Goal: Transaction & Acquisition: Obtain resource

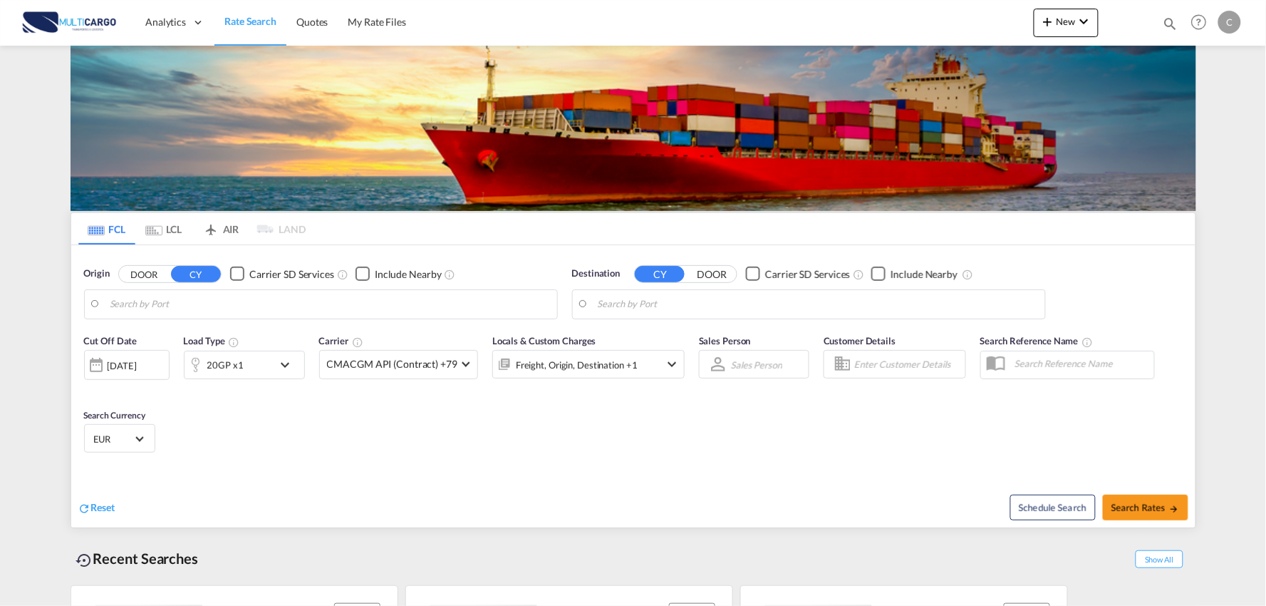
type input "Port of [GEOGRAPHIC_DATA], [GEOGRAPHIC_DATA], [GEOGRAPHIC_DATA]"
type input "Leixoes, Leixoes, PTLEI"
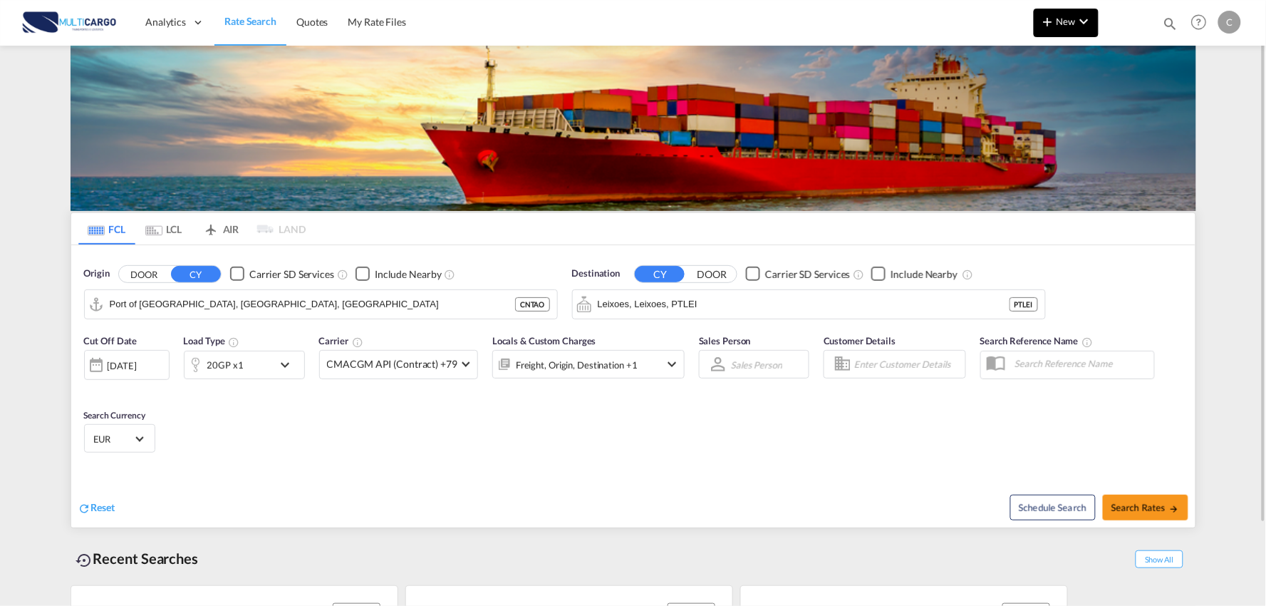
click at [1049, 16] on md-icon "icon-plus 400-fg" at bounding box center [1048, 21] width 17 height 17
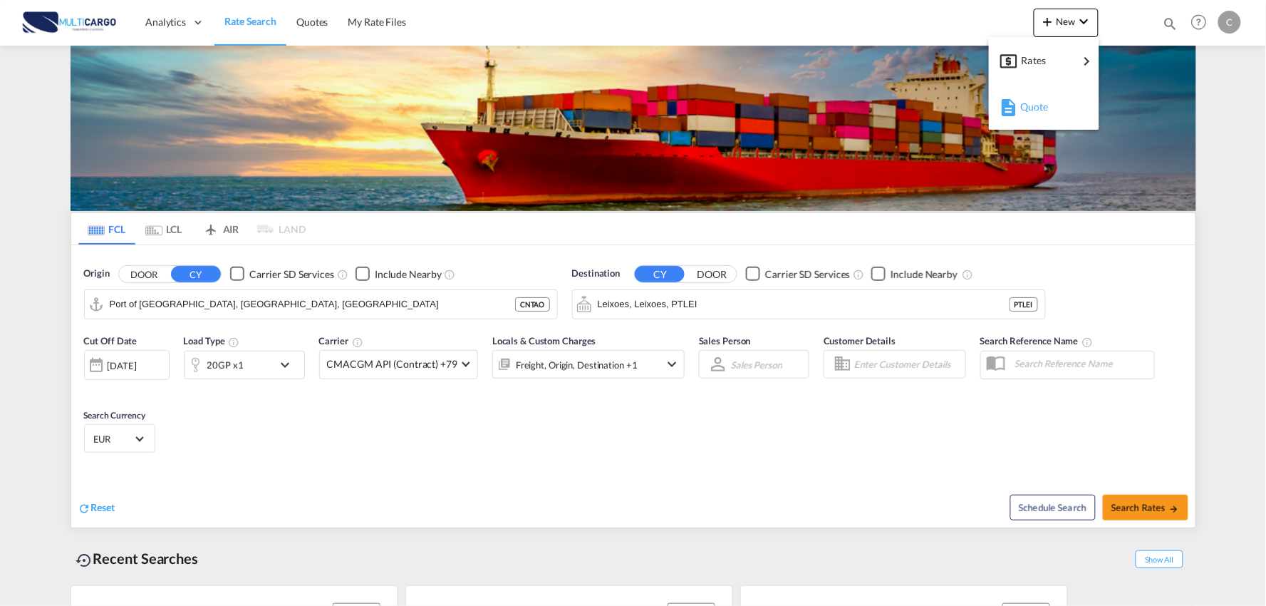
click at [1036, 111] on span "Quote" at bounding box center [1028, 107] width 16 height 29
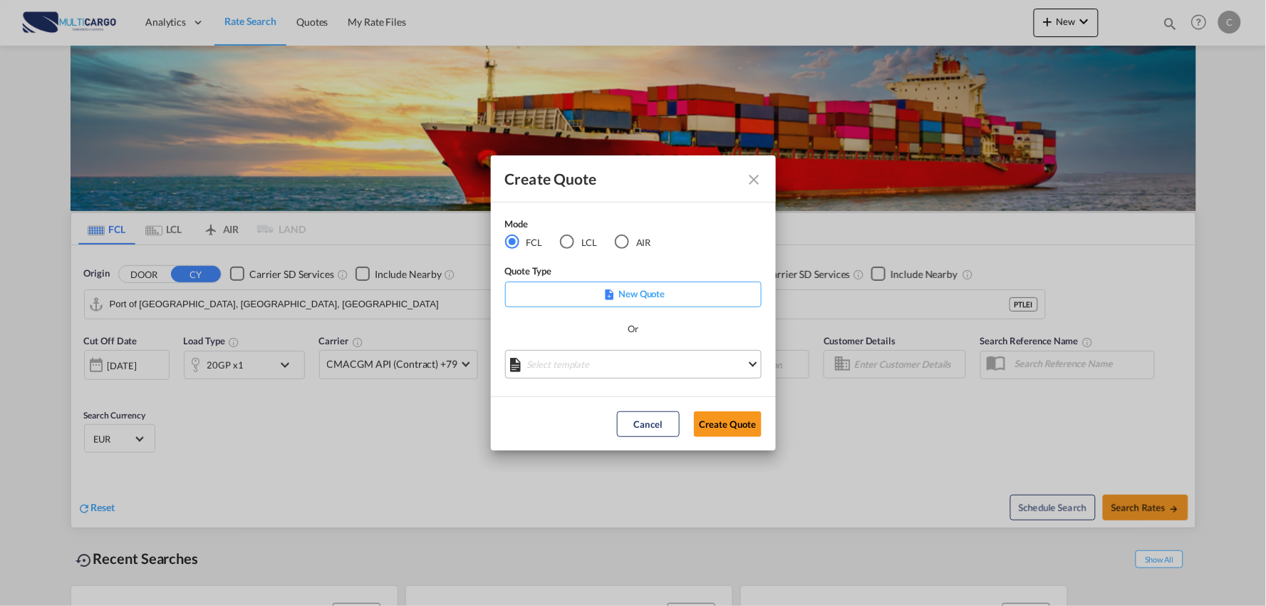
click at [608, 360] on md-select "Select template [DATE] IMP_EXW_FCL [PERSON_NAME] | [DATE] [DATE] IMP_DAP_FCL S/…" at bounding box center [633, 364] width 257 height 29
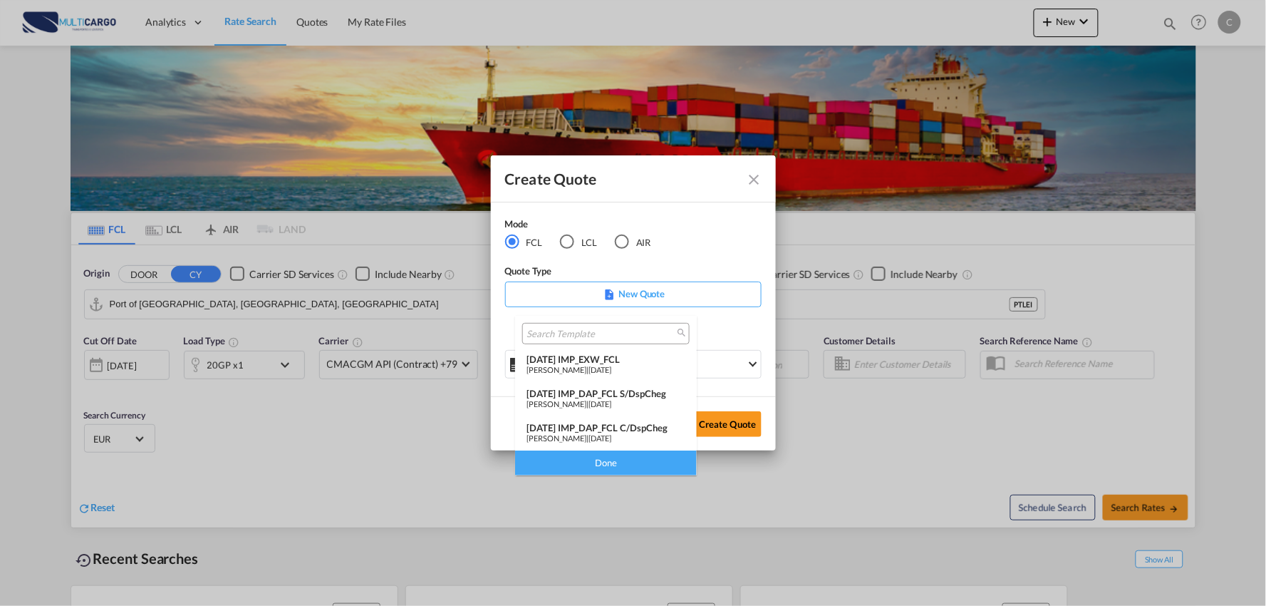
click at [638, 425] on div "[DATE] IMP_DAP_FCL C/DspCheg" at bounding box center [606, 427] width 159 height 11
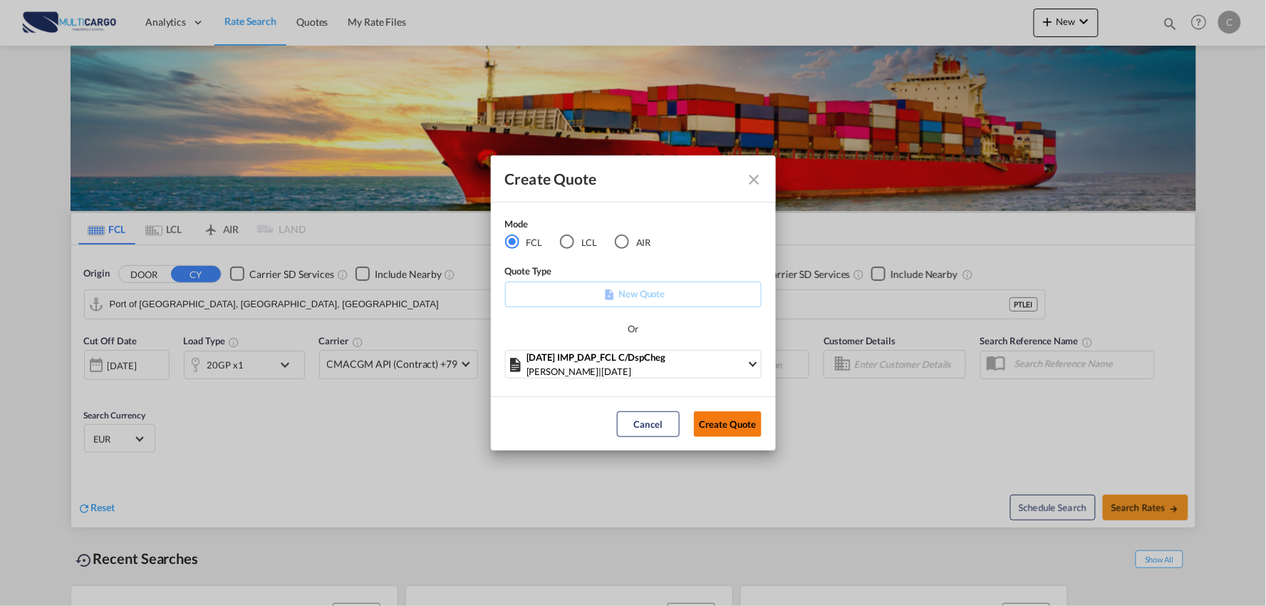
click at [736, 428] on button "Create Quote" at bounding box center [728, 424] width 68 height 26
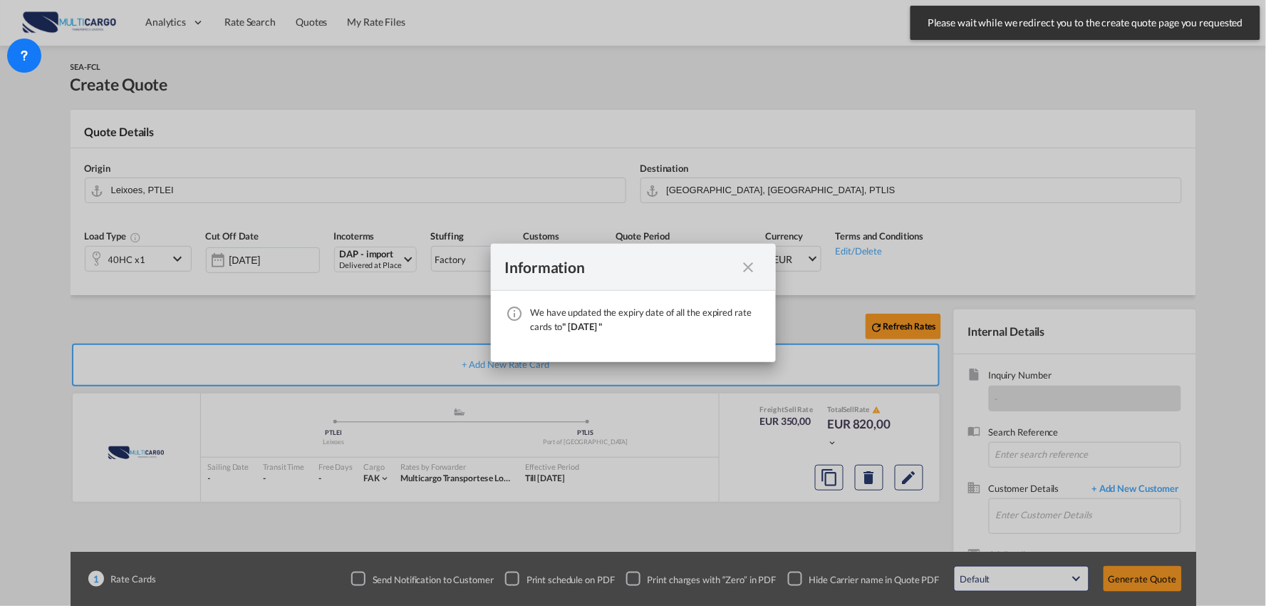
drag, startPoint x: 746, startPoint y: 267, endPoint x: 628, endPoint y: 296, distance: 121.1
click at [746, 267] on md-icon "icon-close fg-AAA8AD cursor" at bounding box center [748, 267] width 17 height 17
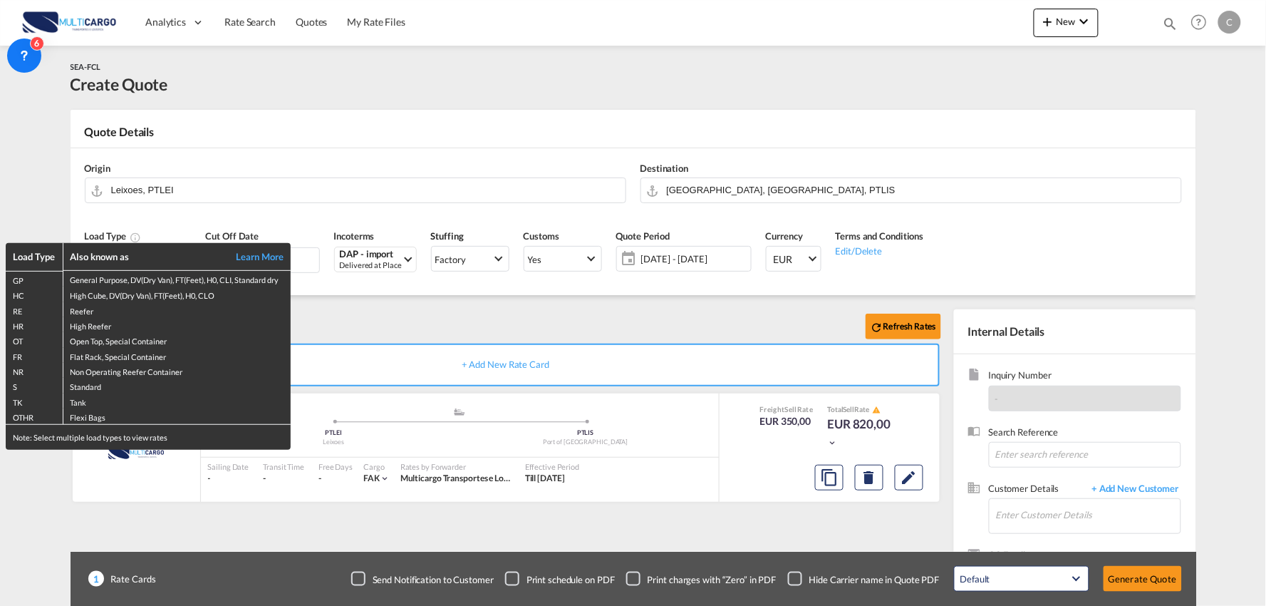
click at [175, 182] on div "Load Type Also known as Learn More GP General Purpose, DV(Dry Van), FT(Feet), H…" at bounding box center [633, 303] width 1266 height 606
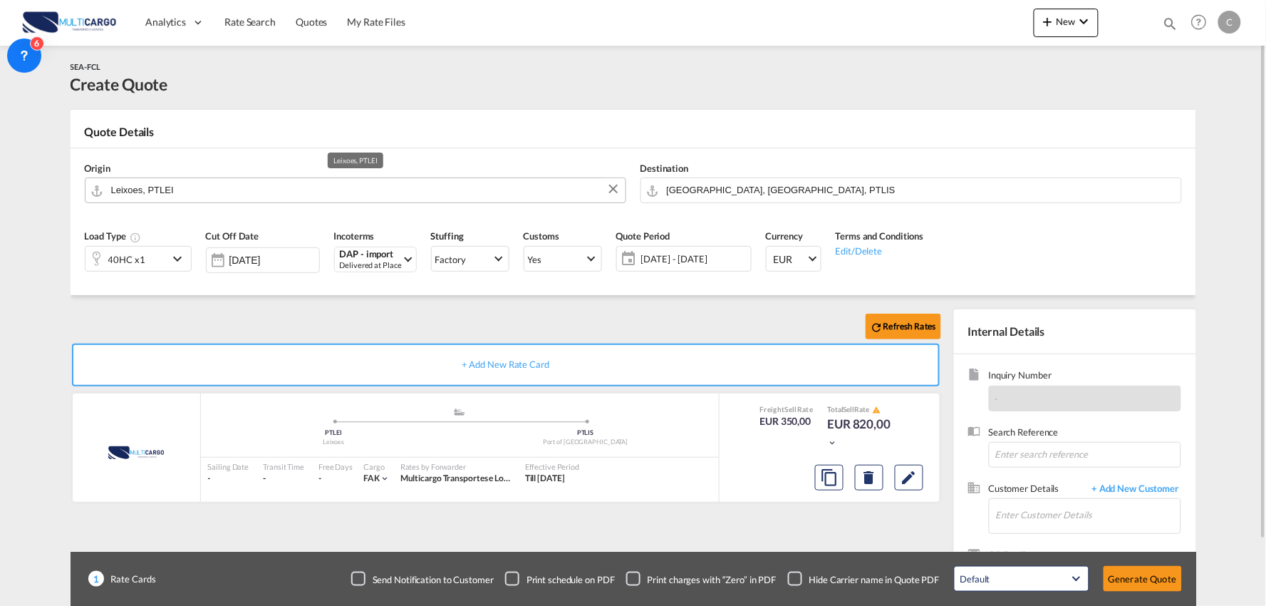
click at [171, 186] on input "Leixoes, PTLEI" at bounding box center [364, 189] width 507 height 25
click at [1126, 487] on span "+ Add New Customer" at bounding box center [1133, 490] width 96 height 16
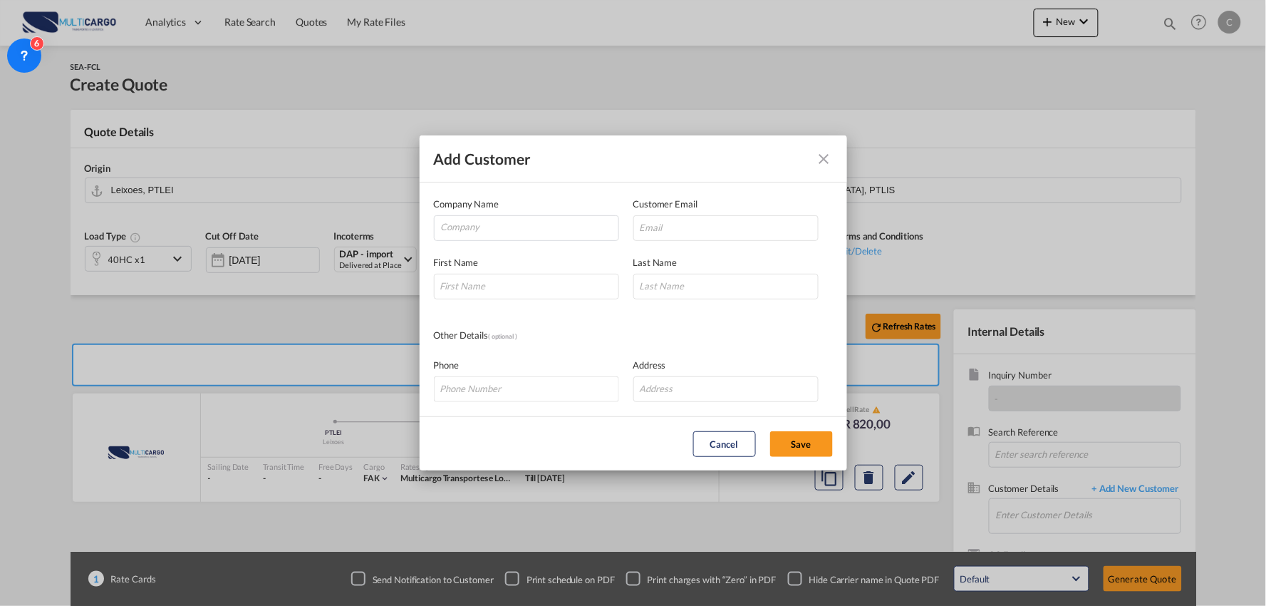
click at [824, 166] on md-icon "icon-close" at bounding box center [824, 158] width 17 height 17
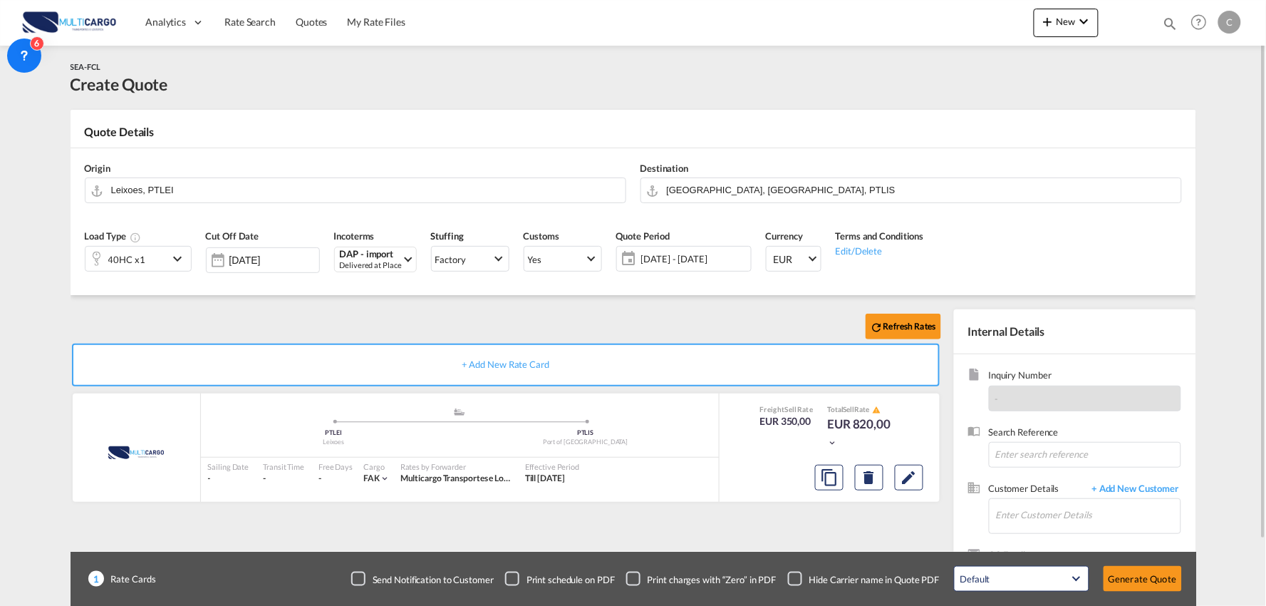
click at [430, 302] on div "Refresh Rates + Add New Rate Card MultiCargo added by you .a{fill:#aaa8ad;} .a{…" at bounding box center [634, 454] width 1126 height 319
click at [358, 318] on div "Refresh Rates" at bounding box center [509, 326] width 876 height 34
click at [246, 316] on div "Refresh Rates" at bounding box center [509, 326] width 876 height 34
click at [1101, 520] on input "Enter Customer Details" at bounding box center [1088, 515] width 185 height 32
click at [1022, 517] on input "tfb" at bounding box center [1088, 515] width 185 height 32
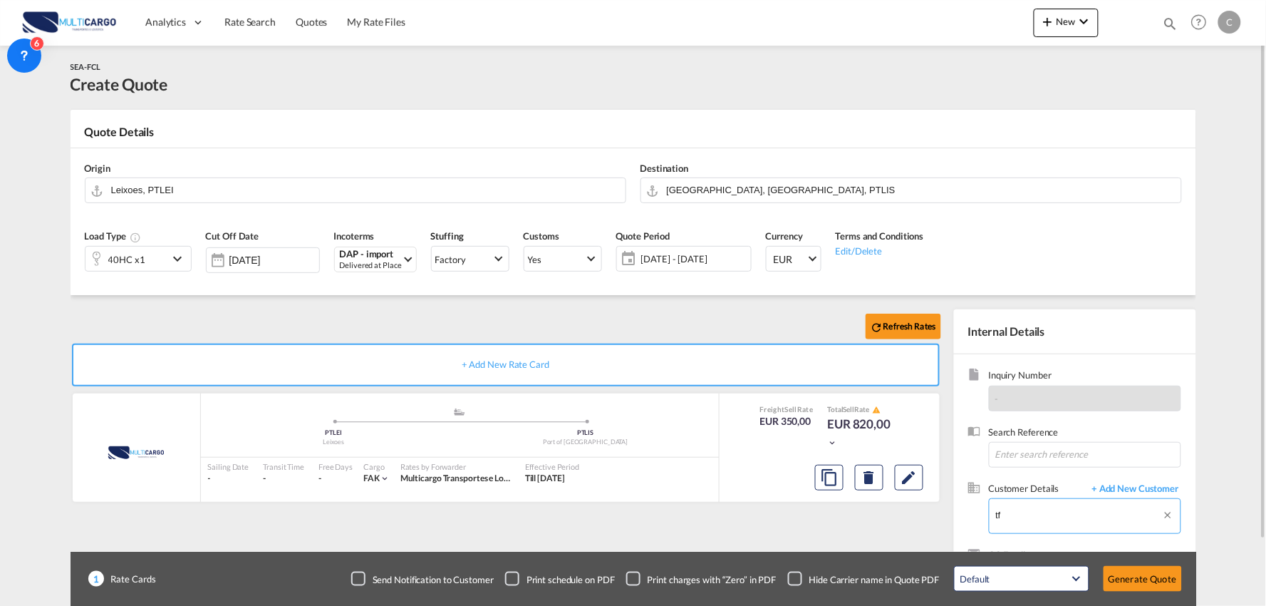
click at [1022, 517] on input "tf" at bounding box center [1088, 515] width 185 height 32
click at [1032, 515] on input "tf" at bounding box center [1088, 515] width 185 height 32
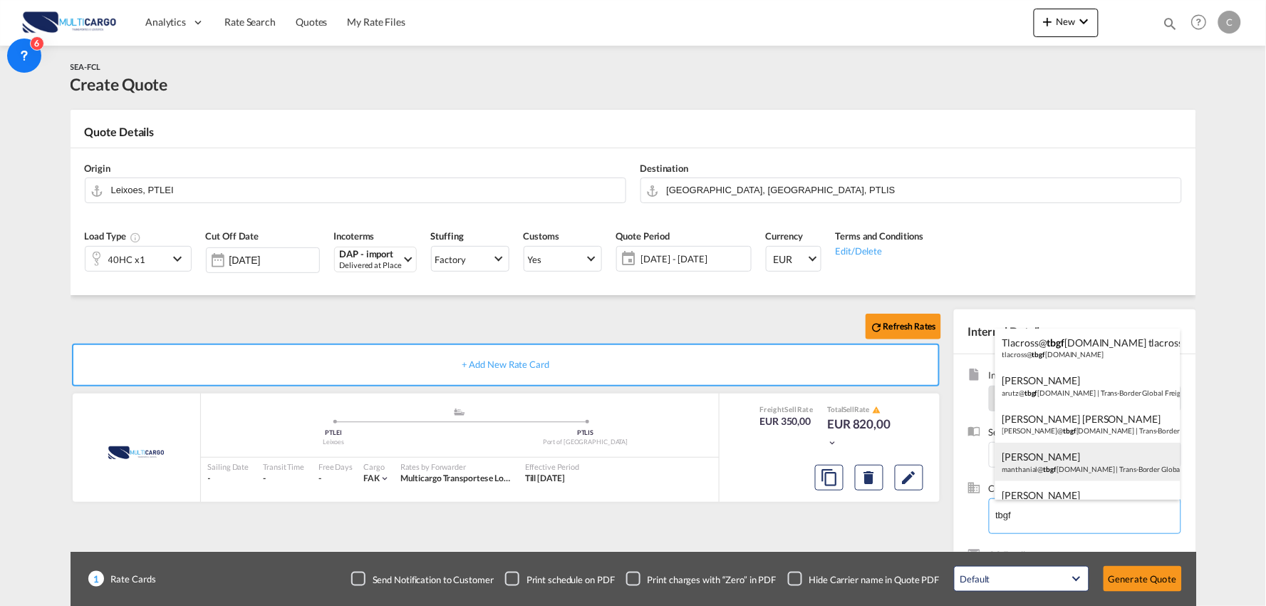
click at [1064, 465] on div "[PERSON_NAME] manthanial@ tbgf [DOMAIN_NAME] | Trans-Border Global Freight Syst…" at bounding box center [1087, 461] width 185 height 38
type input "Trans-Border Global Freight Systems, Inc., [PERSON_NAME], [EMAIL_ADDRESS][DOMAI…"
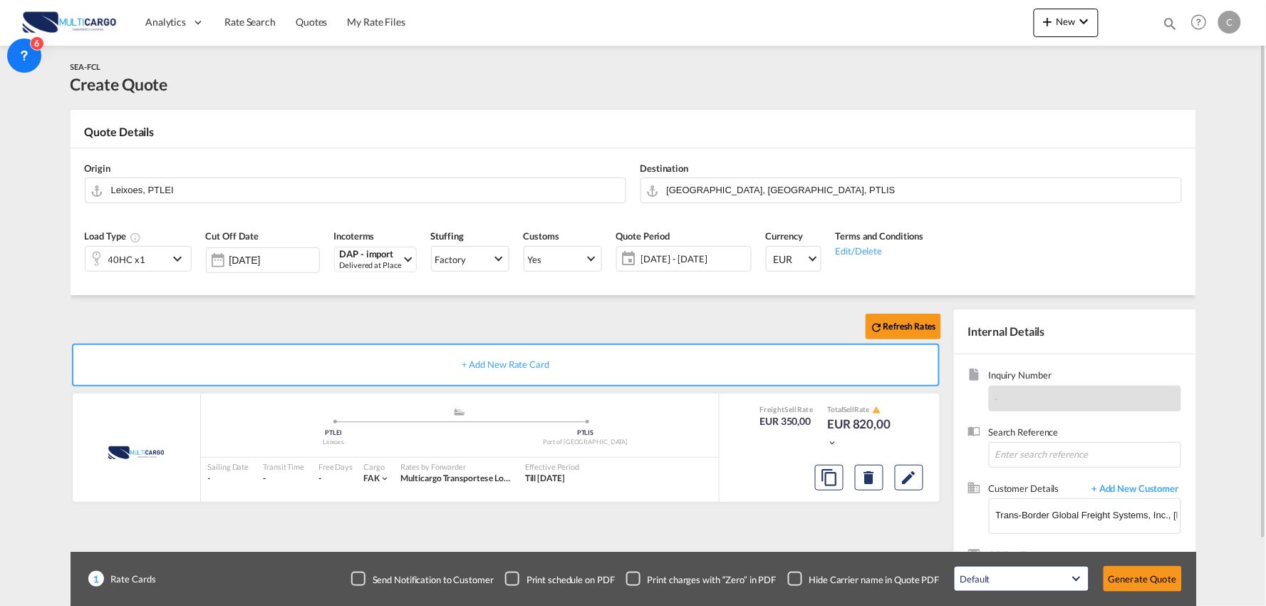
click at [795, 579] on div "Checkbox No Ink" at bounding box center [795, 578] width 14 height 14
click at [723, 529] on div "Refresh Rates + Add New Rate Card MultiCargo added by you .a{fill:#aaa8ad;} .a{…" at bounding box center [509, 458] width 876 height 298
click at [690, 536] on div "Refresh Rates + Add New Rate Card MultiCargo added by you .a{fill:#aaa8ad;} .a{…" at bounding box center [509, 458] width 876 height 298
click at [224, 188] on input "Leixoes, PTLEI" at bounding box center [364, 189] width 507 height 25
click at [144, 190] on body "Analytics Reports Dashboard Rate Search Quotes My Rate Files Analytics" at bounding box center [633, 303] width 1266 height 606
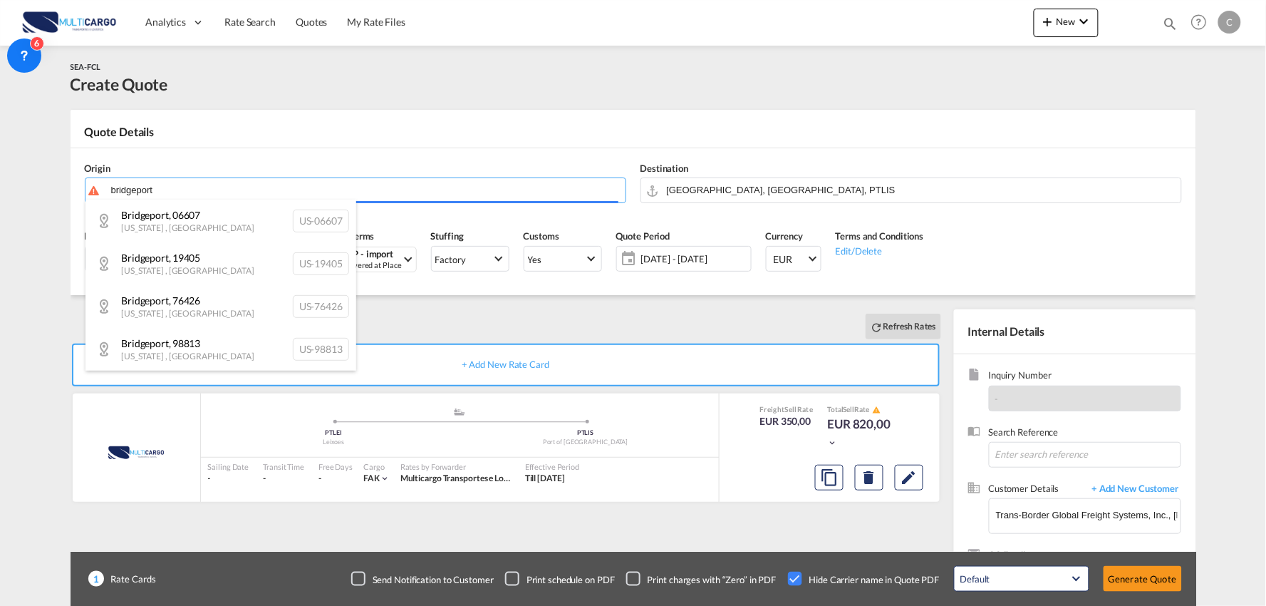
drag, startPoint x: 160, startPoint y: 190, endPoint x: 73, endPoint y: 190, distance: 86.9
click at [73, 190] on body "Analytics Reports Dashboard Rate Search Quotes My Rate Files Analytics" at bounding box center [633, 303] width 1266 height 606
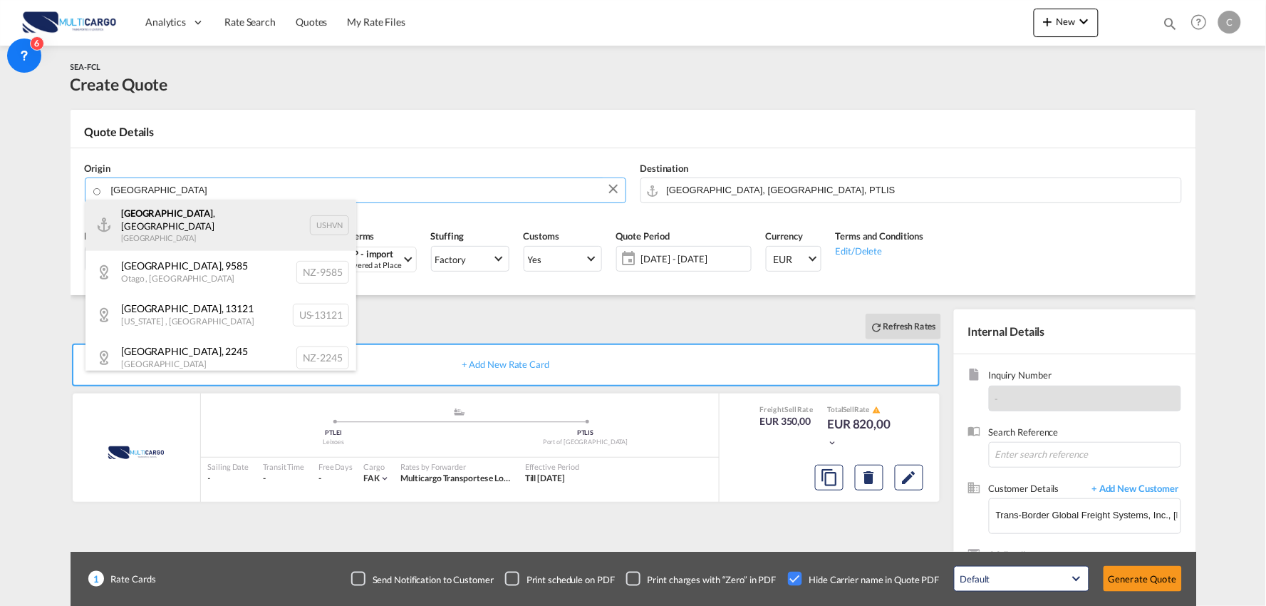
click at [170, 223] on div "[GEOGRAPHIC_DATA] , [GEOGRAPHIC_DATA] [GEOGRAPHIC_DATA] USHVN" at bounding box center [221, 225] width 271 height 51
type input "[GEOGRAPHIC_DATA], [GEOGRAPHIC_DATA], USHVN"
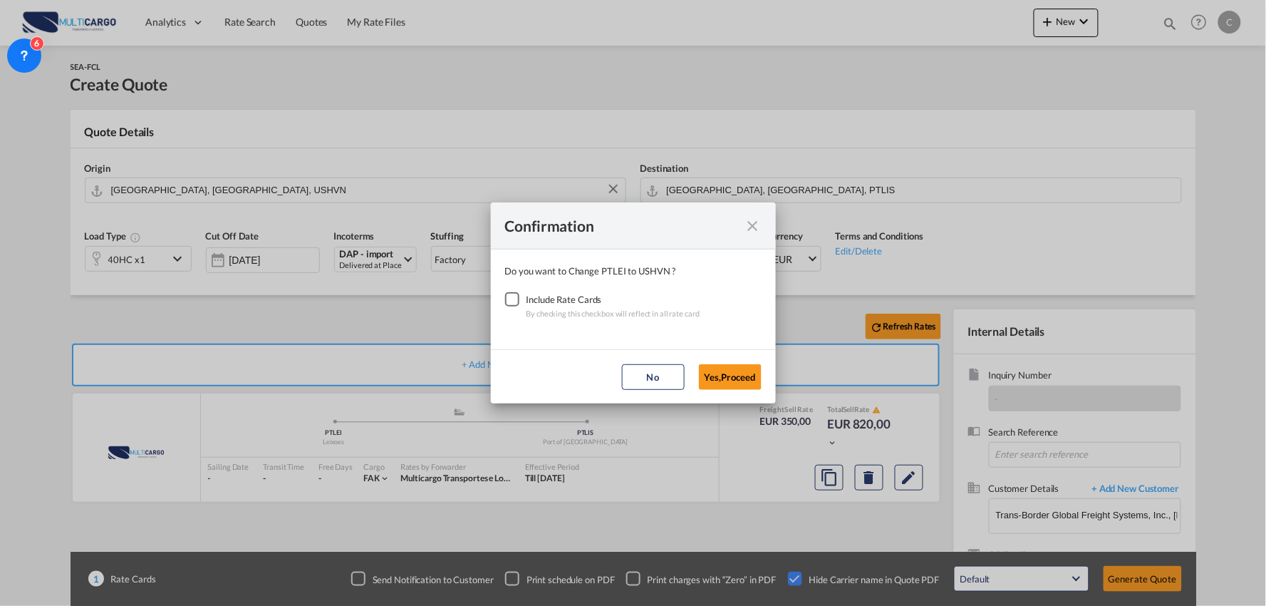
click at [519, 296] on div "Checkbox No Ink" at bounding box center [512, 299] width 14 height 14
click at [715, 368] on button "Yes,Proceed" at bounding box center [730, 377] width 63 height 26
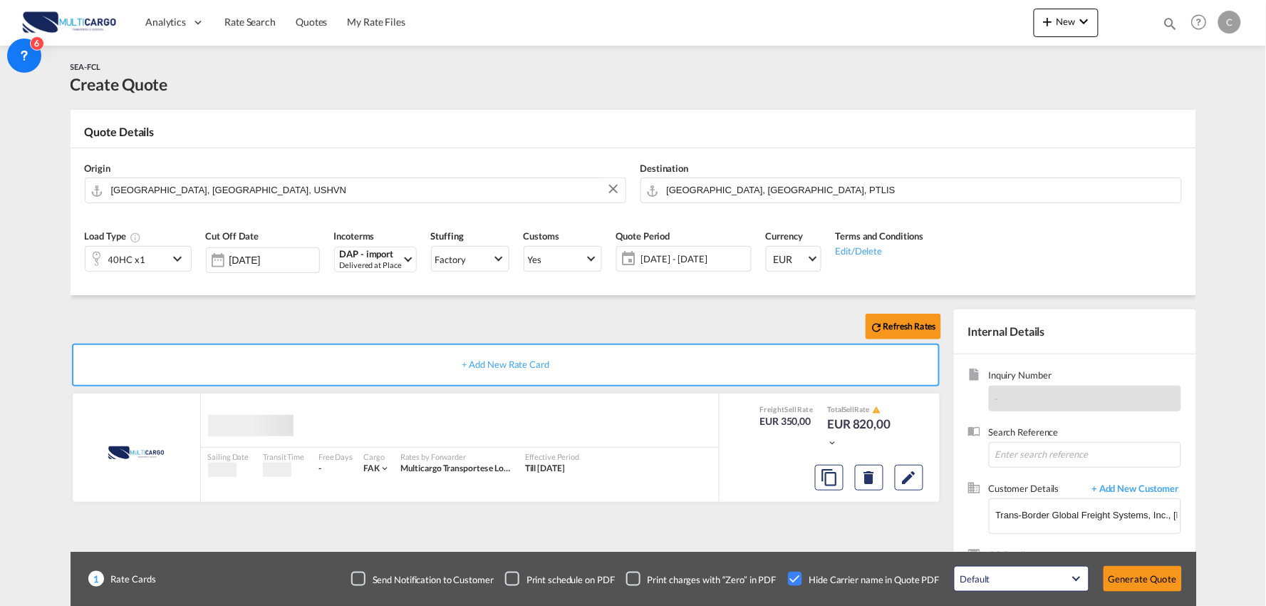
click at [271, 314] on div "Confirmation Do you want to Change PTLEI to USHVN ? Include Rate Cards By check…" at bounding box center [633, 303] width 1266 height 606
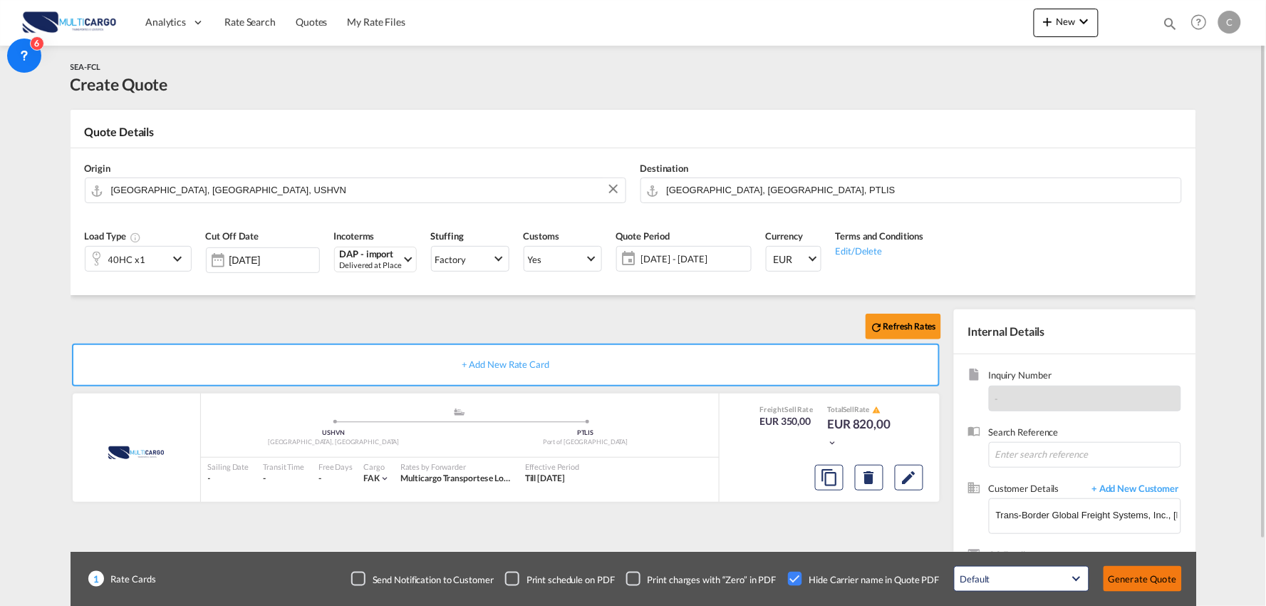
click at [1145, 577] on button "Generate Quote" at bounding box center [1143, 579] width 78 height 26
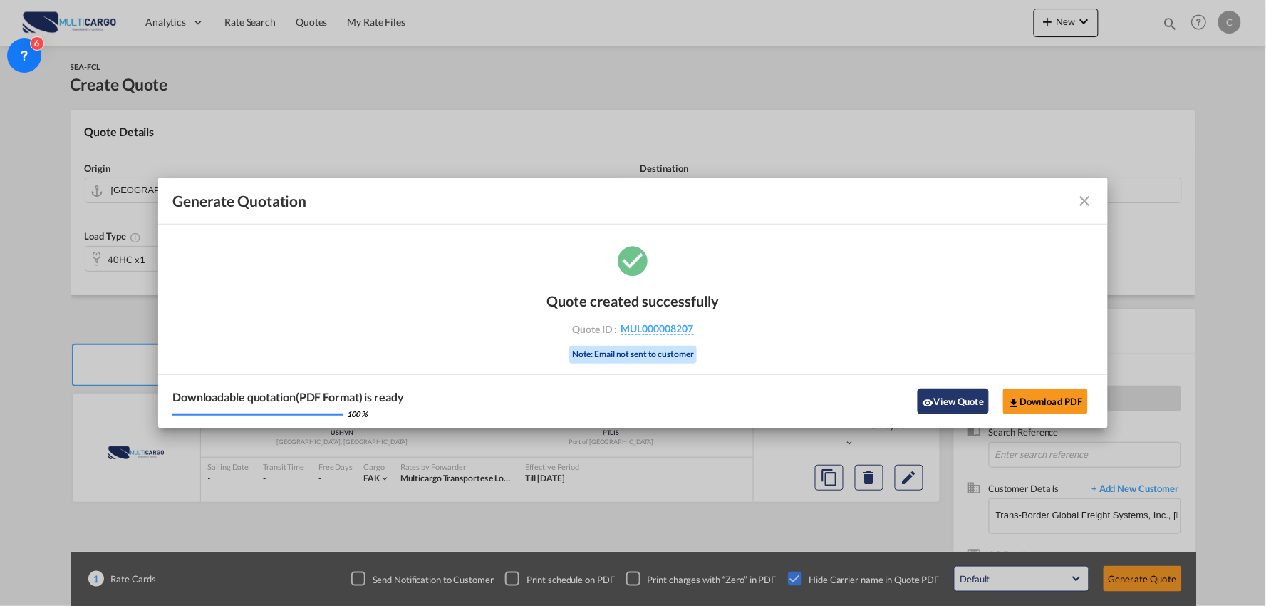
click at [948, 397] on button "View Quote" at bounding box center [953, 401] width 71 height 26
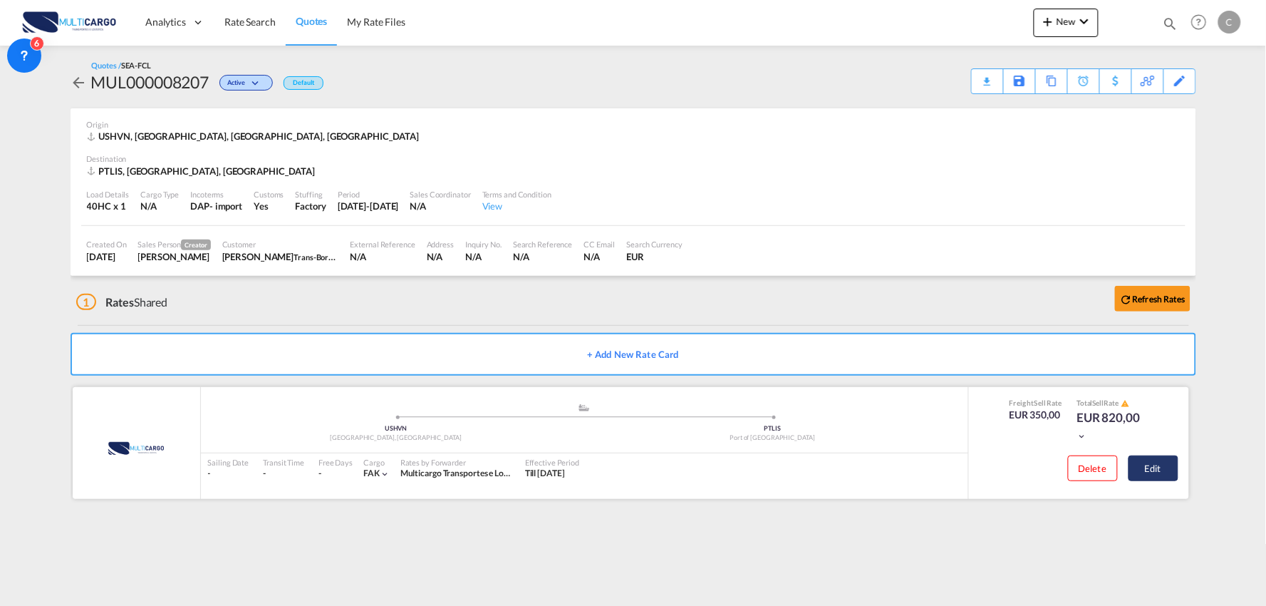
click at [1171, 467] on button "Edit" at bounding box center [1154, 468] width 50 height 26
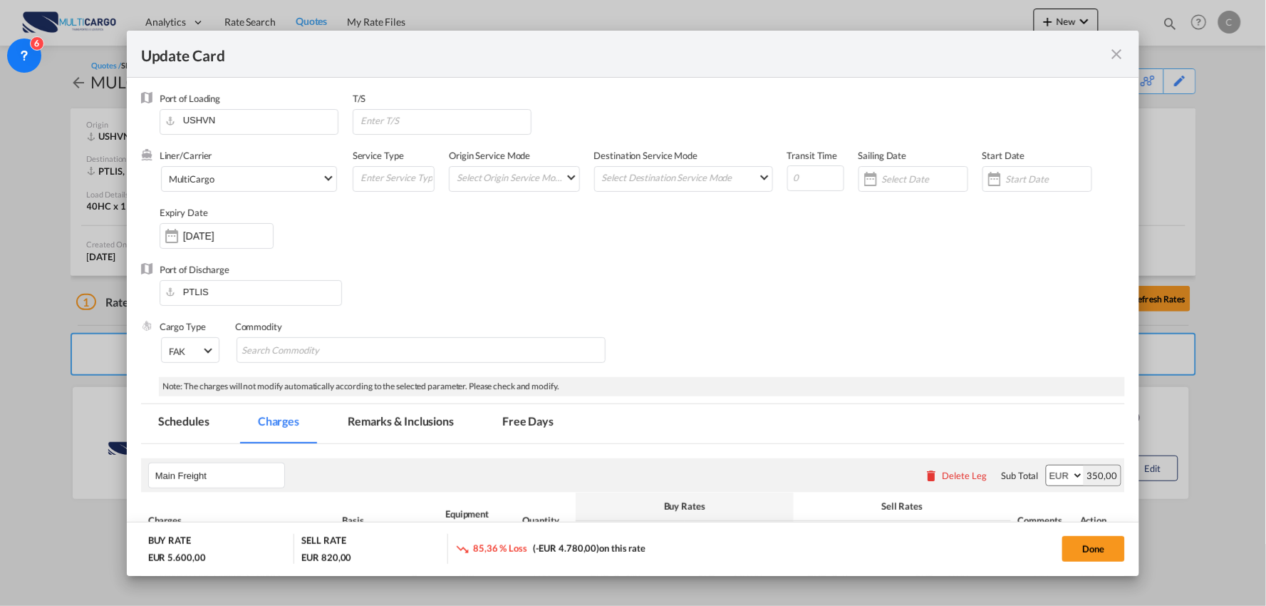
select select "per container"
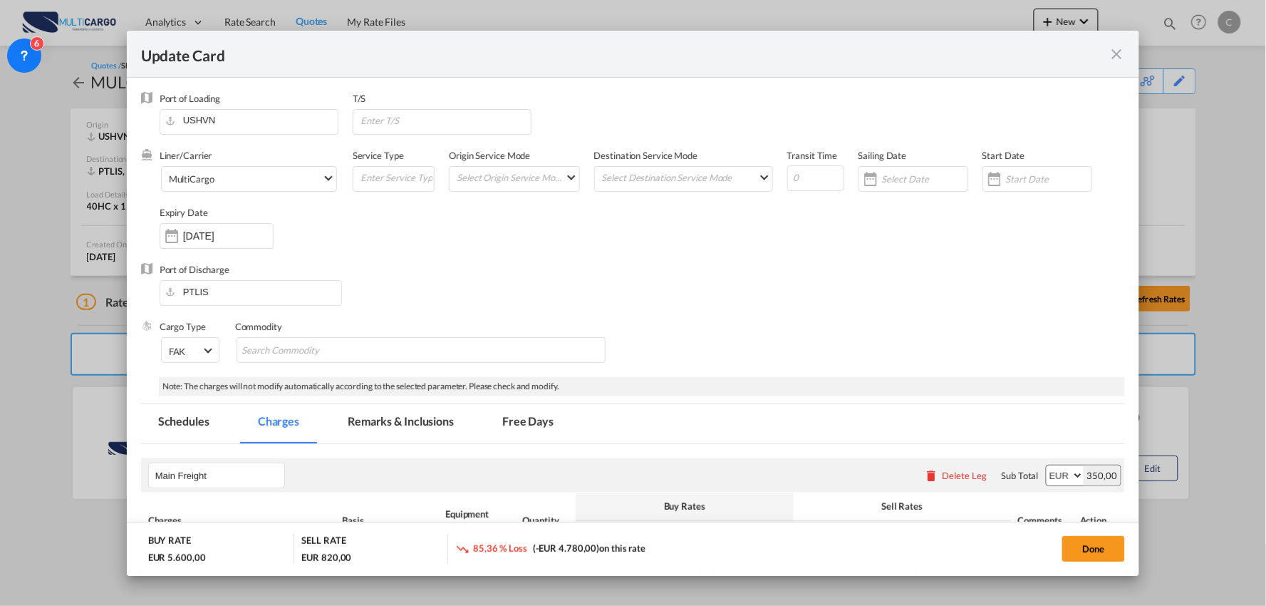
select select "per container"
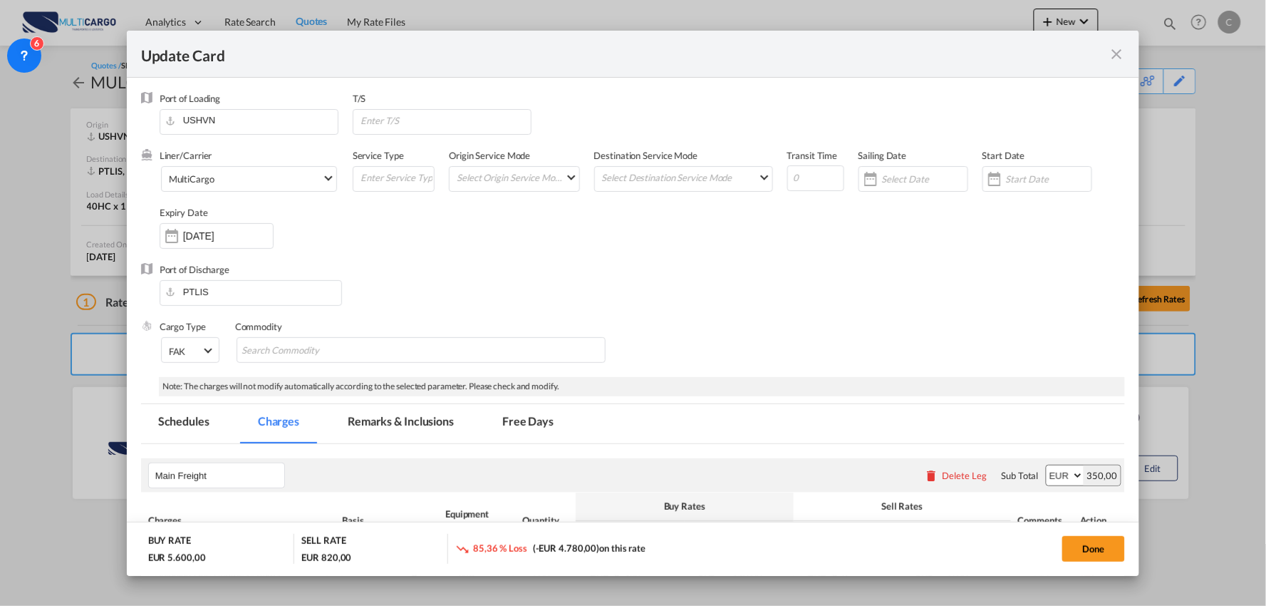
select select "per container"
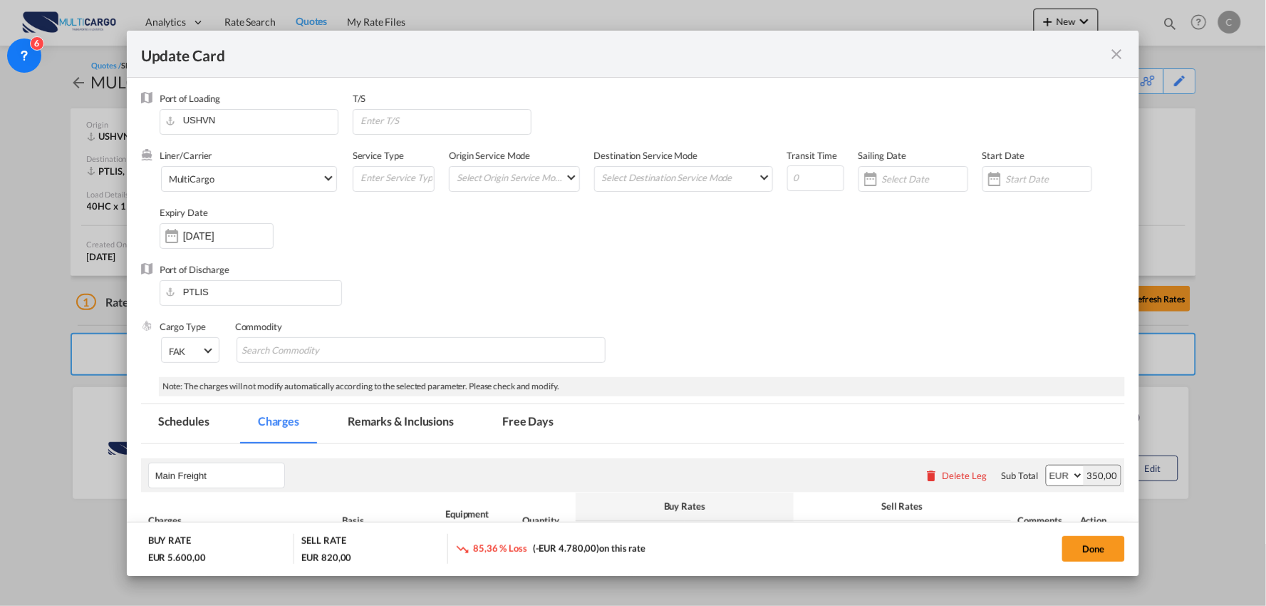
select select "per B/L"
select select "per container"
select select "per B/L"
select select "per container"
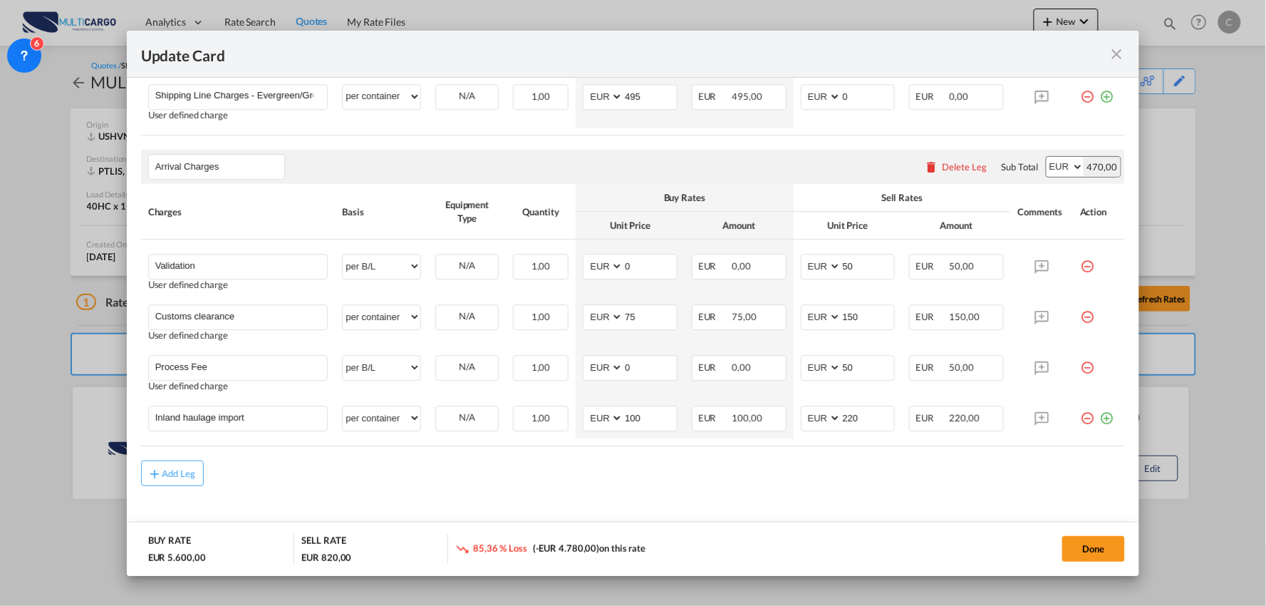
scroll to position [1201, 0]
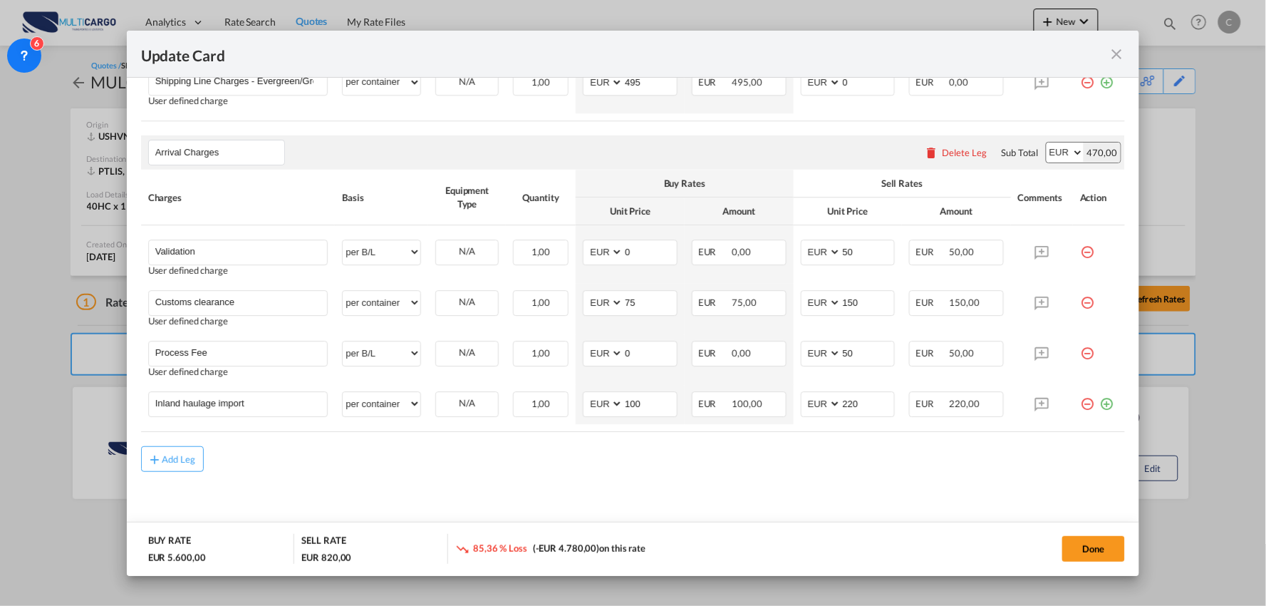
click at [772, 407] on tr "Inland haulage import Please Enter User Defined Charges Cannot Be Published per…" at bounding box center [633, 404] width 985 height 40
type input "240"
click at [668, 466] on div "Add Leg" at bounding box center [633, 459] width 985 height 26
drag, startPoint x: 638, startPoint y: 395, endPoint x: 585, endPoint y: 398, distance: 53.5
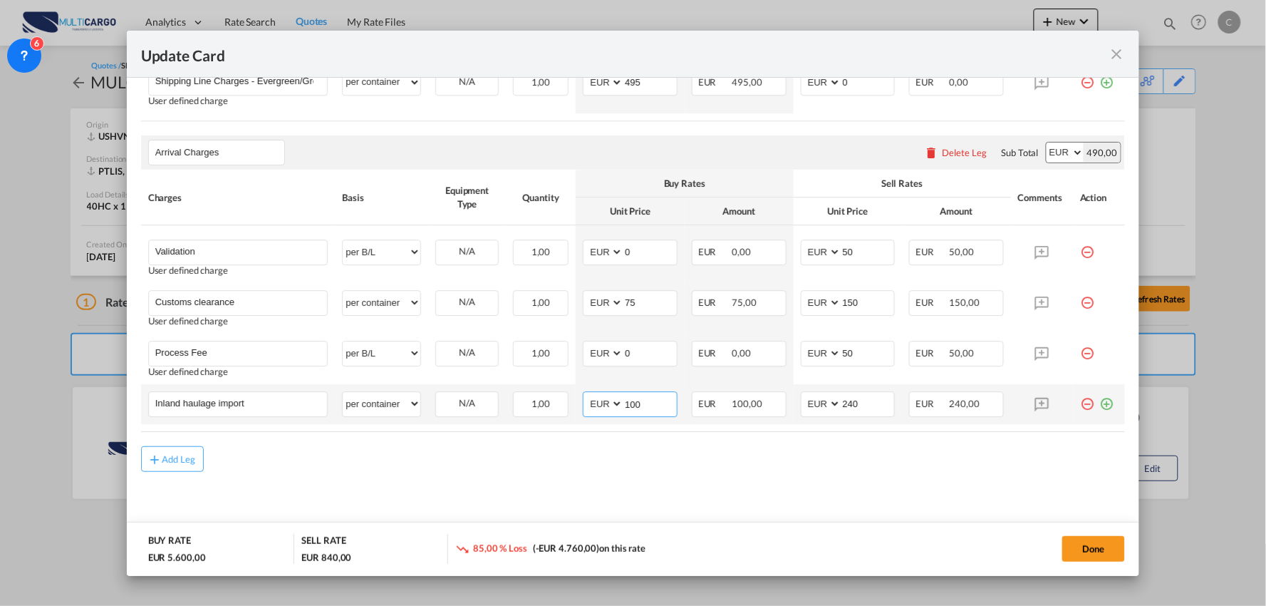
click at [585, 398] on md-input-container "AED AFN ALL AMD ANG AOA ARS AUD AWG AZN BAM BBD BDT BGN BHD BIF BMD BND [PERSON…" at bounding box center [630, 404] width 95 height 26
type input "200"
click at [599, 465] on div "Add Leg" at bounding box center [633, 459] width 985 height 26
click at [618, 464] on div "Add Leg" at bounding box center [633, 459] width 985 height 26
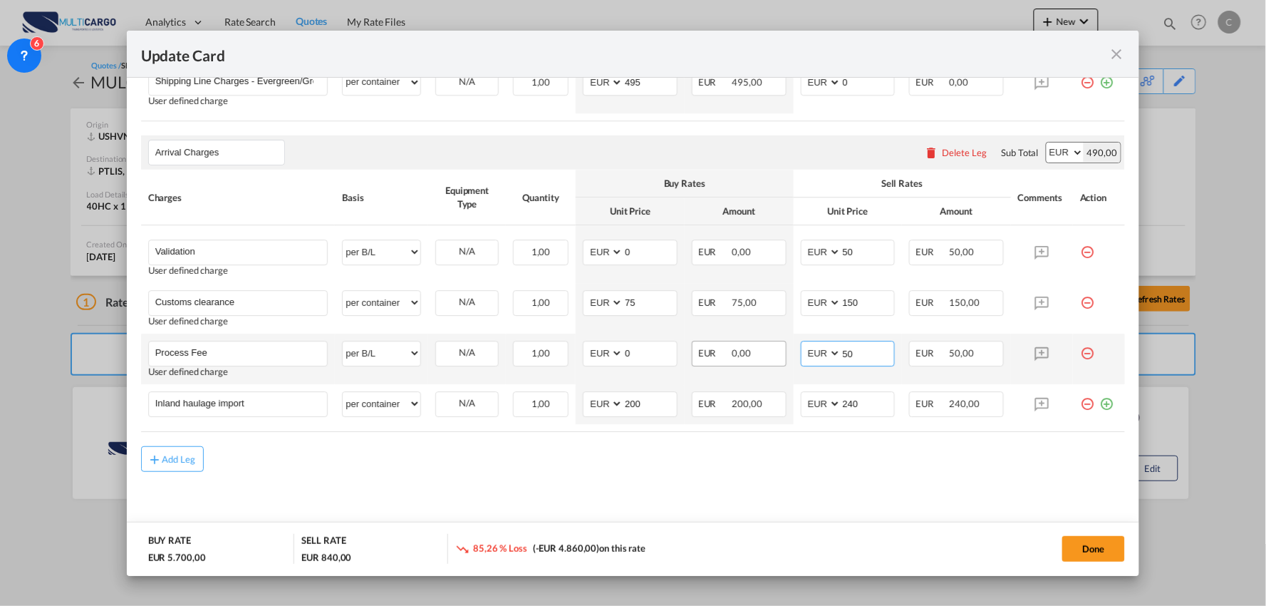
drag, startPoint x: 856, startPoint y: 358, endPoint x: 759, endPoint y: 360, distance: 97.6
click at [765, 360] on tr "Process Fee Please Enter User Defined Charges Cannot Be Published User defined …" at bounding box center [633, 358] width 985 height 51
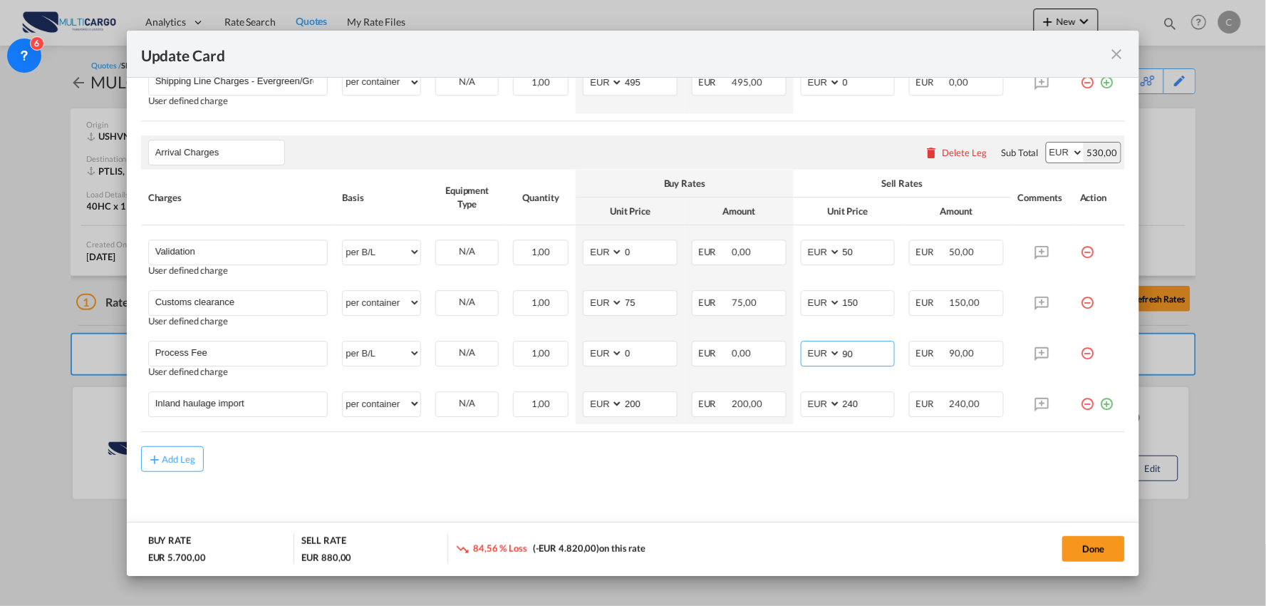
type input "90"
click at [617, 467] on div "Add Leg" at bounding box center [633, 459] width 985 height 26
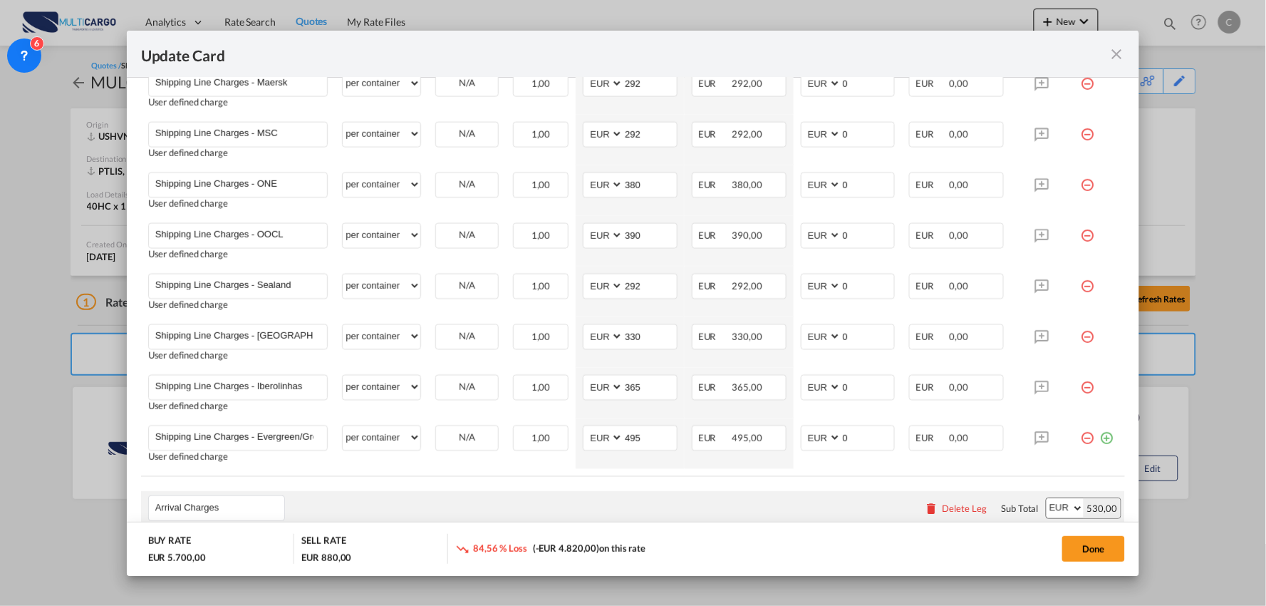
scroll to position [806, 0]
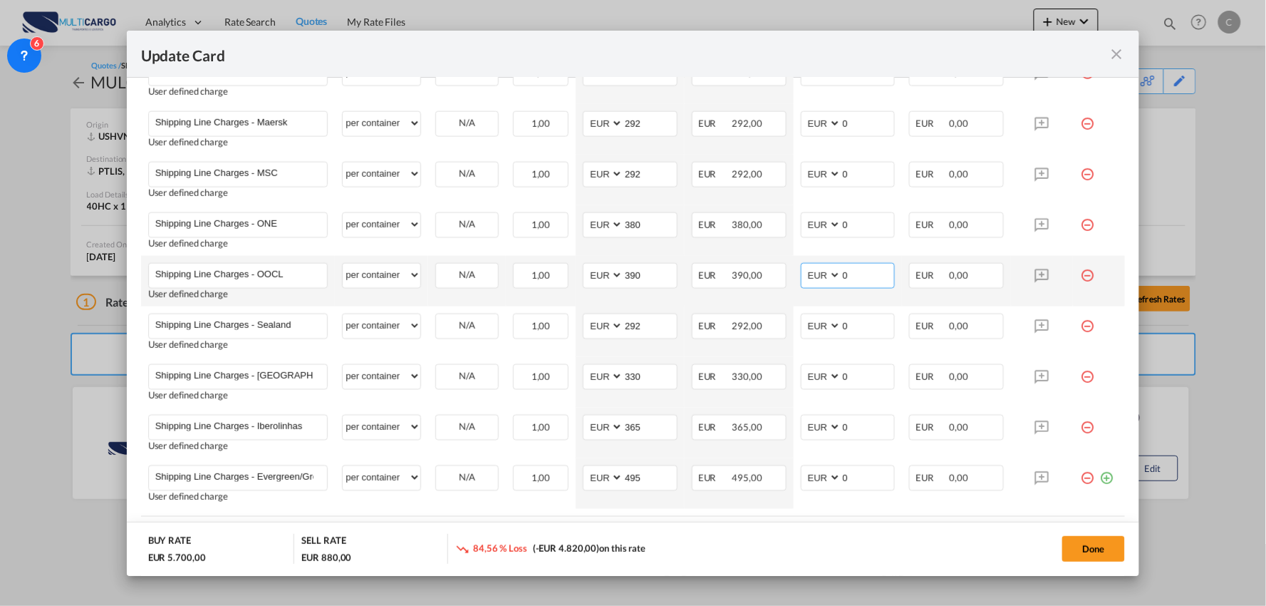
click at [822, 281] on md-input-container "AED AFN ALL AMD ANG AOA ARS AUD AWG AZN BAM BBD BDT BGN BHD BIF BMD BND BOB BRL…" at bounding box center [848, 276] width 95 height 26
type input "290"
drag, startPoint x: 638, startPoint y: 283, endPoint x: 603, endPoint y: 283, distance: 34.9
click at [603, 283] on md-input-container "AED AFN ALL AMD ANG AOA ARS AUD AWG AZN BAM BBD BDT BGN BHD BIF BMD BND [PERSON…" at bounding box center [630, 276] width 95 height 26
type input "0"
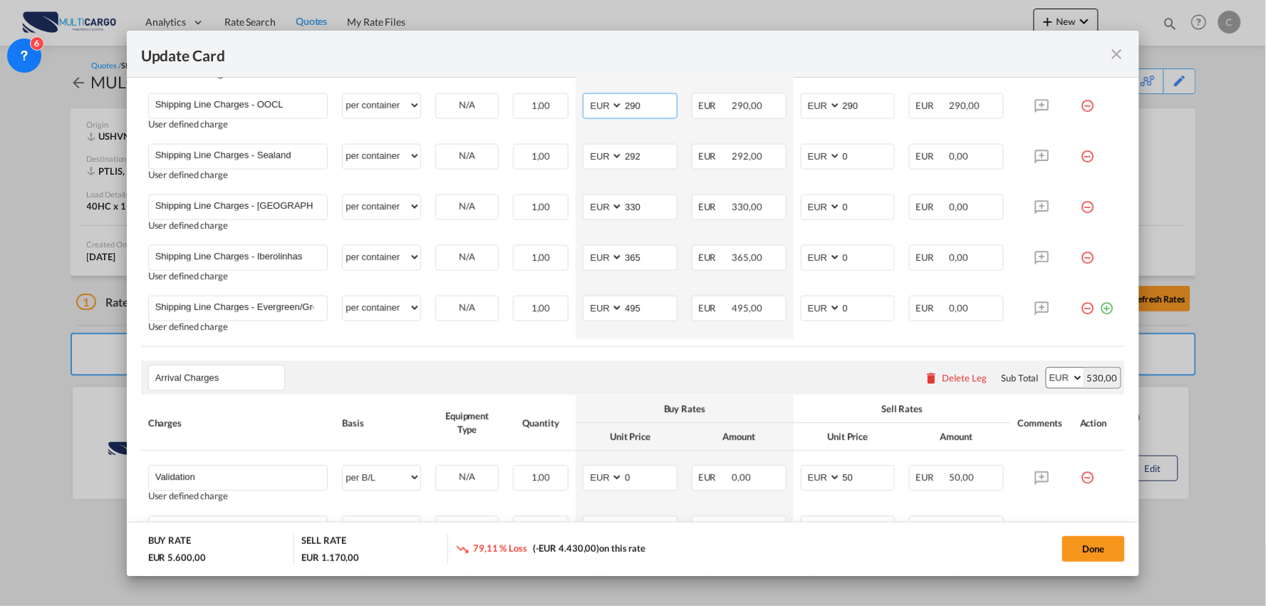
scroll to position [1201, 0]
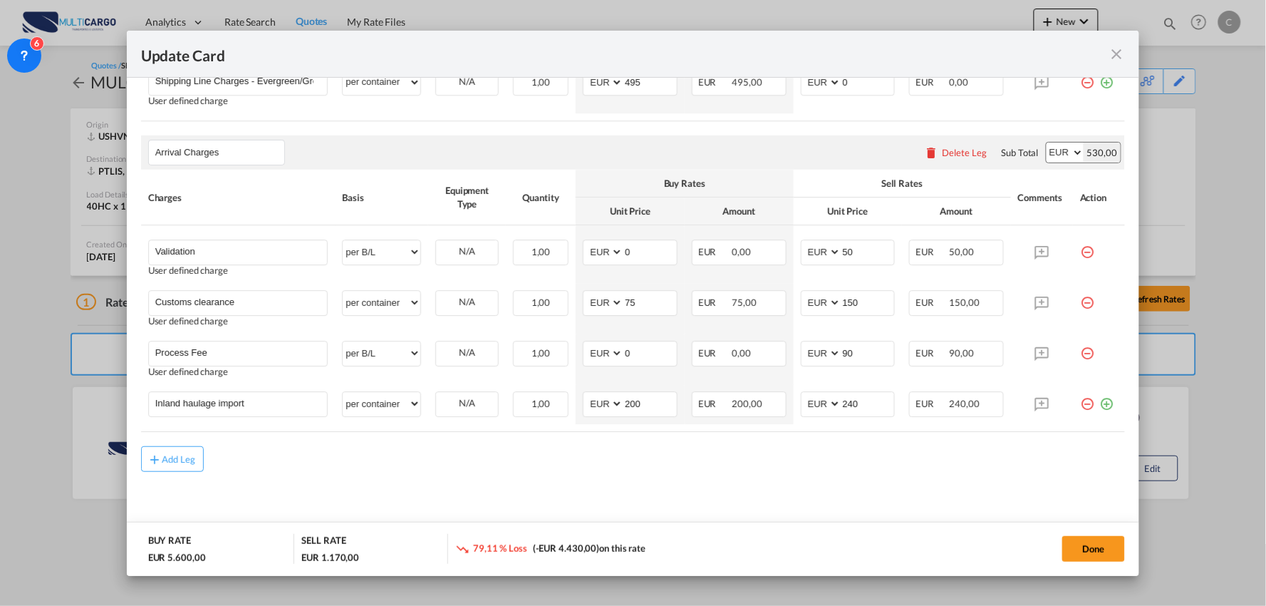
type input "290"
click at [643, 467] on div "Add Leg" at bounding box center [633, 459] width 985 height 26
drag, startPoint x: 264, startPoint y: 408, endPoint x: 29, endPoint y: 401, distance: 235.2
click at [34, 402] on div "Update Card Port of [GEOGRAPHIC_DATA] USHVN T/S Liner/Carrier MultiCargo 2HM LO…" at bounding box center [633, 303] width 1266 height 606
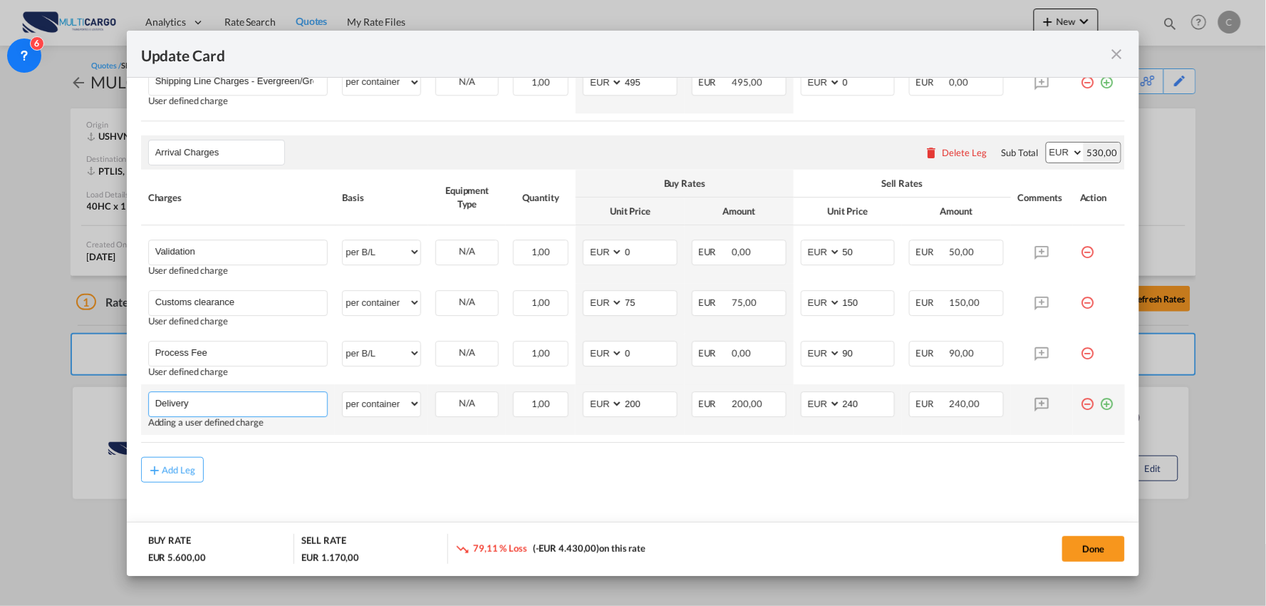
click at [247, 401] on input "Delivery" at bounding box center [241, 402] width 172 height 21
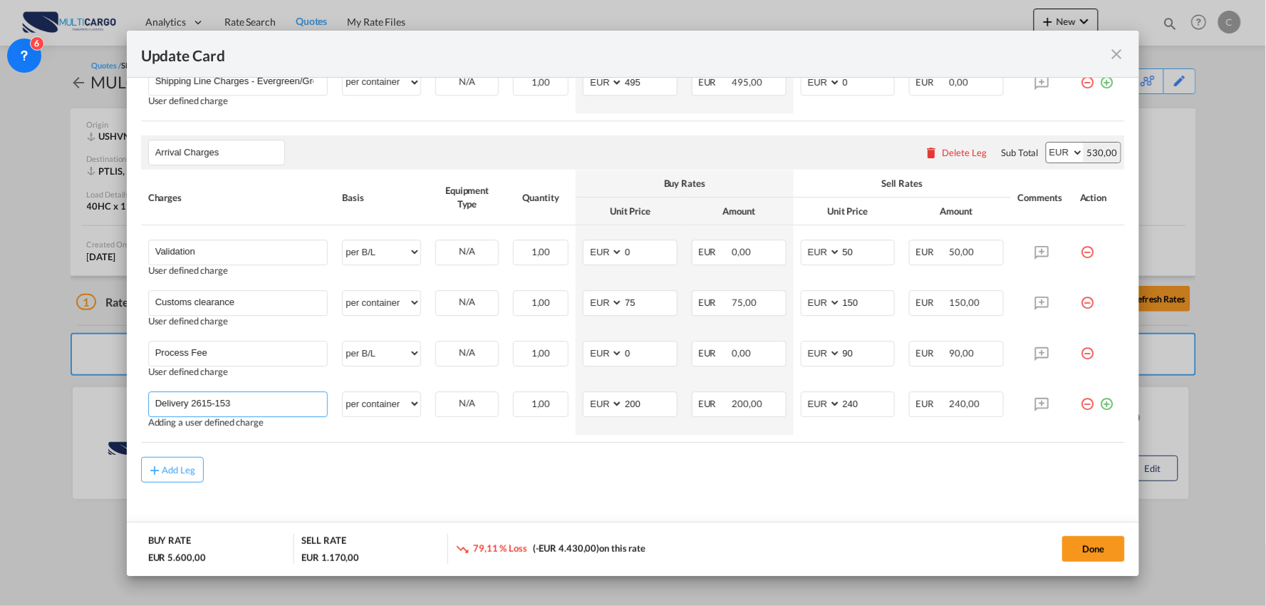
type input "Delivery 2615-153"
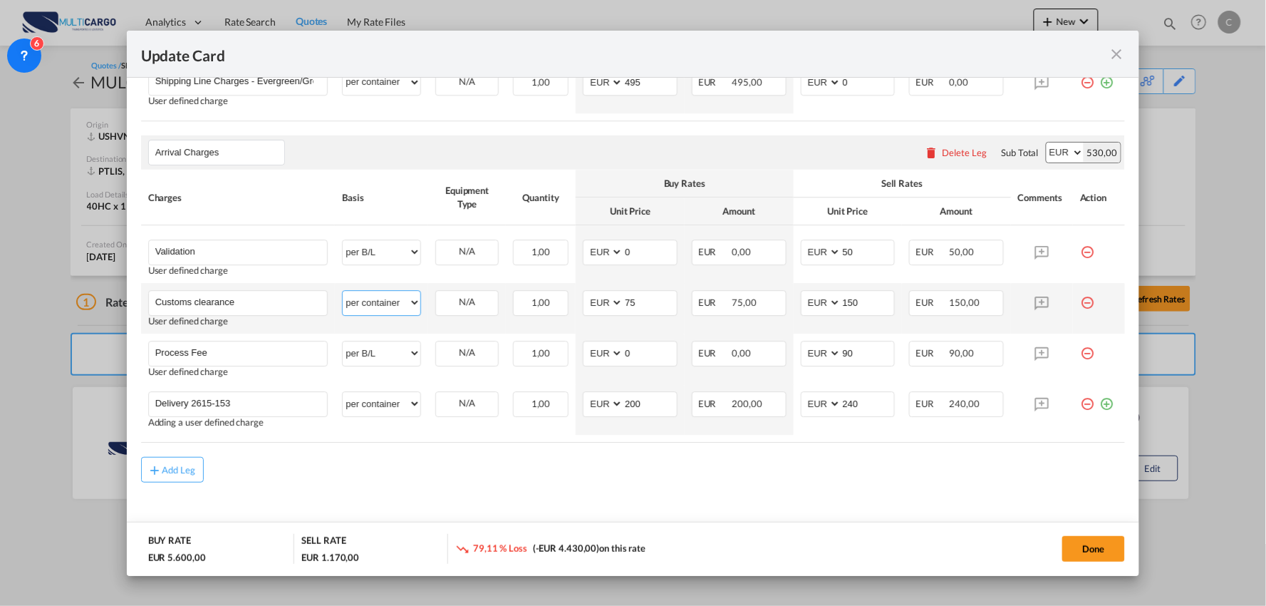
drag, startPoint x: 376, startPoint y: 307, endPoint x: 411, endPoint y: 314, distance: 35.5
click at [376, 307] on select "per equipment per container per B/L per shipping bill per shipment per pallet p…" at bounding box center [382, 302] width 78 height 23
select select "per clearance"
click at [343, 291] on select "per equipment per container per B/L per shipping bill per shipment per pallet p…" at bounding box center [382, 302] width 78 height 23
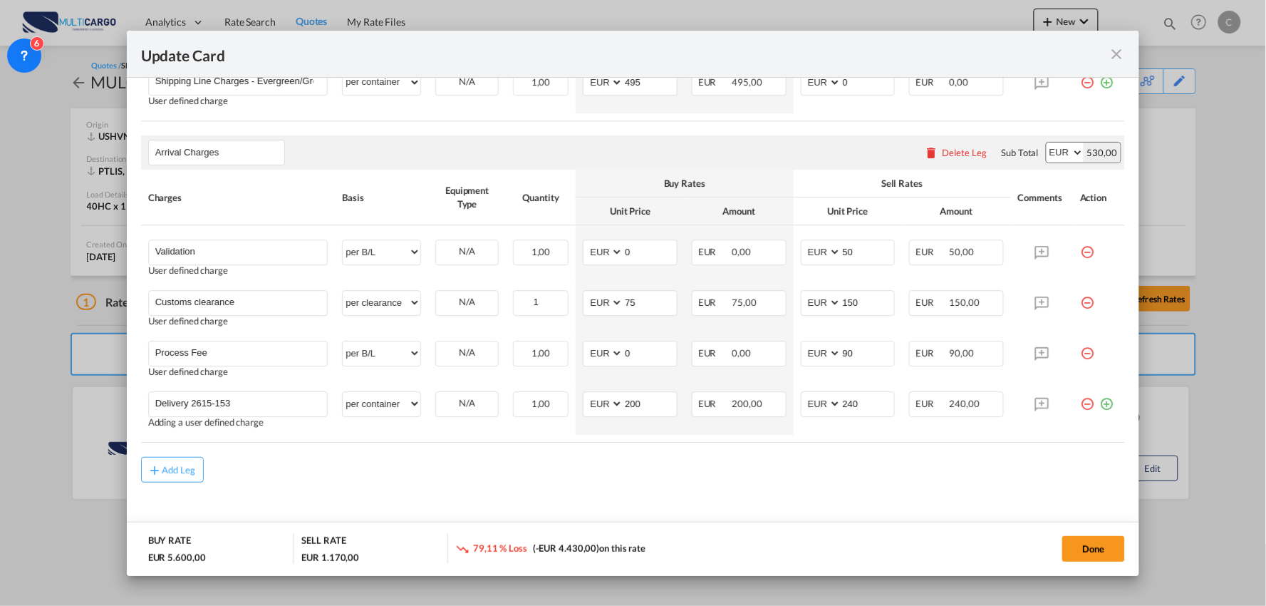
click at [492, 472] on div "Add Leg" at bounding box center [633, 470] width 985 height 26
click at [475, 471] on div "Add Leg" at bounding box center [633, 470] width 985 height 26
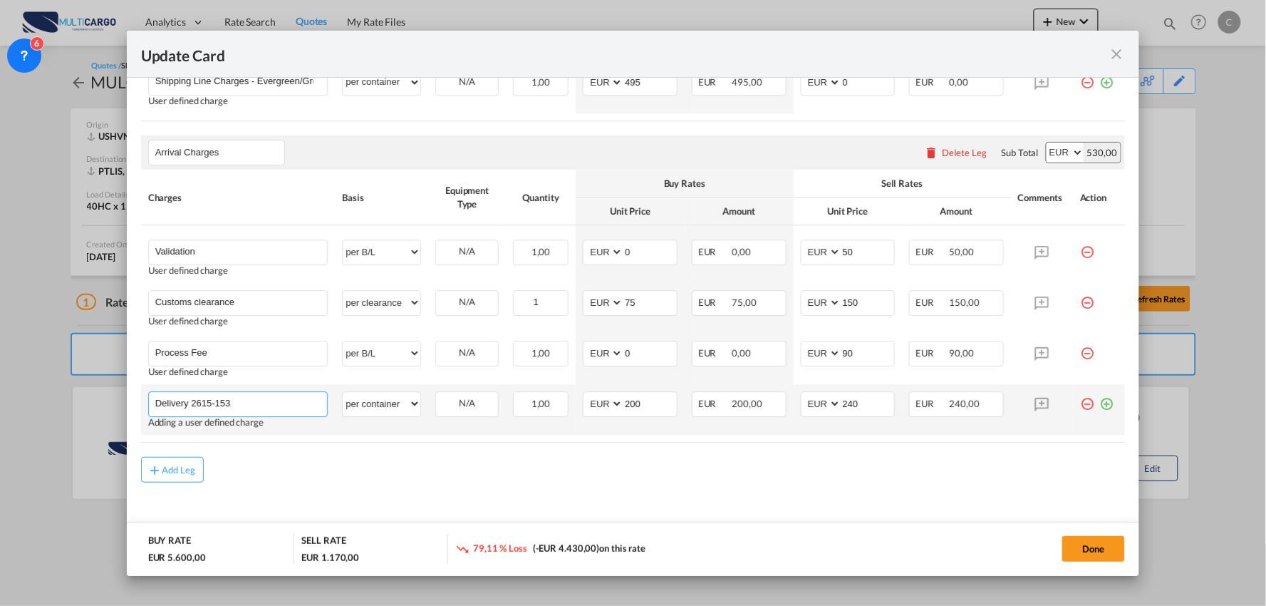
click at [234, 400] on input "Delivery 2615-153" at bounding box center [241, 402] width 172 height 21
type input "Delivery 2615-153"
click at [254, 435] on td "Delivery 2615-153 Please Enter User Defined Charges Cannot Be Published Adding …" at bounding box center [238, 409] width 195 height 51
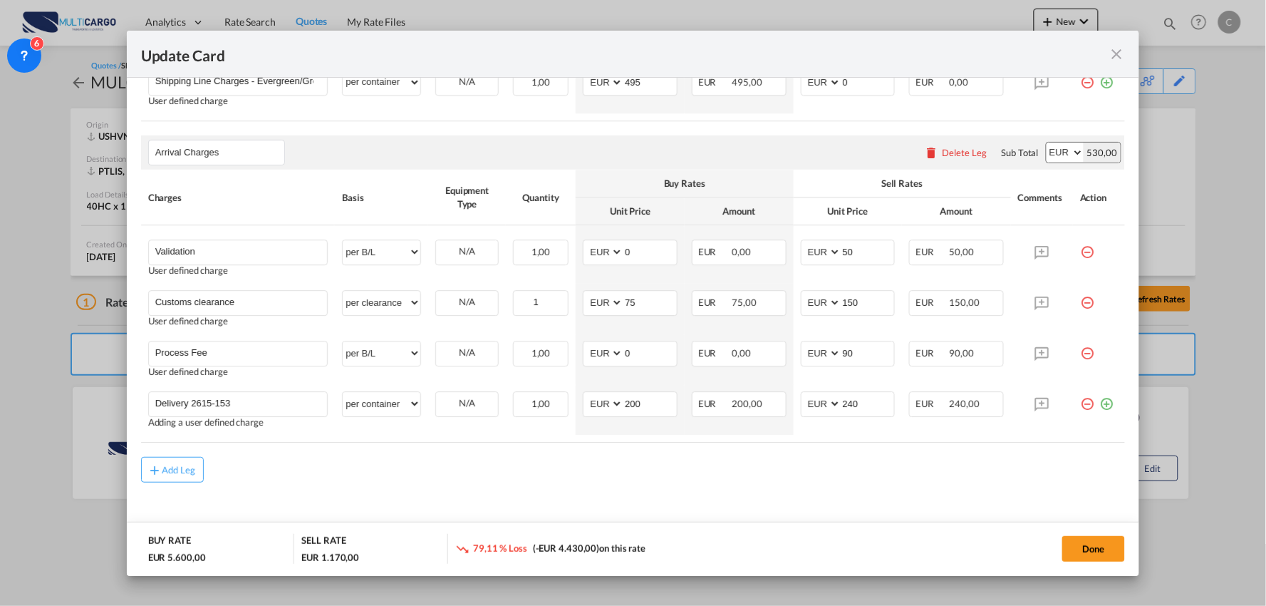
drag, startPoint x: 1099, startPoint y: 543, endPoint x: 874, endPoint y: 567, distance: 226.5
click at [1099, 543] on button "Done" at bounding box center [1093, 549] width 63 height 26
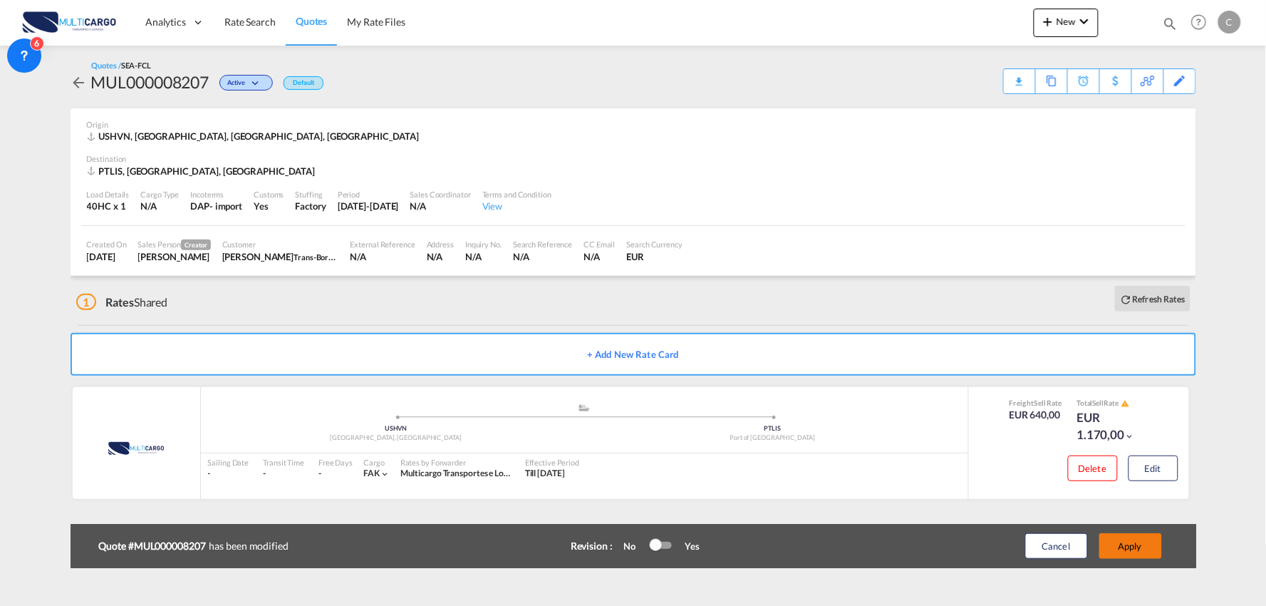
click at [1135, 549] on button "Apply" at bounding box center [1130, 546] width 63 height 26
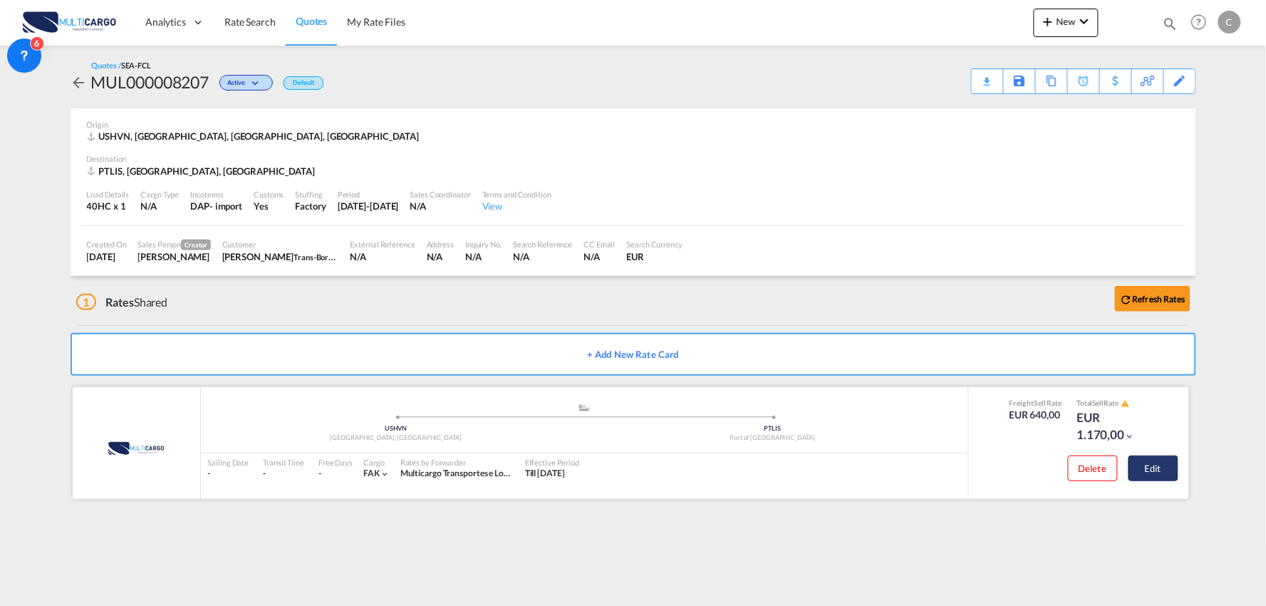
click at [1172, 465] on button "Edit" at bounding box center [1154, 468] width 50 height 26
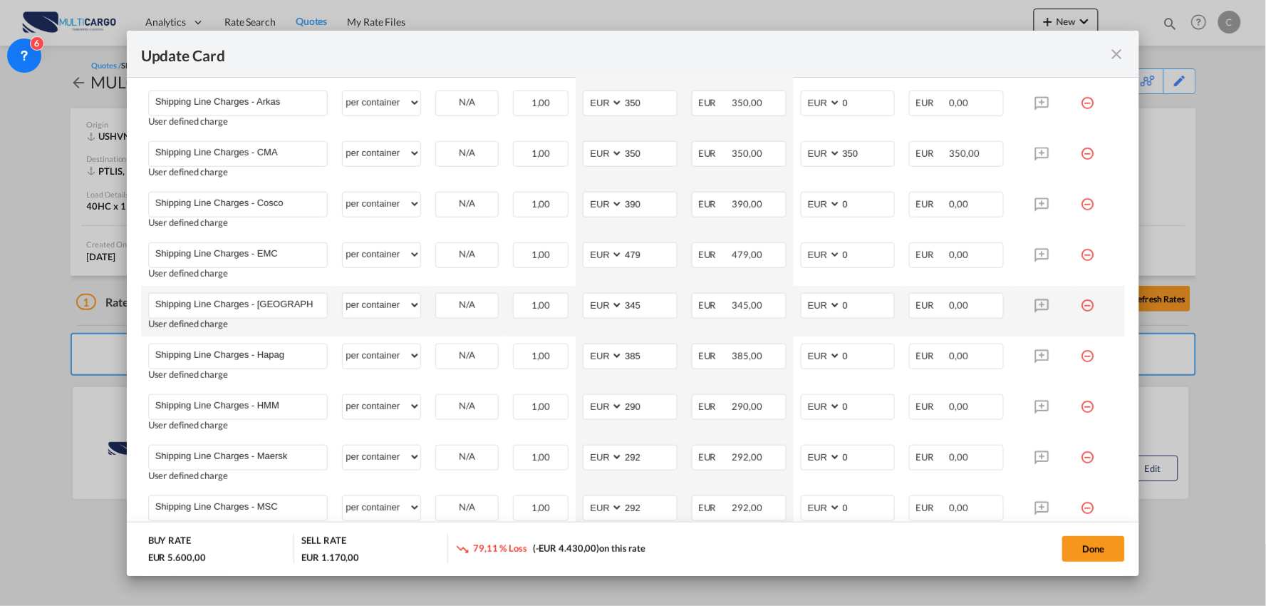
scroll to position [475, 0]
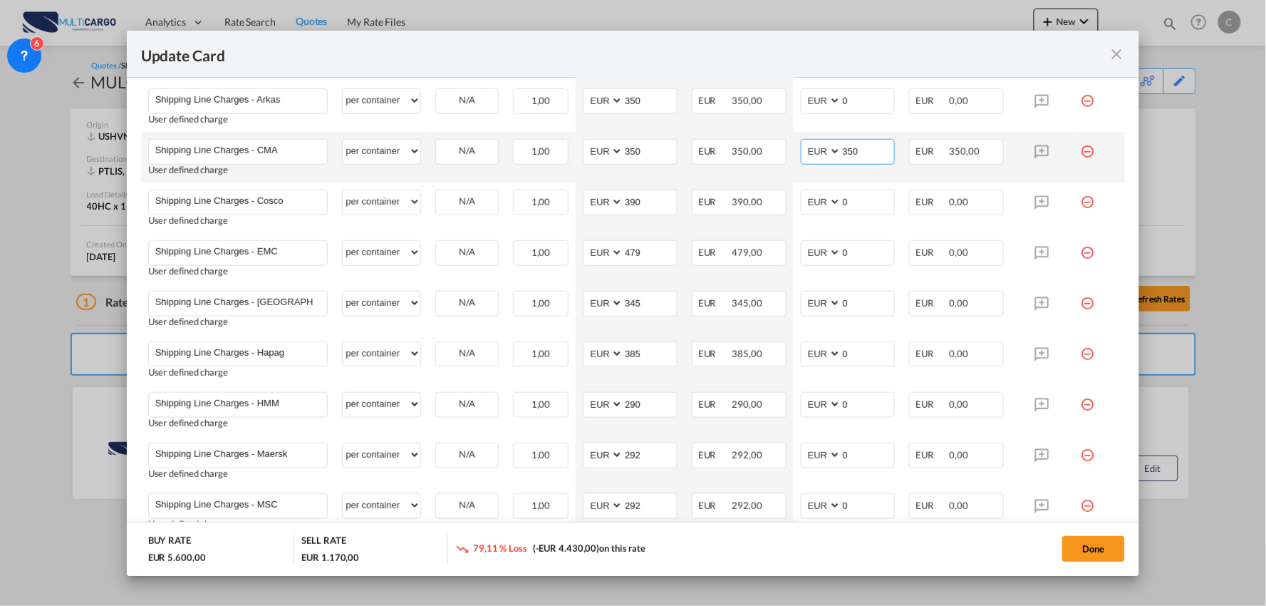
drag, startPoint x: 859, startPoint y: 150, endPoint x: 680, endPoint y: 162, distance: 180.0
click at [753, 170] on tr "Shipping Line Charges - CMA Please Enter User Defined Charges Cannot Be Publish…" at bounding box center [633, 157] width 985 height 51
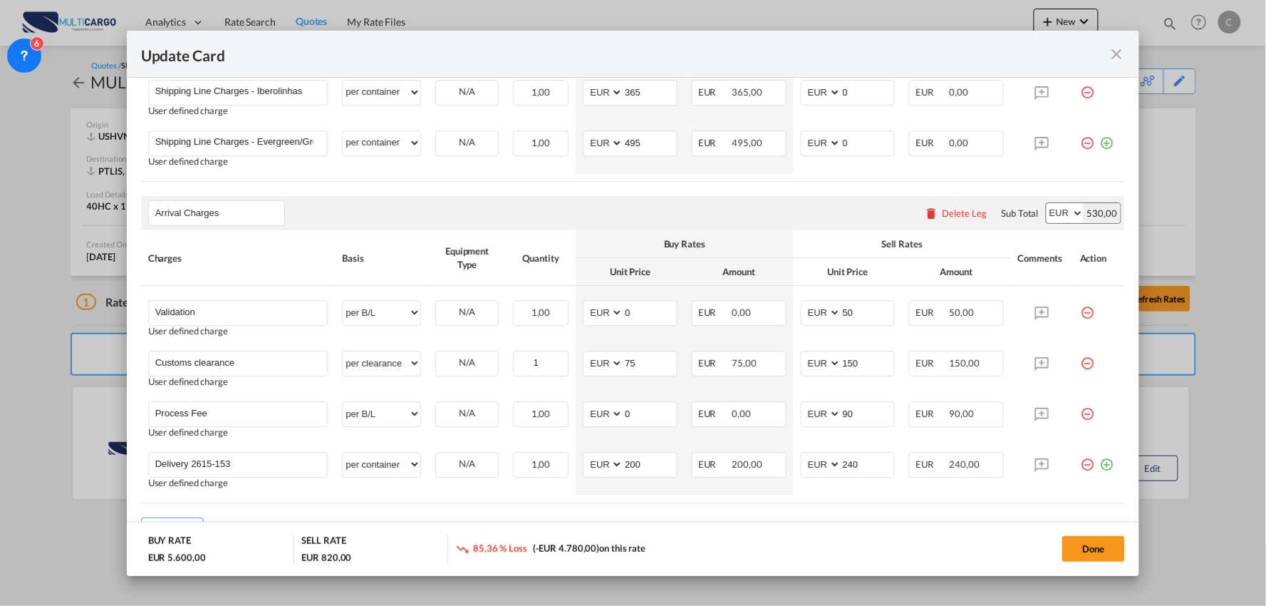
scroll to position [1213, 0]
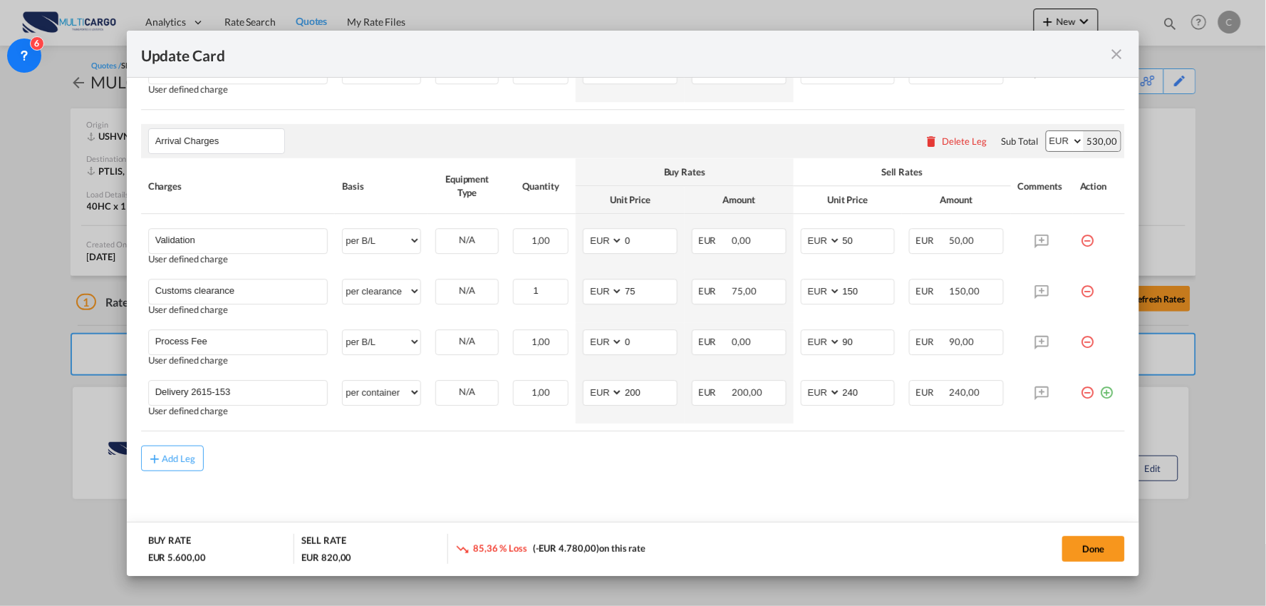
type input "0"
click at [853, 467] on div "Add Leg" at bounding box center [633, 458] width 985 height 26
click at [1094, 551] on button "Done" at bounding box center [1093, 549] width 63 height 26
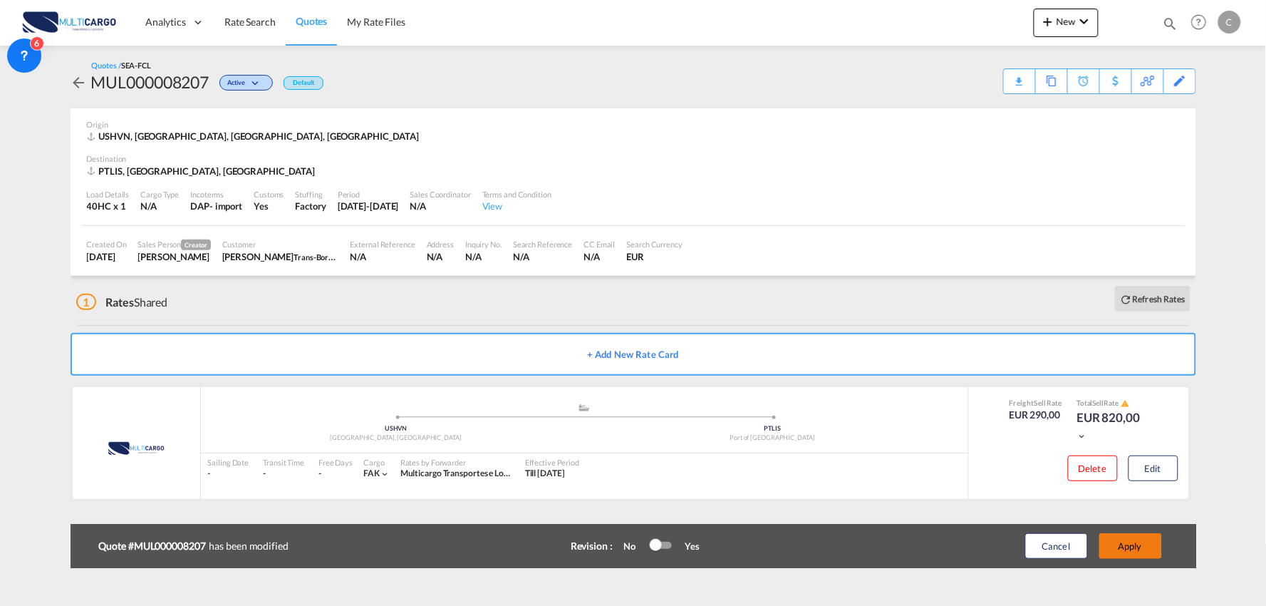
click at [1144, 552] on button "Apply" at bounding box center [1130, 546] width 63 height 26
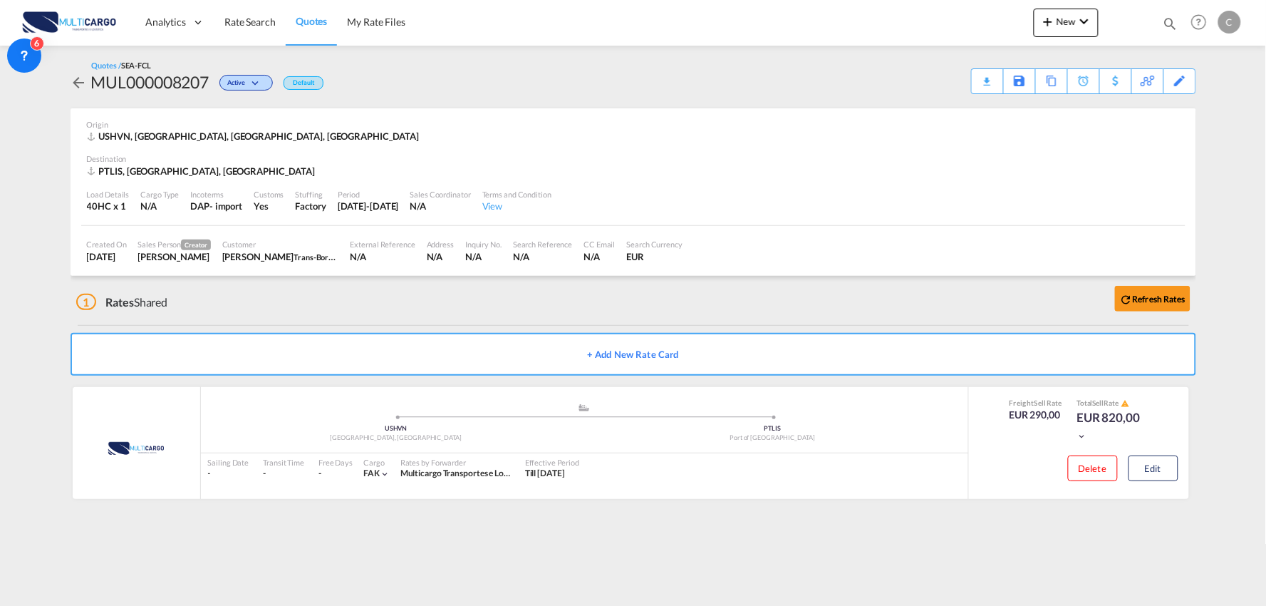
click at [1043, 527] on md-content "Analytics Reports Dashboard Rate Search Quotes My Rate Files New Rates Ratecard" at bounding box center [633, 303] width 1266 height 606
click at [610, 303] on div "1 Rates Shared Refresh Rates" at bounding box center [636, 299] width 1120 height 46
click at [352, 308] on div "1 Rates Shared Refresh Rates" at bounding box center [636, 299] width 1120 height 46
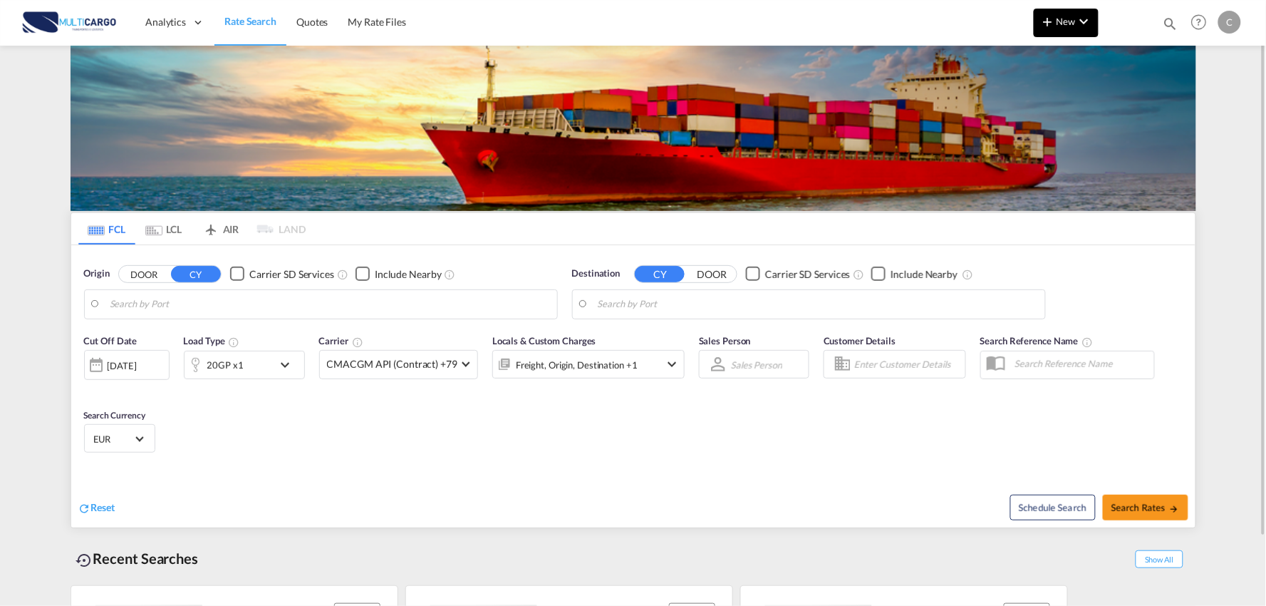
type input "Port of [GEOGRAPHIC_DATA], [GEOGRAPHIC_DATA], [GEOGRAPHIC_DATA]"
type input "Leixoes, Leixoes, PTLEI"
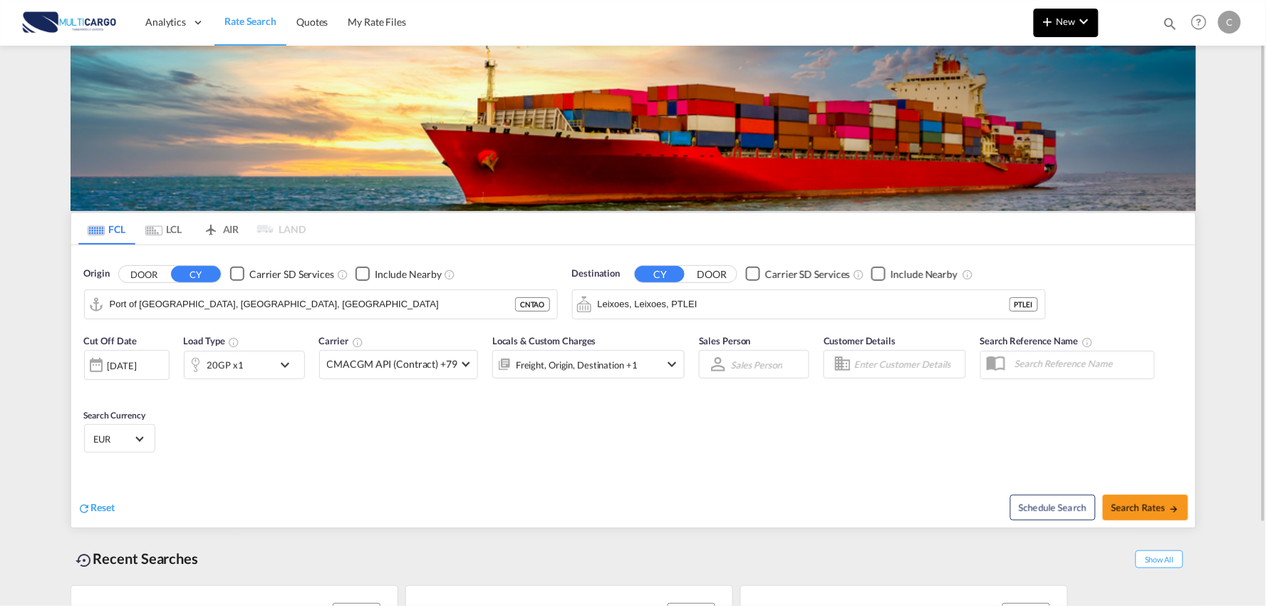
click at [1062, 20] on span "New" at bounding box center [1066, 21] width 53 height 11
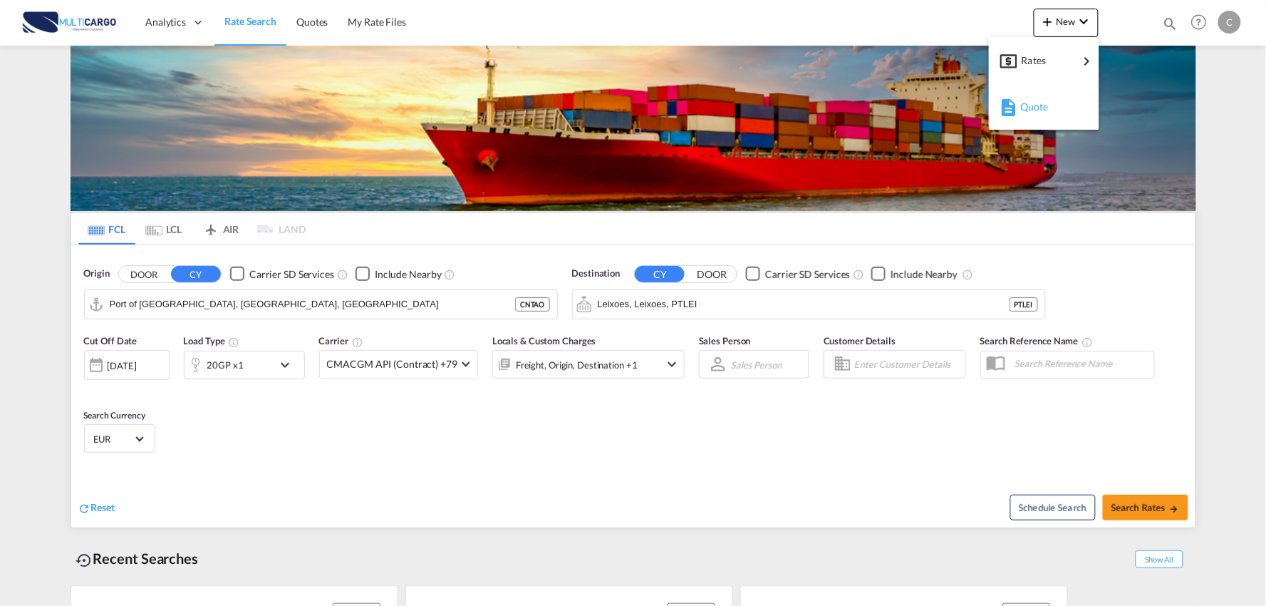
click at [1036, 110] on span "Quote" at bounding box center [1028, 107] width 16 height 29
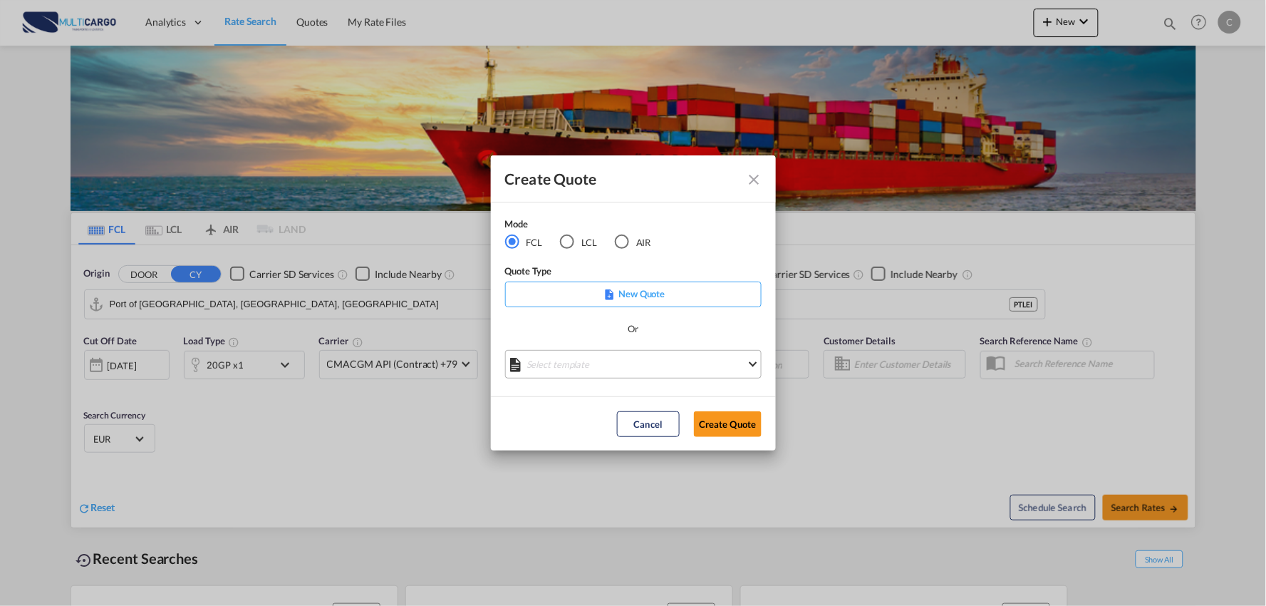
click at [606, 362] on md-select "Select template [DATE] IMP_EXW_FCL [PERSON_NAME] | [DATE] [DATE] IMP_DAP_FCL S/…" at bounding box center [633, 364] width 257 height 29
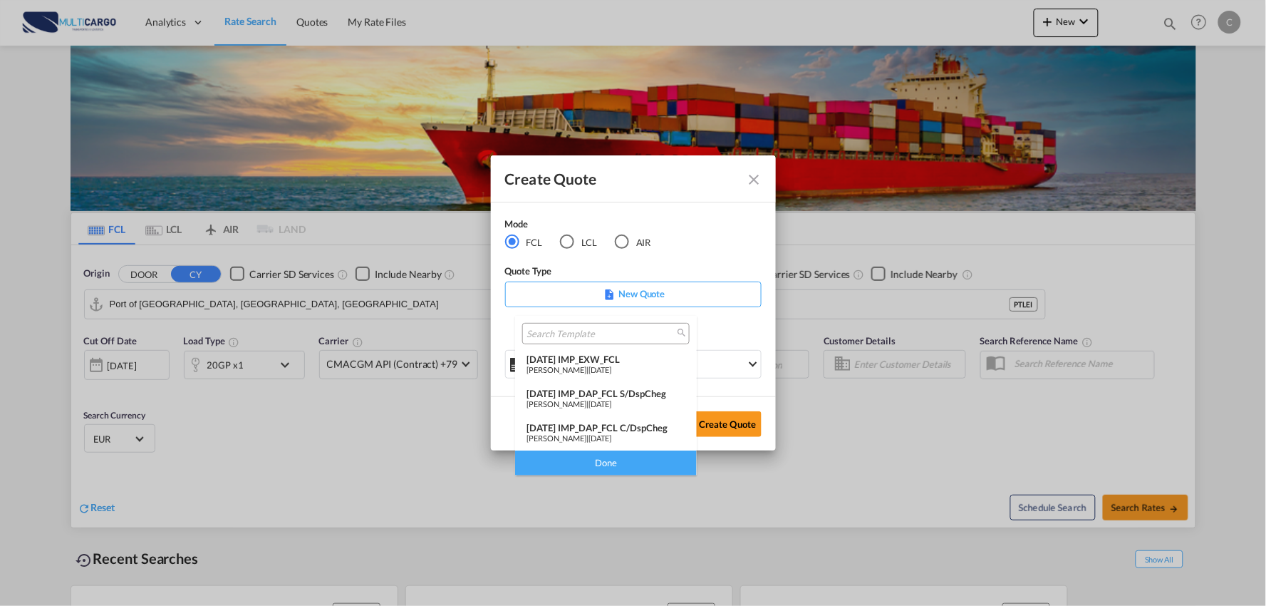
click at [638, 430] on div "[DATE] IMP_DAP_FCL C/DspCheg" at bounding box center [606, 427] width 159 height 11
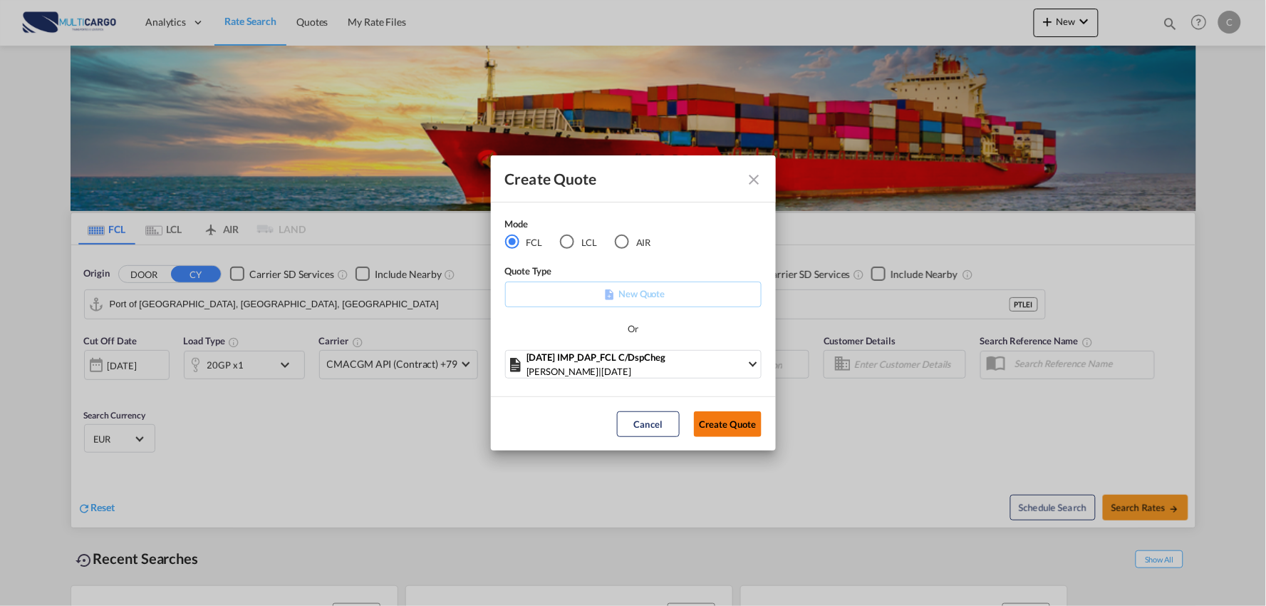
click at [722, 417] on button "Create Quote" at bounding box center [728, 424] width 68 height 26
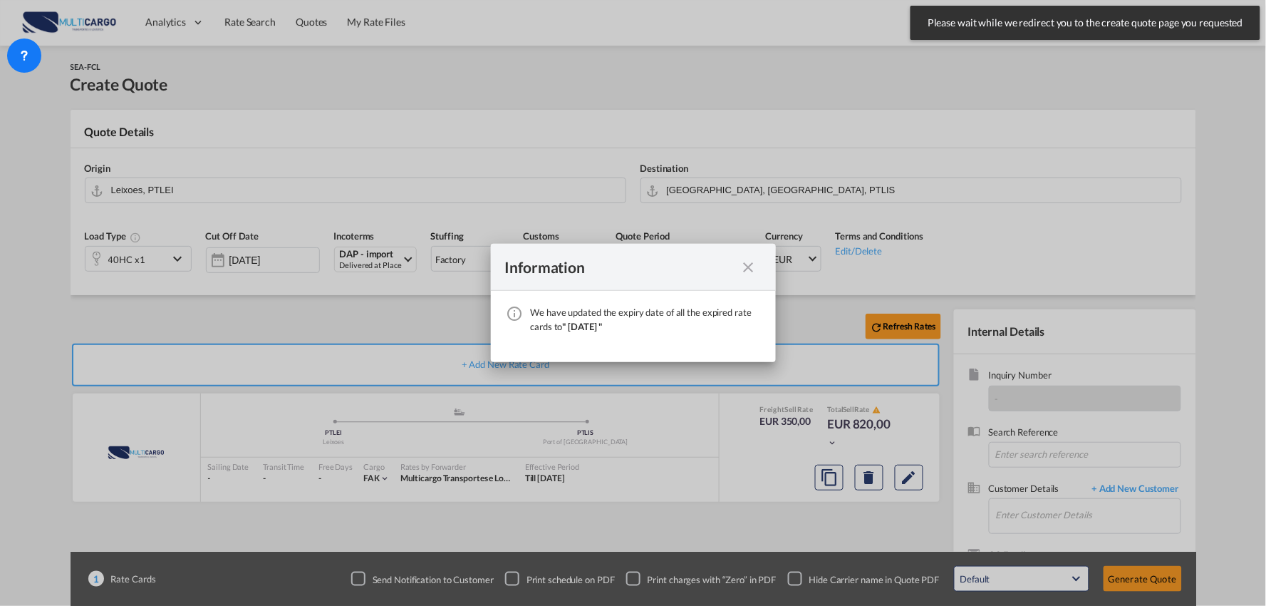
click at [750, 271] on md-icon "icon-close fg-AAA8AD cursor" at bounding box center [748, 267] width 17 height 17
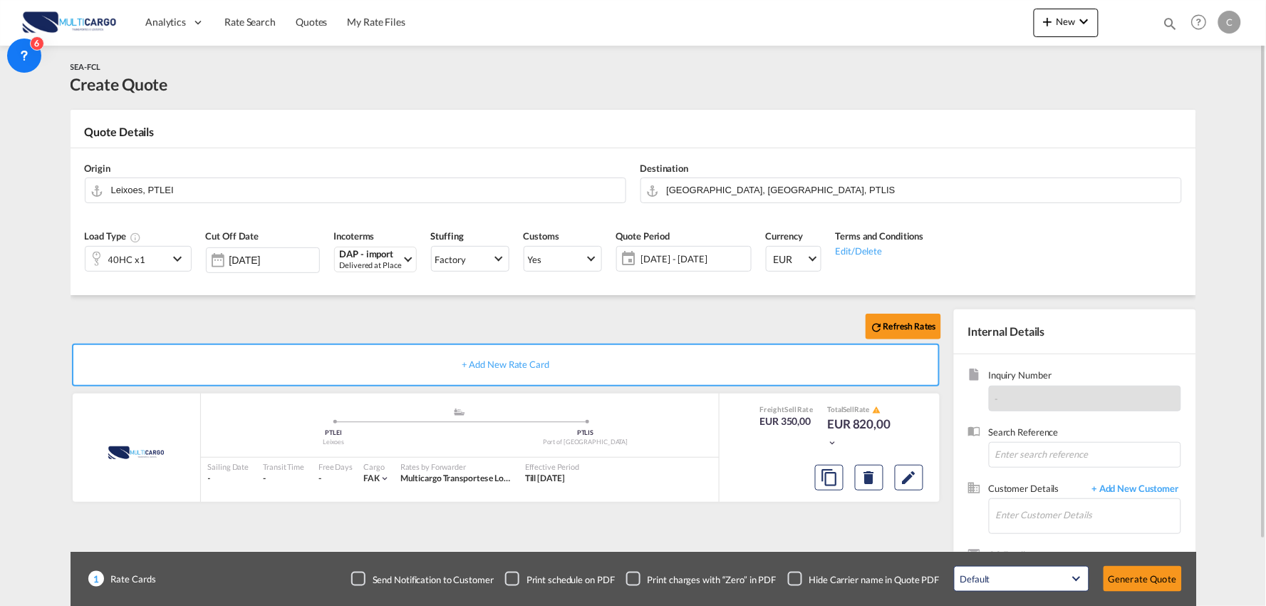
scroll to position [73, 0]
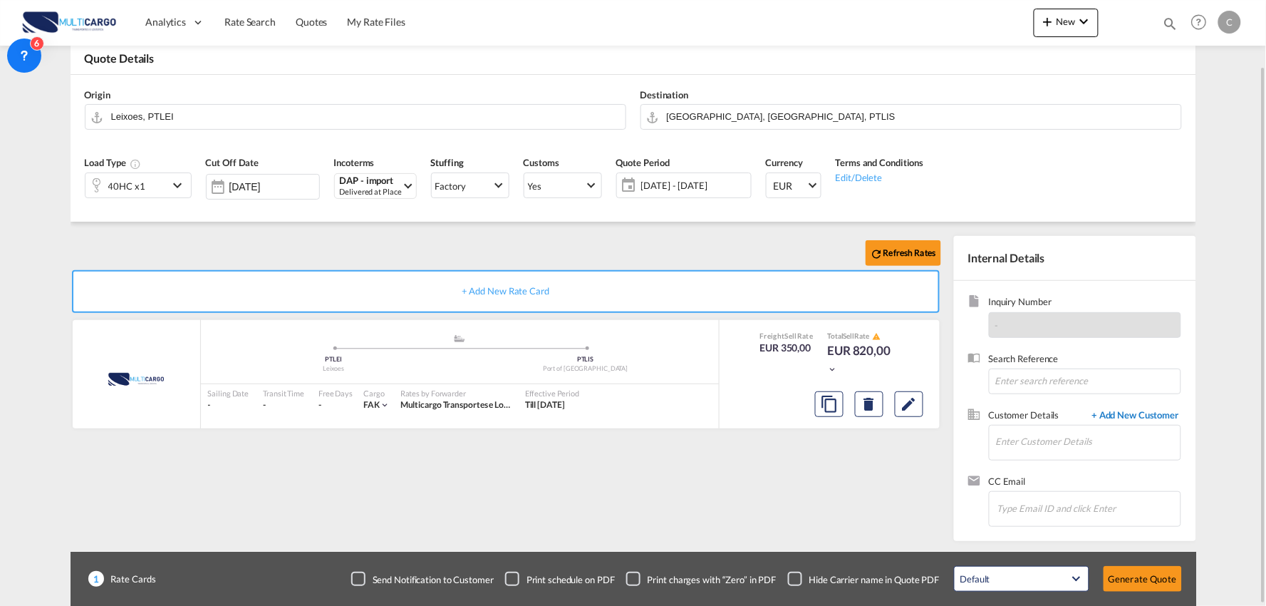
click at [1136, 416] on span "+ Add New Customer" at bounding box center [1133, 416] width 96 height 16
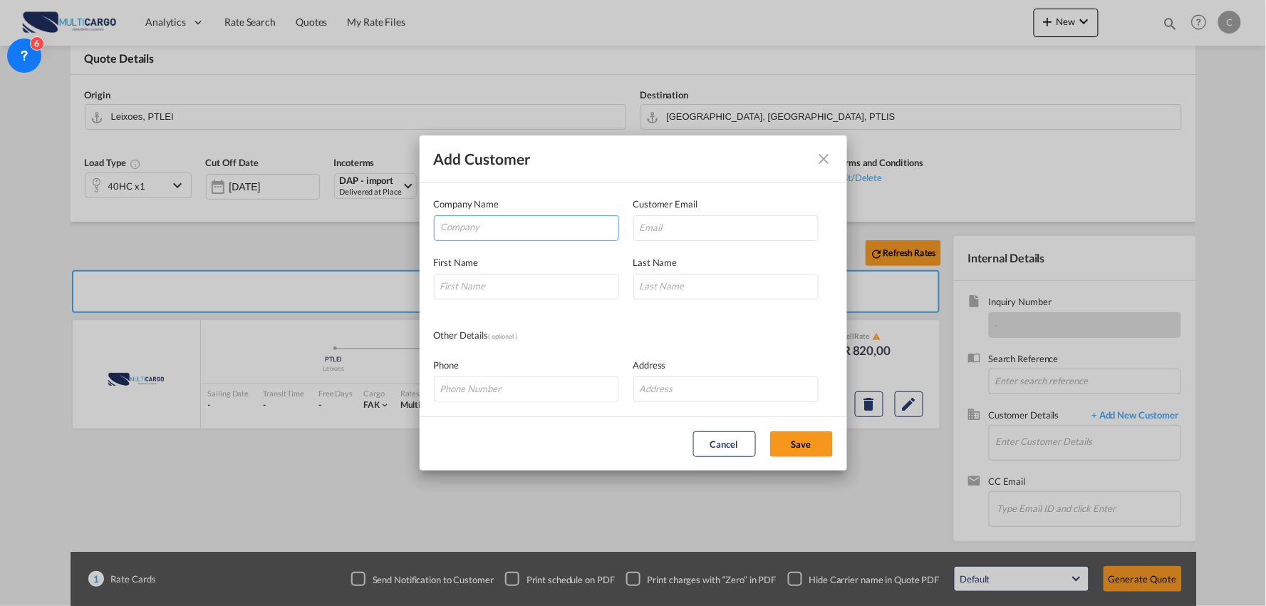
click at [496, 226] on input "Company" at bounding box center [529, 226] width 177 height 21
drag, startPoint x: 500, startPoint y: 229, endPoint x: 400, endPoint y: 224, distance: 100.6
click at [400, 224] on div "Add Customer Company Name envipco Customer Email First Name Last Name Other Det…" at bounding box center [633, 303] width 1266 height 606
paste input "Environmental Products Corp. (Envipco)"
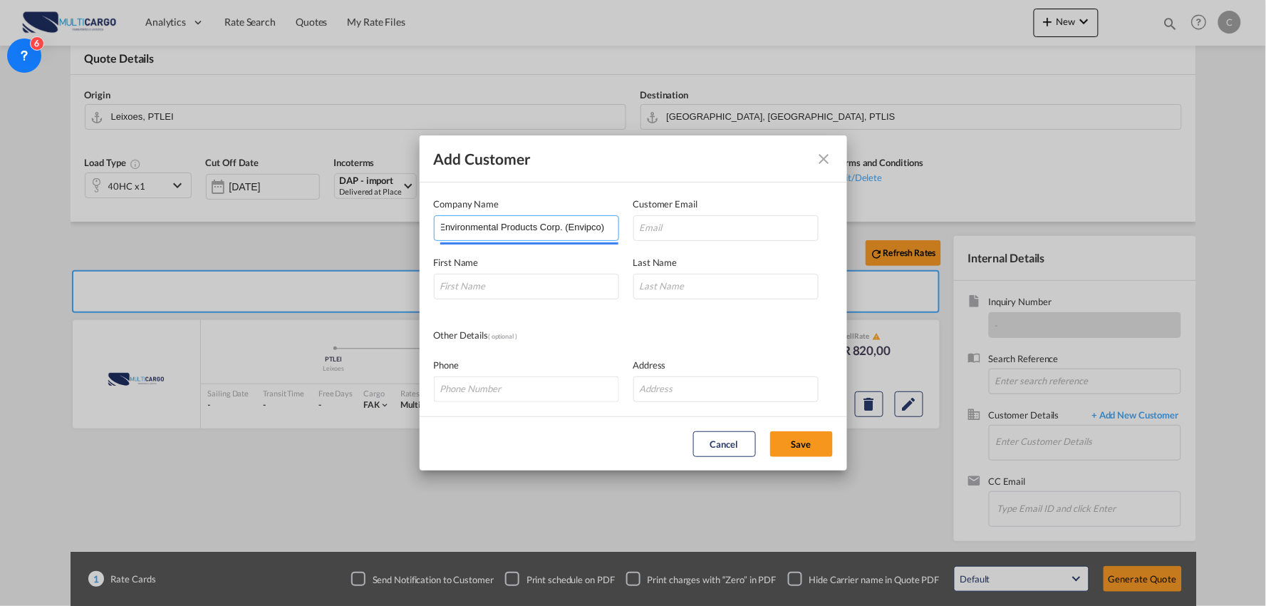
type input "Environmental Products Corp. (Envipco)"
click at [736, 228] on input "Hannes Kiy <Hannes.Kiy@envipco.com>" at bounding box center [725, 228] width 185 height 26
click at [804, 229] on input "Hannes Kiy <Hannes.Kiy@envipco.com>" at bounding box center [725, 228] width 185 height 26
drag, startPoint x: 691, startPoint y: 227, endPoint x: 513, endPoint y: 227, distance: 178.1
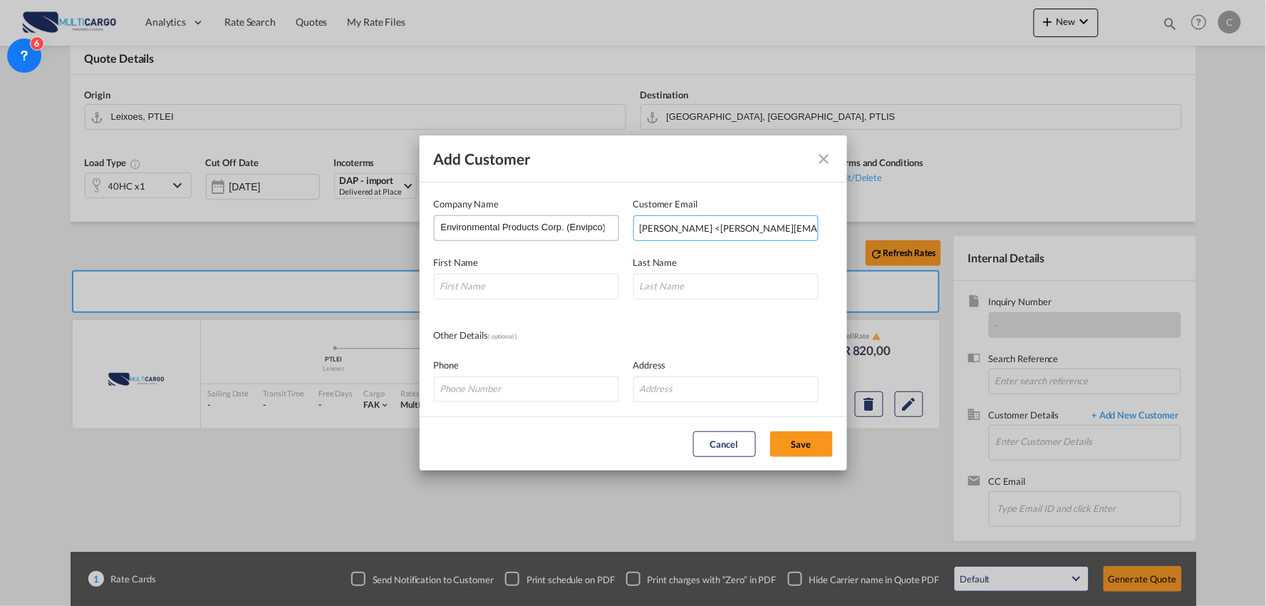
click at [485, 228] on div "Company Name Environmental Products Corp. (Envipco) Customer Email Hannes Kiy <…" at bounding box center [633, 219] width 399 height 44
type input "Hannes.Kiy@envipco.com"
click at [502, 292] on input "Add Customer Company ..." at bounding box center [526, 287] width 185 height 26
click at [489, 280] on input "M" at bounding box center [526, 287] width 185 height 26
drag, startPoint x: 421, startPoint y: 288, endPoint x: 365, endPoint y: 281, distance: 56.7
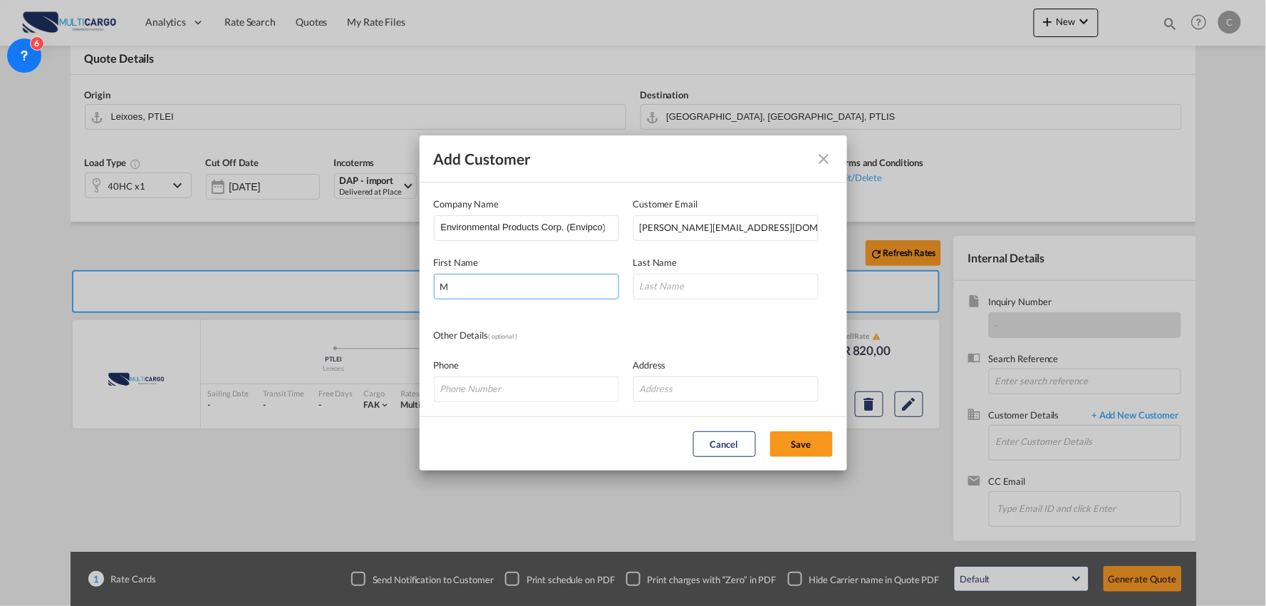
click at [366, 281] on div "Add Customer Company Name Environmental Products Corp. (Envipco) Customer Email…" at bounding box center [633, 303] width 1266 height 606
type input "Hannes"
type input "Kiy"
click at [805, 449] on button "Save" at bounding box center [801, 444] width 63 height 26
type input "Environmental Products Corp. (Envipco), Hannes Kiy, Hannes.Kiy@envipco.com"
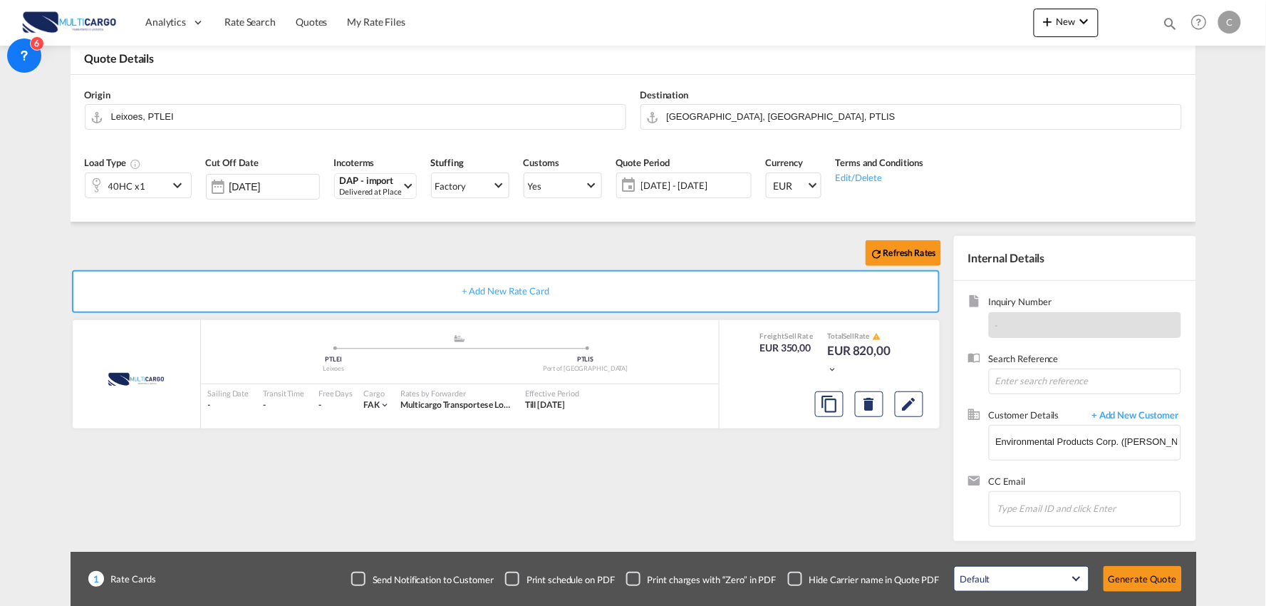
click at [588, 480] on div "Refresh Rates + Add New Rate Card MultiCargo added by you .a{fill:#aaa8ad;} .a{…" at bounding box center [509, 385] width 876 height 298
click at [358, 183] on div "DAP - import" at bounding box center [371, 181] width 62 height 11
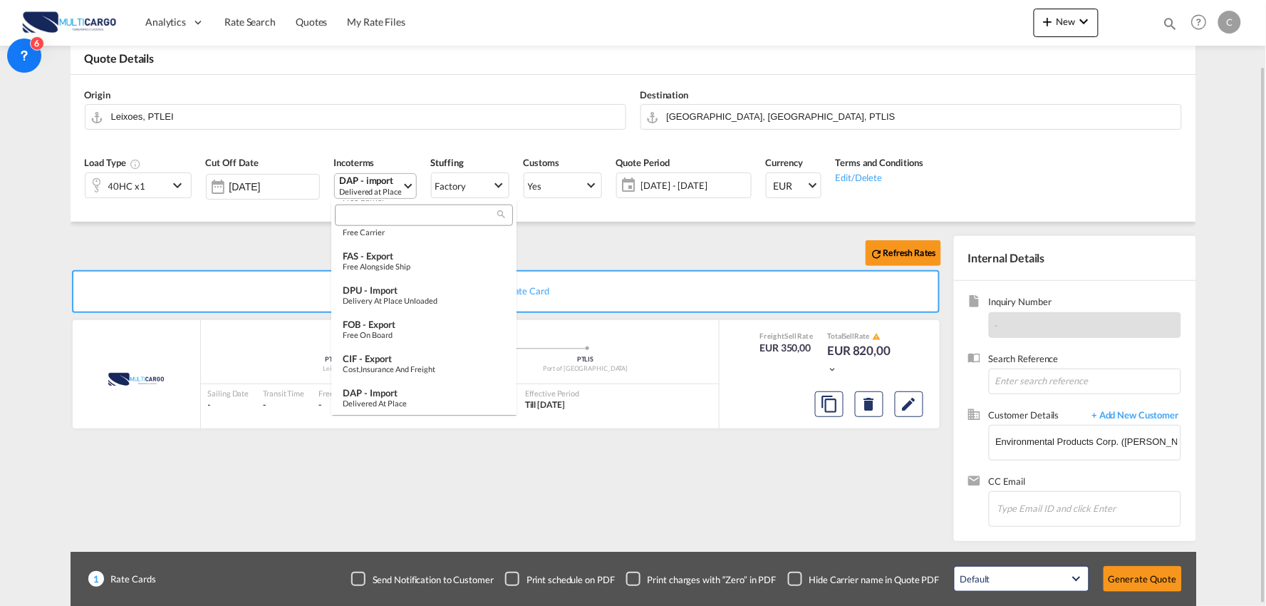
type md-option "[object Object]"
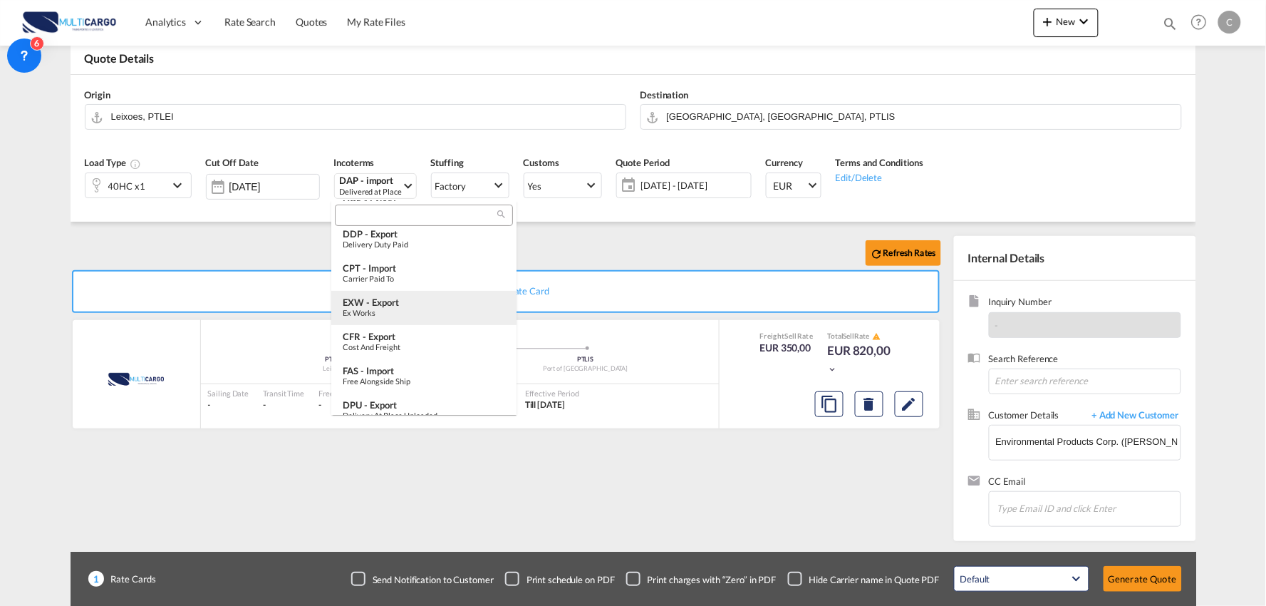
type md-option "[object Object]"
click at [378, 212] on input "search" at bounding box center [418, 215] width 158 height 13
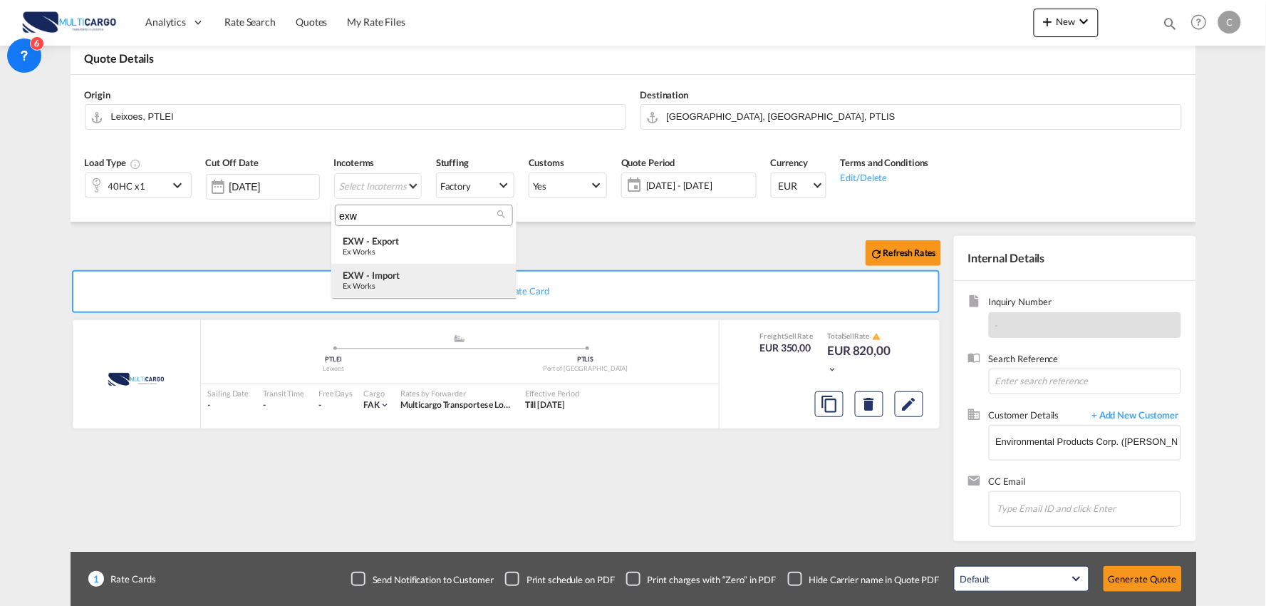
type input "exw"
click at [390, 274] on div "EXW - import" at bounding box center [424, 274] width 162 height 11
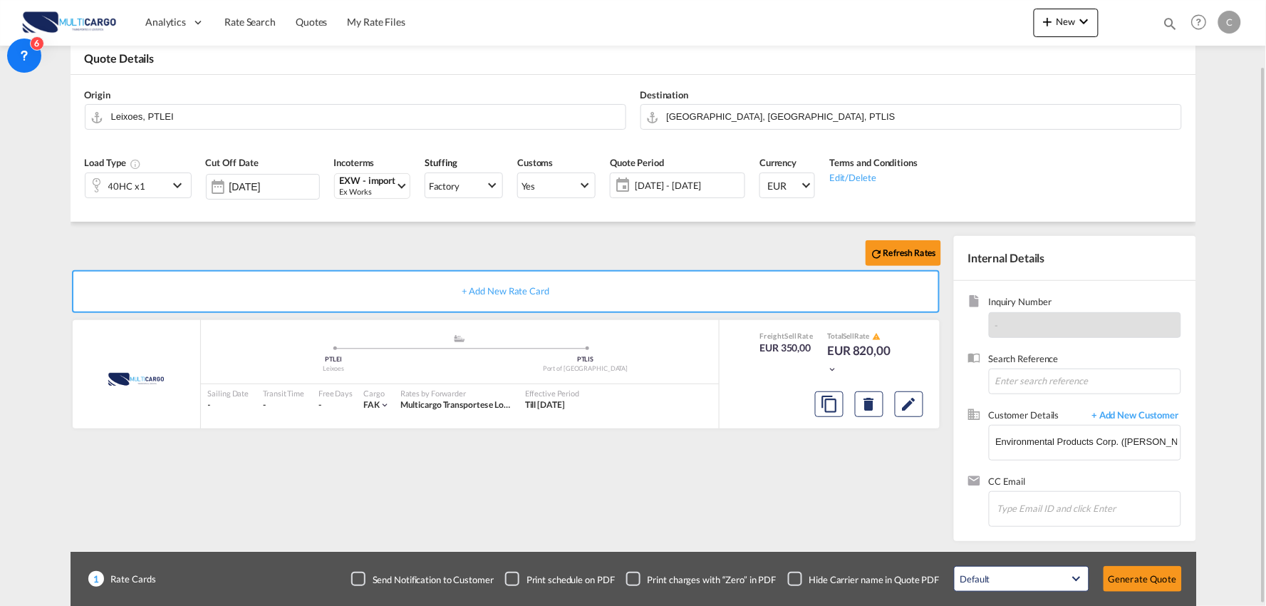
click at [195, 240] on div "Refresh Rates" at bounding box center [509, 253] width 876 height 34
click at [261, 116] on input "Leixoes, PTLEI" at bounding box center [364, 116] width 507 height 25
click at [802, 572] on div "Checkbox No Ink" at bounding box center [795, 578] width 14 height 14
click at [767, 497] on div "Refresh Rates + Add New Rate Card MultiCargo added by you .a{fill:#aaa8ad;} .a{…" at bounding box center [509, 385] width 876 height 298
click at [679, 495] on div "Refresh Rates + Add New Rate Card MultiCargo added by you .a{fill:#aaa8ad;} .a{…" at bounding box center [509, 385] width 876 height 298
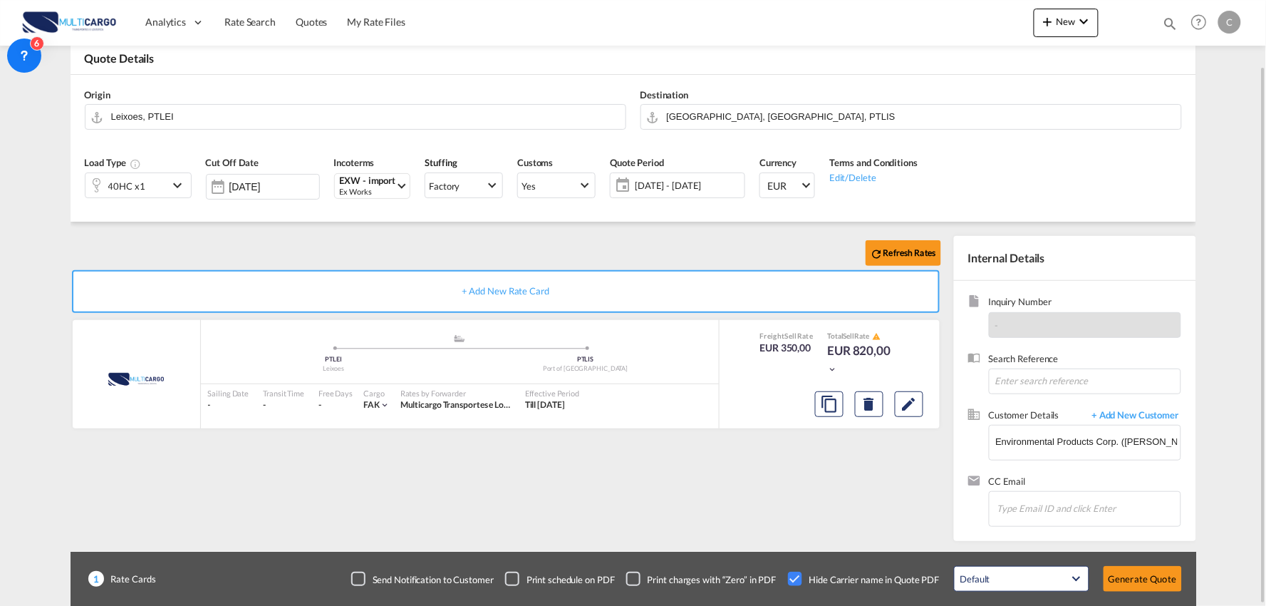
click at [782, 504] on div "Refresh Rates + Add New Rate Card MultiCargo added by you .a{fill:#aaa8ad;} .a{…" at bounding box center [509, 385] width 876 height 298
click at [175, 113] on input "Leixoes, PTLEI" at bounding box center [364, 116] width 507 height 25
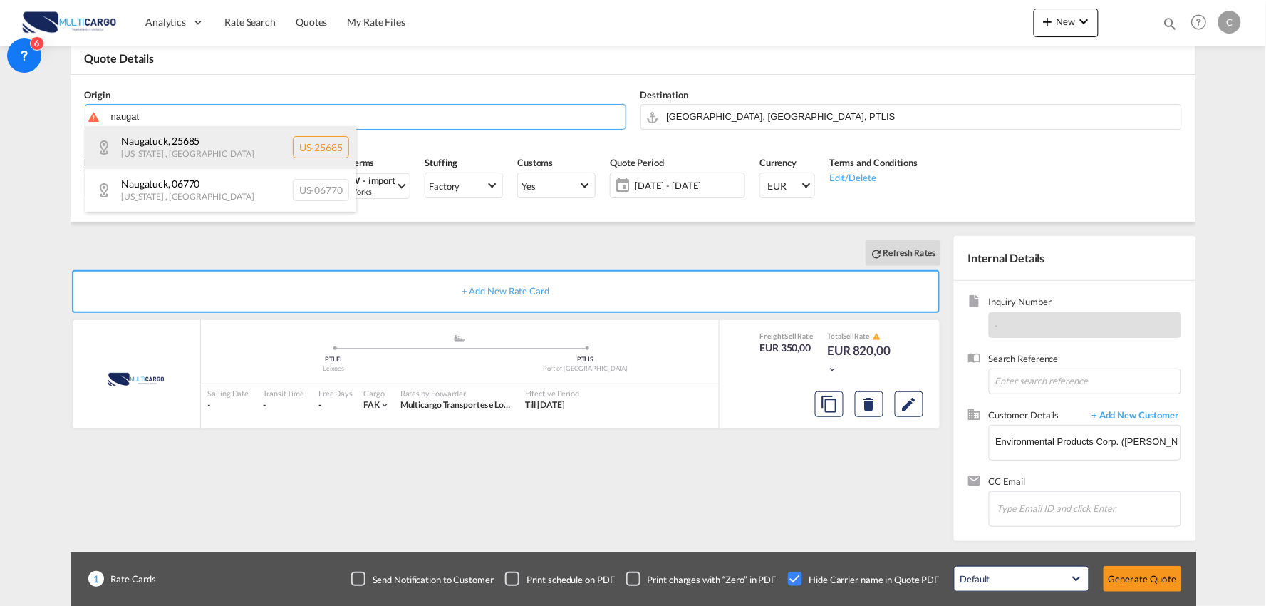
click at [172, 146] on div "Naugatuck , 25685 West Virginia , United States US-25685" at bounding box center [221, 147] width 271 height 43
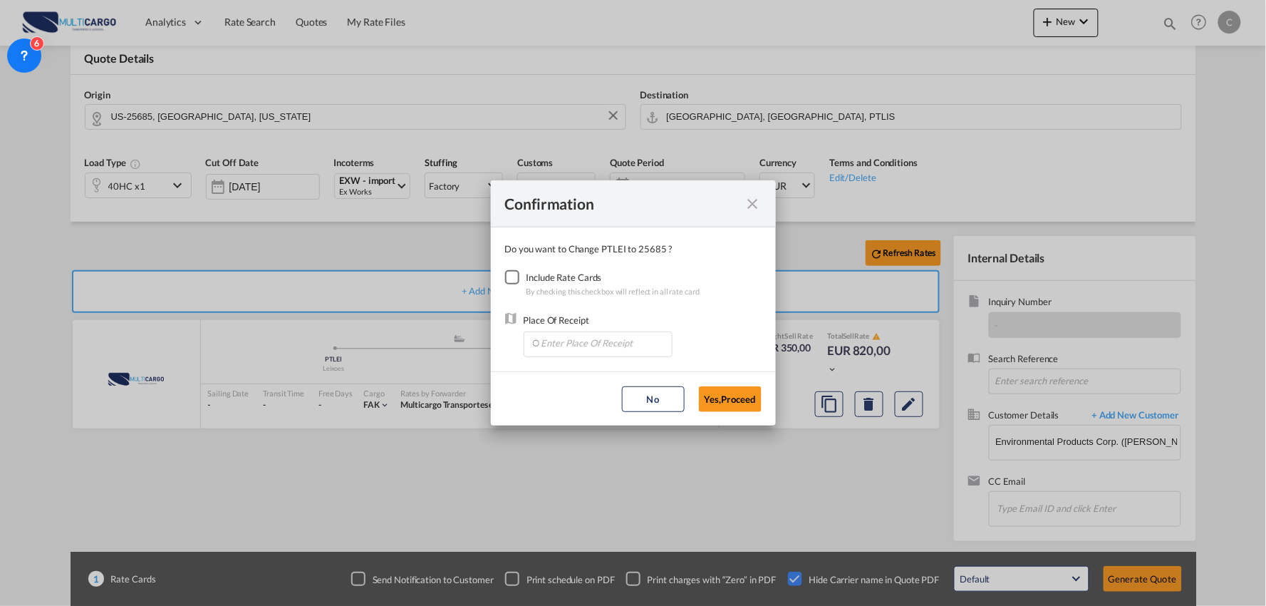
click at [509, 276] on div "Checkbox No Ink" at bounding box center [512, 277] width 14 height 14
click at [727, 395] on button "Yes,Proceed" at bounding box center [730, 399] width 63 height 26
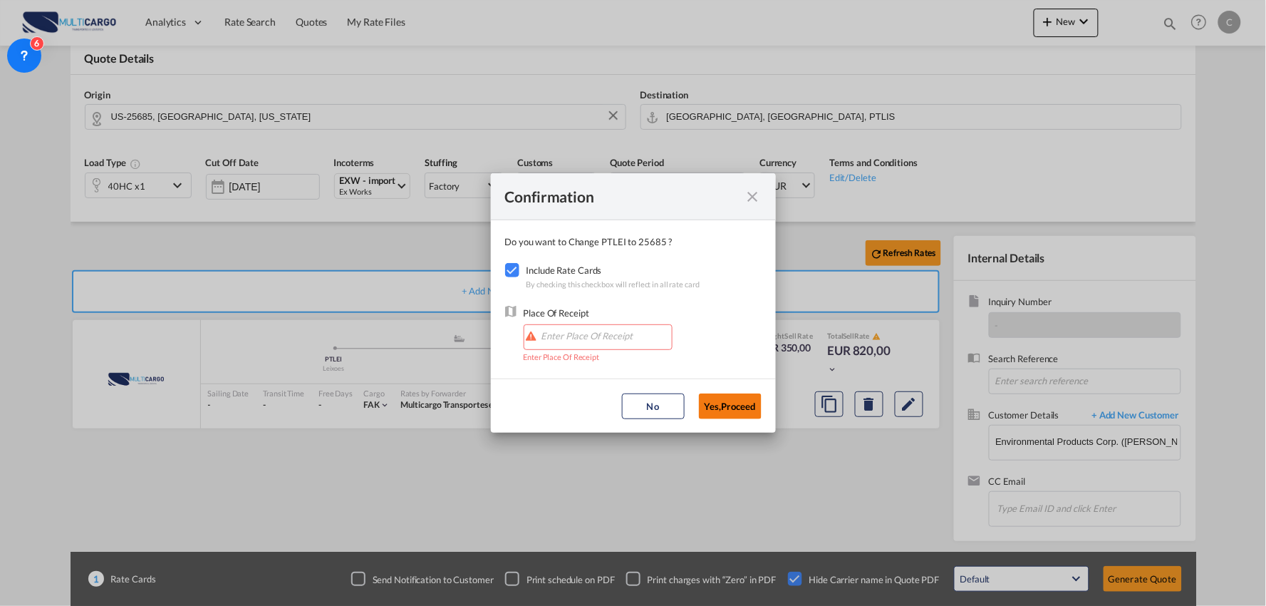
click at [738, 407] on button "Yes,Proceed" at bounding box center [730, 406] width 63 height 26
click at [552, 335] on input "Enter Place Of Receipt" at bounding box center [601, 335] width 141 height 21
click at [750, 200] on md-icon "icon-close fg-AAA8AD cursor" at bounding box center [753, 196] width 17 height 17
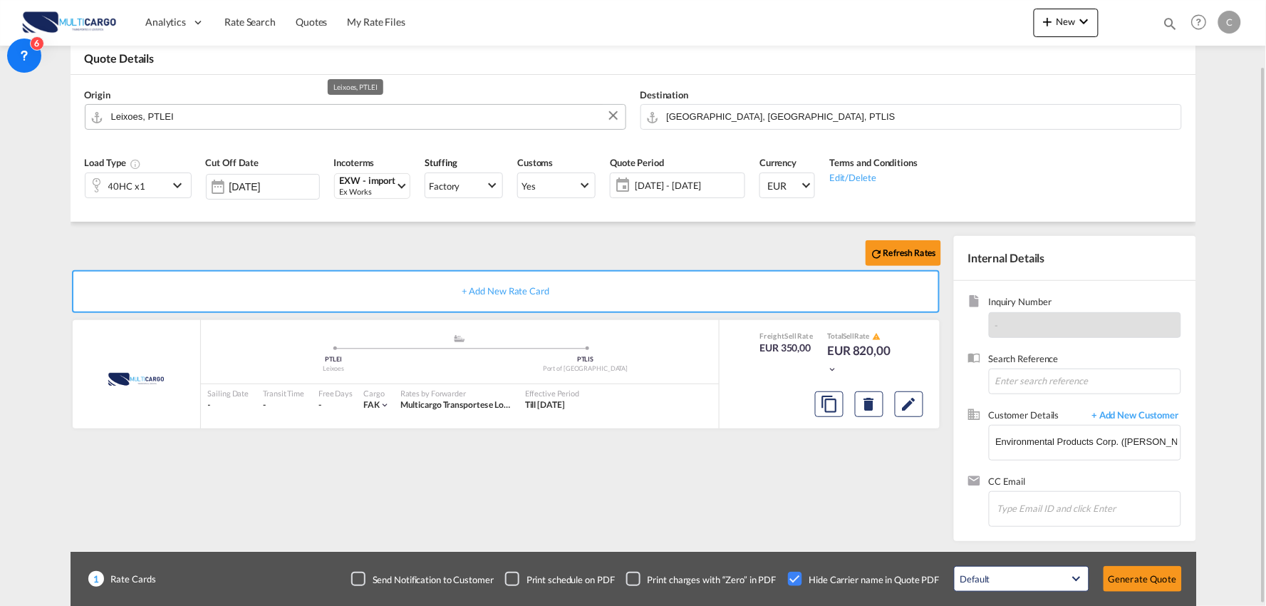
click at [158, 115] on input "Leixoes, PTLEI" at bounding box center [364, 116] width 507 height 25
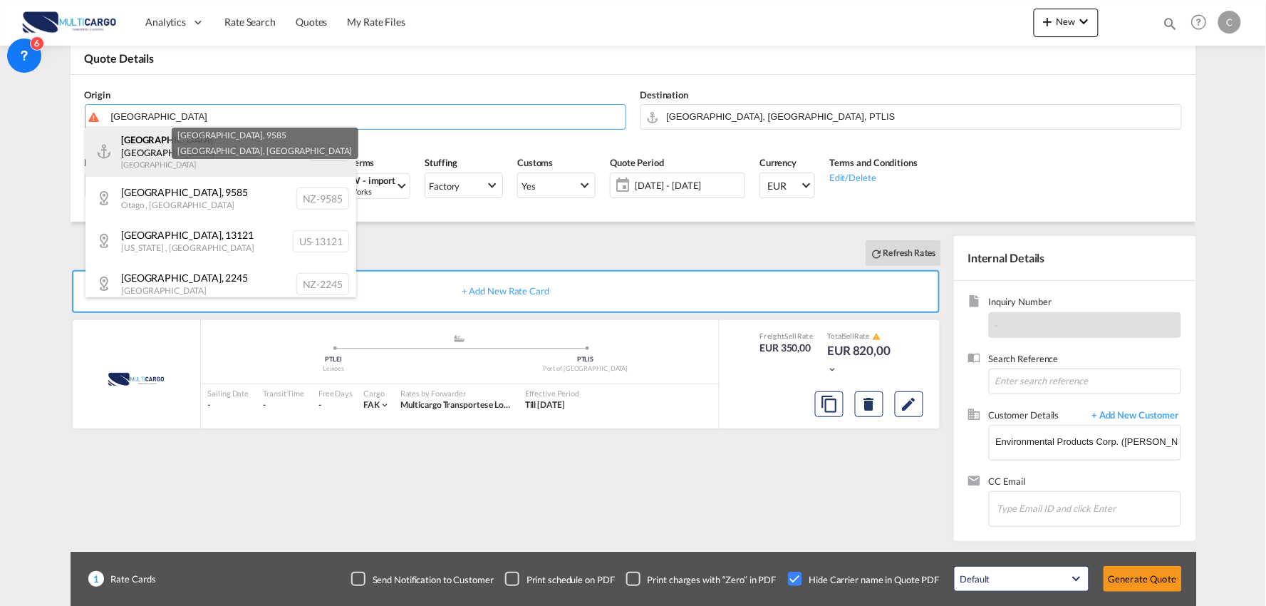
click at [174, 147] on div "[GEOGRAPHIC_DATA] , [GEOGRAPHIC_DATA] [GEOGRAPHIC_DATA] USHVN" at bounding box center [221, 151] width 271 height 51
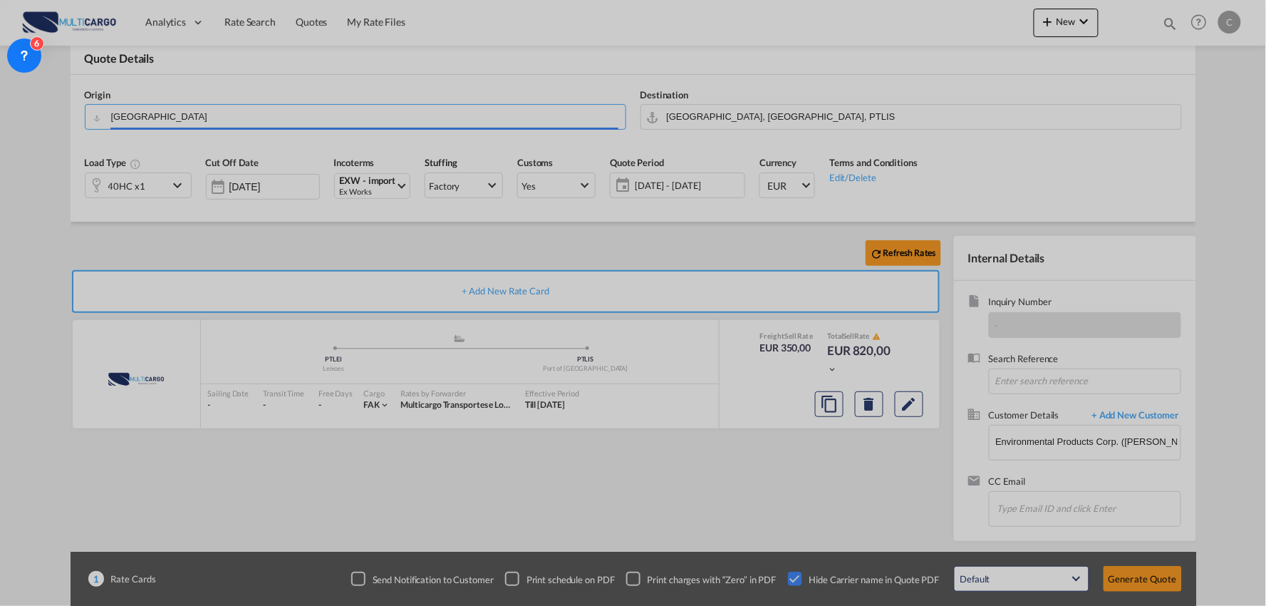
type input "[GEOGRAPHIC_DATA], [GEOGRAPHIC_DATA], USHVN"
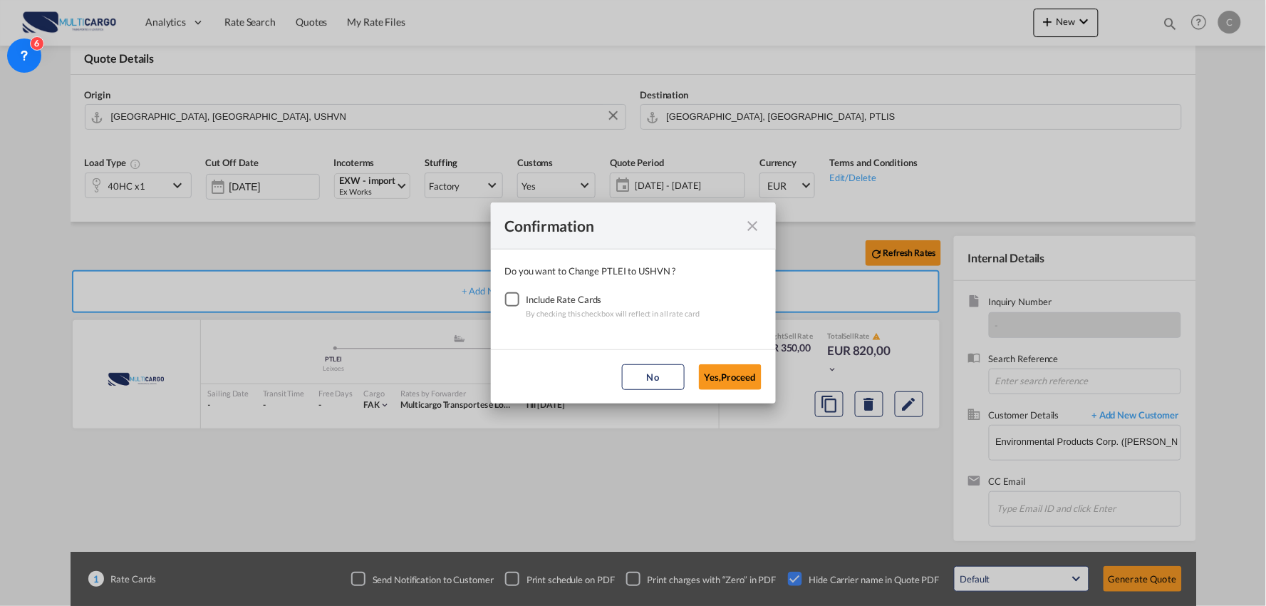
click at [512, 293] on div "Checkbox No Ink" at bounding box center [512, 299] width 14 height 14
click at [715, 375] on button "Yes,Proceed" at bounding box center [730, 377] width 63 height 26
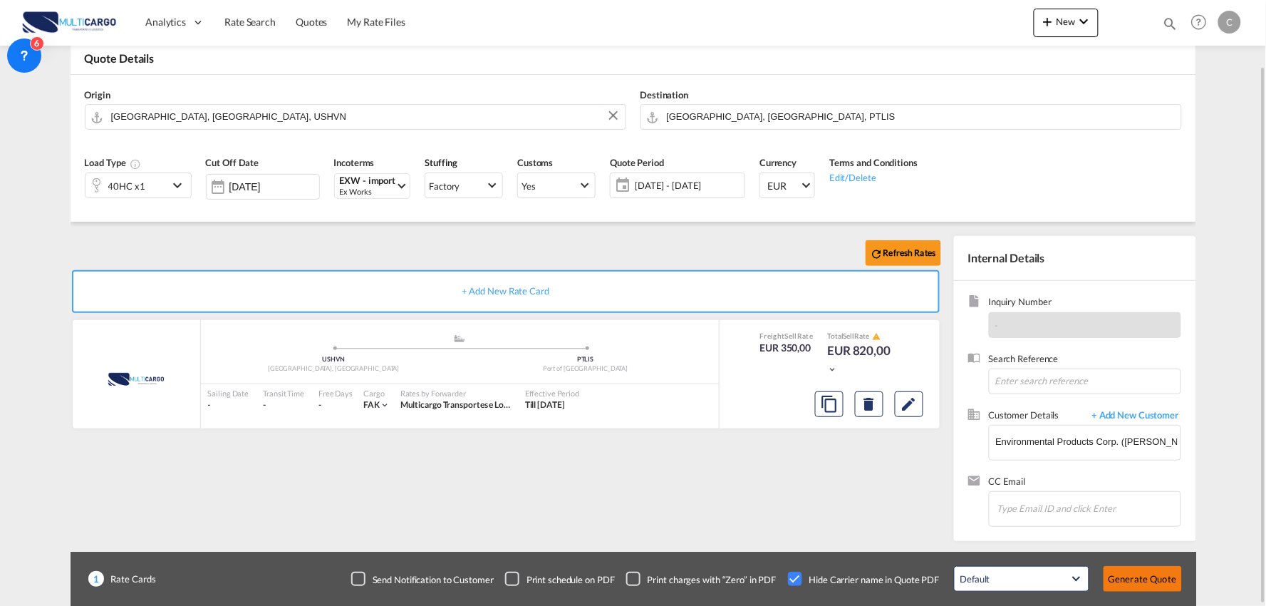
click at [1164, 581] on button "Generate Quote" at bounding box center [1143, 579] width 78 height 26
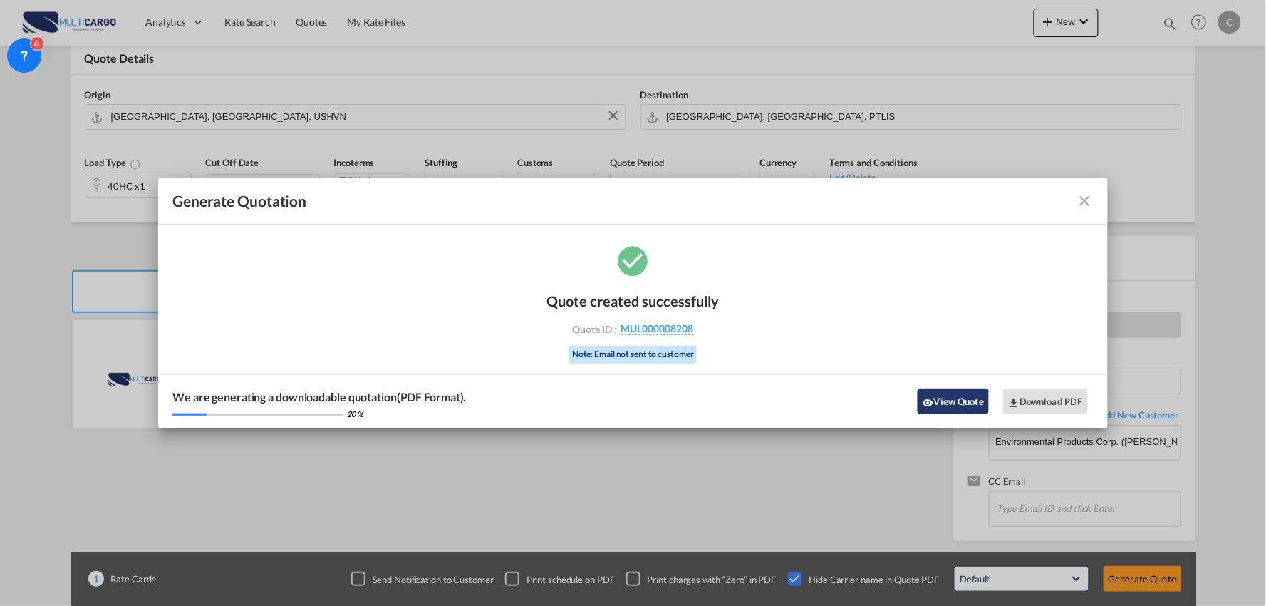
click at [932, 400] on md-icon "icon-eye" at bounding box center [928, 402] width 11 height 11
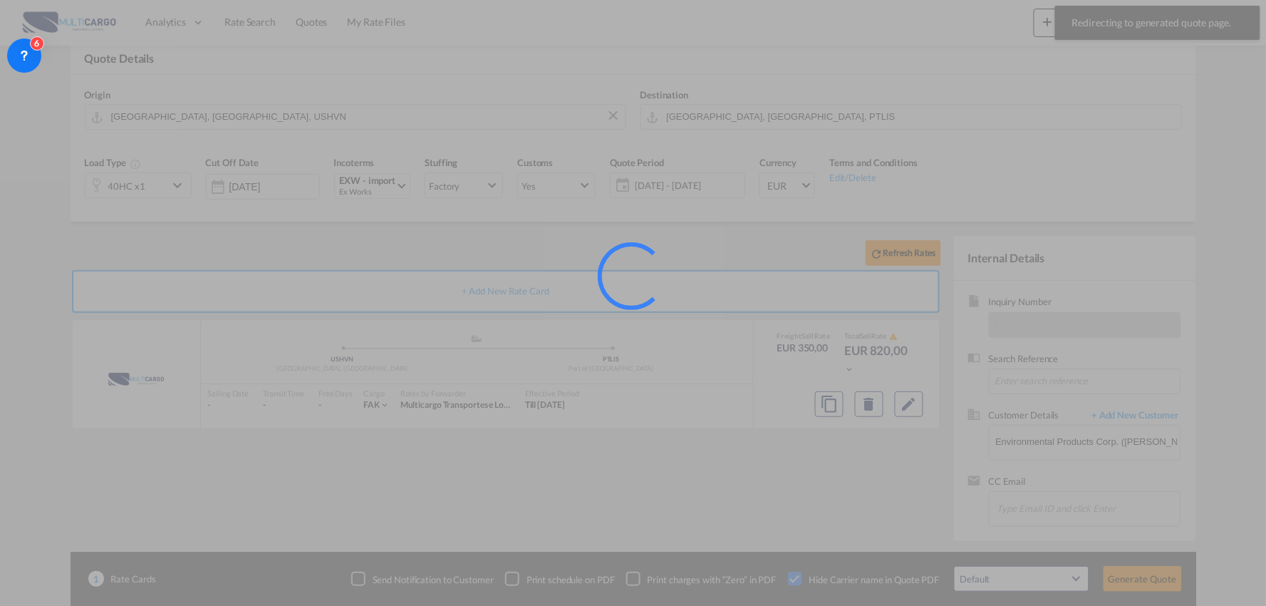
click at [700, 513] on div at bounding box center [633, 303] width 1266 height 606
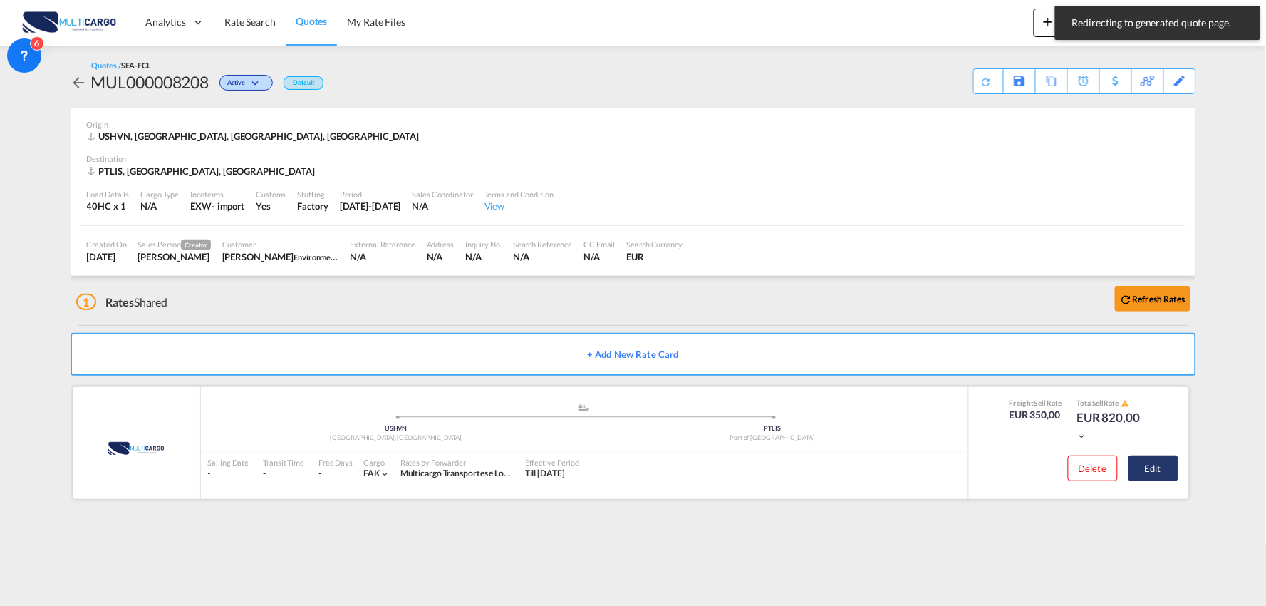
click at [1164, 457] on button "Edit" at bounding box center [1154, 468] width 50 height 26
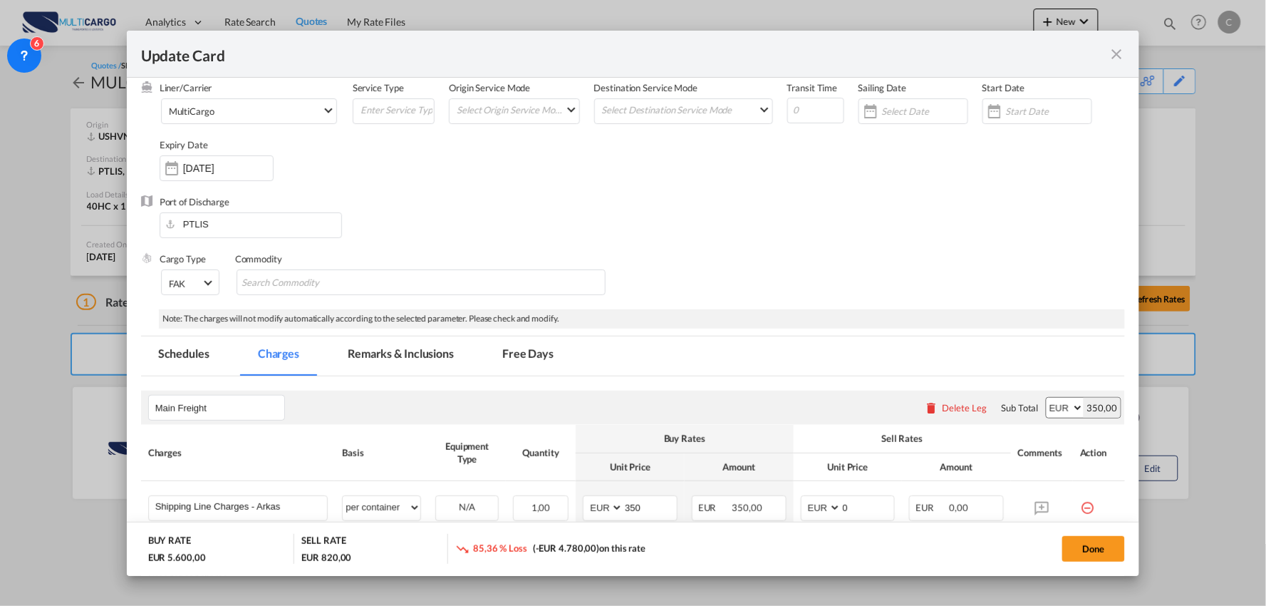
scroll to position [316, 0]
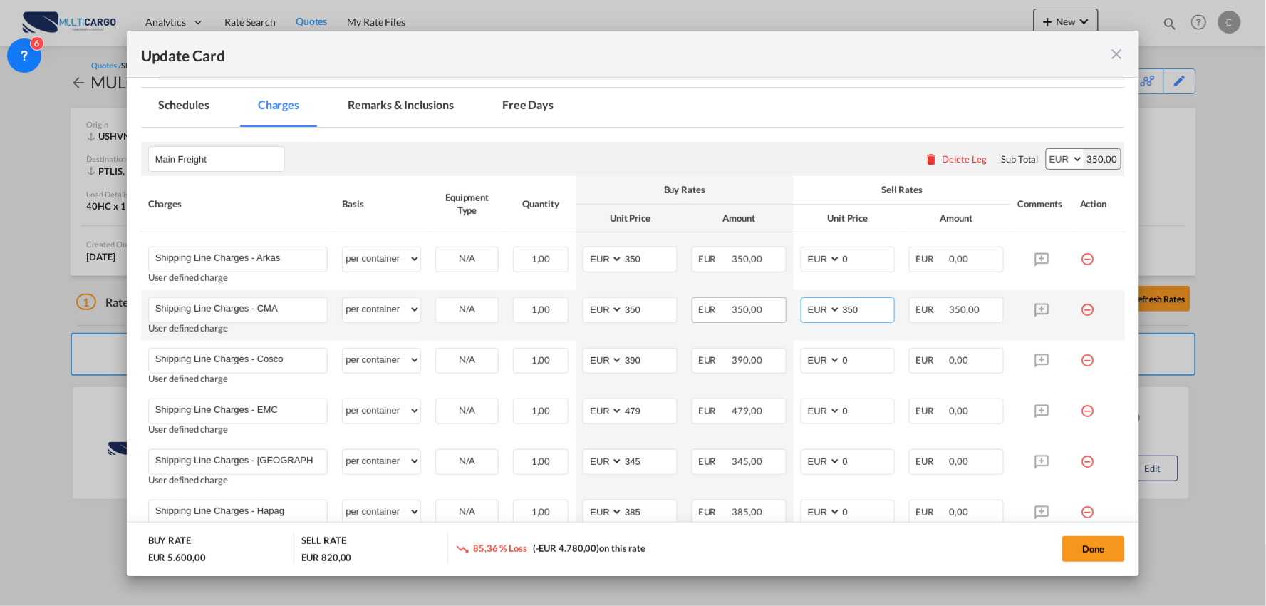
drag, startPoint x: 857, startPoint y: 316, endPoint x: 760, endPoint y: 316, distance: 96.9
click at [764, 316] on tr "Shipping Line Charges - CMA Please Enter User Defined Charges Cannot Be Publish…" at bounding box center [633, 315] width 985 height 51
type input "0"
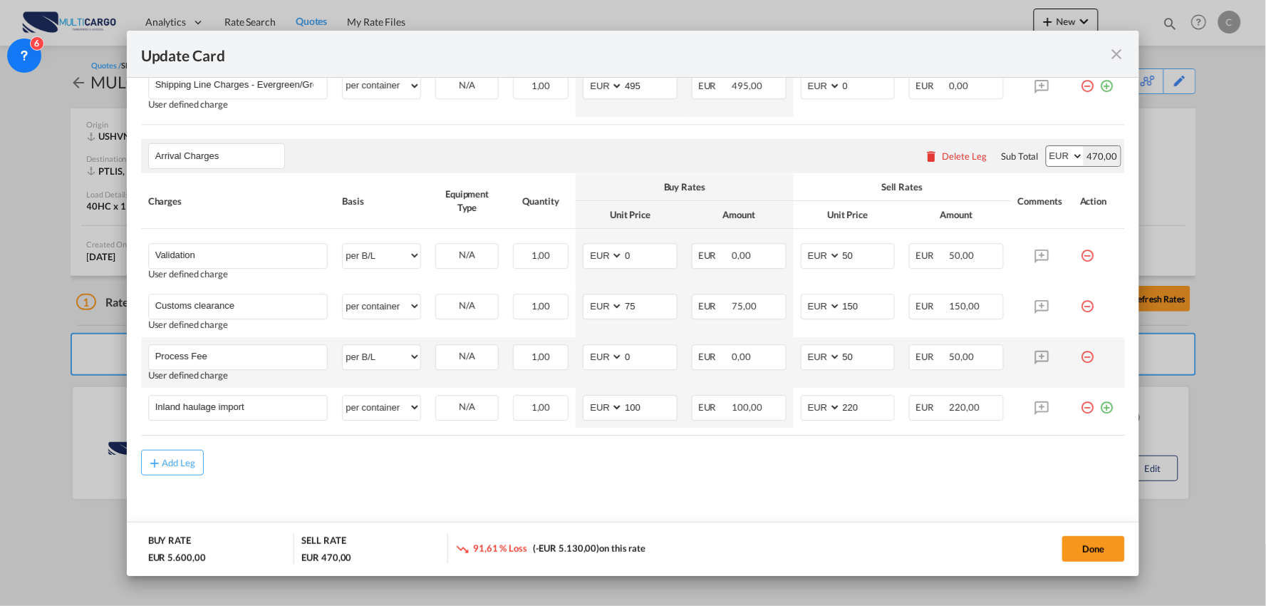
scroll to position [1201, 0]
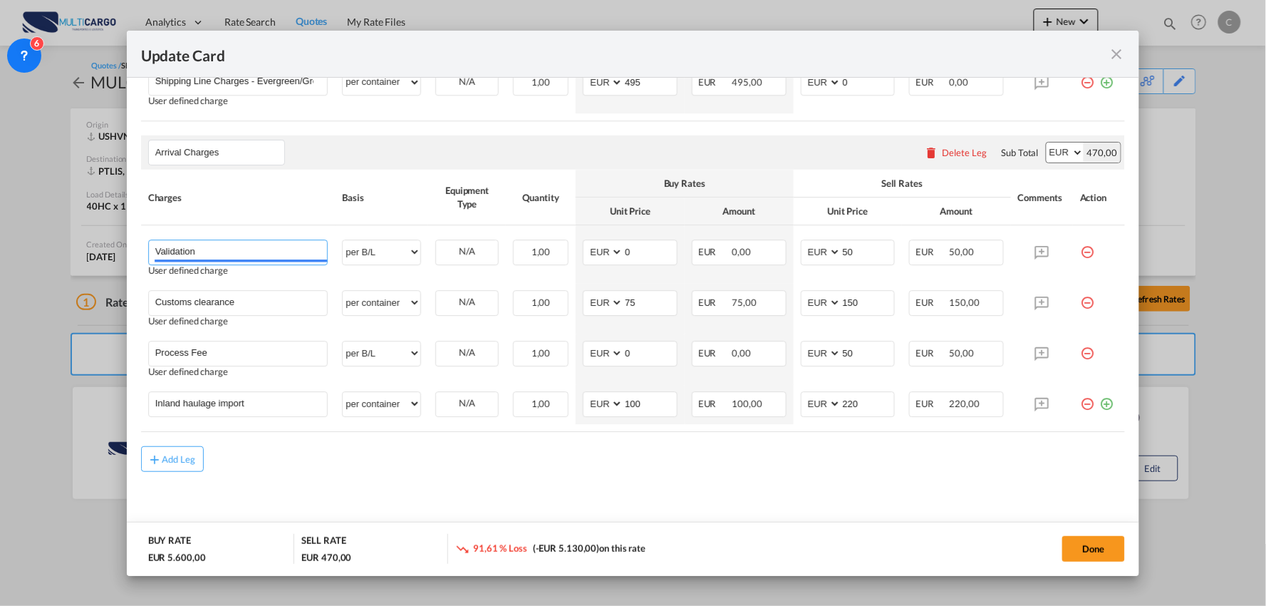
drag, startPoint x: 182, startPoint y: 249, endPoint x: -68, endPoint y: 233, distance: 250.6
click at [0, 233] on html "Analytics Reports Dashboard Rate Search Quotes My Rate Files" at bounding box center [633, 303] width 1266 height 606
type input "Origin Charges"
click at [224, 275] on span "Origin Charges" at bounding box center [198, 279] width 66 height 12
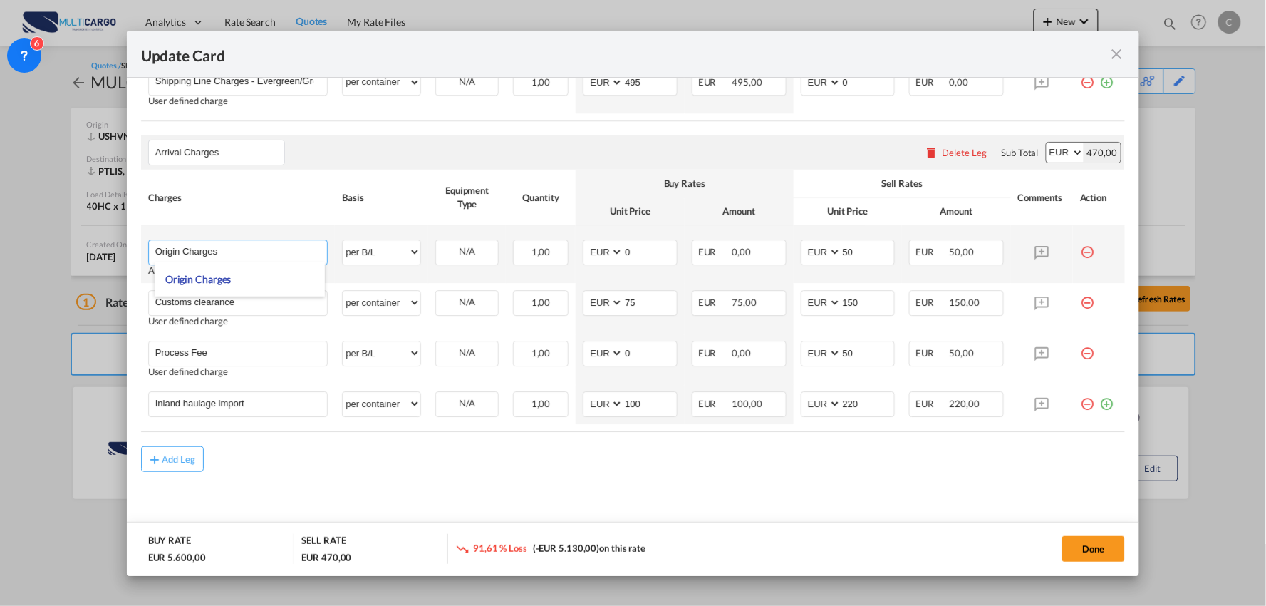
select select "per equipment"
type input "0"
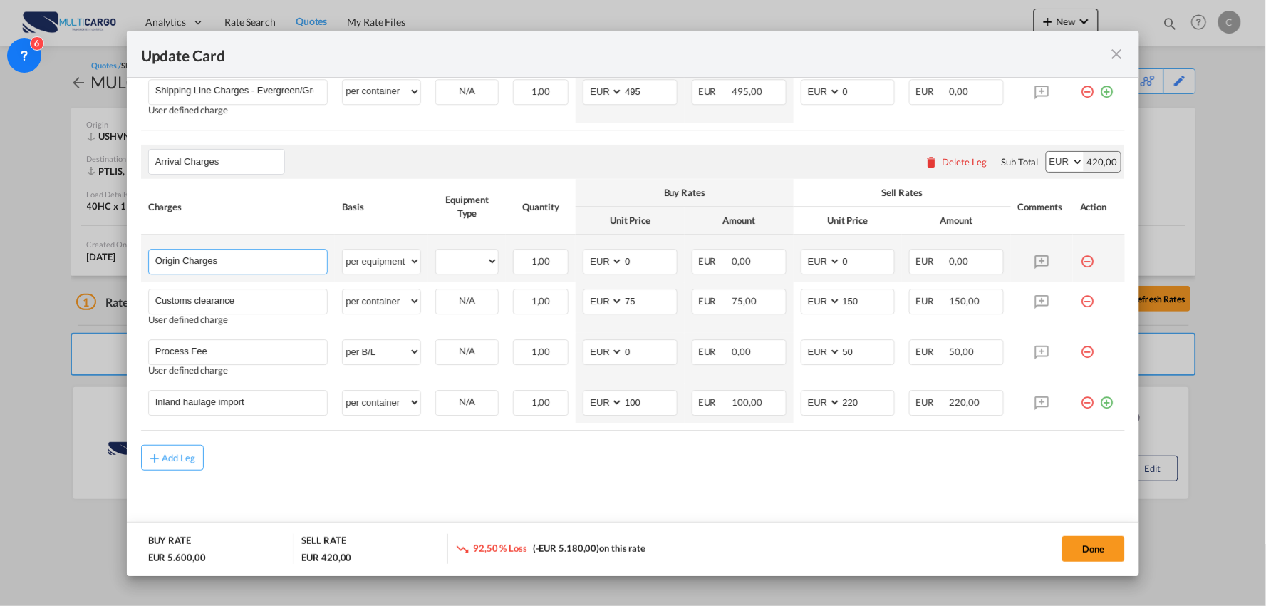
scroll to position [1191, 0]
click at [472, 264] on select "40HC" at bounding box center [467, 261] width 62 height 19
select select "40HC"
click at [436, 253] on select "40HC" at bounding box center [467, 261] width 62 height 19
drag, startPoint x: 231, startPoint y: 257, endPoint x: 126, endPoint y: 259, distance: 104.8
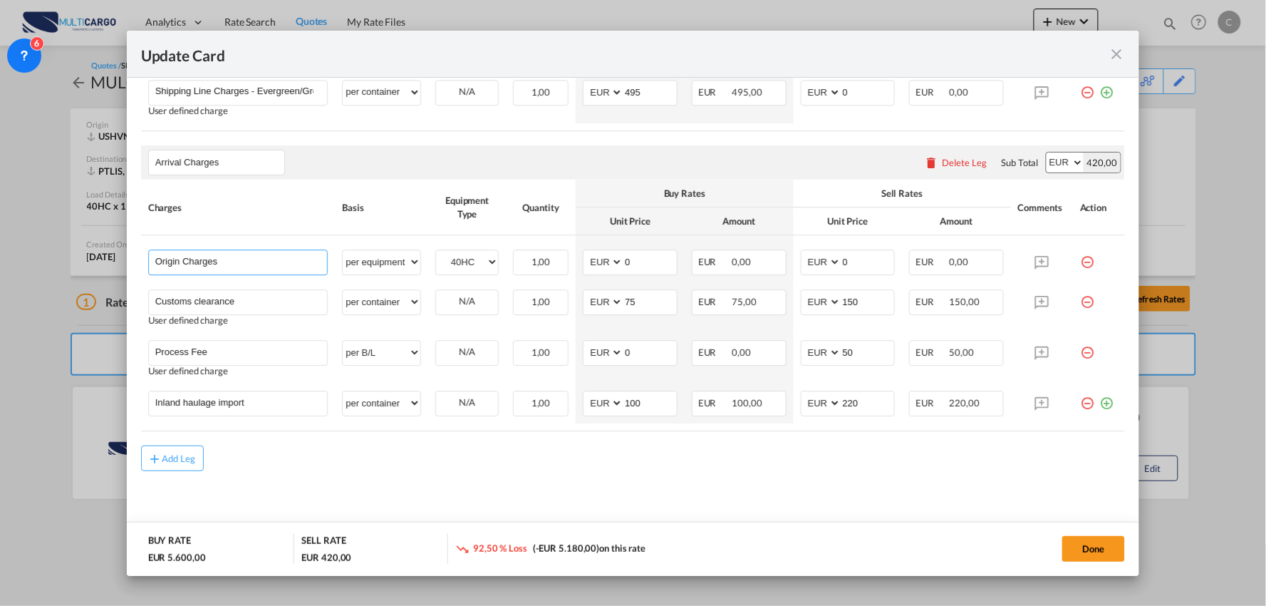
click at [127, 259] on md-dialog-content "Port of Loading USHVN T/S Liner/Carrier MultiCargo 2HM LOGISTICS D.O.O AAXL GLO…" at bounding box center [633, 327] width 1013 height 498
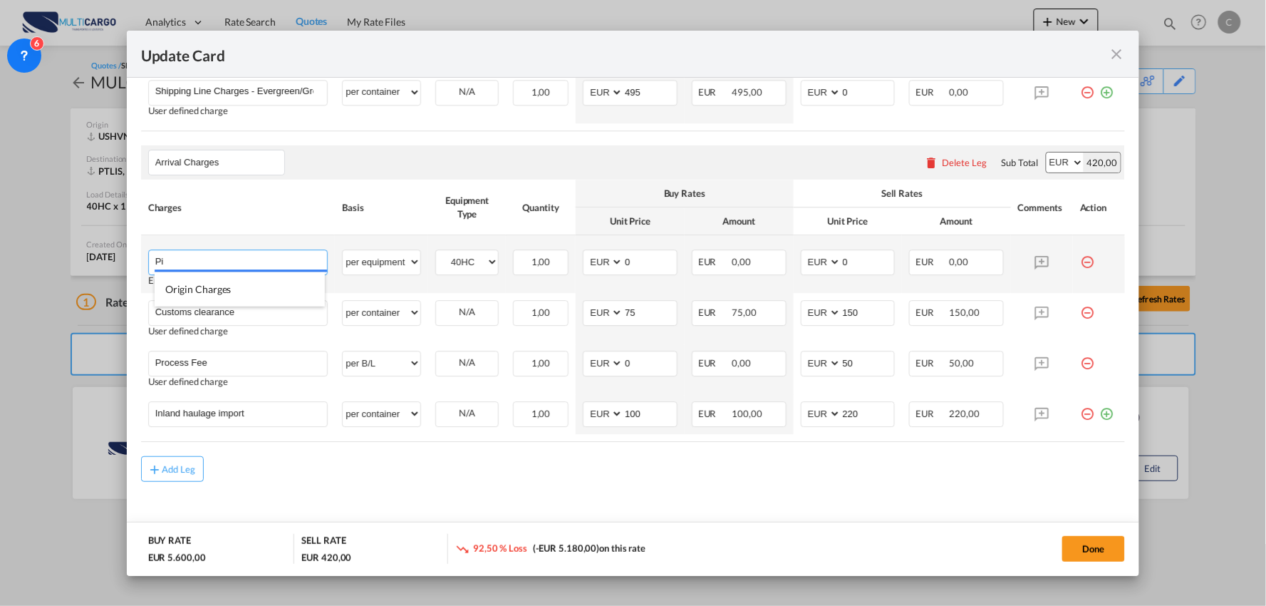
type input "P"
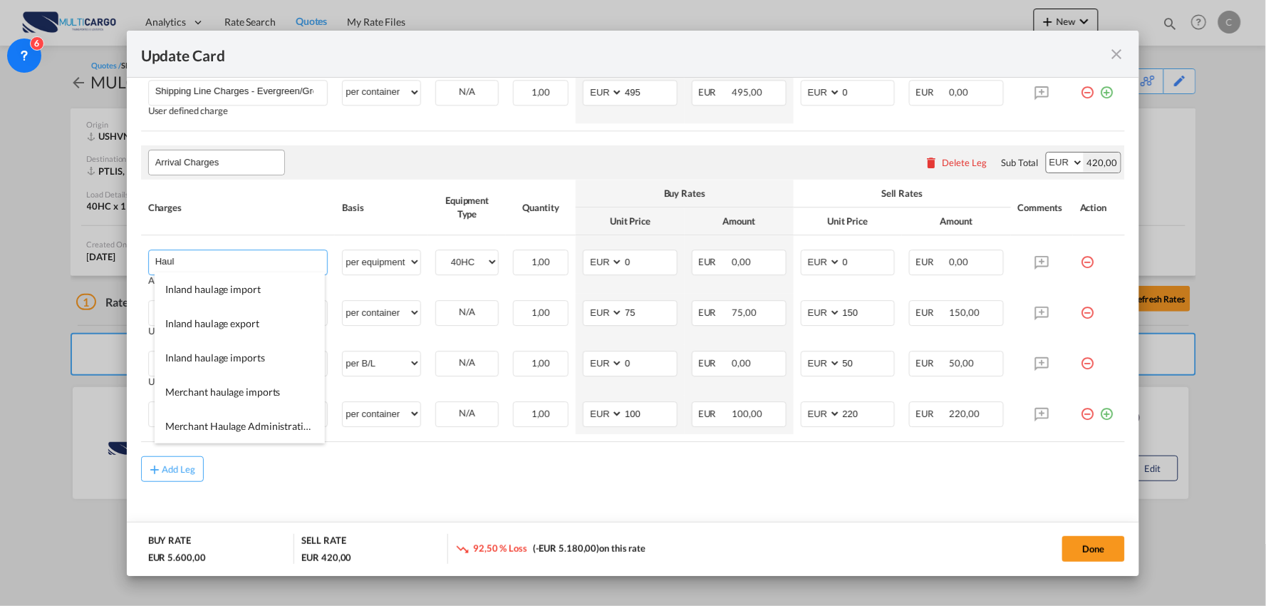
type input "Haul"
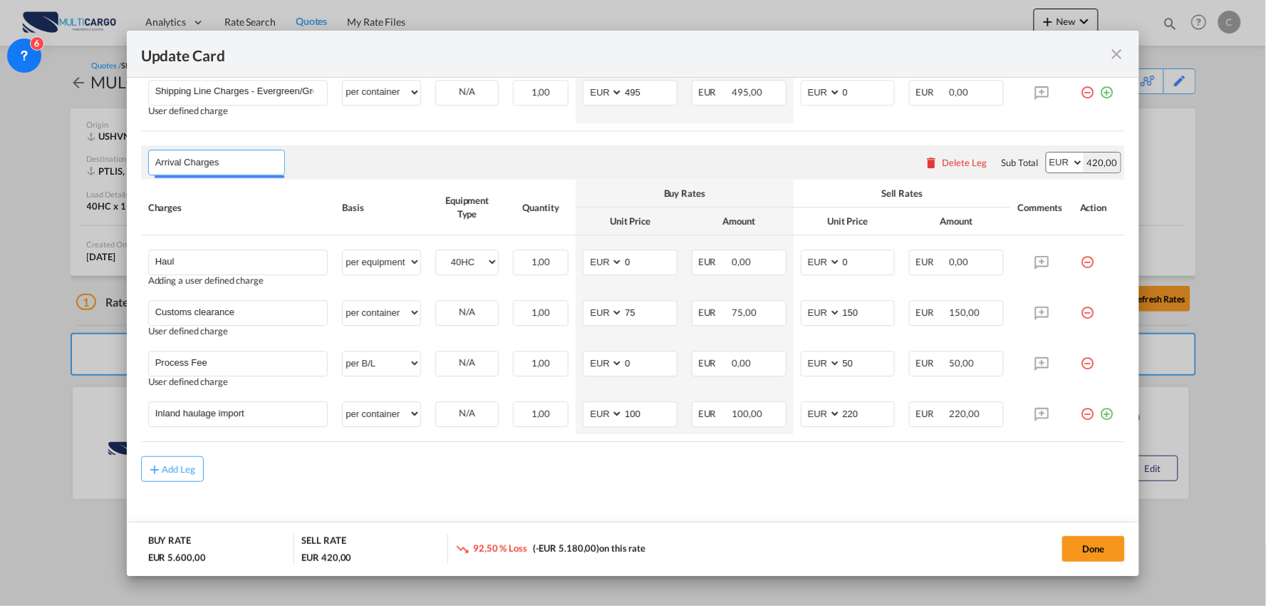
drag, startPoint x: 153, startPoint y: 155, endPoint x: 108, endPoint y: 155, distance: 45.6
click at [108, 155] on div "Update Card Port of [GEOGRAPHIC_DATA] USHVN T/S Liner/Carrier MultiCargo 2HM LO…" at bounding box center [633, 303] width 1266 height 606
type input "Origin Charges"
click at [207, 184] on li "Origin Charges" at bounding box center [220, 194] width 130 height 34
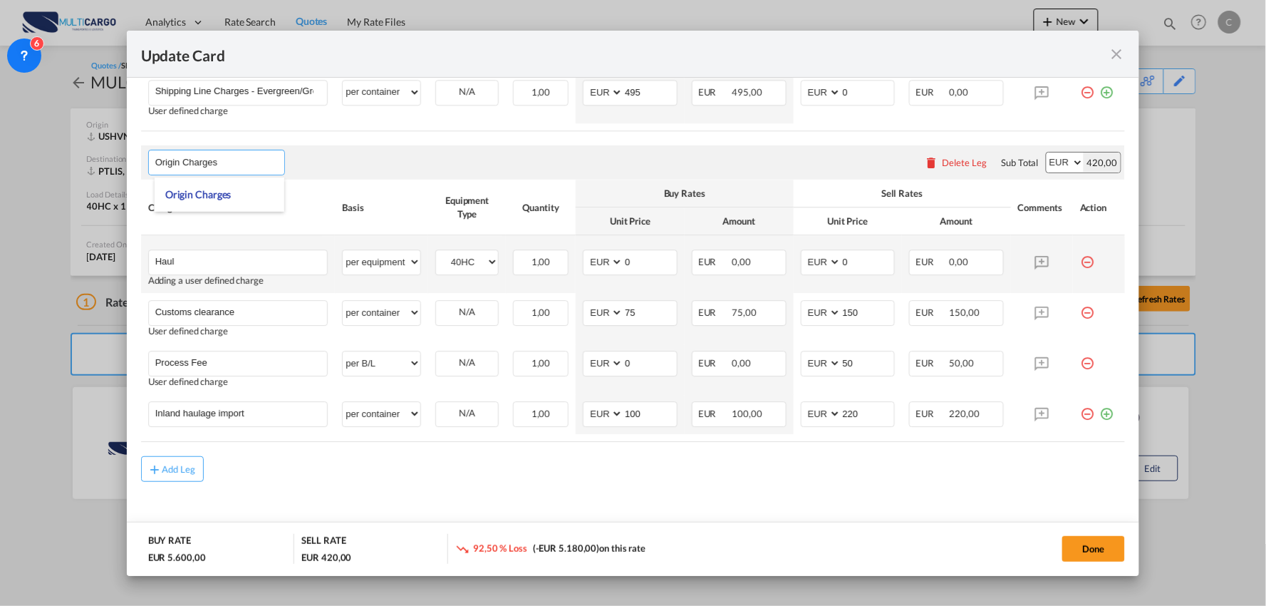
select select "per container"
select select "per B/L"
select select "per container"
click at [217, 260] on input "Haul" at bounding box center [241, 260] width 172 height 21
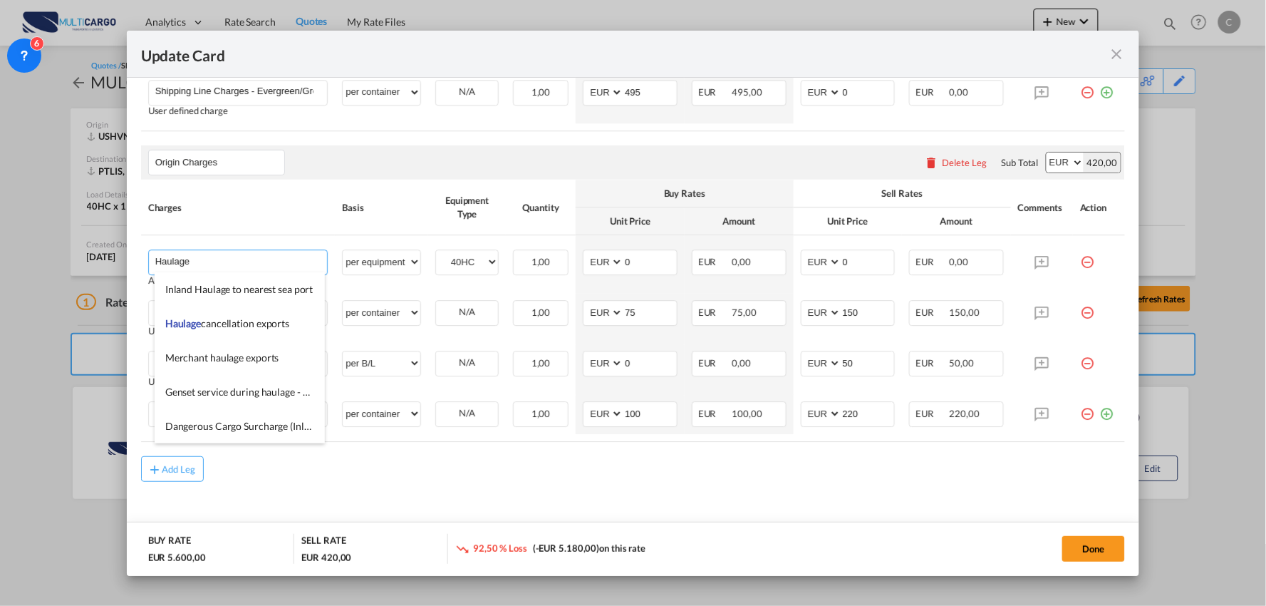
type input "Haulage"
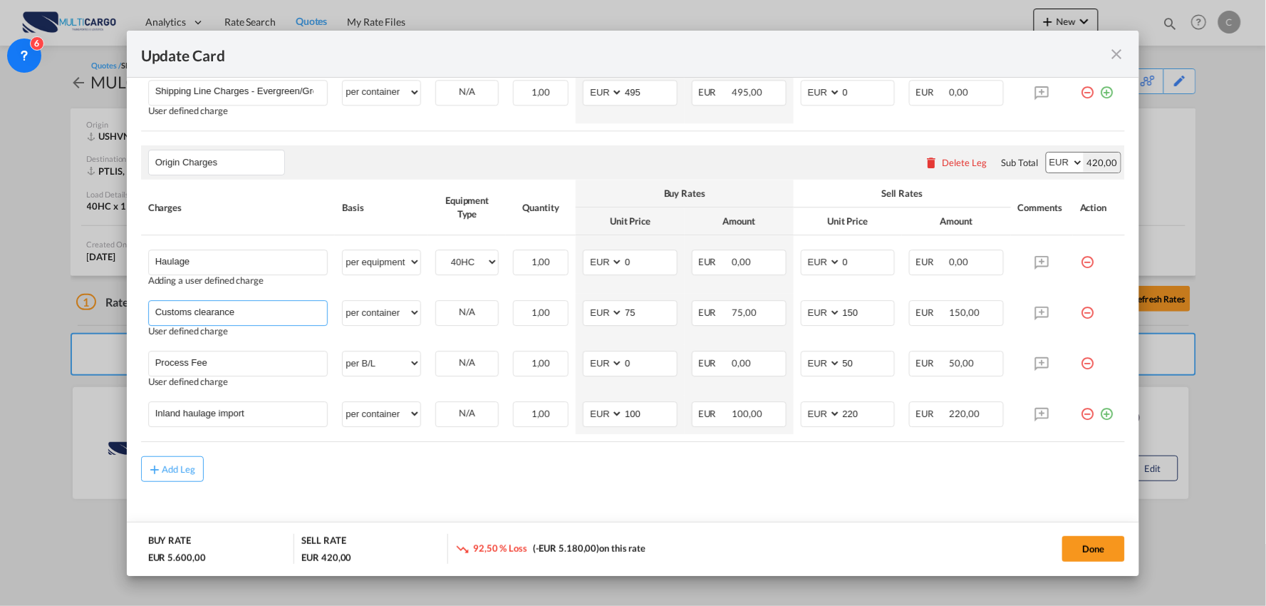
drag, startPoint x: 214, startPoint y: 314, endPoint x: 15, endPoint y: 307, distance: 198.9
click at [17, 309] on div "Update Card Port of [GEOGRAPHIC_DATA] USHVN T/S Liner/Carrier MultiCargo 2HM LO…" at bounding box center [633, 303] width 1266 height 606
type input "Ocean Freight"
drag, startPoint x: 217, startPoint y: 363, endPoint x: -32, endPoint y: 368, distance: 248.7
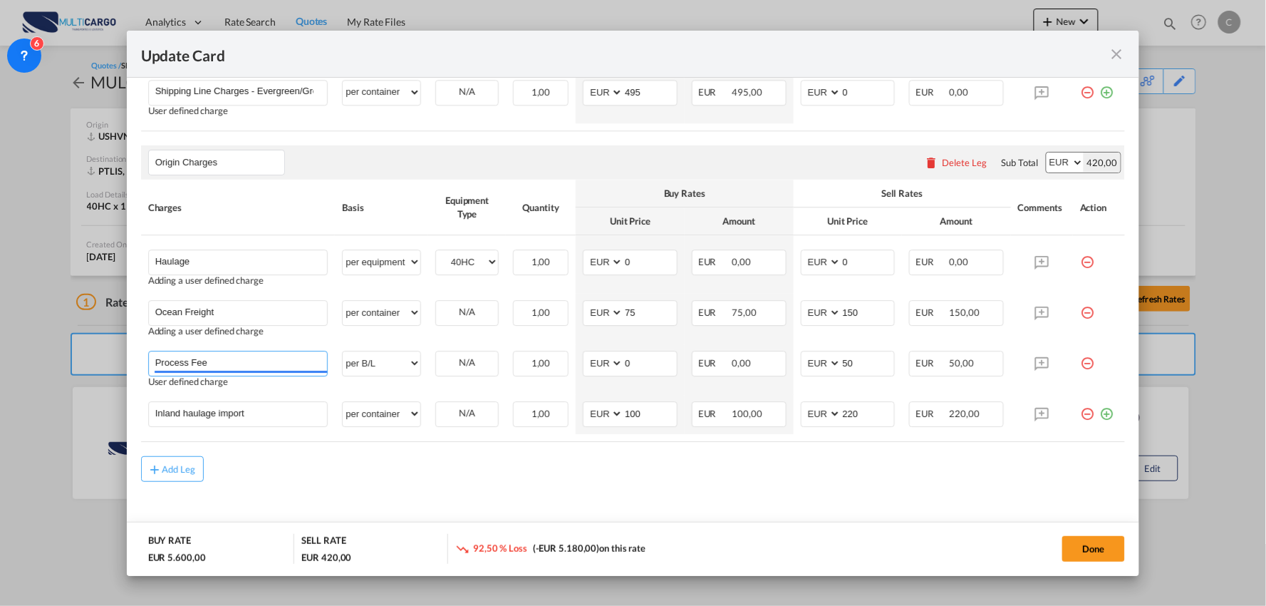
click at [0, 368] on html "Analytics Reports Dashboard Rate Search Quotes My Rate Files" at bounding box center [633, 303] width 1266 height 606
type input "e"
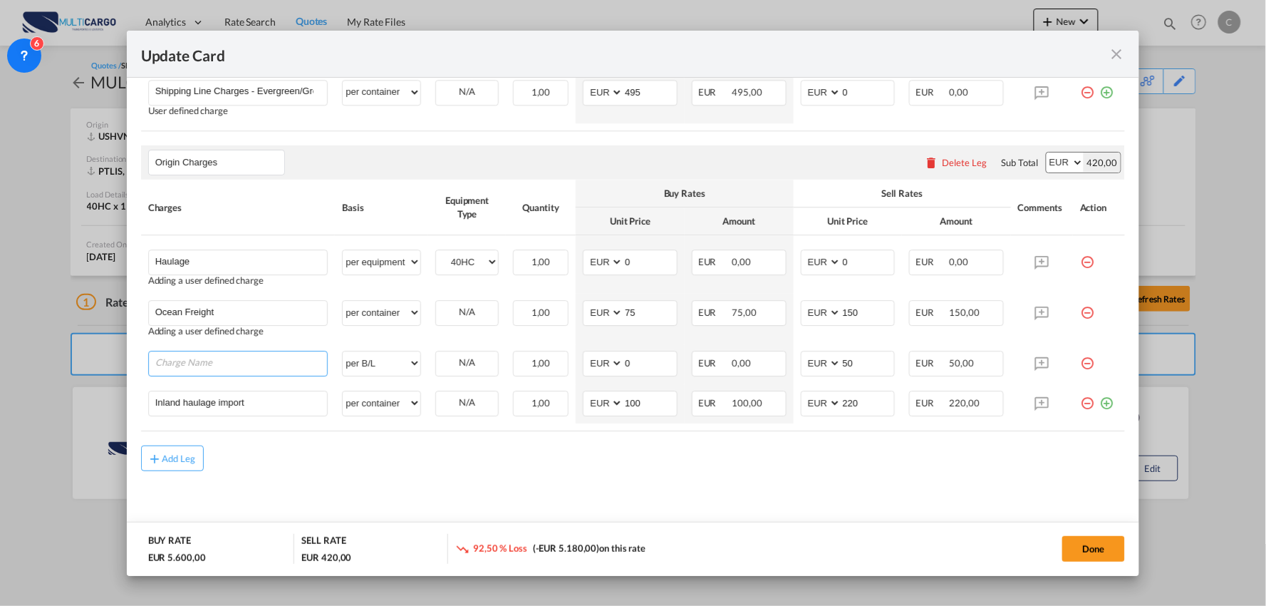
type input "e"
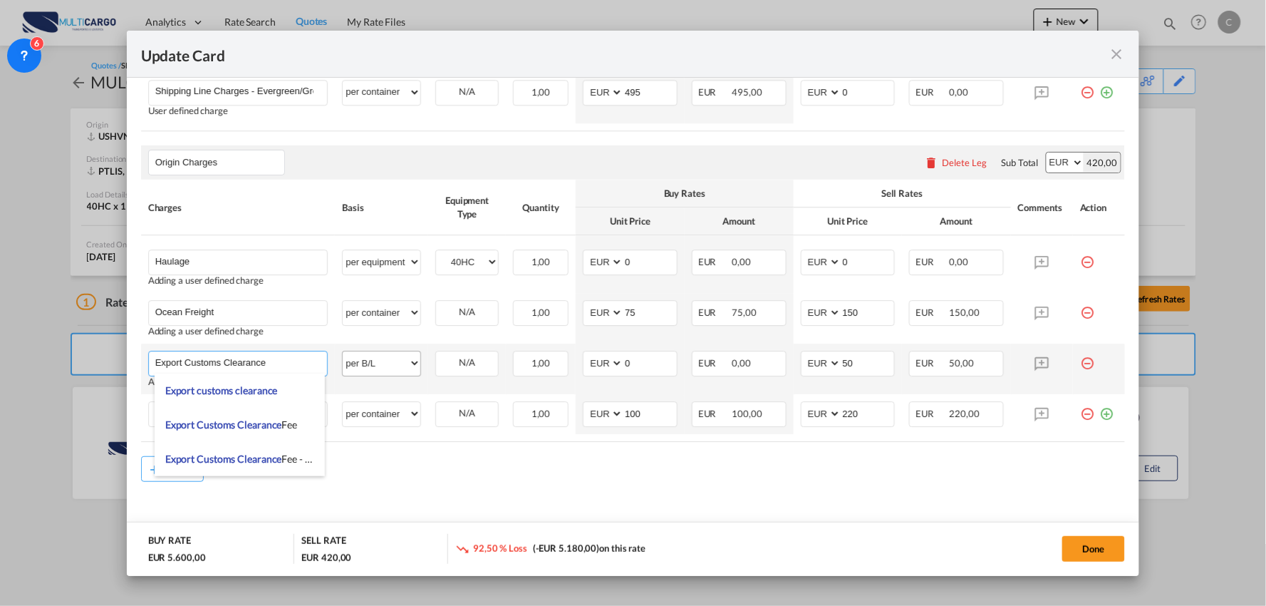
type input "Export Customs Clearance"
click at [388, 373] on select "per equipment per container per B/L per shipping bill per shipment per pallet p…" at bounding box center [382, 362] width 78 height 23
select select "per_document"
click at [343, 352] on select "per equipment per container per B/L per shipping bill per shipment per pallet p…" at bounding box center [382, 362] width 78 height 23
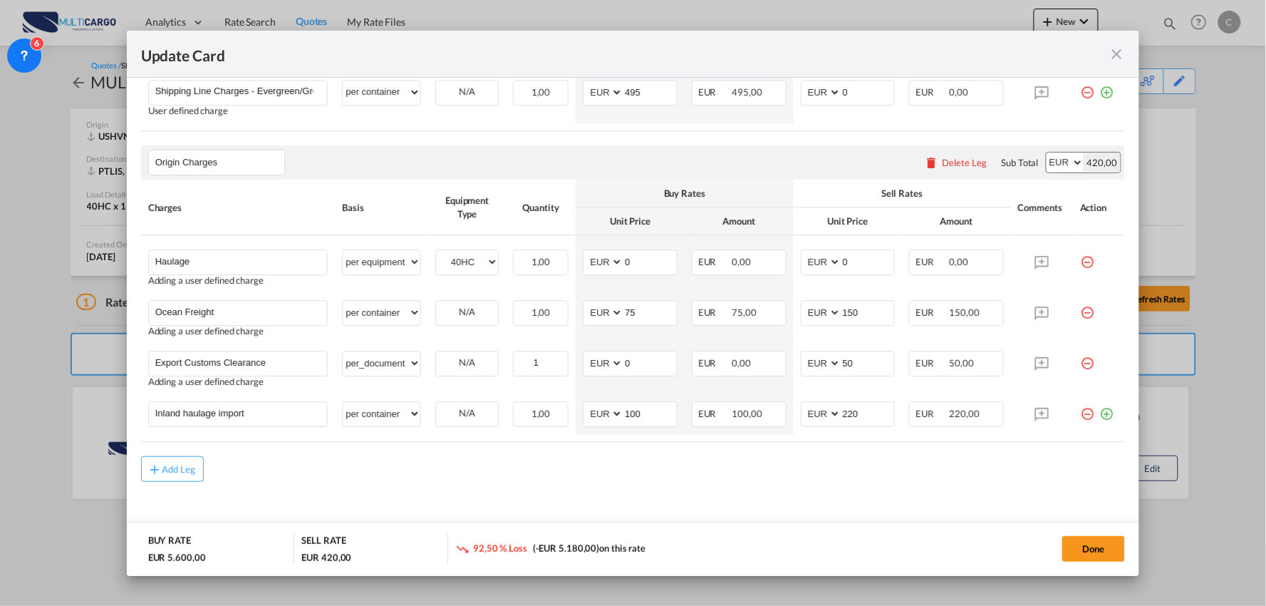
drag, startPoint x: 433, startPoint y: 472, endPoint x: 318, endPoint y: 452, distance: 117.3
click at [433, 473] on div "Add Leg" at bounding box center [633, 469] width 985 height 26
drag, startPoint x: 267, startPoint y: 413, endPoint x: 8, endPoint y: 392, distance: 260.2
click at [8, 392] on div "Update Card Port of [GEOGRAPHIC_DATA] USHVN T/S Liner/Carrier MultiCargo 2HM LO…" at bounding box center [633, 303] width 1266 height 606
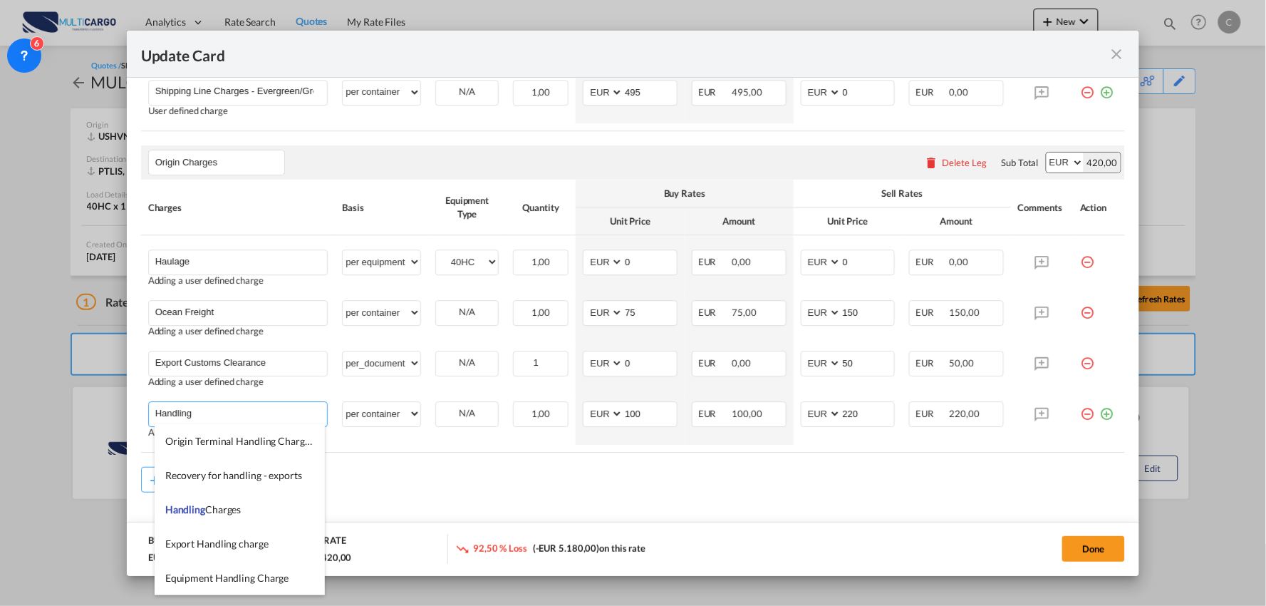
type input "Handling"
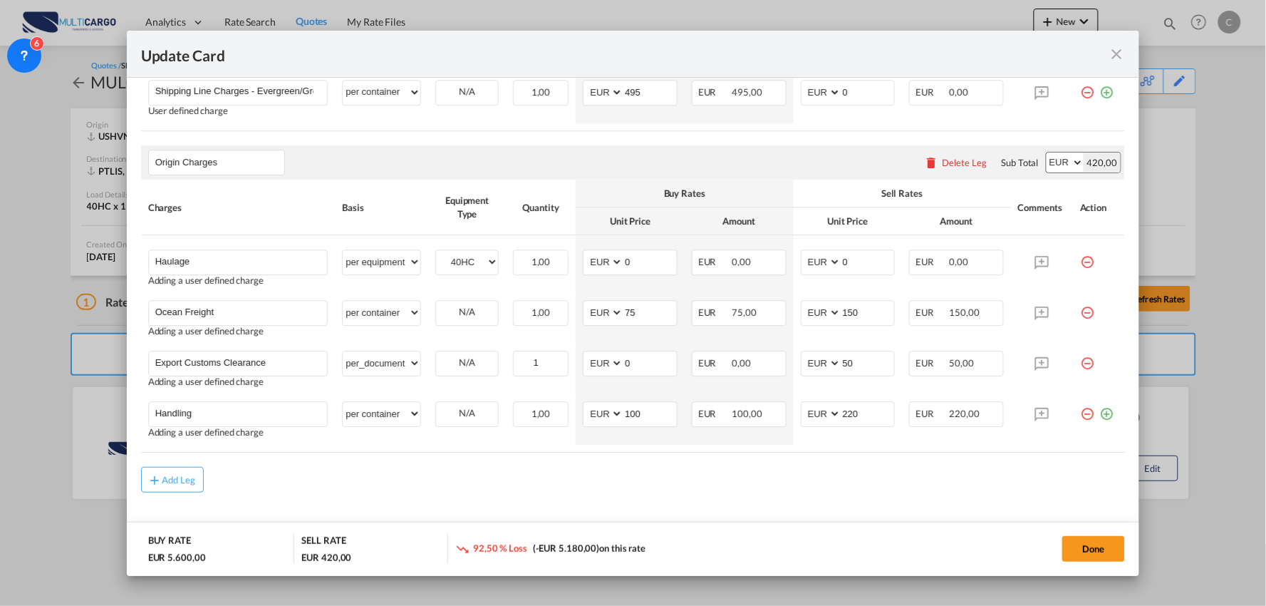
click at [589, 414] on select "AED AFN ALL AMD ANG AOA ARS AUD AWG AZN BAM BBD BDT BGN BHD BIF BMD BND BOB BRL…" at bounding box center [604, 413] width 37 height 19
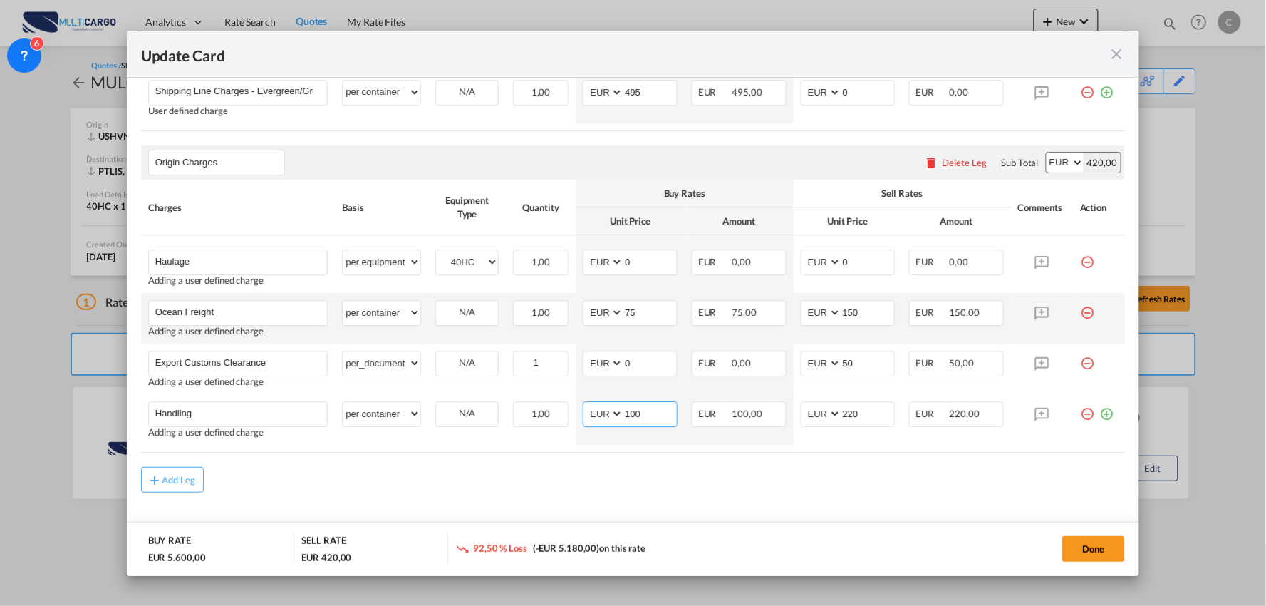
select select "string:USD"
click at [586, 405] on select "AED AFN ALL AMD ANG AOA ARS AUD AWG AZN BAM BBD BDT BGN BHD BIF BMD BND BOB BRL…" at bounding box center [604, 413] width 37 height 19
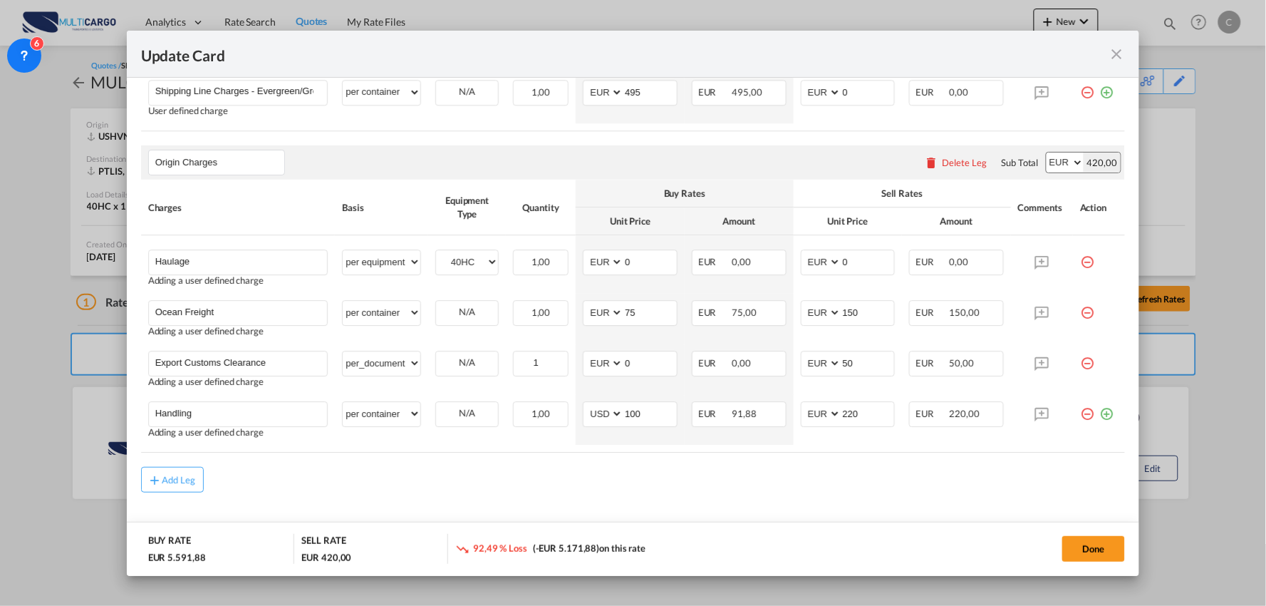
click at [343, 489] on div "Add Leg" at bounding box center [633, 480] width 985 height 26
drag, startPoint x: 603, startPoint y: 362, endPoint x: 604, endPoint y: 354, distance: 8.0
click at [603, 362] on select "AED AFN ALL AMD ANG AOA ARS AUD AWG AZN BAM BBD BDT BGN BHD BIF BMD BND BOB BRL…" at bounding box center [604, 362] width 37 height 19
select select "string:USD"
click at [586, 354] on select "AED AFN ALL AMD ANG AOA ARS AUD AWG AZN BAM BBD BDT BGN BHD BIF BMD BND BOB BRL…" at bounding box center [604, 362] width 37 height 19
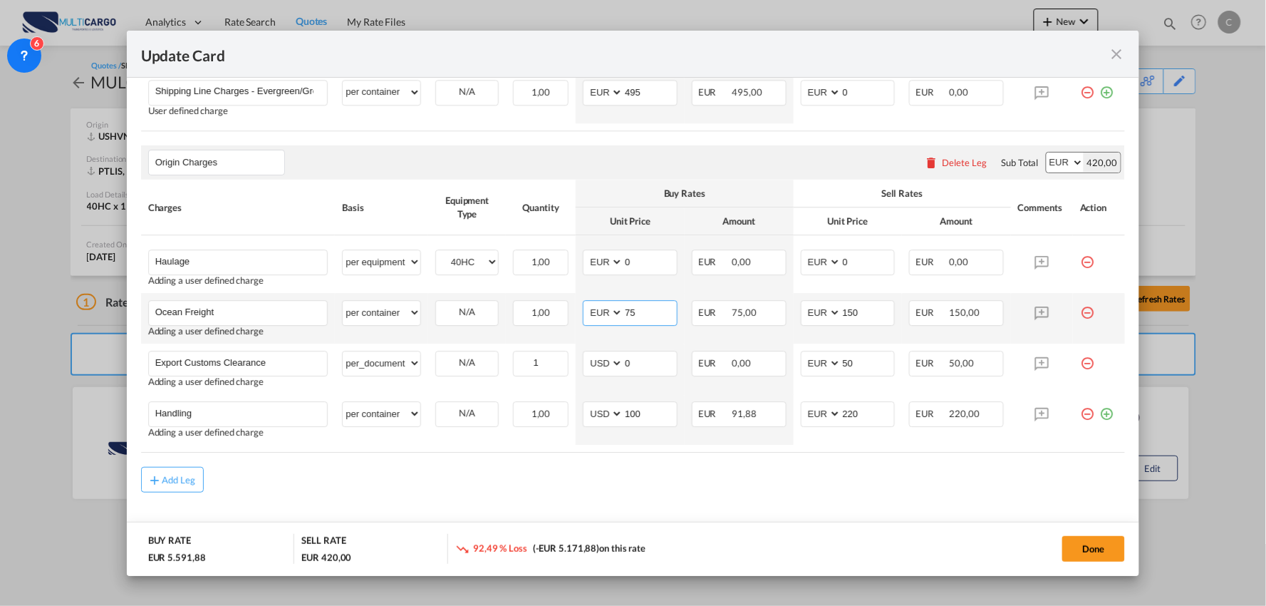
drag, startPoint x: 601, startPoint y: 315, endPoint x: 602, endPoint y: 304, distance: 11.5
click at [601, 315] on select "AED AFN ALL AMD ANG AOA ARS AUD AWG AZN BAM BBD BDT BGN BHD BIF BMD BND BOB BRL…" at bounding box center [604, 312] width 37 height 19
select select "string:USD"
click at [586, 304] on select "AED AFN ALL AMD ANG AOA ARS AUD AWG AZN BAM BBD BDT BGN BHD BIF BMD BND BOB BRL…" at bounding box center [604, 312] width 37 height 19
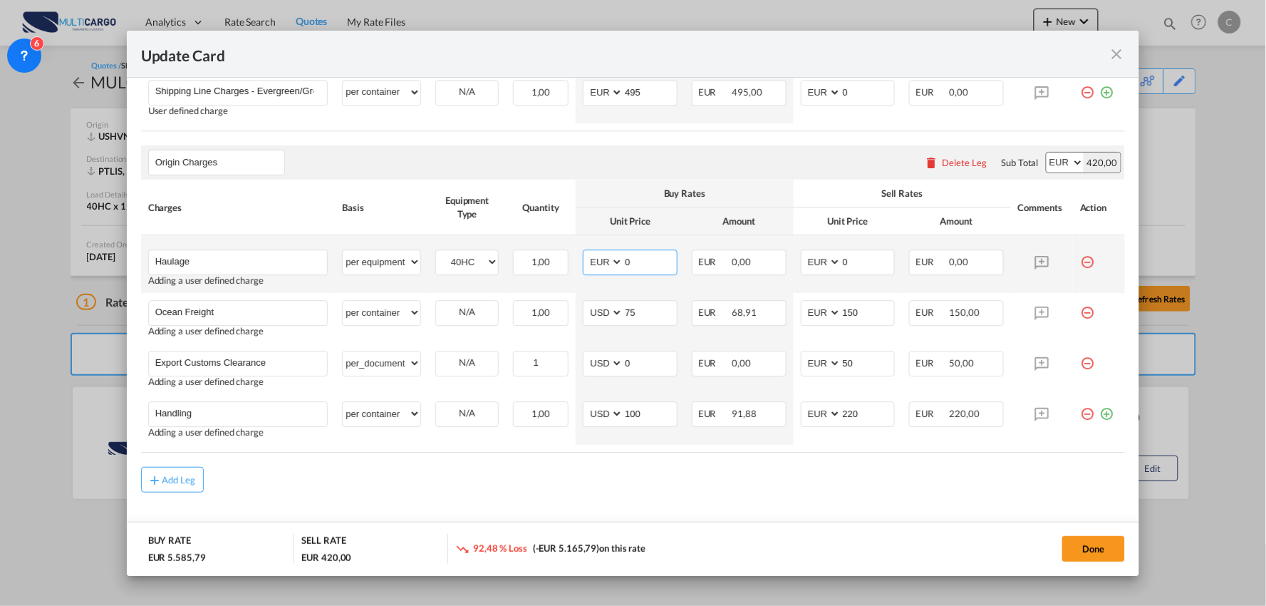
click at [601, 261] on select "AED AFN ALL AMD ANG AOA ARS AUD AWG AZN BAM BBD BDT BGN BHD BIF BMD BND BOB BRL…" at bounding box center [604, 261] width 37 height 19
select select "string:USD"
click at [586, 253] on select "AED AFN ALL AMD ANG AOA ARS AUD AWG AZN BAM BBD BDT BGN BHD BIF BMD BND BOB BRL…" at bounding box center [604, 261] width 37 height 19
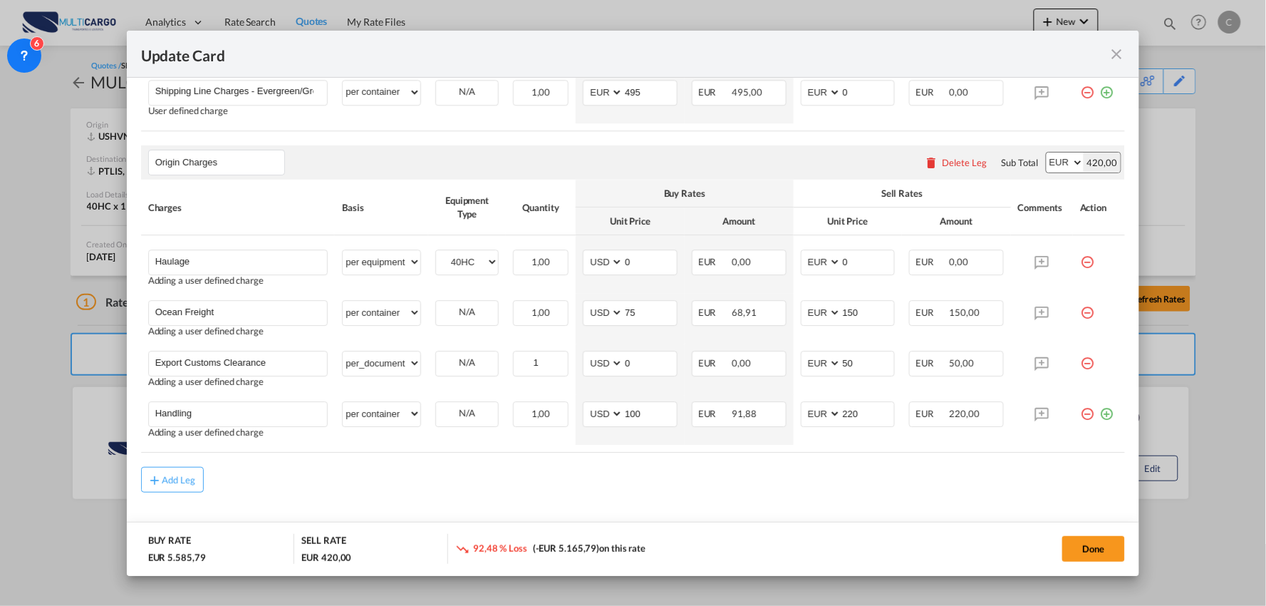
drag, startPoint x: 663, startPoint y: 532, endPoint x: 794, endPoint y: 331, distance: 239.9
click at [663, 532] on md-dialog-actions "BUY RATE EUR 5.585,79 SELL RATE EUR 420,00 92,48 % Loss (-EUR 5.165,79) on this…" at bounding box center [633, 549] width 1013 height 54
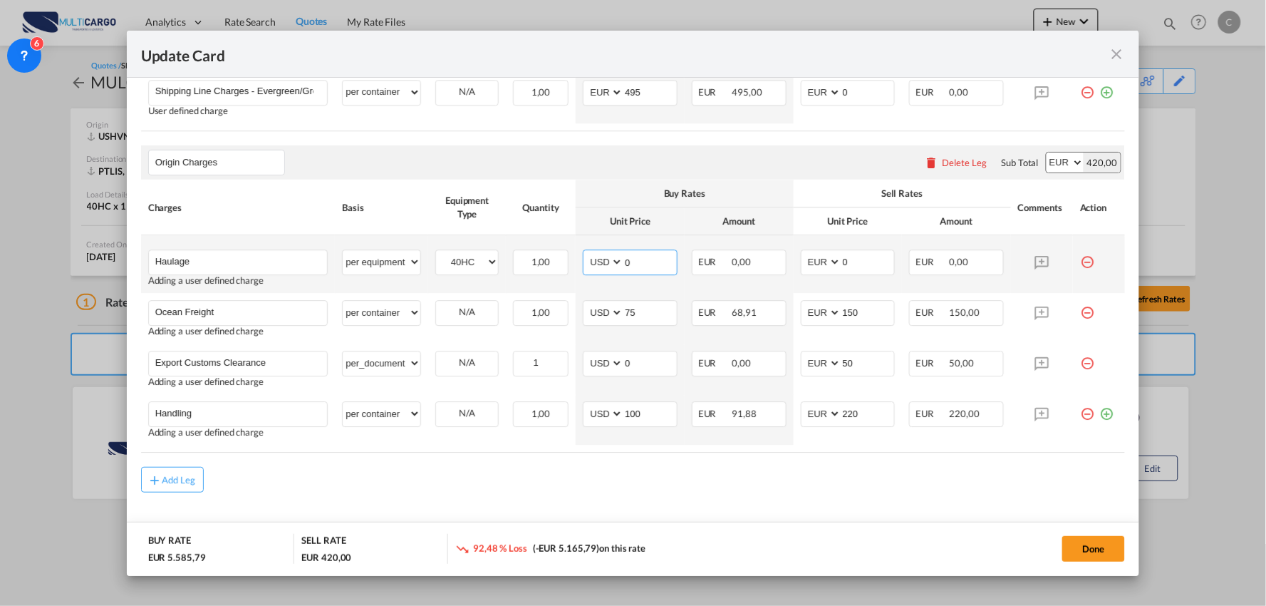
click at [630, 261] on input "0" at bounding box center [649, 260] width 53 height 21
drag, startPoint x: 844, startPoint y: 262, endPoint x: 784, endPoint y: 266, distance: 60.0
click at [784, 268] on tr "Haulage Please Enter User Defined Charges Cannot Be Published Adding a user def…" at bounding box center [633, 264] width 985 height 58
type input "165"
click at [623, 272] on md-input-container "0" at bounding box center [650, 262] width 54 height 24
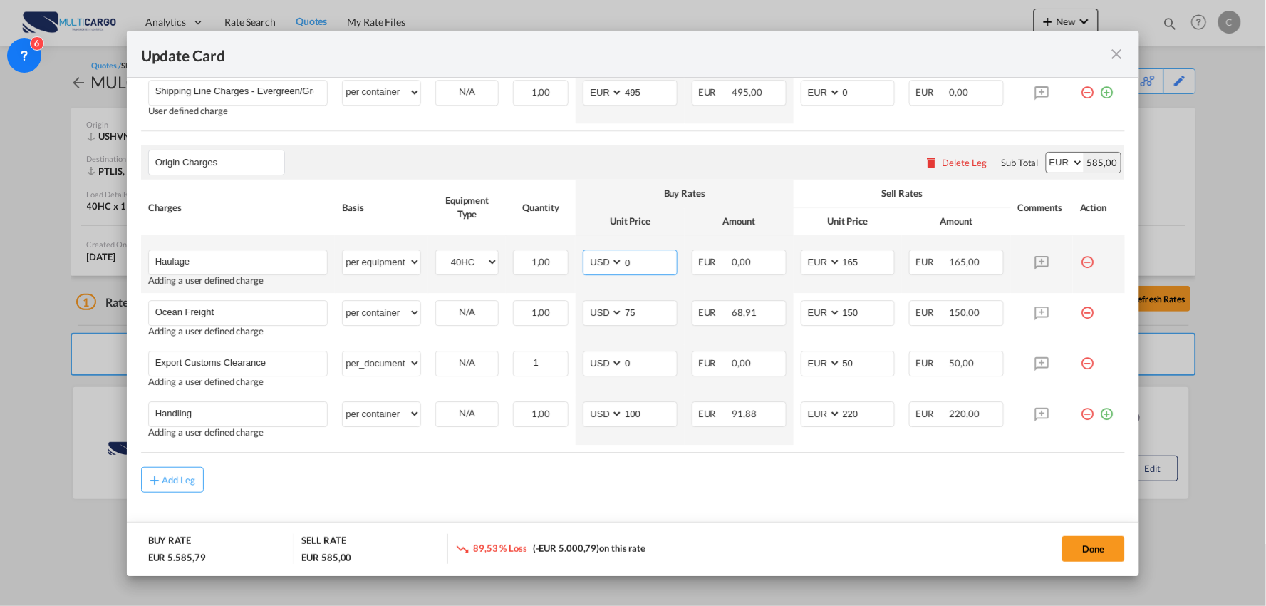
drag, startPoint x: 629, startPoint y: 269, endPoint x: 582, endPoint y: 269, distance: 47.0
click at [583, 269] on md-input-container "AED AFN ALL AMD ANG AOA ARS AUD AWG AZN BAM BBD BDT BGN BHD BIF BMD BND BOB BRL…" at bounding box center [630, 262] width 95 height 26
type input "1650"
drag, startPoint x: 834, startPoint y: 264, endPoint x: 800, endPoint y: 268, distance: 33.8
click at [801, 268] on md-input-container "AED AFN ALL AMD ANG AOA ARS AUD AWG AZN BAM BBD BDT BGN BHD BIF BMD BND BOB BRL…" at bounding box center [848, 262] width 95 height 26
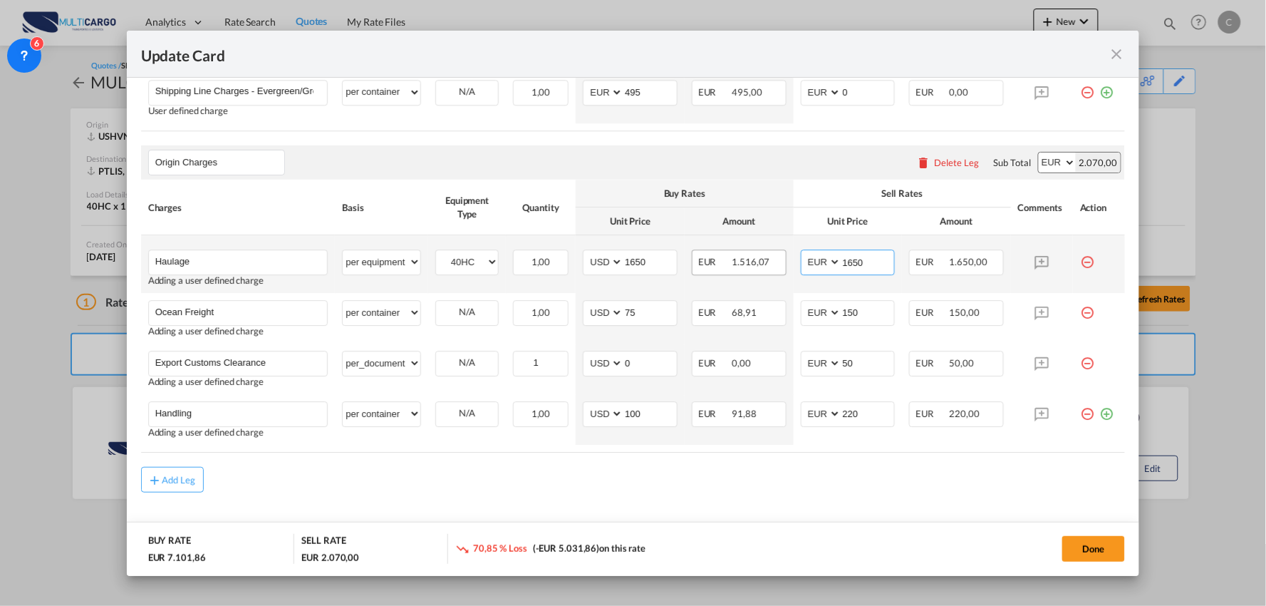
type input "1650"
click at [708, 264] on span "EUR" at bounding box center [714, 261] width 32 height 11
click at [804, 264] on select "AED AFN ALL AMD ANG AOA ARS AUD AWG AZN BAM BBD BDT BGN BHD BIF BMD BND BOB BRL…" at bounding box center [822, 261] width 37 height 19
select select "string:USD"
click at [804, 253] on select "AED AFN ALL AMD ANG AOA ARS AUD AWG AZN BAM BBD BDT BGN BHD BIF BMD BND BOB BRL…" at bounding box center [822, 261] width 37 height 19
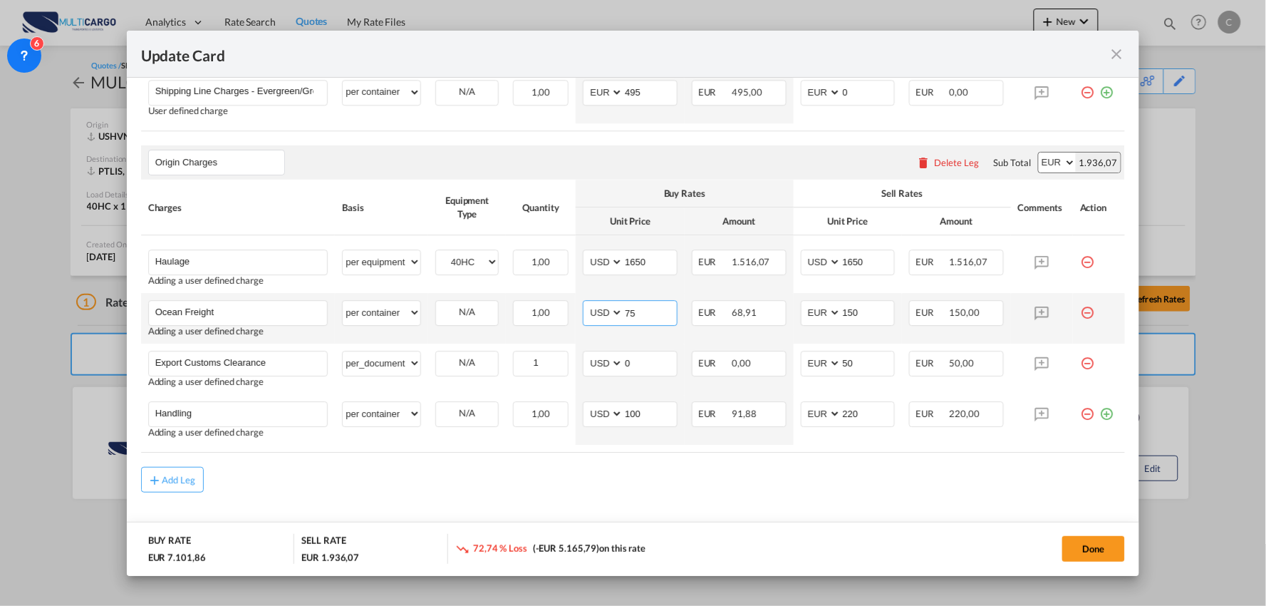
drag, startPoint x: 643, startPoint y: 312, endPoint x: 596, endPoint y: 311, distance: 47.8
click at [596, 311] on md-input-container "AED AFN ALL AMD ANG AOA ARS AUD AWG AZN BAM BBD BDT BGN BHD BIF BMD BND BOB BRL…" at bounding box center [630, 313] width 95 height 26
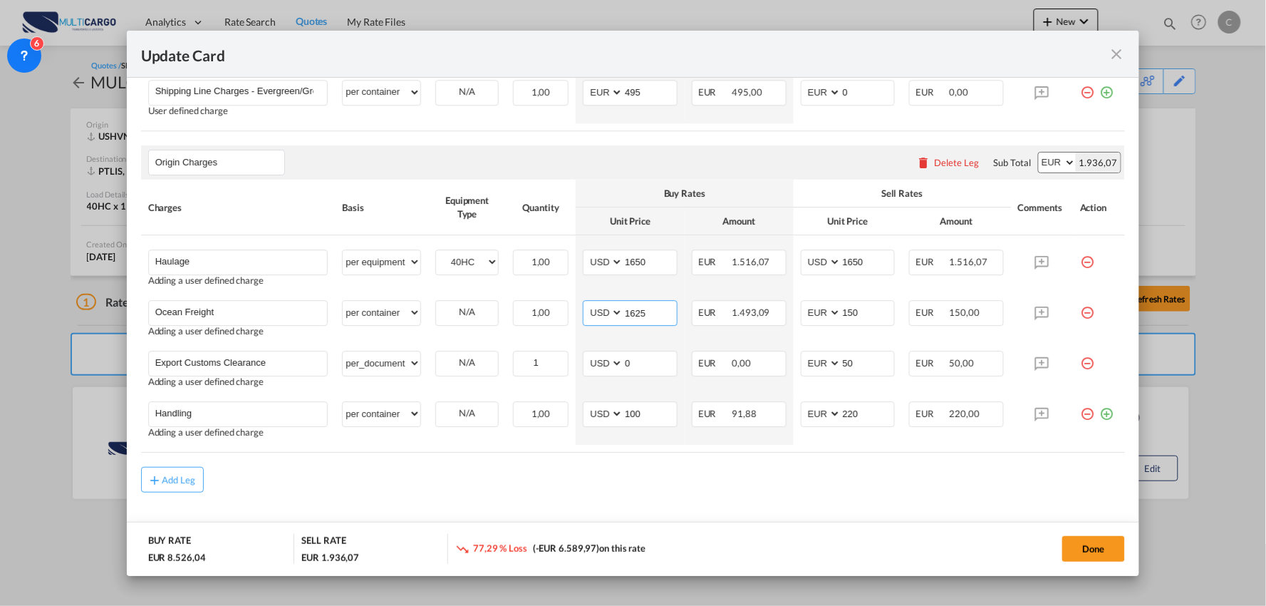
type input "1625"
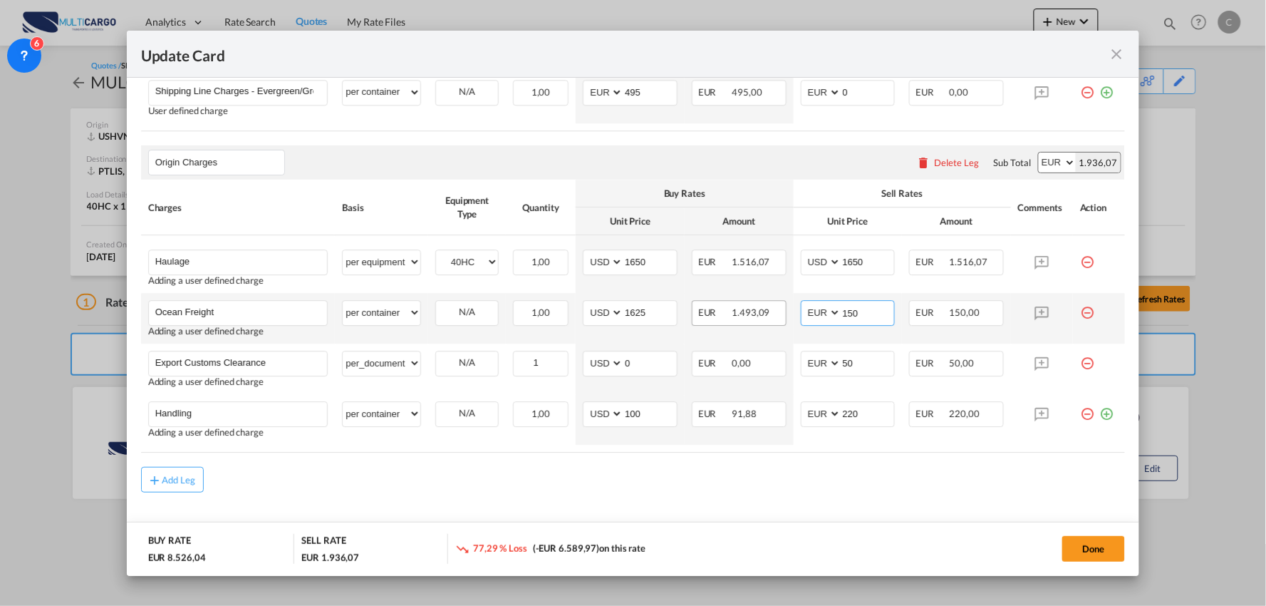
drag, startPoint x: 868, startPoint y: 312, endPoint x: 774, endPoint y: 312, distance: 93.3
click at [794, 312] on td "AED AFN ALL AMD ANG AOA ARS AUD AWG AZN BAM BBD BDT BGN BHD BIF BMD BND BOB BRL…" at bounding box center [848, 318] width 109 height 51
click at [811, 314] on select "AED AFN ALL AMD ANG AOA ARS AUD AWG AZN BAM BBD BDT BGN BHD BIF BMD BND BOB BRL…" at bounding box center [822, 312] width 37 height 19
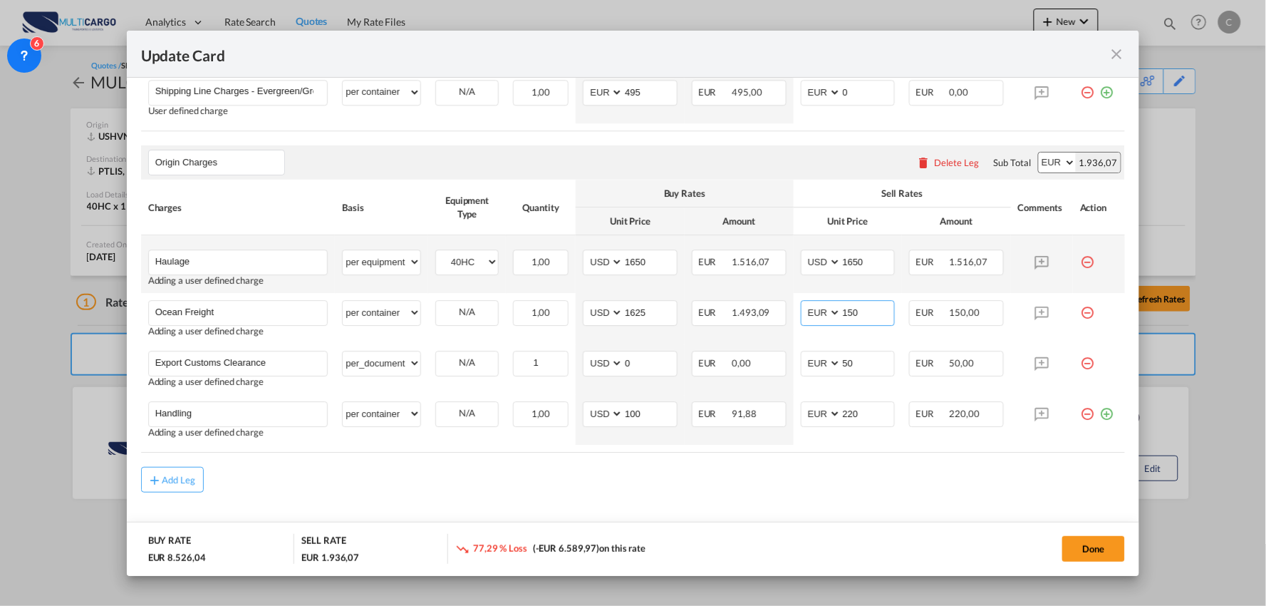
select select "string:USD"
click at [804, 304] on select "AED AFN ALL AMD ANG AOA ARS AUD AWG AZN BAM BBD BDT BGN BHD BIF BMD BND BOB BRL…" at bounding box center [822, 312] width 37 height 19
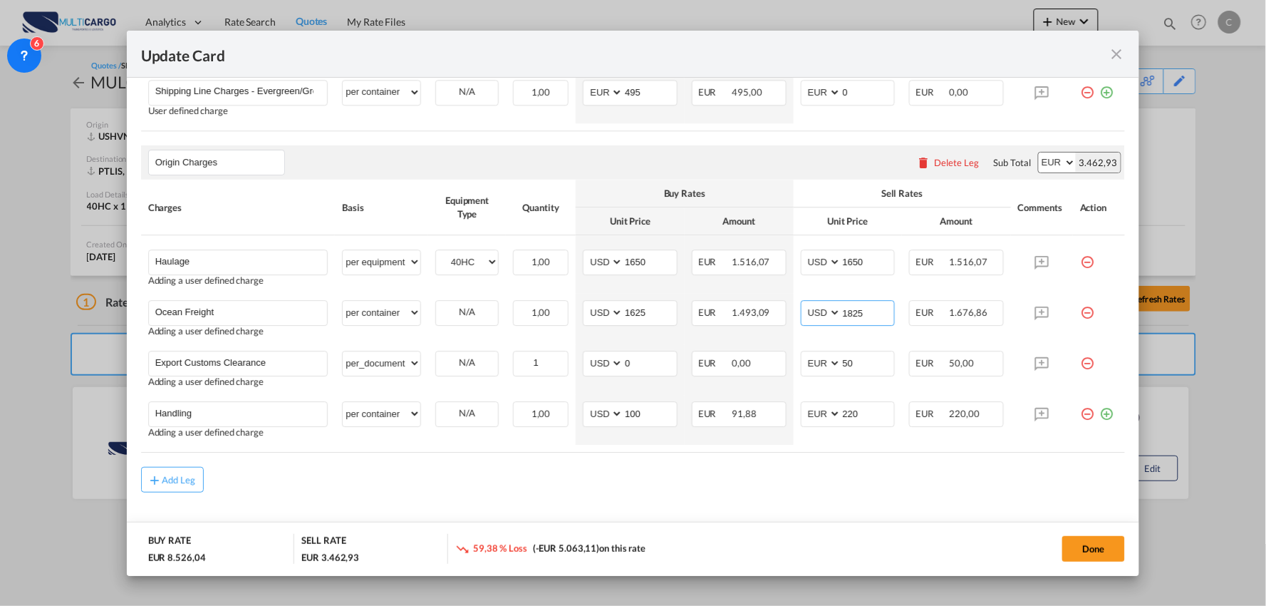
type input "1825"
drag, startPoint x: 819, startPoint y: 492, endPoint x: 661, endPoint y: 468, distance: 159.9
drag, startPoint x: 862, startPoint y: 364, endPoint x: 824, endPoint y: 365, distance: 37.8
click at [824, 365] on md-input-container "AED AFN ALL AMD ANG AOA ARS AUD AWG AZN BAM BBD BDT BGN BHD BIF BMD BND BOB BRL…" at bounding box center [848, 364] width 95 height 26
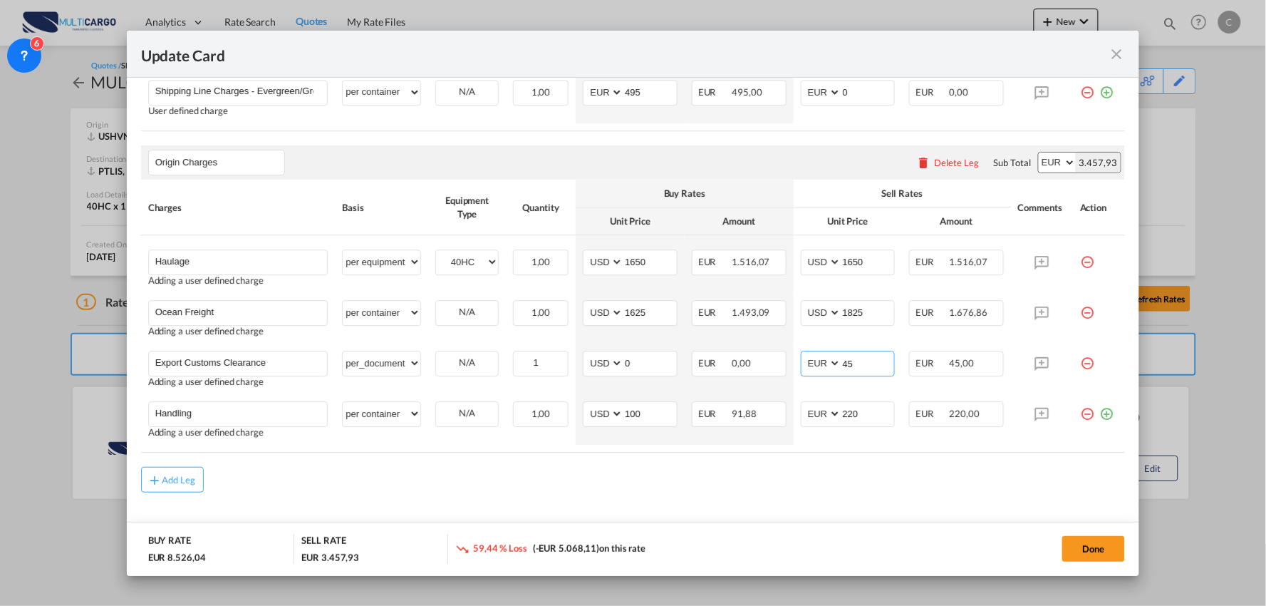
type input "45"
drag, startPoint x: 859, startPoint y: 489, endPoint x: 858, endPoint y: 430, distance: 59.9
click at [859, 489] on div "Add Leg" at bounding box center [633, 480] width 985 height 26
click at [781, 422] on tr "Handling Please Enter User Defined Charges Cannot Be Published Adding a user de…" at bounding box center [633, 419] width 985 height 51
type input "75"
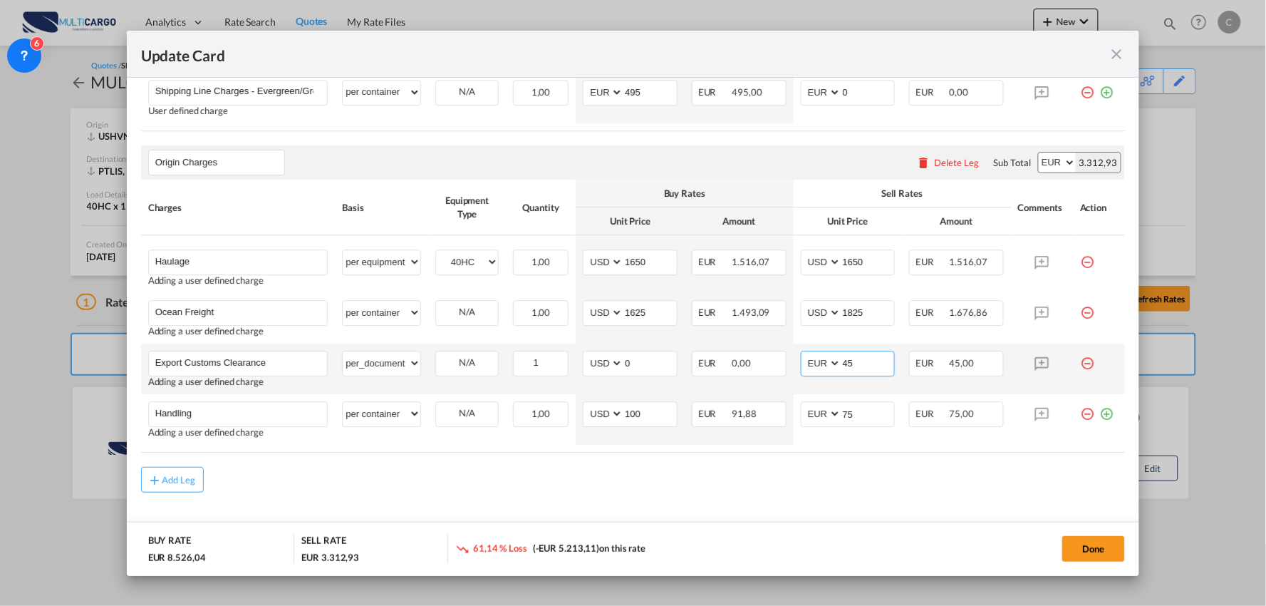
click at [809, 368] on select "AED AFN ALL AMD ANG AOA ARS AUD AWG AZN BAM BBD BDT BGN BHD BIF BMD BND BOB BRL…" at bounding box center [822, 362] width 37 height 19
select select "string:USD"
click at [804, 354] on select "AED AFN ALL AMD ANG AOA ARS AUD AWG AZN BAM BBD BDT BGN BHD BIF BMD BND BOB BRL…" at bounding box center [822, 362] width 37 height 19
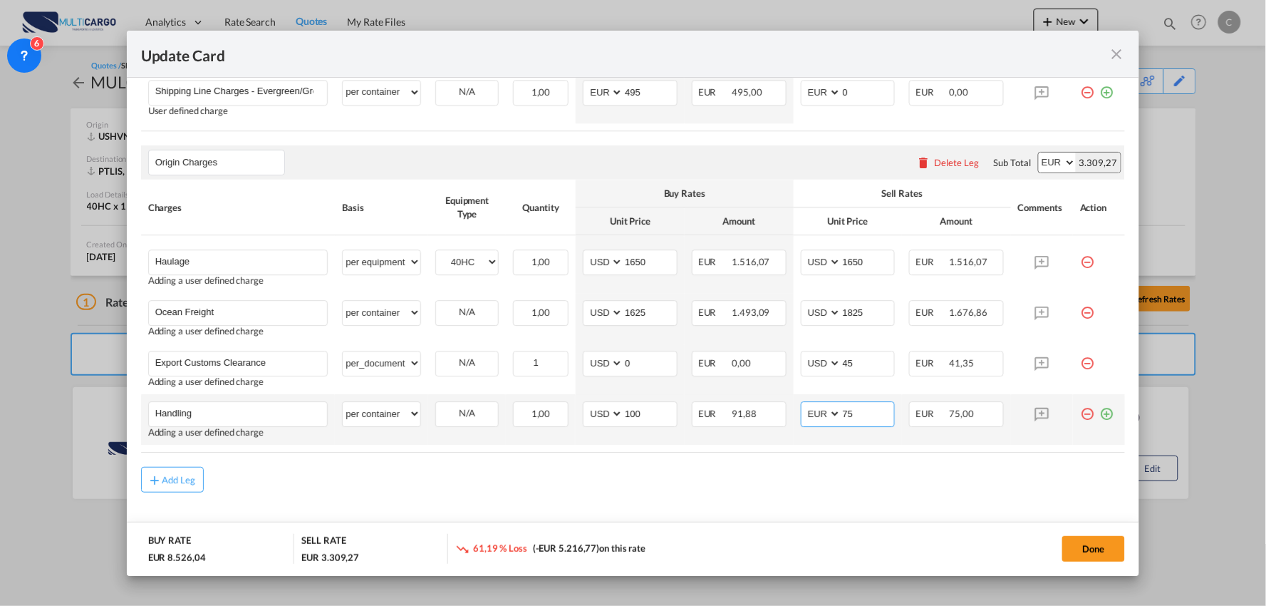
click at [821, 419] on select "AED AFN ALL AMD ANG AOA ARS AUD AWG AZN BAM BBD BDT BGN BHD BIF BMD BND BOB BRL…" at bounding box center [822, 413] width 37 height 19
select select "string:USD"
click at [804, 405] on select "AED AFN ALL AMD ANG AOA ARS AUD AWG AZN BAM BBD BDT BGN BHD BIF BMD BND BOB BRL…" at bounding box center [822, 413] width 37 height 19
click at [751, 467] on div "Add Leg" at bounding box center [633, 480] width 985 height 26
drag, startPoint x: 651, startPoint y: 408, endPoint x: 572, endPoint y: 412, distance: 78.5
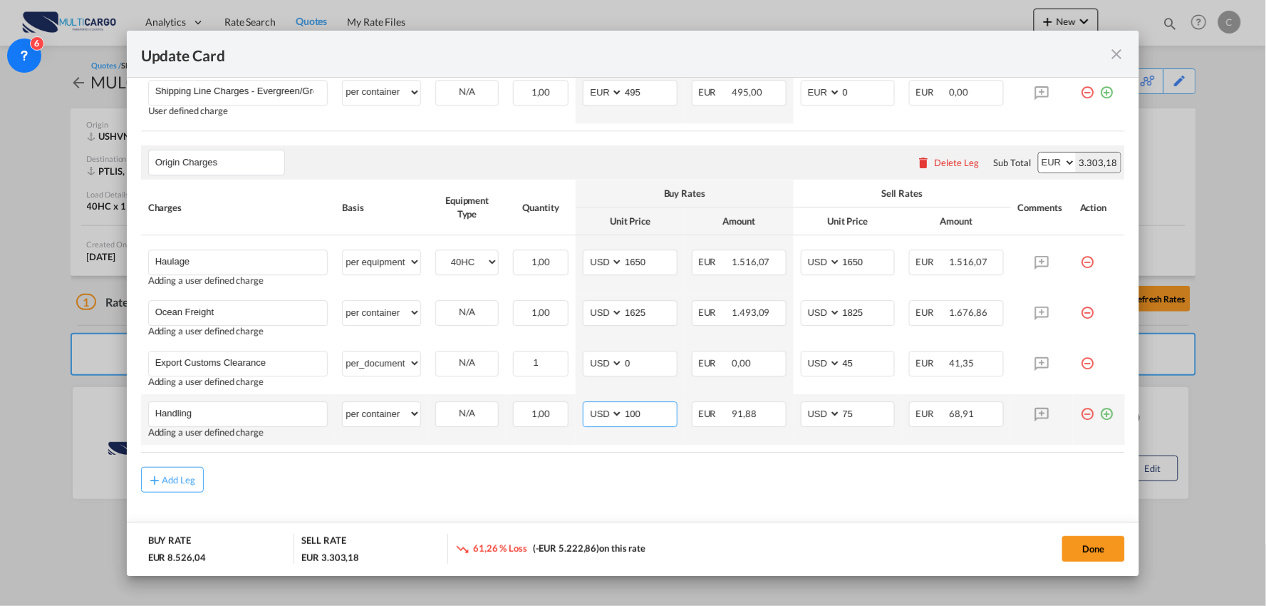
click at [576, 412] on td "AED AFN ALL AMD ANG AOA ARS AUD AWG AZN BAM BBD BDT BGN BHD BIF BMD BND BOB BRL…" at bounding box center [630, 419] width 109 height 51
type input "75"
drag, startPoint x: 622, startPoint y: 367, endPoint x: 597, endPoint y: 367, distance: 24.9
click at [597, 367] on md-input-container "AED AFN ALL AMD ANG AOA ARS AUD AWG AZN BAM BBD BDT BGN BHD BIF BMD BND BOB BRL…" at bounding box center [630, 364] width 95 height 26
type input "45"
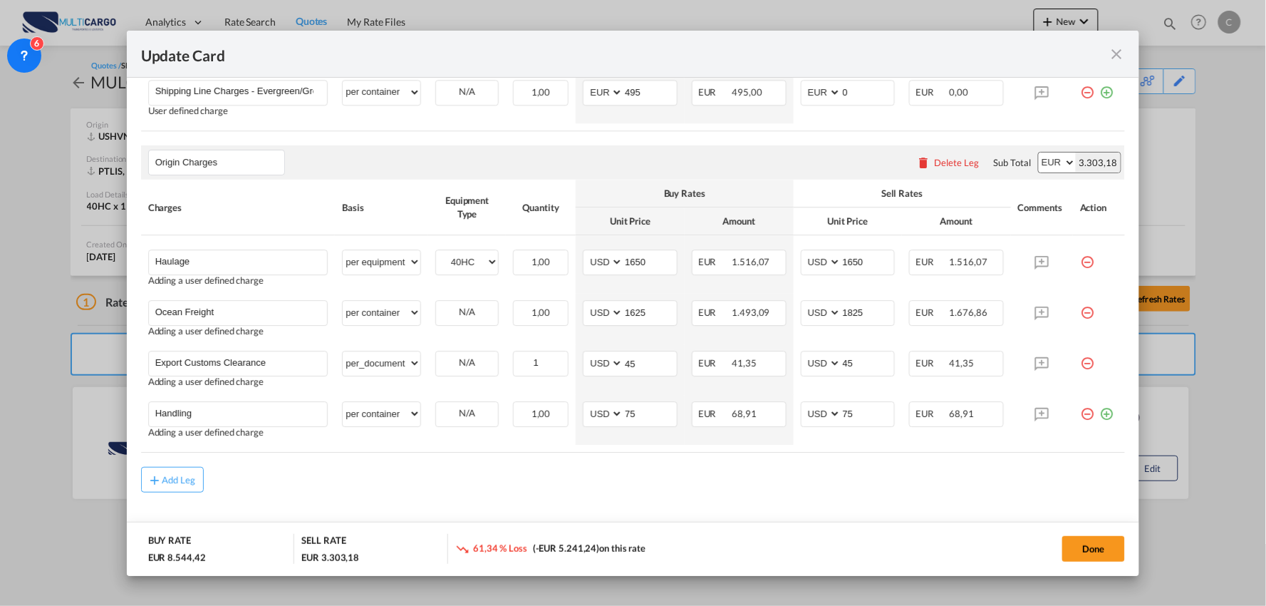
drag, startPoint x: 710, startPoint y: 474, endPoint x: 663, endPoint y: 474, distance: 47.0
click at [710, 474] on div "Add Leg" at bounding box center [633, 480] width 985 height 26
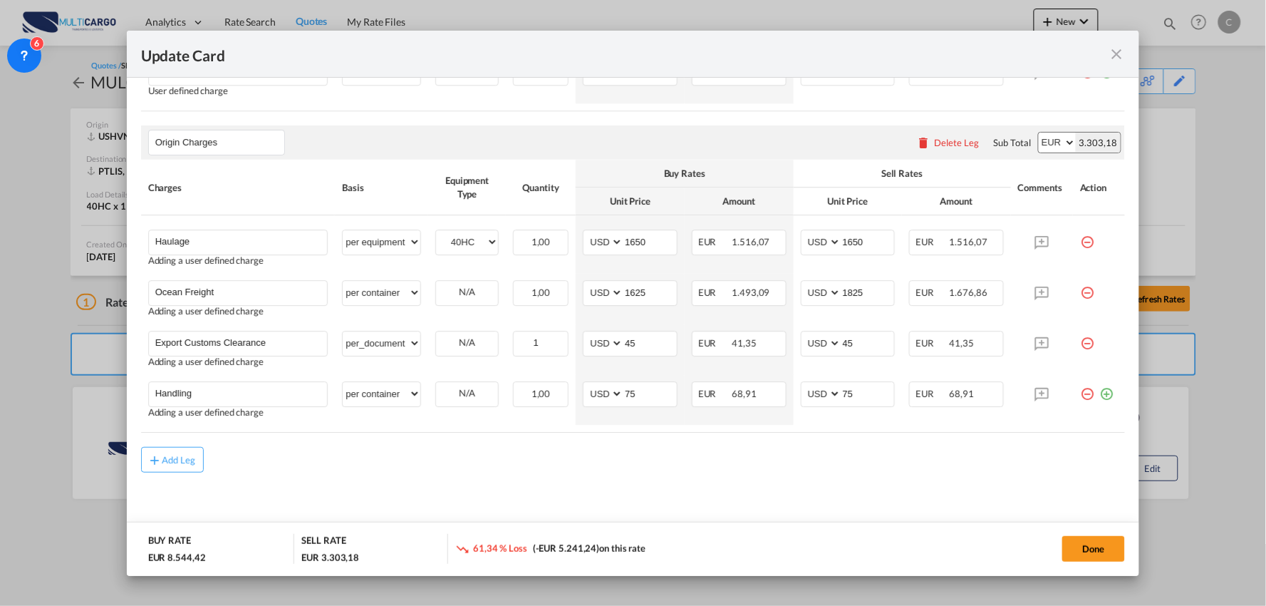
scroll to position [1213, 0]
click at [177, 454] on div "Add Leg" at bounding box center [179, 458] width 34 height 9
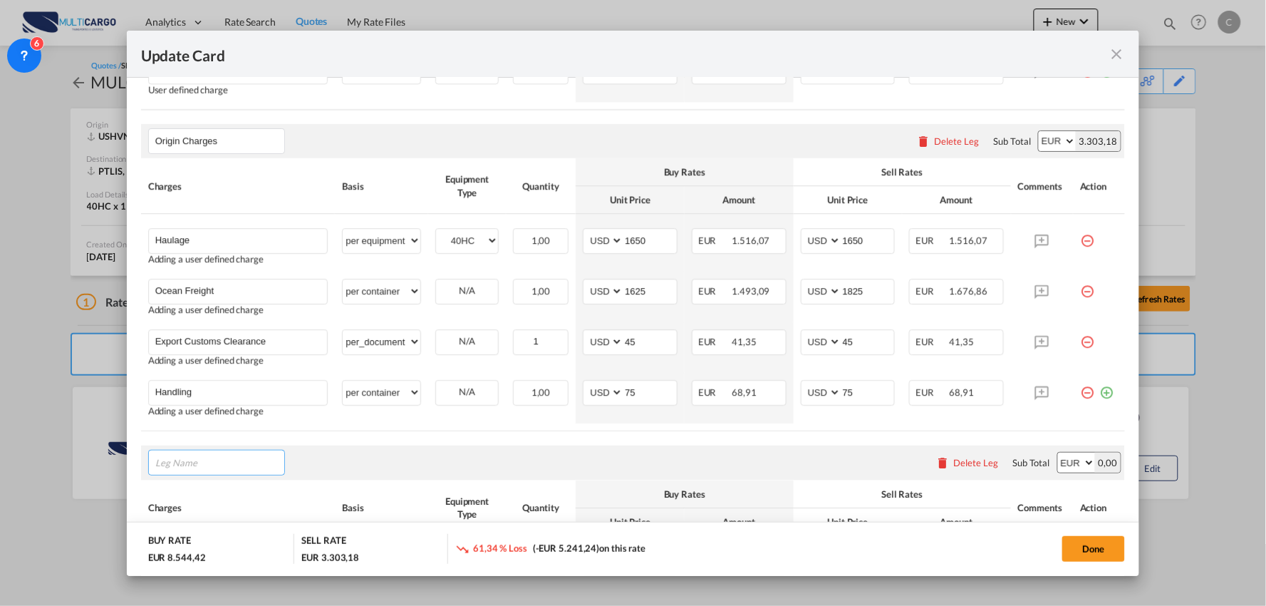
scroll to position [1372, 0]
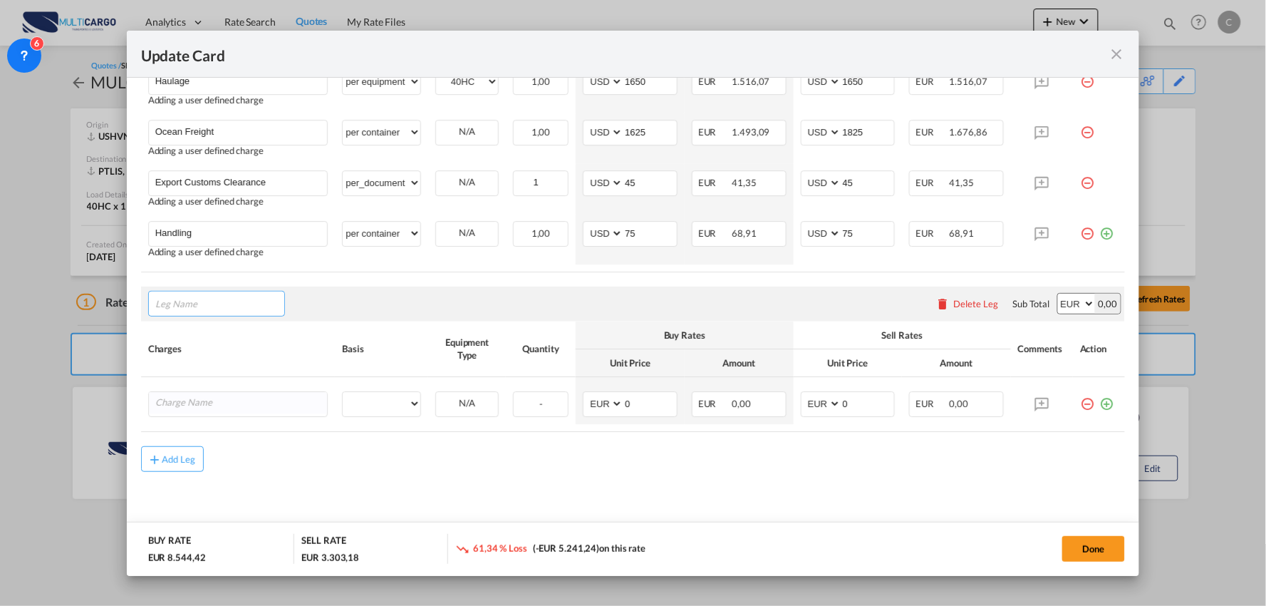
click at [219, 303] on input "Leg Name" at bounding box center [219, 303] width 129 height 21
type input "d"
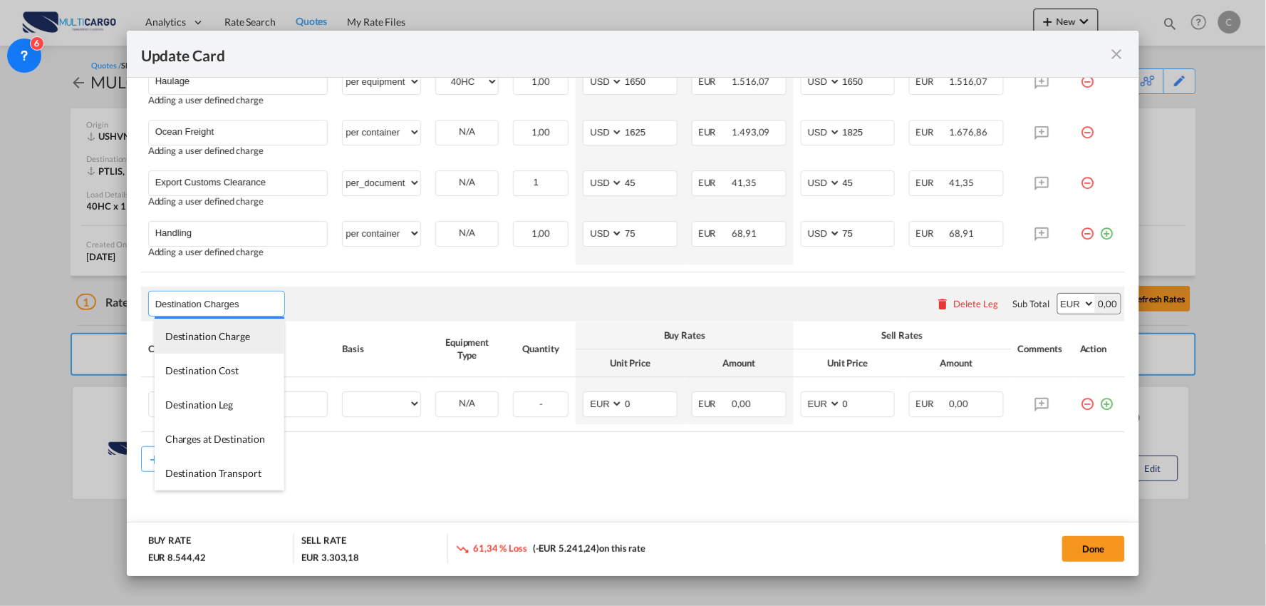
click at [180, 338] on span "Destination Charge" at bounding box center [207, 336] width 85 height 12
type input "Destination Charge"
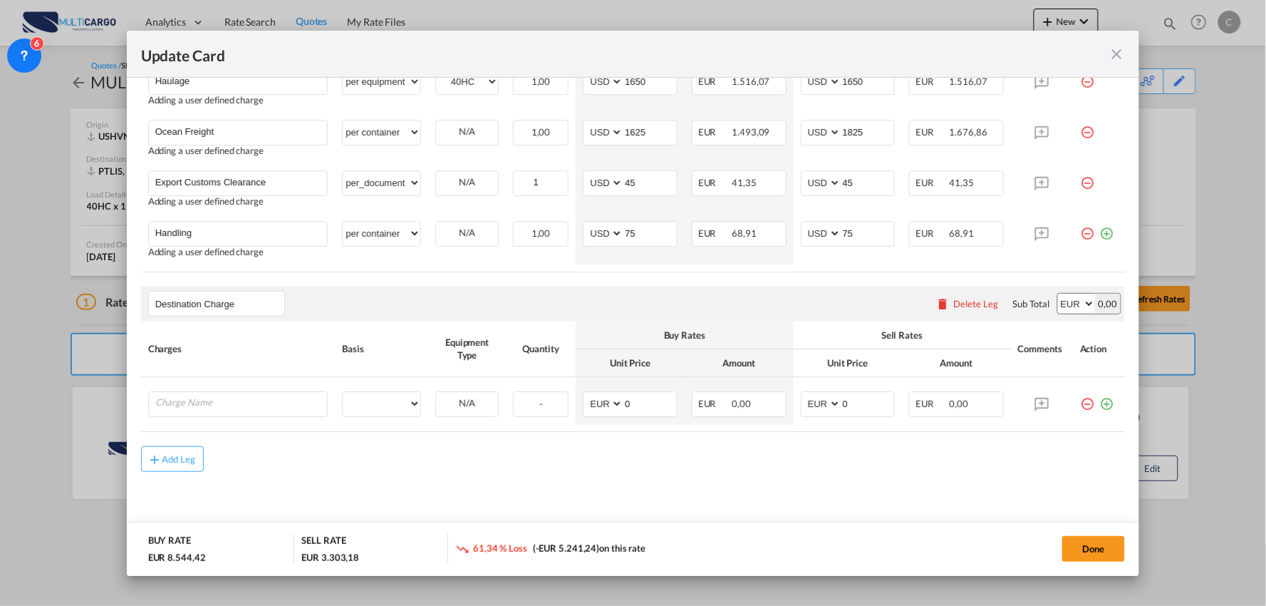
click at [335, 452] on div "Add Leg" at bounding box center [633, 459] width 985 height 26
click at [231, 402] on input "Charge Name" at bounding box center [241, 402] width 172 height 21
click at [202, 403] on input "Charge Name" at bounding box center [241, 402] width 172 height 21
type input "s"
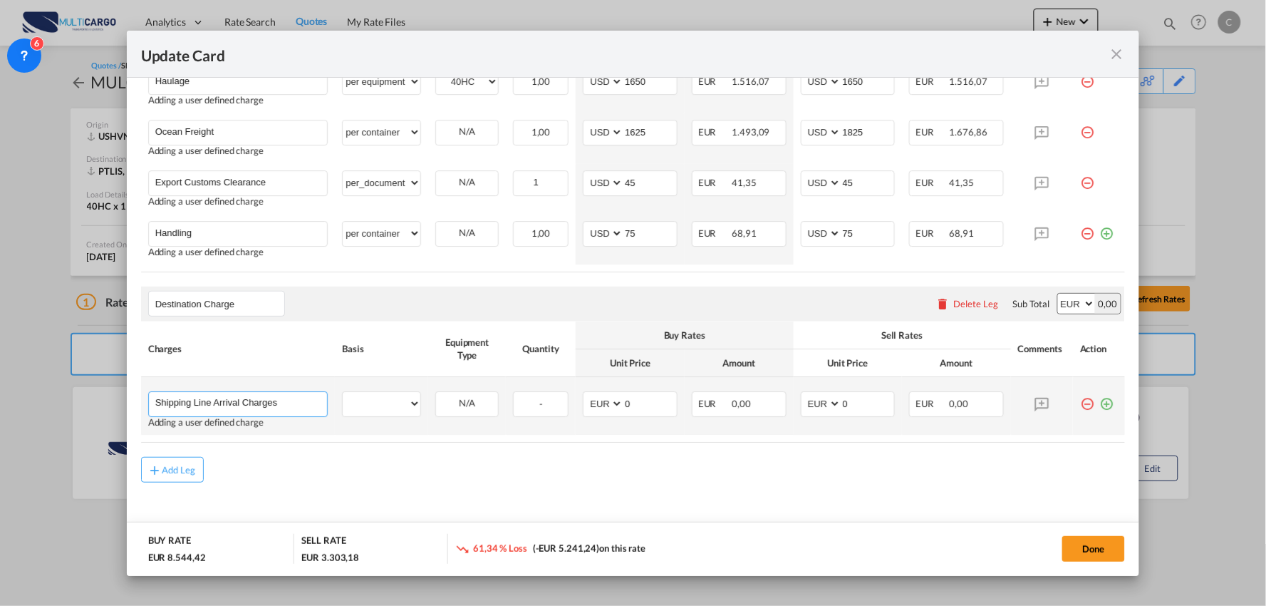
type input "Shipping Line Arrival Charges"
click at [375, 385] on td "per equipment per container per B/L per shipping bill per shipment per pallet p…" at bounding box center [381, 406] width 93 height 58
click at [378, 396] on select "per equipment per container per B/L per shipping bill per shipment per pallet p…" at bounding box center [382, 403] width 78 height 23
select select "per container"
click at [343, 392] on select "per equipment per container per B/L per shipping bill per shipment per pallet p…" at bounding box center [382, 403] width 78 height 23
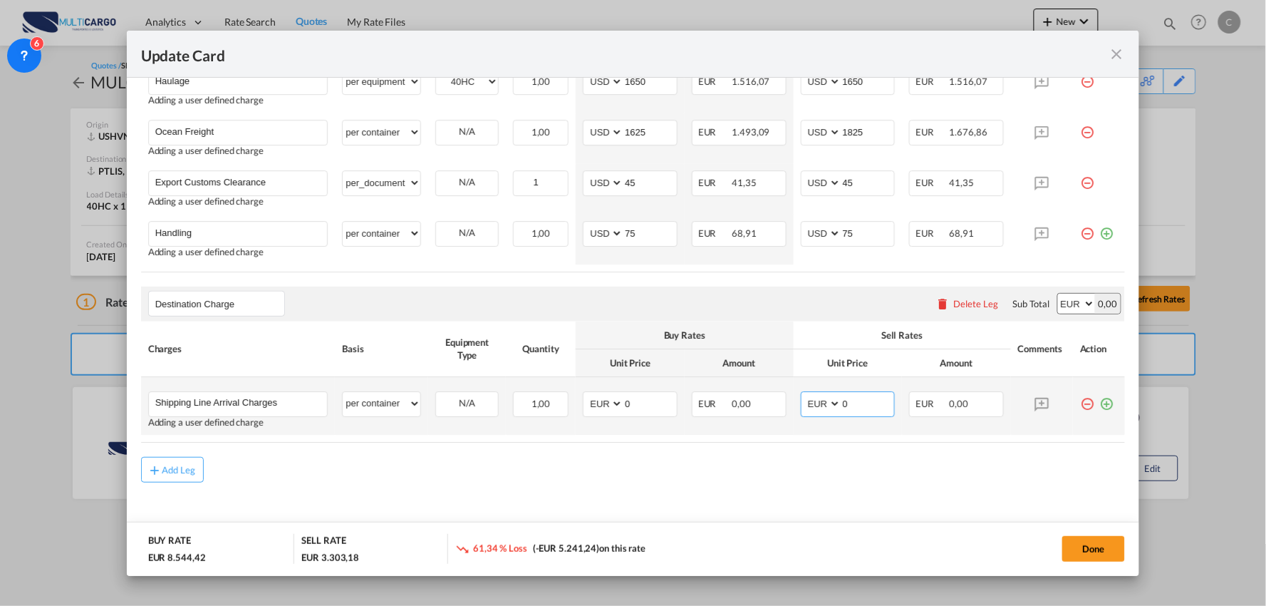
drag, startPoint x: 851, startPoint y: 407, endPoint x: 812, endPoint y: 407, distance: 39.2
click at [812, 407] on md-input-container "AED AFN ALL AMD ANG AOA ARS AUD AWG AZN BAM BBD BDT BGN BHD BIF BMD BND BOB BRL…" at bounding box center [848, 404] width 95 height 26
type input "290"
drag, startPoint x: 623, startPoint y: 403, endPoint x: 589, endPoint y: 407, distance: 34.5
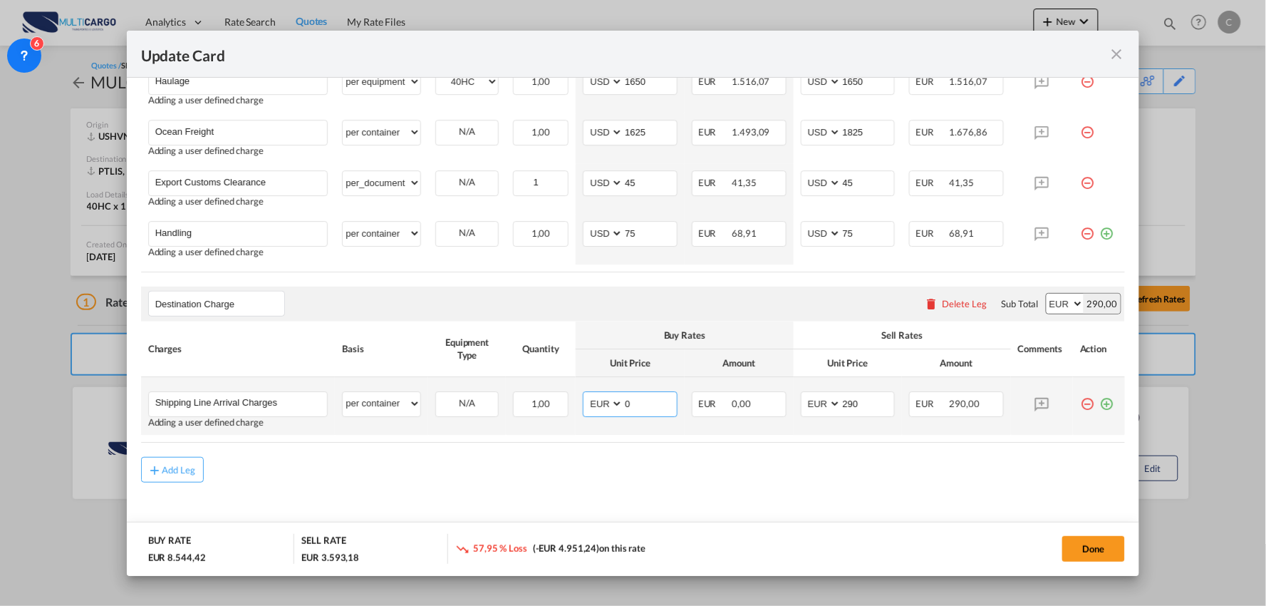
click at [615, 403] on md-input-container "AED AFN ALL AMD ANG AOA ARS AUD AWG AZN BAM BBD BDT BGN BHD BIF BMD BND BOB BRL…" at bounding box center [630, 404] width 95 height 26
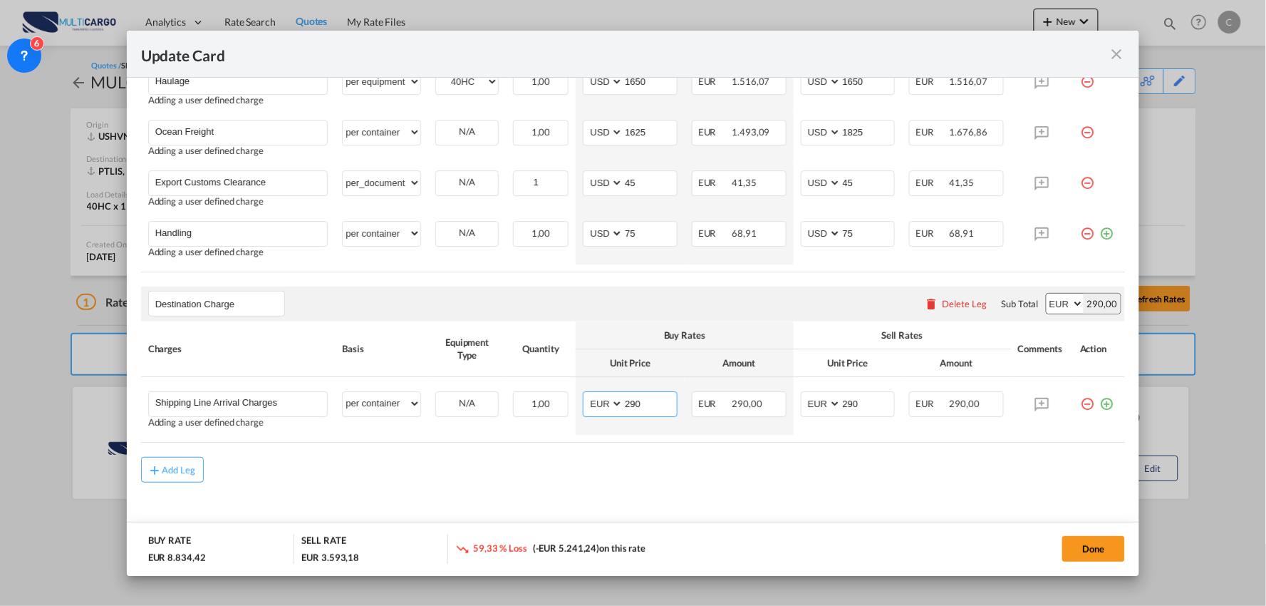
type input "290"
drag, startPoint x: 470, startPoint y: 474, endPoint x: 789, endPoint y: 453, distance: 319.2
click at [470, 473] on div "Add Leg" at bounding box center [633, 470] width 985 height 26
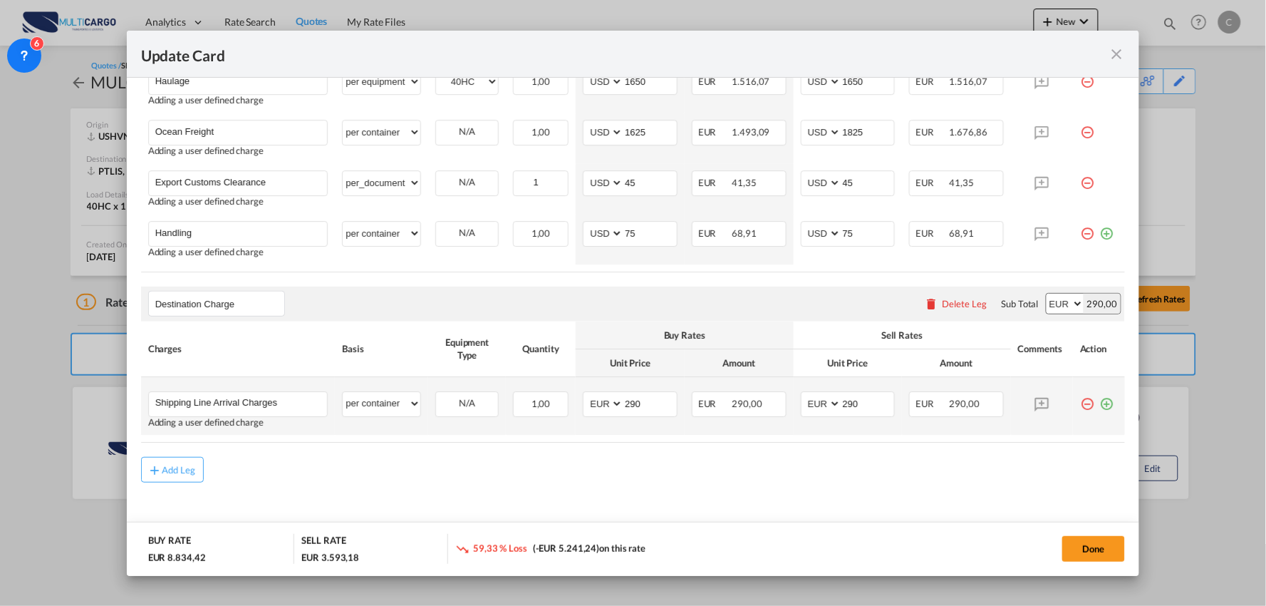
click at [1099, 402] on md-icon "icon-plus-circle-outline green-400-fg" at bounding box center [1106, 398] width 14 height 14
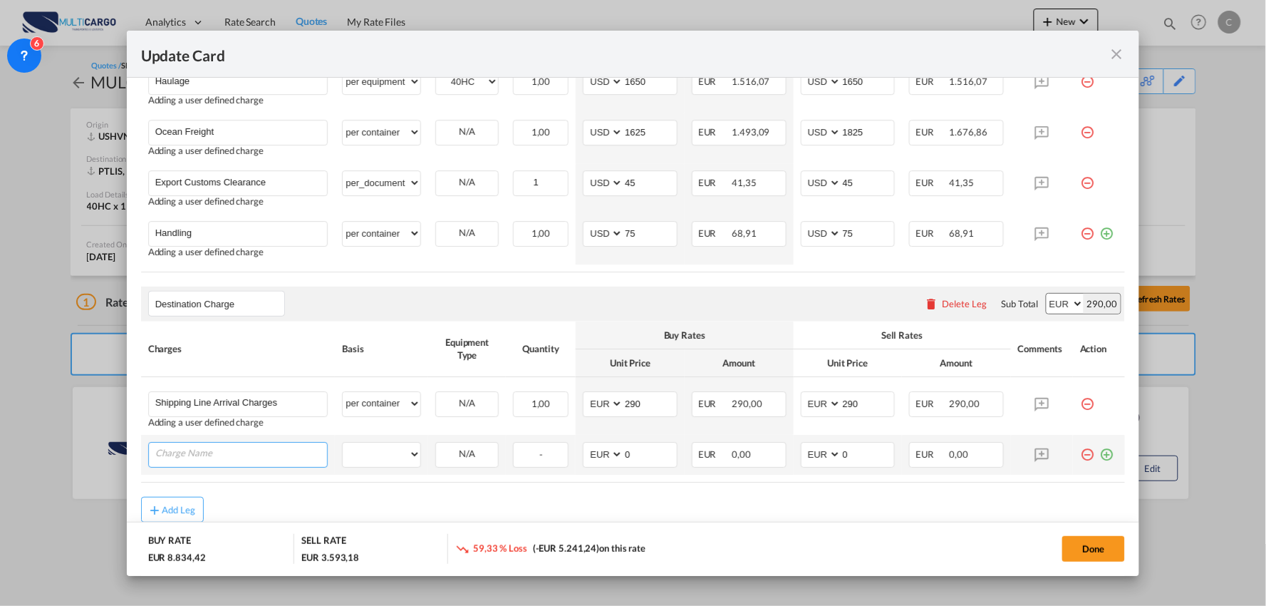
click at [266, 457] on input "Charge Name" at bounding box center [241, 452] width 172 height 21
type input "P"
type input "Customs Clearance"
click at [354, 457] on select "per equipment per container per B/L per shipping bill per shipment per pallet p…" at bounding box center [382, 453] width 78 height 23
select select "per_document"
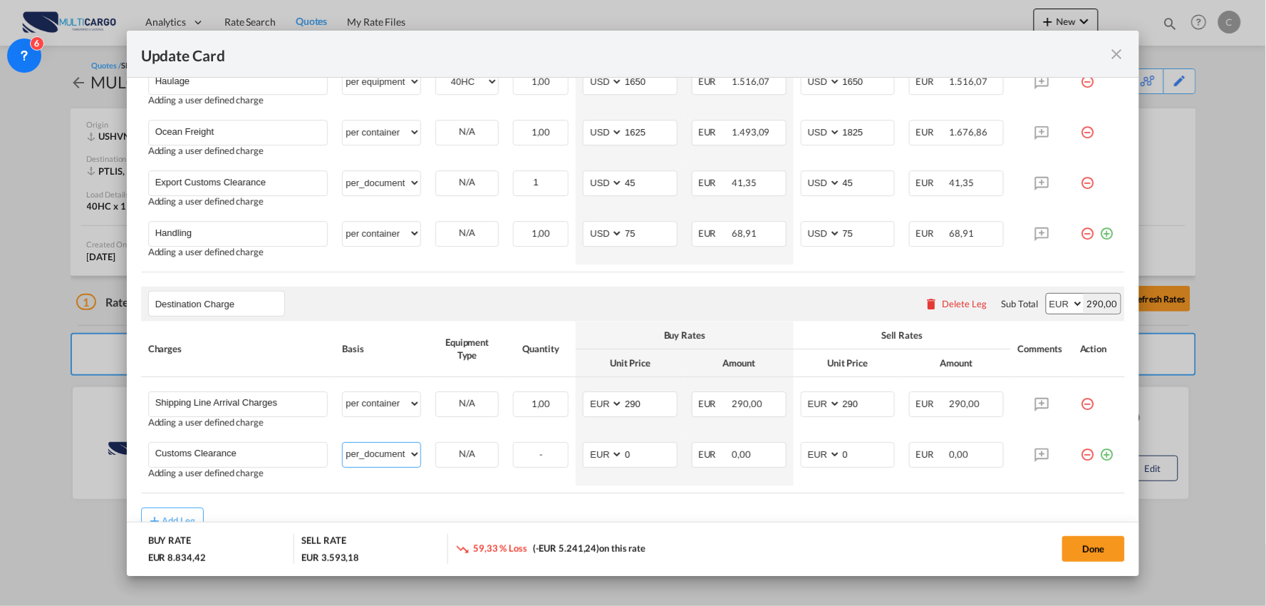
click at [343, 442] on select "per equipment per container per B/L per shipping bill per shipment per pallet p…" at bounding box center [382, 453] width 78 height 23
drag, startPoint x: 832, startPoint y: 453, endPoint x: 786, endPoint y: 452, distance: 46.3
click at [804, 457] on md-input-container "AED AFN ALL AMD ANG AOA ARS AUD AWG AZN BAM BBD BDT BGN BHD BIF BMD BND BOB BRL…" at bounding box center [848, 455] width 95 height 26
type input "150"
drag, startPoint x: 608, startPoint y: 457, endPoint x: 583, endPoint y: 457, distance: 25.7
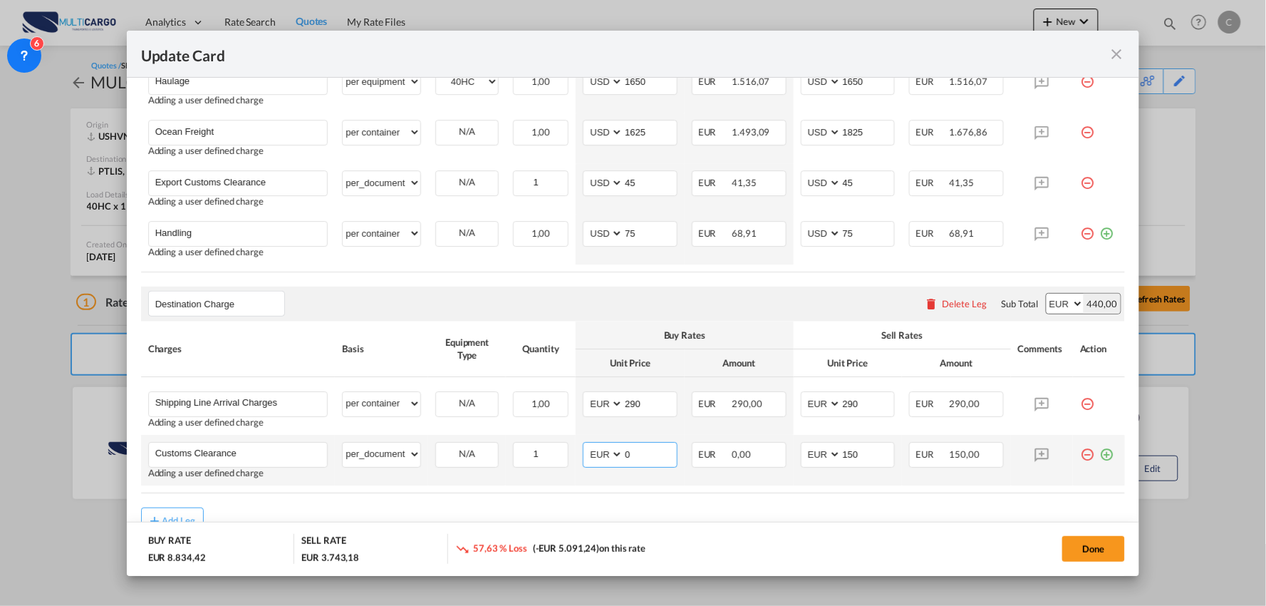
click at [583, 457] on md-input-container "AED AFN ALL AMD ANG AOA ARS AUD AWG AZN BAM BBD BDT BGN BHD BIF BMD BND BOB BRL…" at bounding box center [630, 455] width 95 height 26
type input "75"
click at [385, 490] on table "Charges Basis Equipment Type Quantity Buy Rates Sell Rates Comments Action Unit…" at bounding box center [633, 407] width 985 height 172
click at [1099, 455] on md-icon "icon-plus-circle-outline green-400-fg" at bounding box center [1106, 449] width 14 height 14
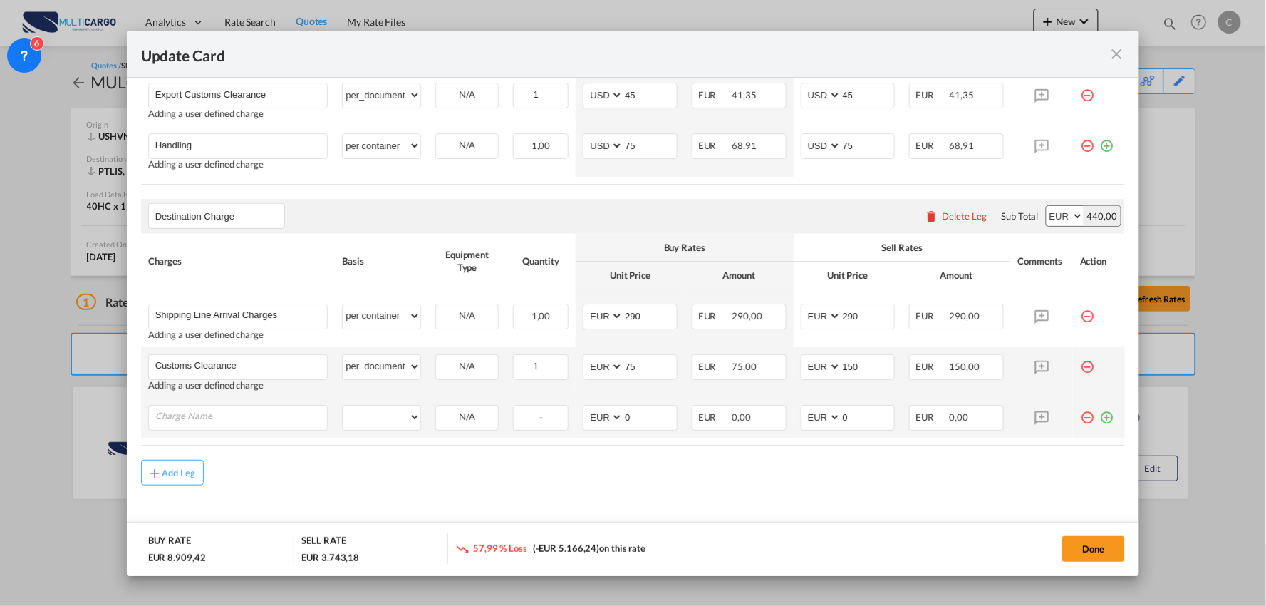
scroll to position [1473, 0]
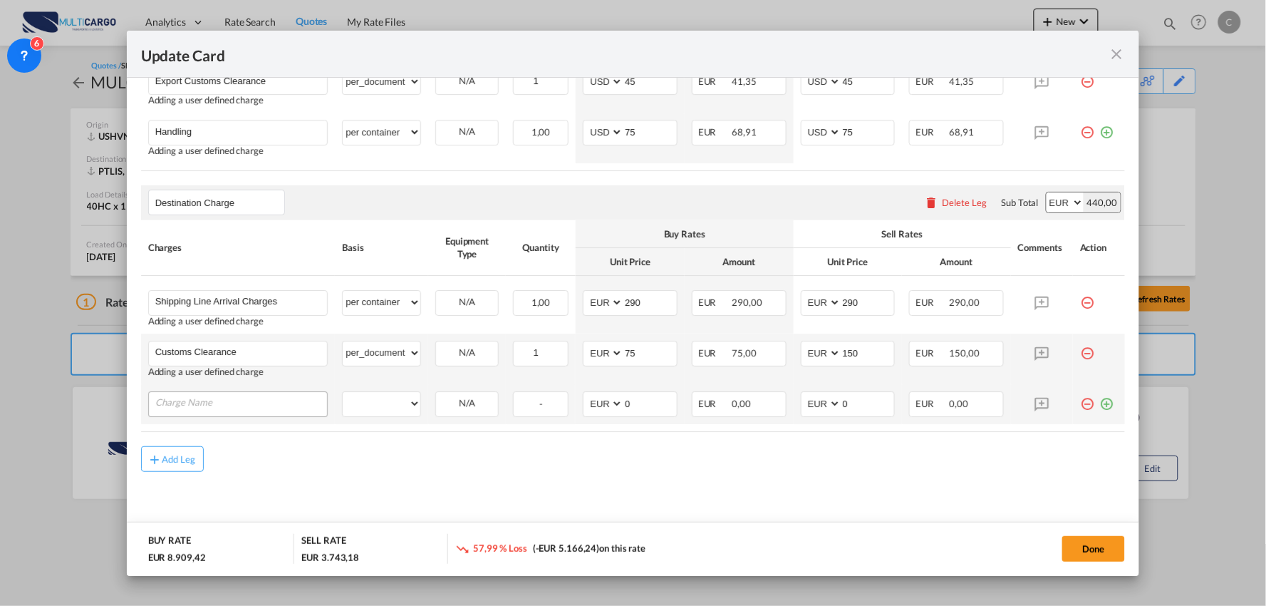
click at [223, 405] on input "Charge Name" at bounding box center [241, 402] width 172 height 21
type input "p"
type input "Process Fee"
drag, startPoint x: 567, startPoint y: 442, endPoint x: 625, endPoint y: 442, distance: 57.7
click at [568, 442] on table "Charges Basis Equipment Type Quantity Buy Rates Sell Rates Comments Action Unit…" at bounding box center [633, 331] width 985 height 222
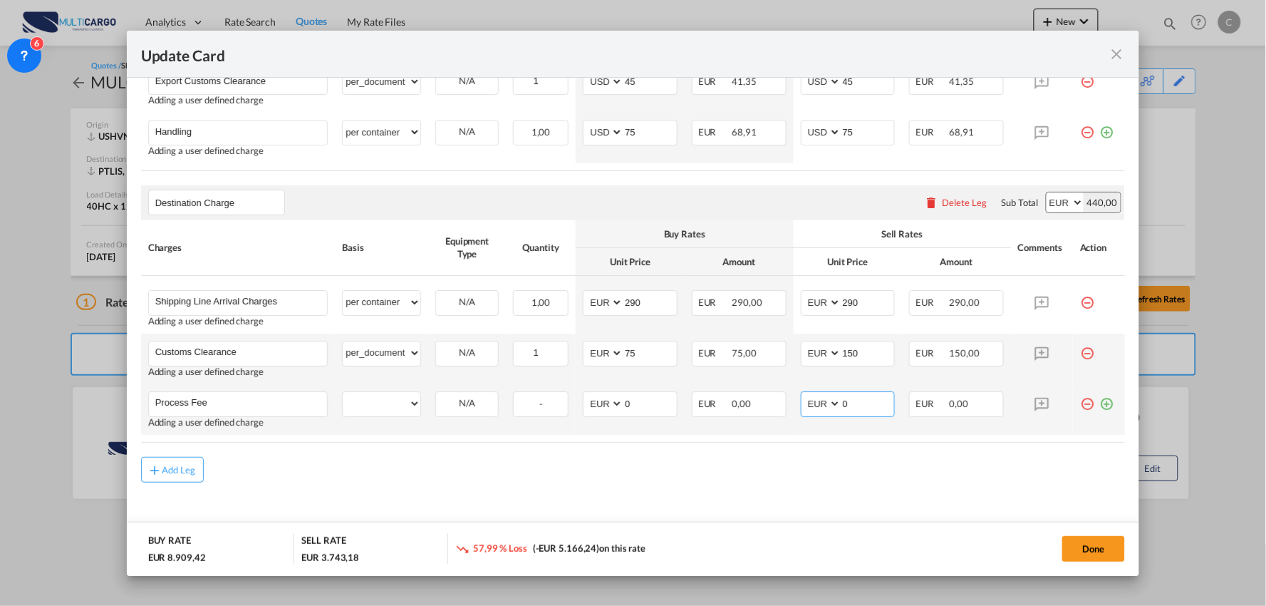
drag, startPoint x: 856, startPoint y: 405, endPoint x: 815, endPoint y: 406, distance: 40.6
click at [829, 405] on md-input-container "AED AFN ALL AMD ANG AOA ARS AUD AWG AZN BAM BBD BDT BGN BHD BIF BMD BND BOB BRL…" at bounding box center [848, 404] width 95 height 26
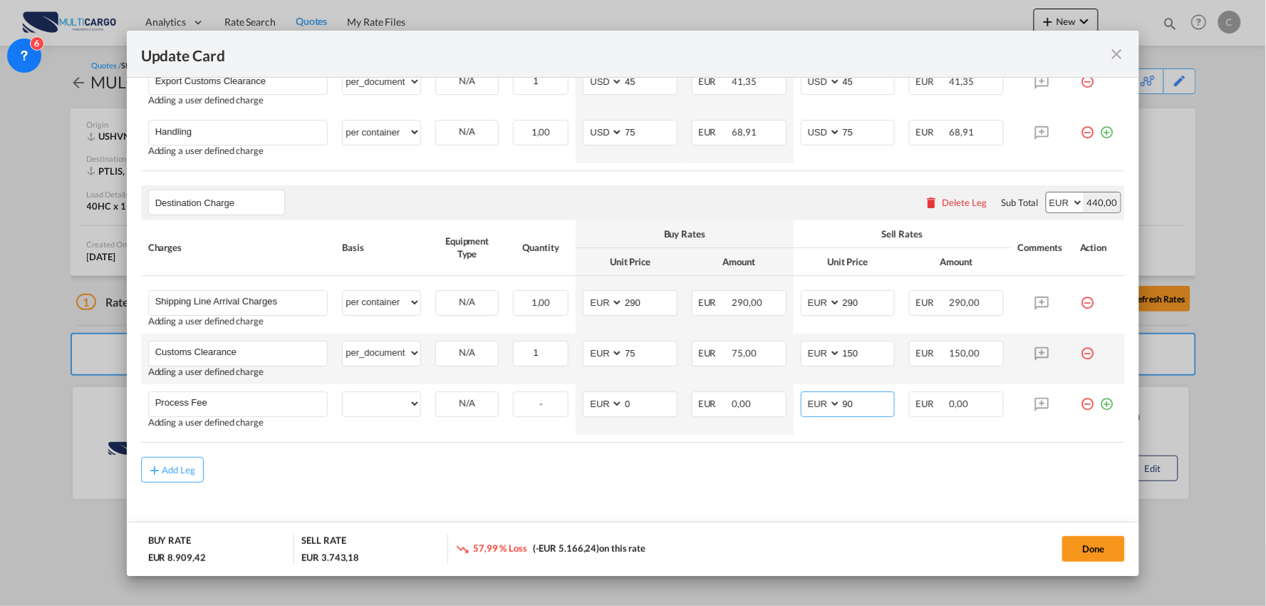
type input "90"
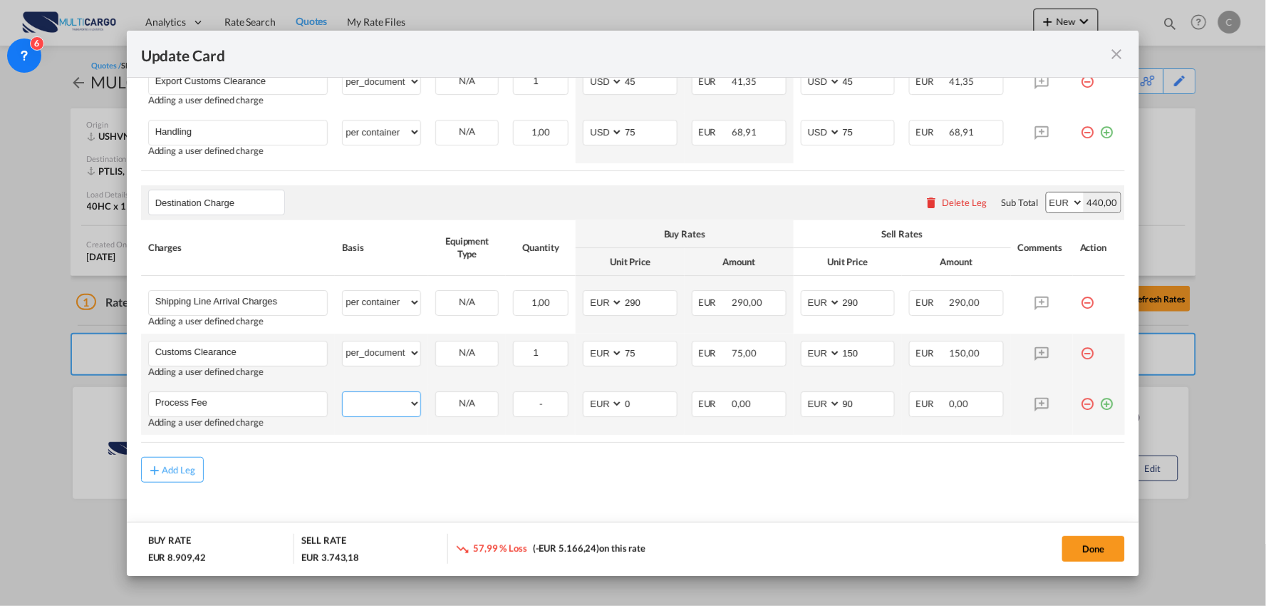
click at [383, 406] on select "per equipment per container per B/L per shipping bill per shipment per pallet p…" at bounding box center [382, 403] width 78 height 23
select select "per B/L"
click at [343, 392] on select "per equipment per container per B/L per shipping bill per shipment per pallet p…" at bounding box center [382, 403] width 78 height 23
click at [1099, 402] on md-icon "icon-plus-circle-outline green-400-fg" at bounding box center [1106, 398] width 14 height 14
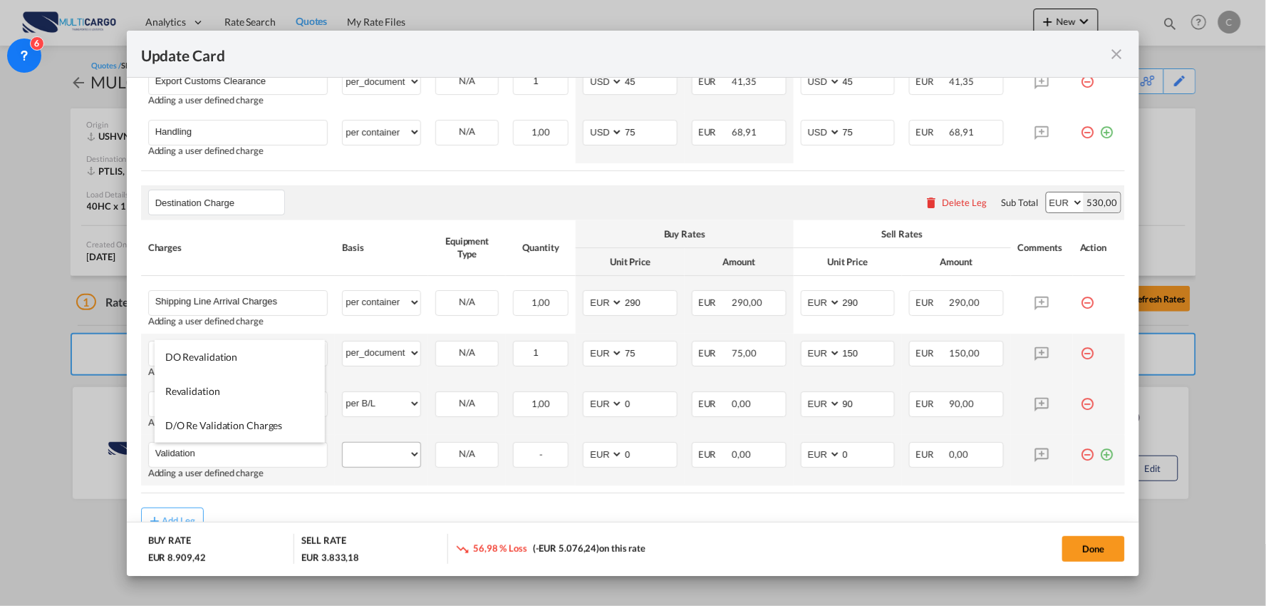
type input "Validation"
drag, startPoint x: 372, startPoint y: 460, endPoint x: 380, endPoint y: 455, distance: 9.9
click at [372, 460] on select "per equipment per container per B/L per shipping bill per shipment per pallet p…" at bounding box center [382, 453] width 78 height 23
select select "per B/L"
click at [343, 442] on select "per equipment per container per B/L per shipping bill per shipment per pallet p…" at bounding box center [382, 453] width 78 height 23
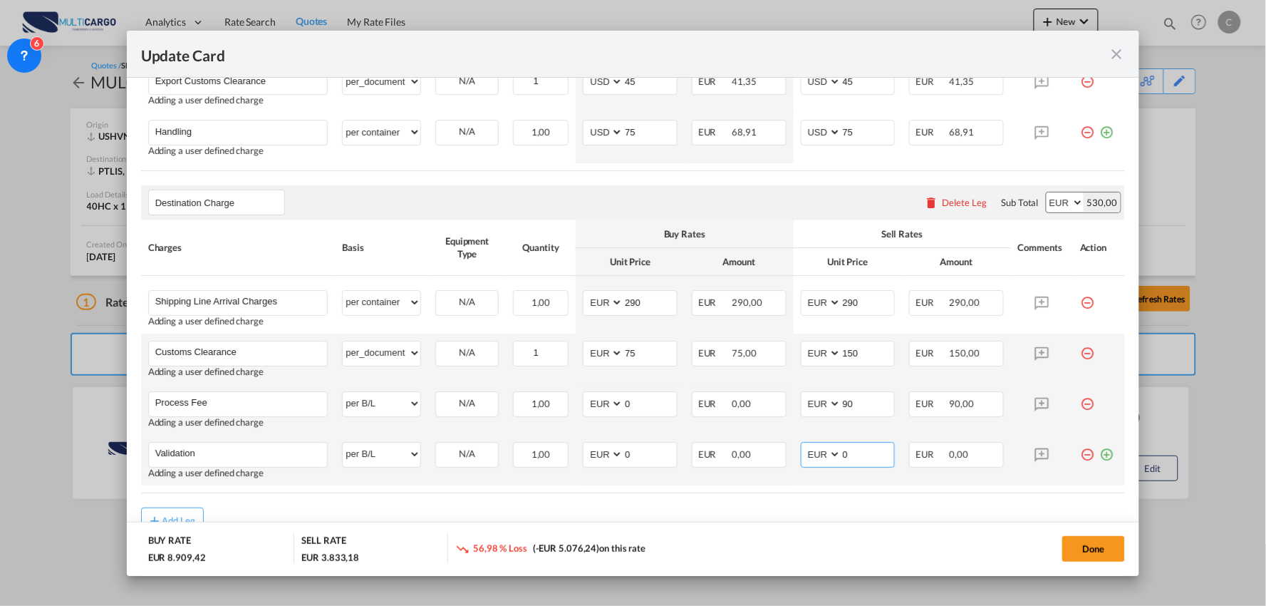
click at [809, 458] on md-input-container "AED AFN ALL AMD ANG AOA ARS AUD AWG AZN BAM BBD BDT BGN BHD BIF BMD BND BOB BRL…" at bounding box center [848, 455] width 95 height 26
type input "50"
drag, startPoint x: 1098, startPoint y: 453, endPoint x: 423, endPoint y: 521, distance: 678.1
click at [1099, 453] on md-icon "icon-plus-circle-outline green-400-fg" at bounding box center [1106, 449] width 14 height 14
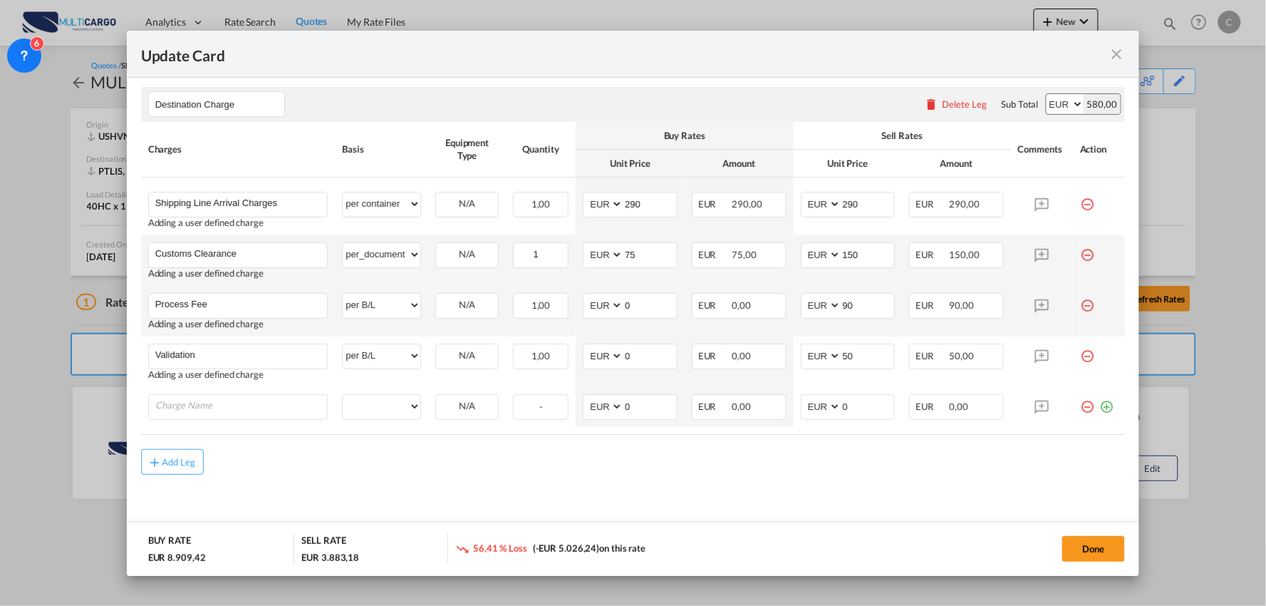
scroll to position [1575, 0]
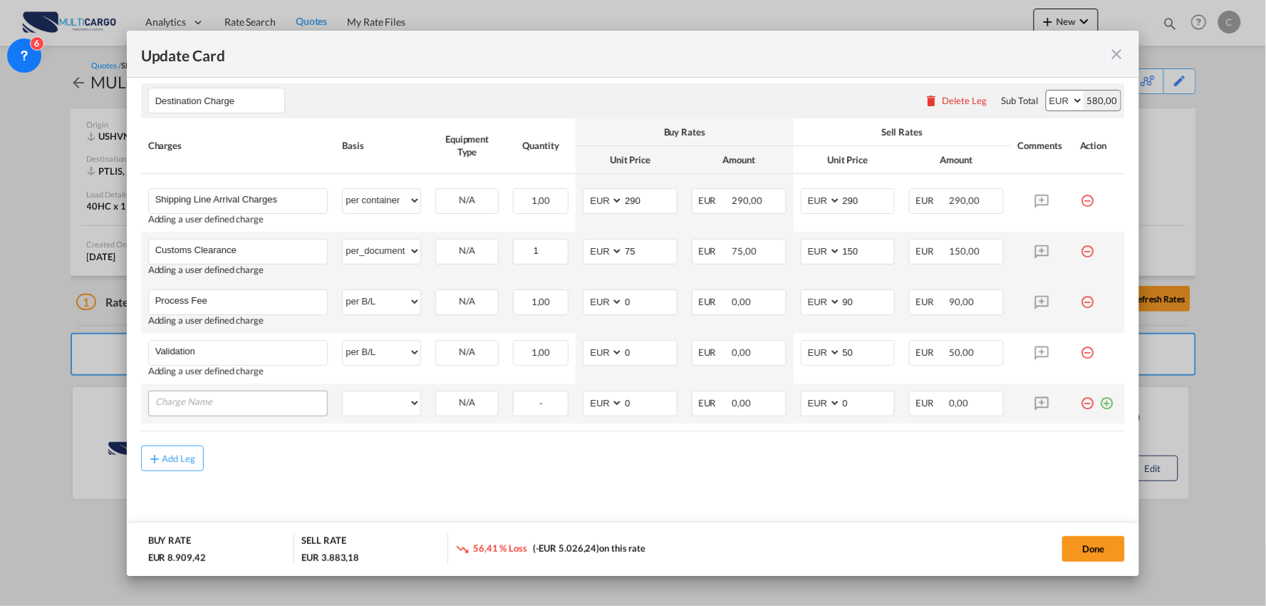
click at [233, 408] on input "Charge Name" at bounding box center [241, 401] width 172 height 21
type input "Delivery Alverca do Ribatejo"
click at [330, 470] on div "Add Leg" at bounding box center [633, 469] width 985 height 26
click at [378, 396] on select "per equipment per container per B/L per shipping bill per shipment per pallet p…" at bounding box center [382, 402] width 78 height 23
select select "per container"
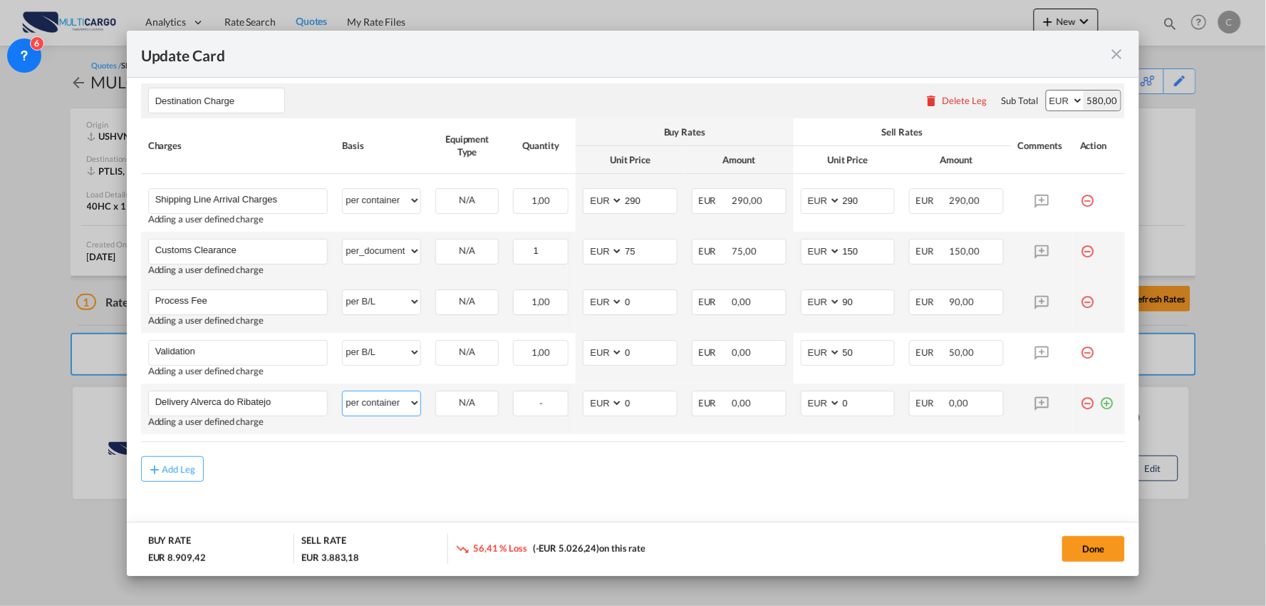
click at [343, 392] on select "per equipment per container per B/L per shipping bill per shipment per pallet p…" at bounding box center [382, 402] width 78 height 23
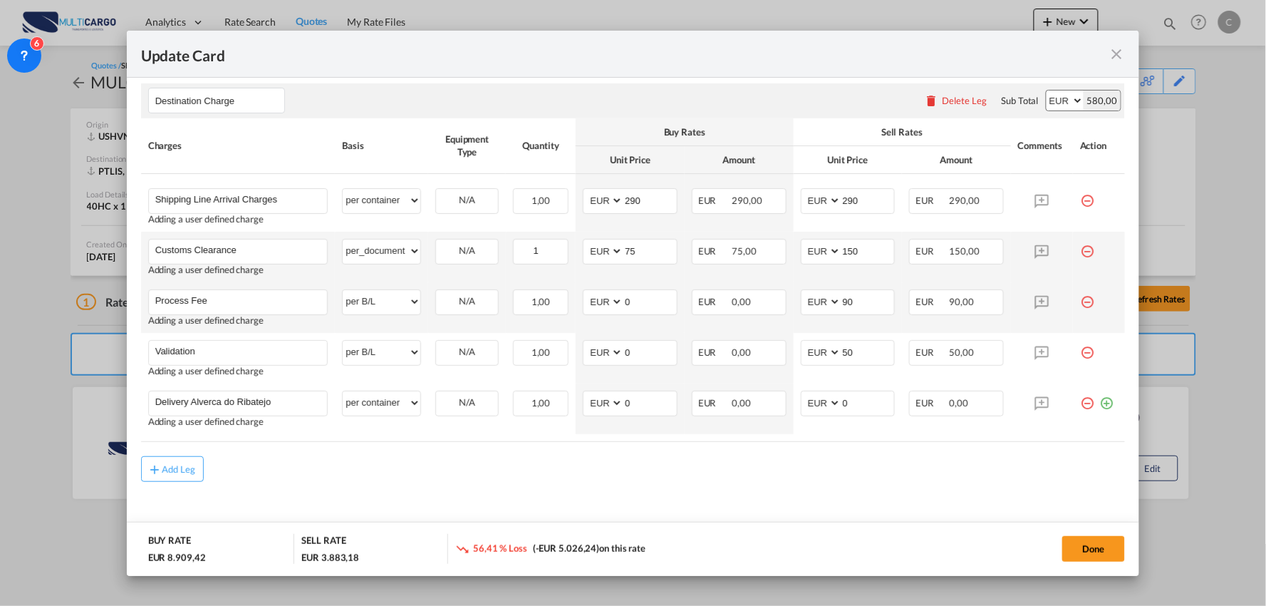
drag, startPoint x: 578, startPoint y: 486, endPoint x: 906, endPoint y: 443, distance: 330.5
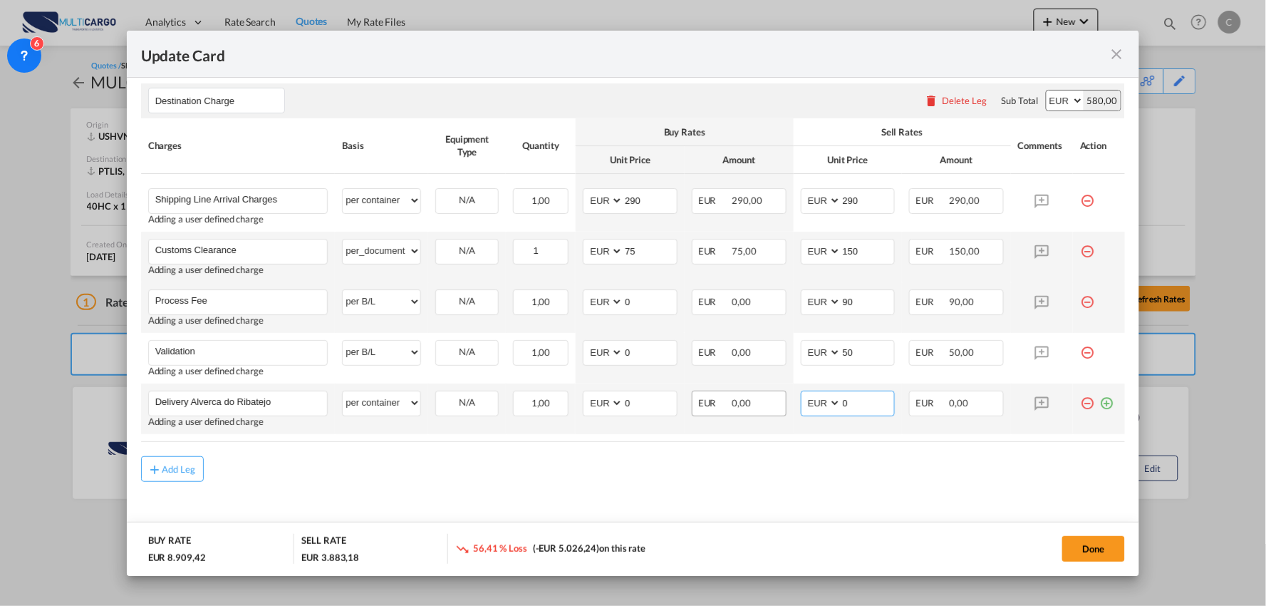
click at [774, 406] on tr "Delivery Alverca do Ribatejo Please Enter User Defined Charges Cannot Be Publis…" at bounding box center [633, 408] width 985 height 51
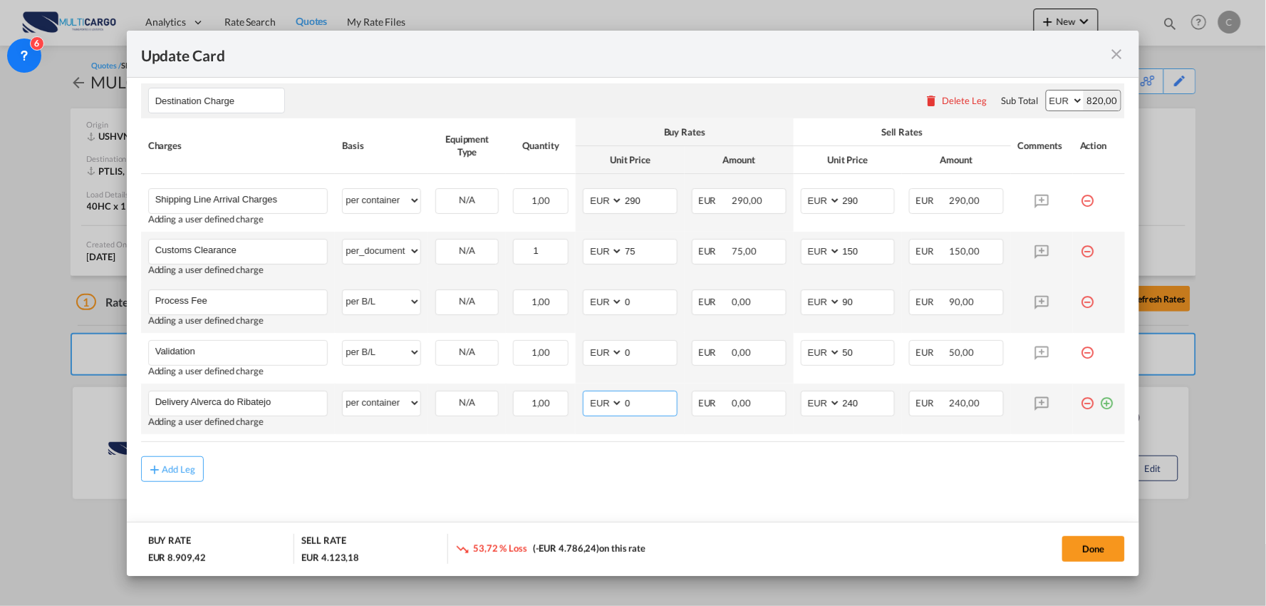
drag, startPoint x: 623, startPoint y: 407, endPoint x: 581, endPoint y: 407, distance: 41.3
click at [583, 407] on md-input-container "AED AFN ALL AMD ANG AOA ARS AUD AWG AZN BAM BBD BDT BGN BHD BIF BMD BND BOB BRL…" at bounding box center [630, 403] width 95 height 26
drag, startPoint x: 857, startPoint y: 402, endPoint x: 798, endPoint y: 402, distance: 59.1
click at [807, 402] on md-input-container "AED AFN ALL AMD ANG AOA ARS AUD AWG AZN BAM BBD BDT BGN BHD BIF BMD BND BOB BRL…" at bounding box center [848, 403] width 95 height 26
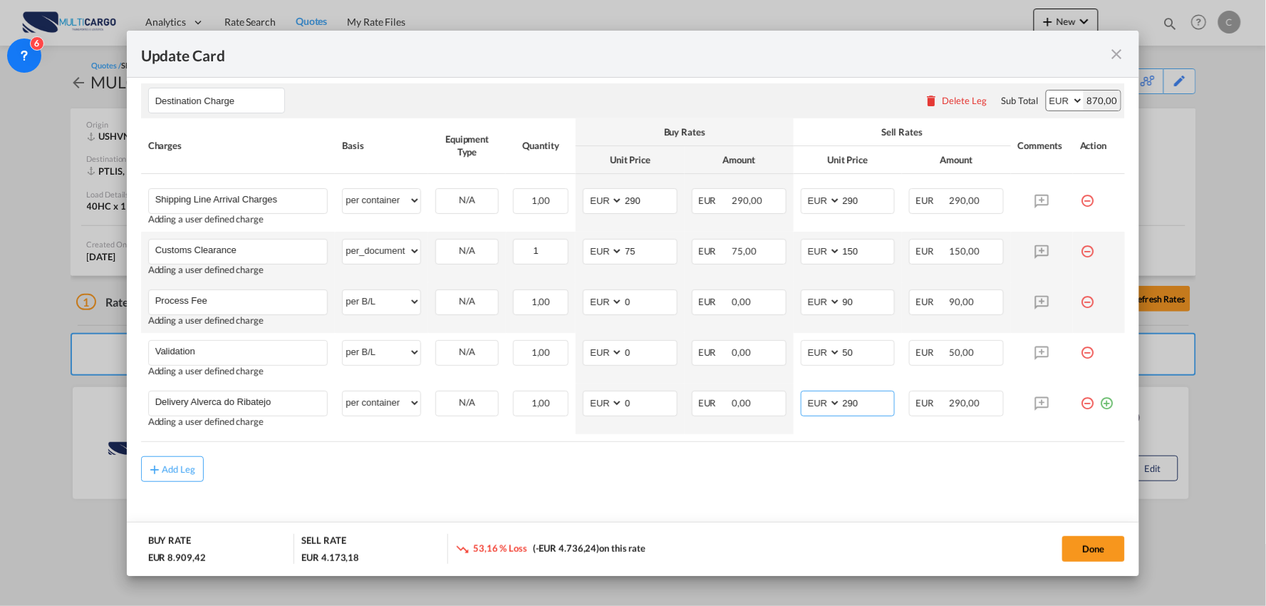
type input "290"
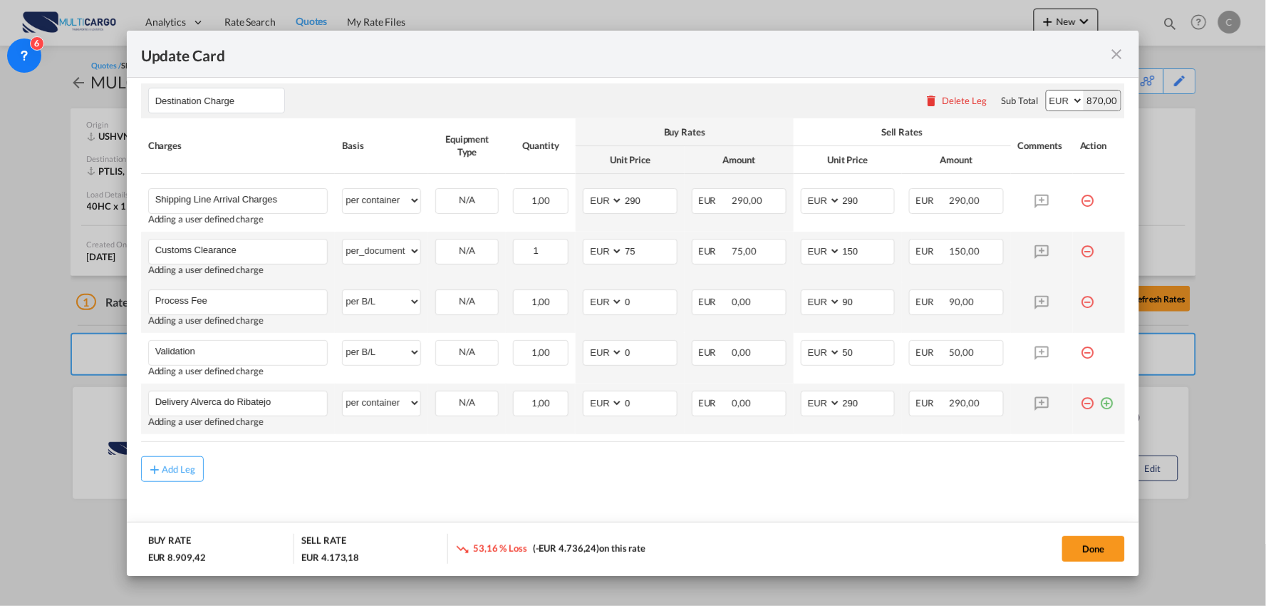
drag, startPoint x: 497, startPoint y: 487, endPoint x: 673, endPoint y: 392, distance: 200.2
click at [613, 404] on md-input-container "AED AFN ALL AMD ANG AOA ARS AUD AWG AZN BAM BBD BDT BGN BHD BIF BMD BND BOB BRL…" at bounding box center [630, 403] width 95 height 26
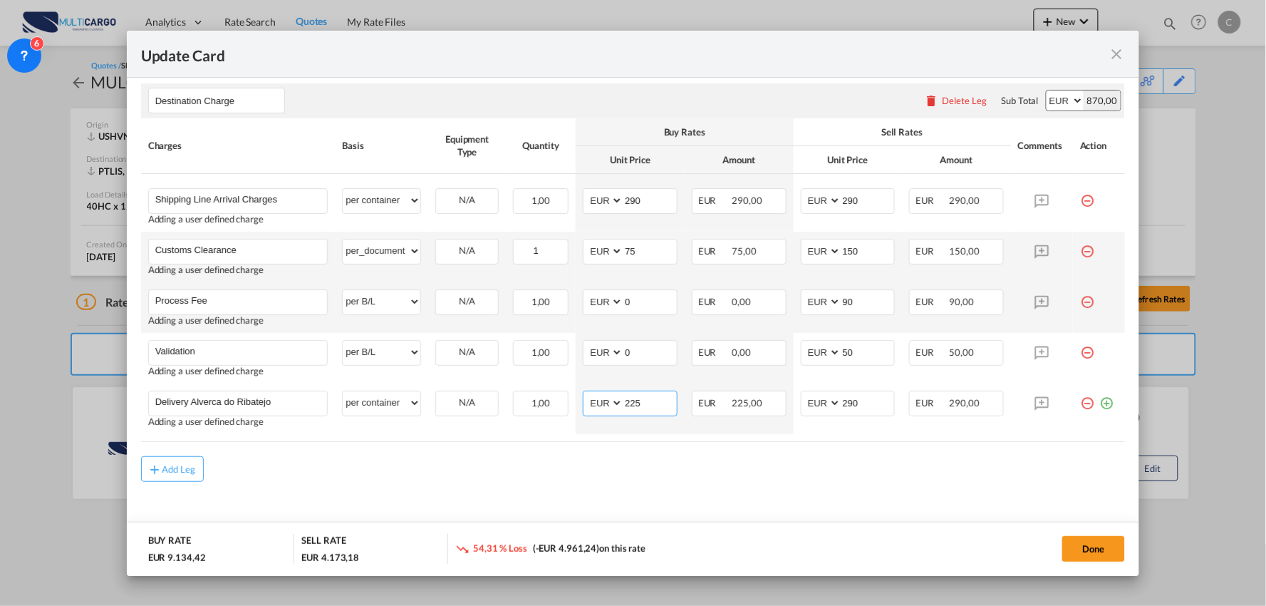
type input "225"
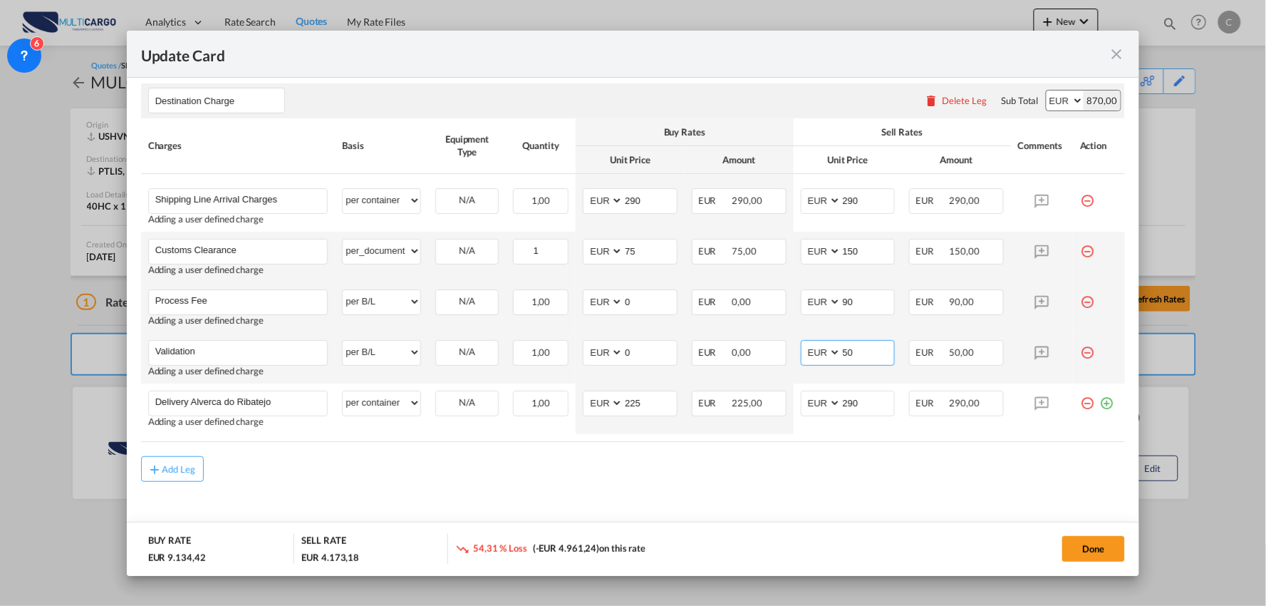
click at [856, 356] on input "50" at bounding box center [867, 351] width 53 height 21
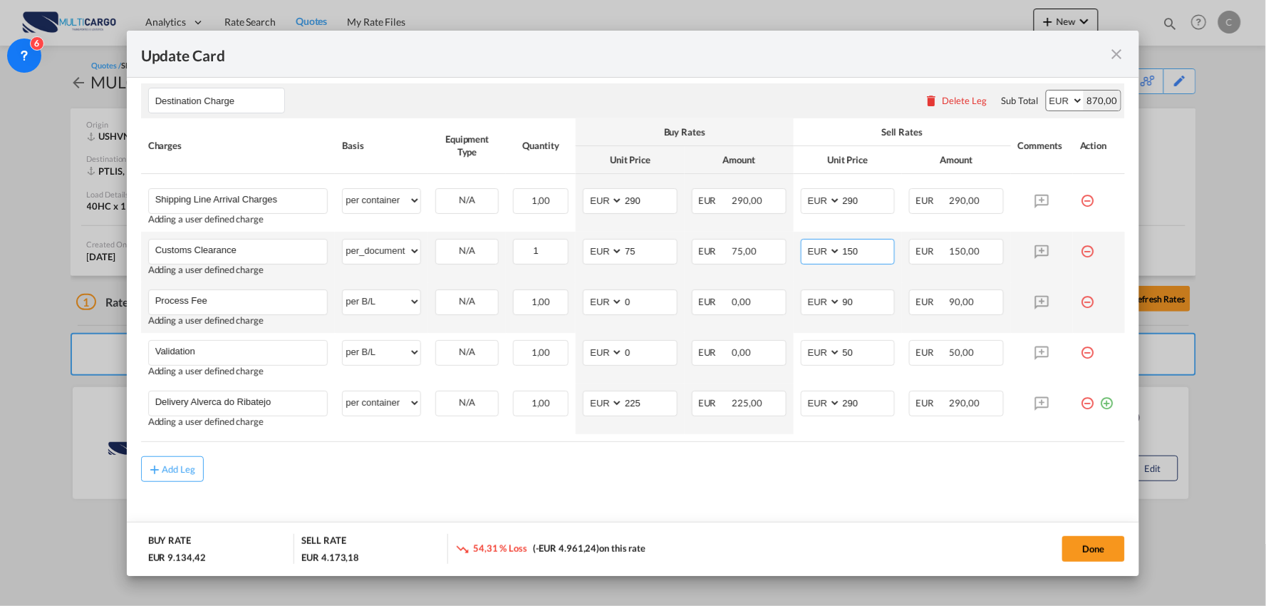
click at [860, 247] on input "150" at bounding box center [867, 249] width 53 height 21
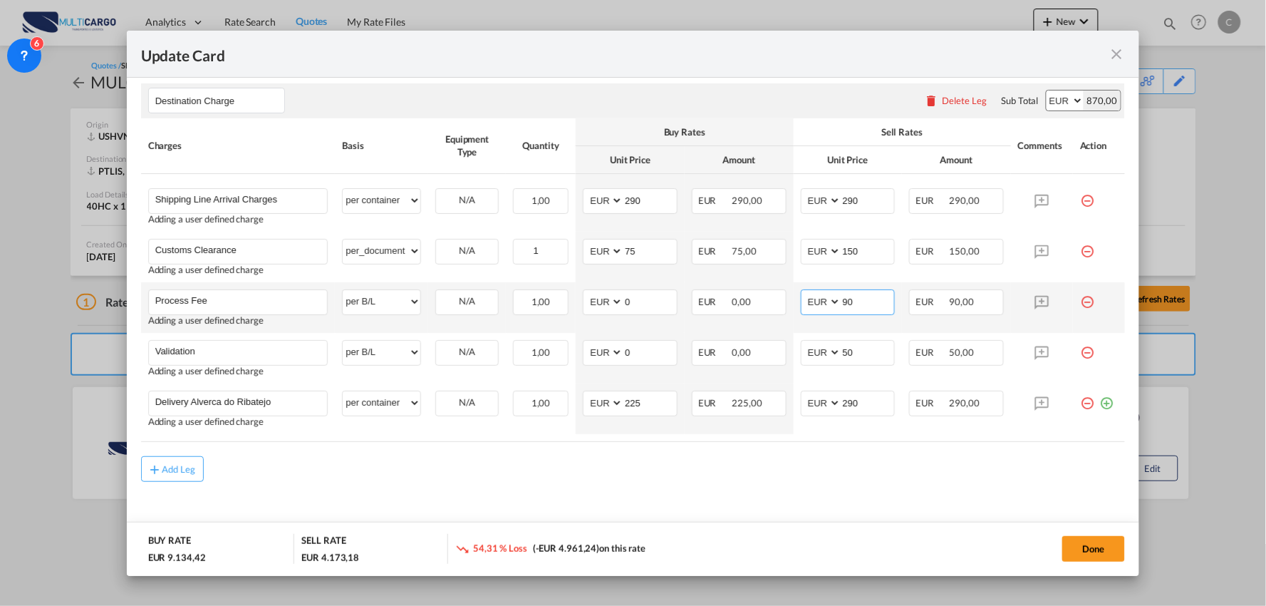
click at [859, 302] on input "90" at bounding box center [867, 300] width 53 height 21
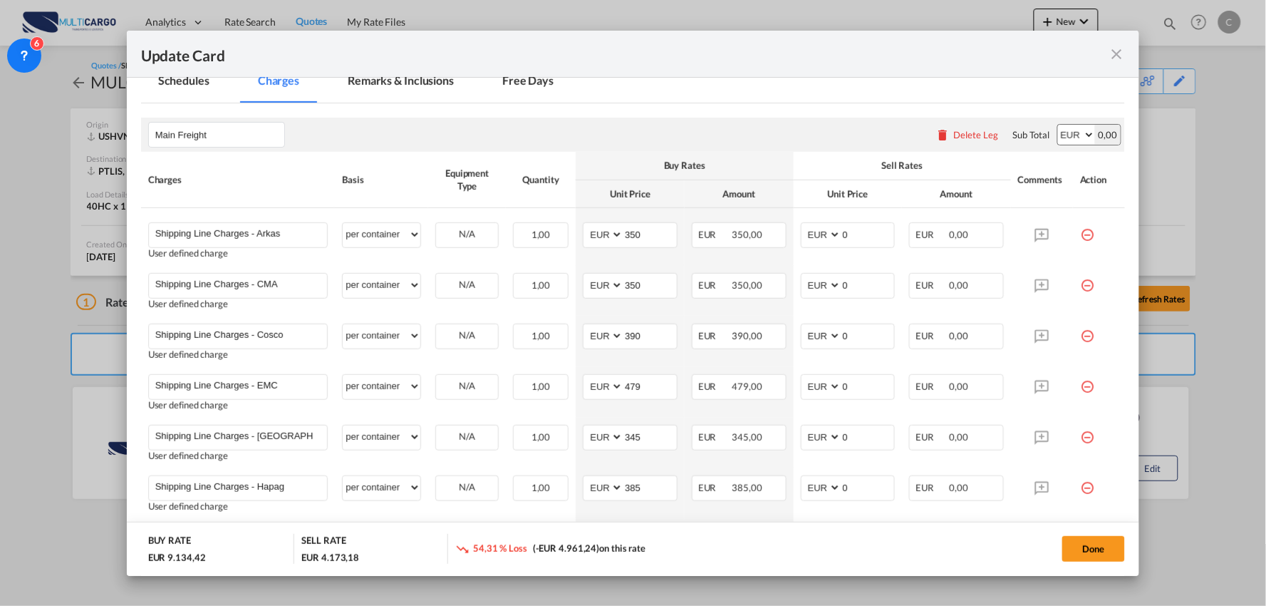
scroll to position [338, 0]
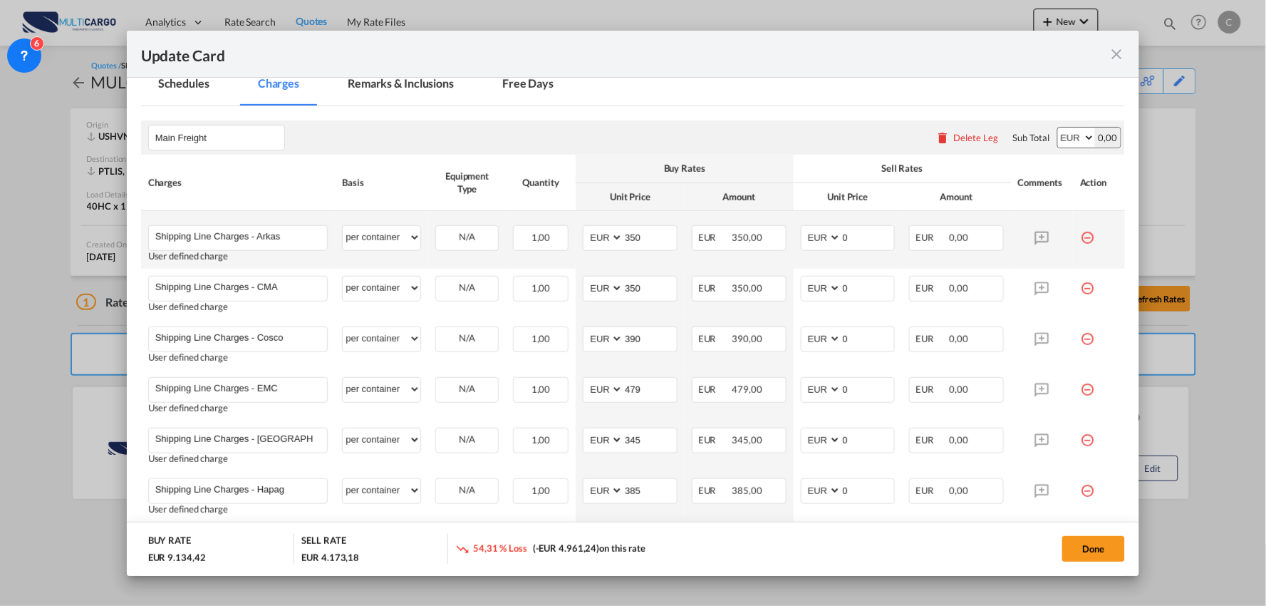
click at [1080, 237] on md-icon "icon-minus-circle-outline red-400-fg" at bounding box center [1087, 232] width 14 height 14
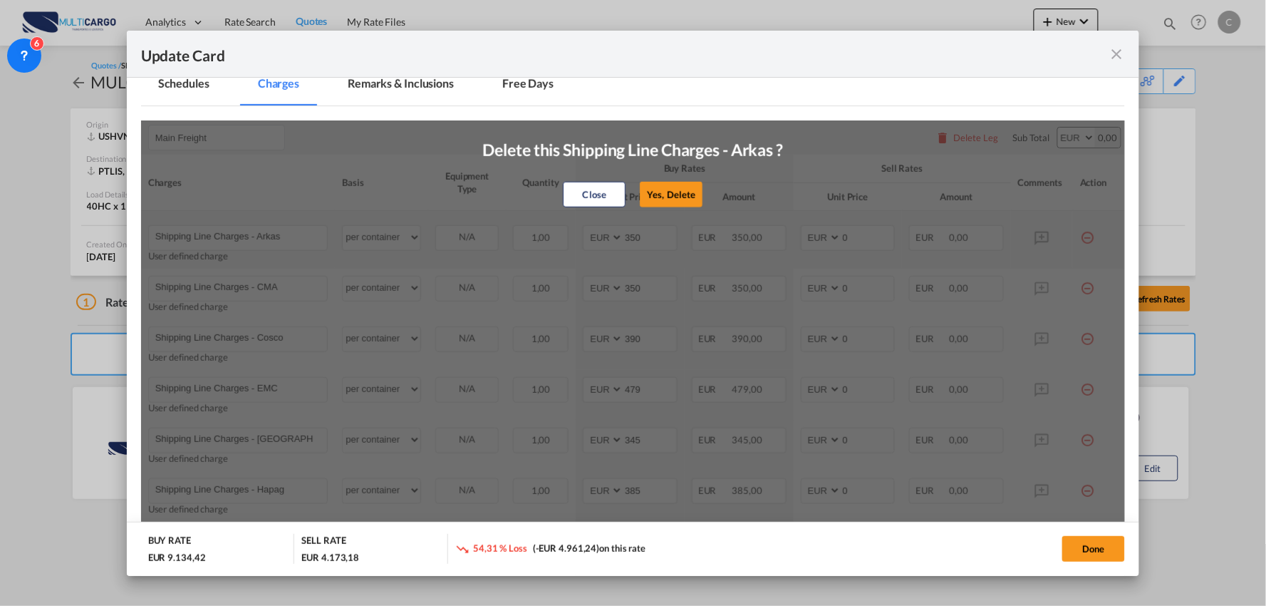
click at [673, 198] on button "Yes, Delete" at bounding box center [671, 195] width 63 height 26
type input "Shipping Line Charges - CMA"
type input "Shipping Line Charges - Cosco"
type input "390"
type input "Shipping Line Charges - EMC"
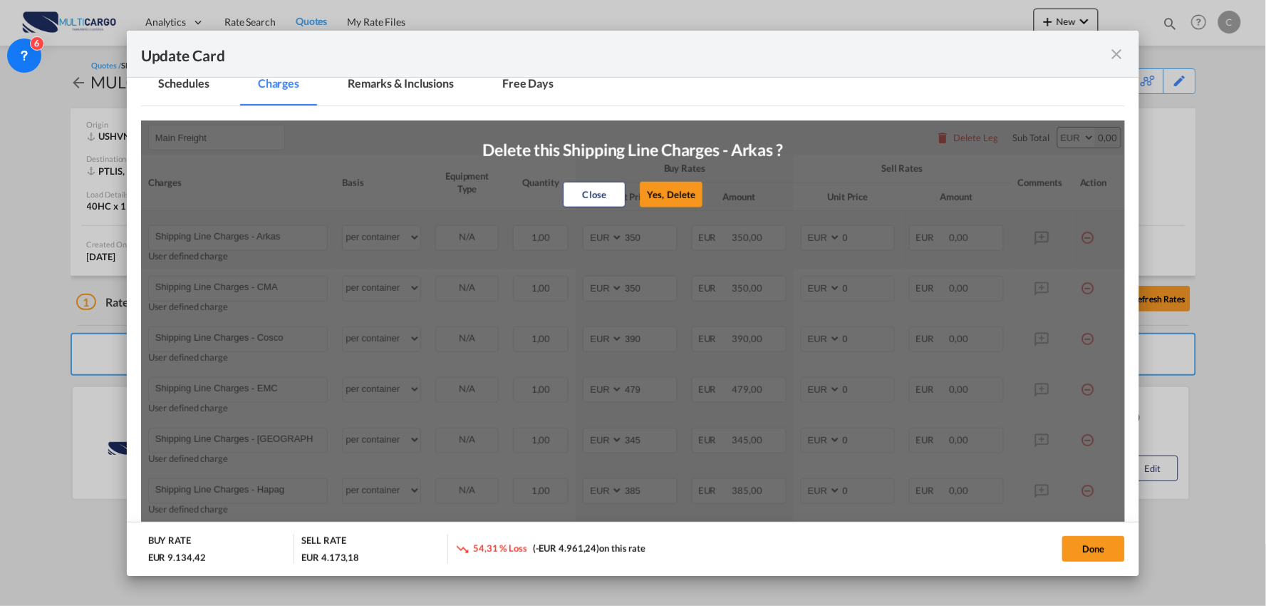
type input "479"
type input "Shipping Line Charges - [GEOGRAPHIC_DATA]"
type input "345"
type input "Shipping Line Charges - Hapag"
type input "385"
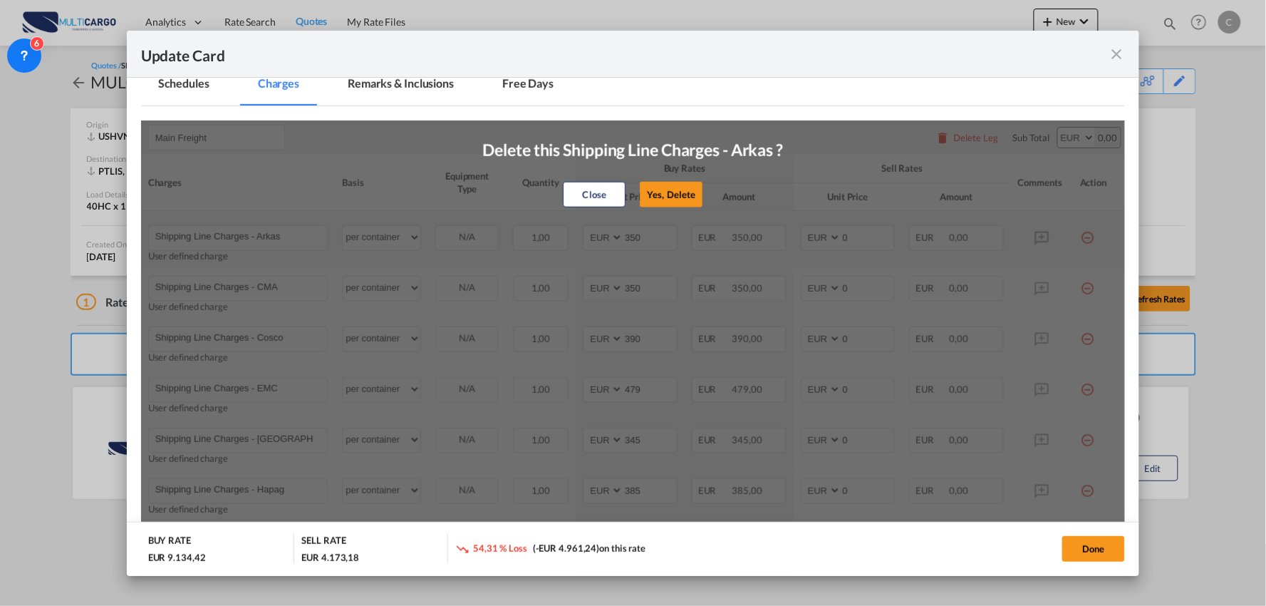
type input "Shipping Line Charges - HMM"
type input "290"
type input "Shipping Line Charges - Maersk"
type input "292"
type input "Shipping Line Charges - MSC"
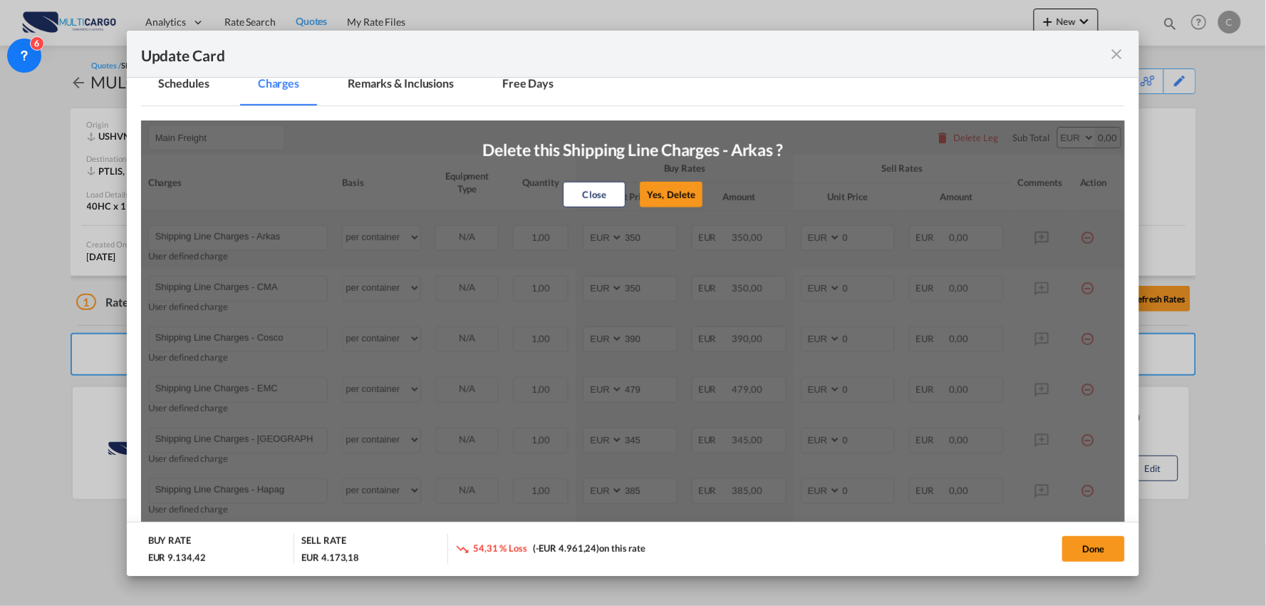
type input "Shipping Line Charges - ONE"
type input "380"
type input "Shipping Line Charges - OOCL"
type input "390"
type input "Shipping Line Charges - Sealand"
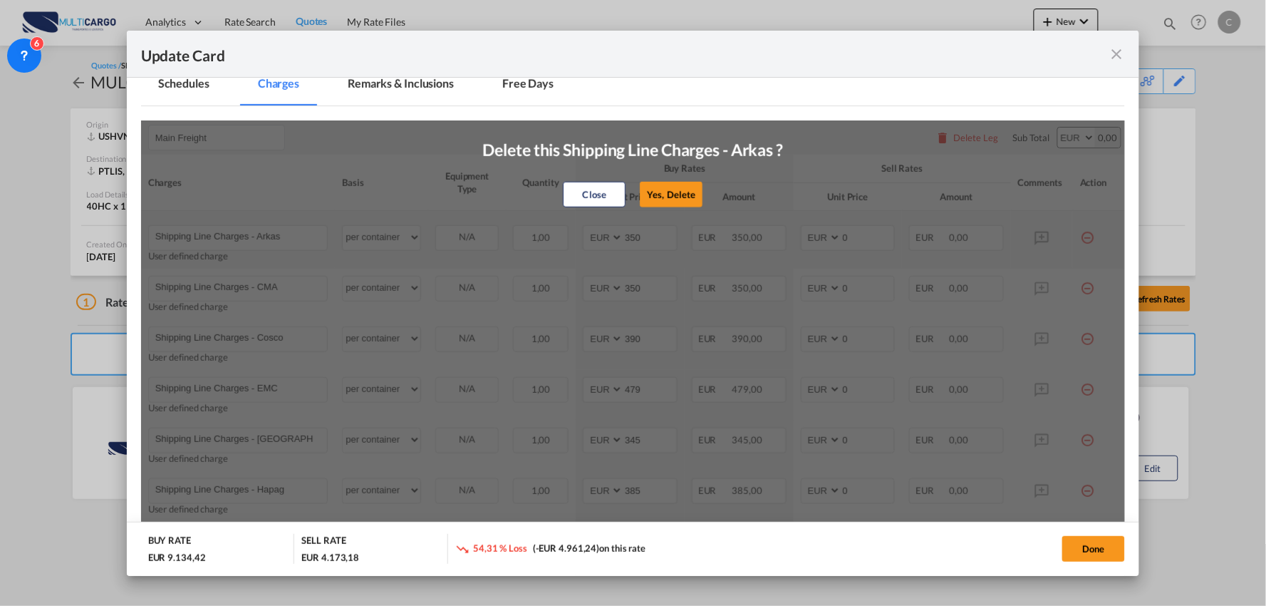
type input "292"
type input "Shipping Line Charges - [GEOGRAPHIC_DATA]"
type input "330"
type input "Shipping Line Charges - Iberolinhas"
type input "365"
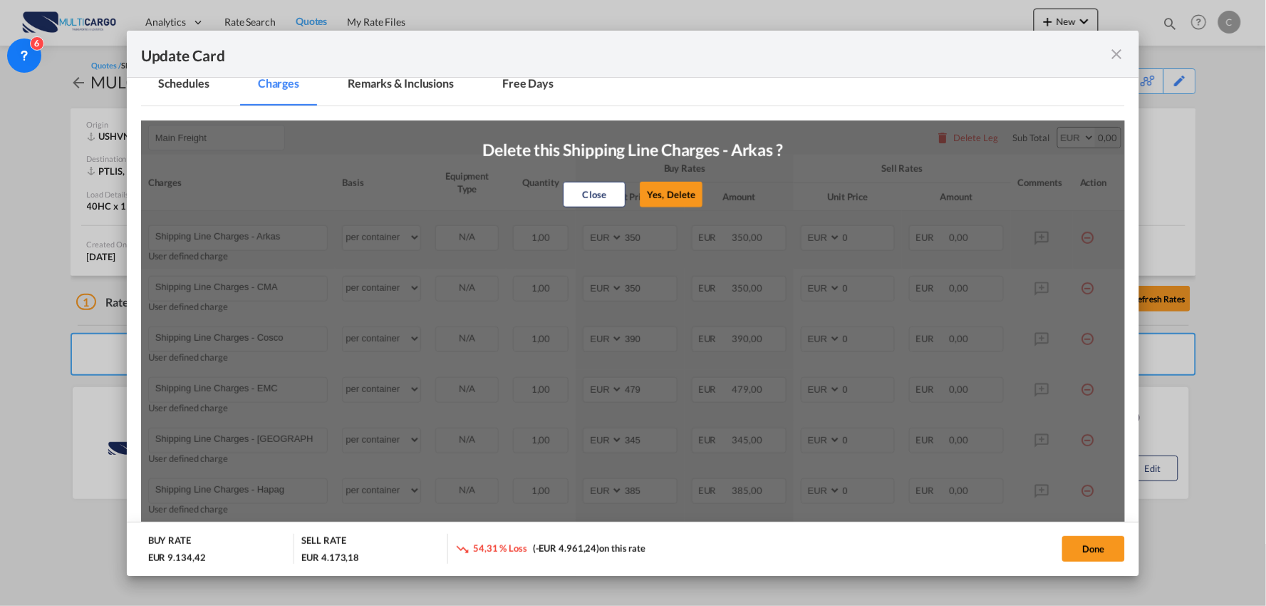
type input "Shipping Line Charges - Evergreen/Green Iberica"
type input "495"
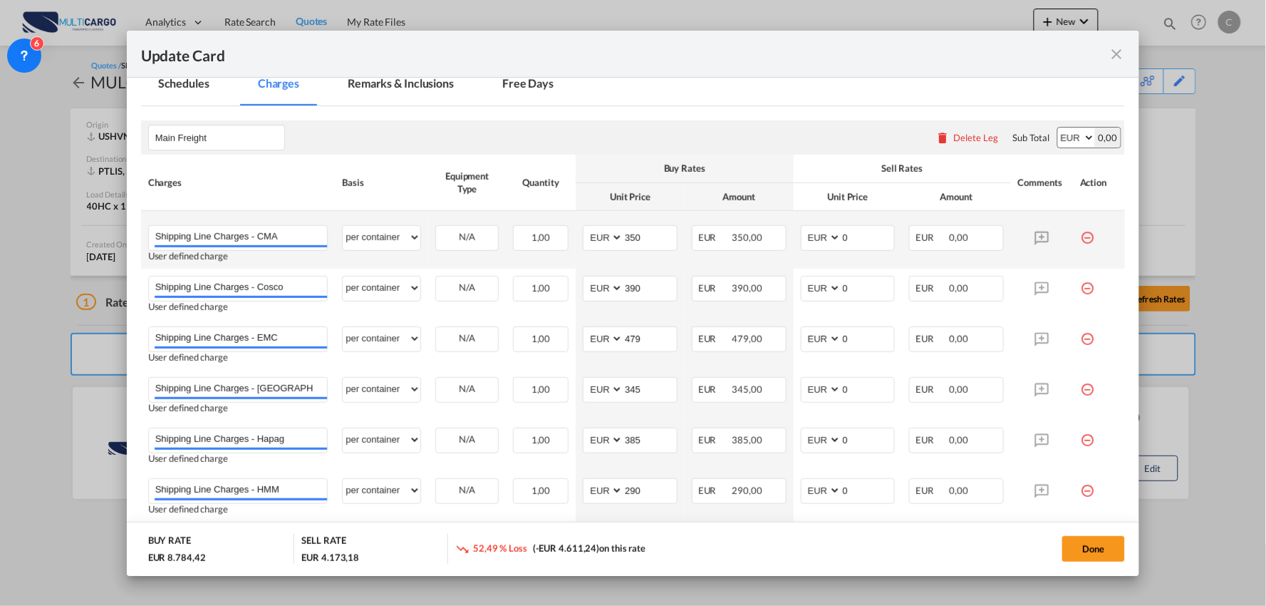
click at [1082, 231] on md-icon "icon-minus-circle-outline red-400-fg" at bounding box center [1087, 232] width 14 height 14
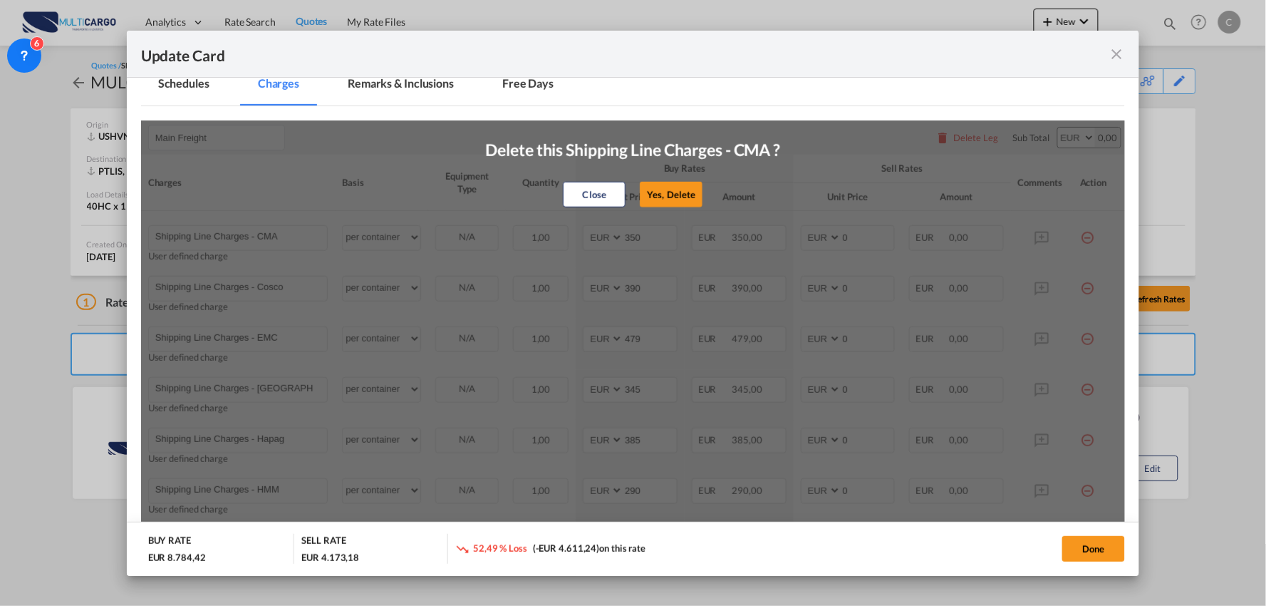
click at [671, 193] on button "Yes, Delete" at bounding box center [672, 195] width 63 height 26
type input "Shipping Line Charges - Cosco"
type input "390"
type input "Shipping Line Charges - EMC"
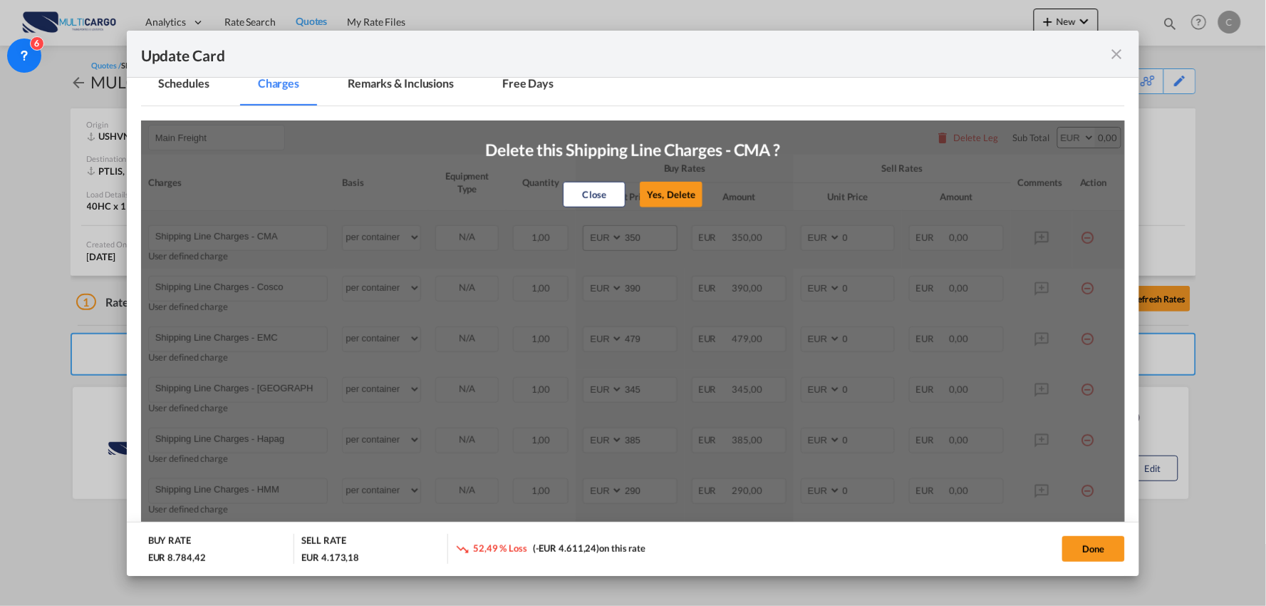
type input "479"
type input "Shipping Line Charges - [GEOGRAPHIC_DATA]"
type input "345"
type input "Shipping Line Charges - Hapag"
type input "385"
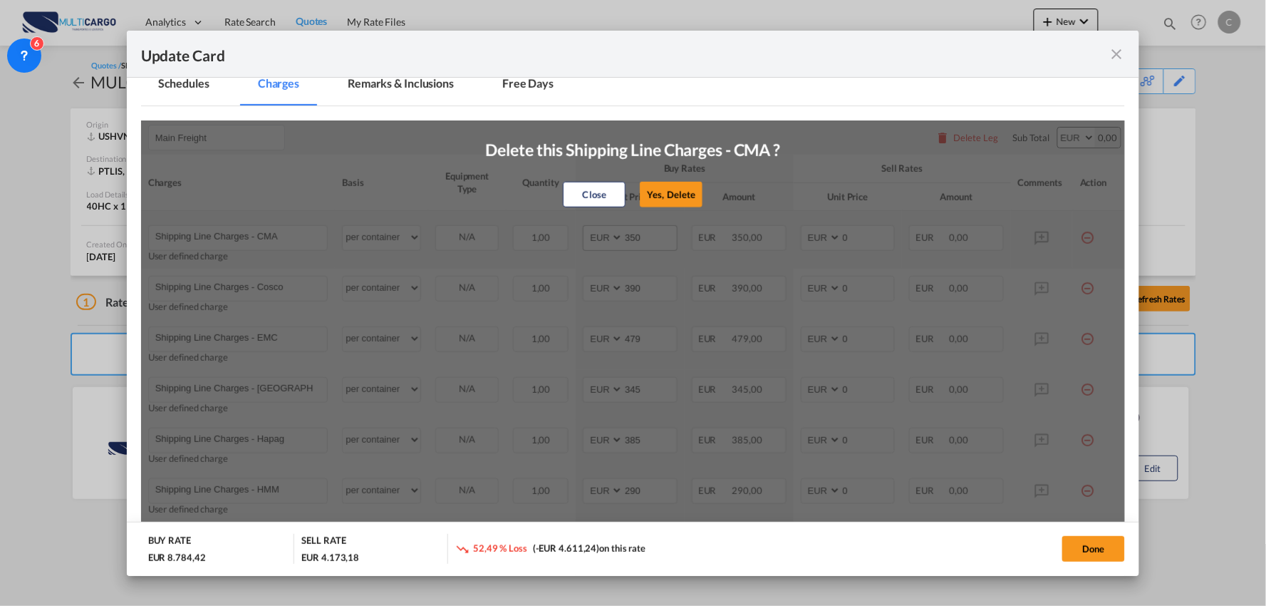
type input "Shipping Line Charges - HMM"
type input "290"
type input "Shipping Line Charges - Maersk"
type input "292"
type input "Shipping Line Charges - MSC"
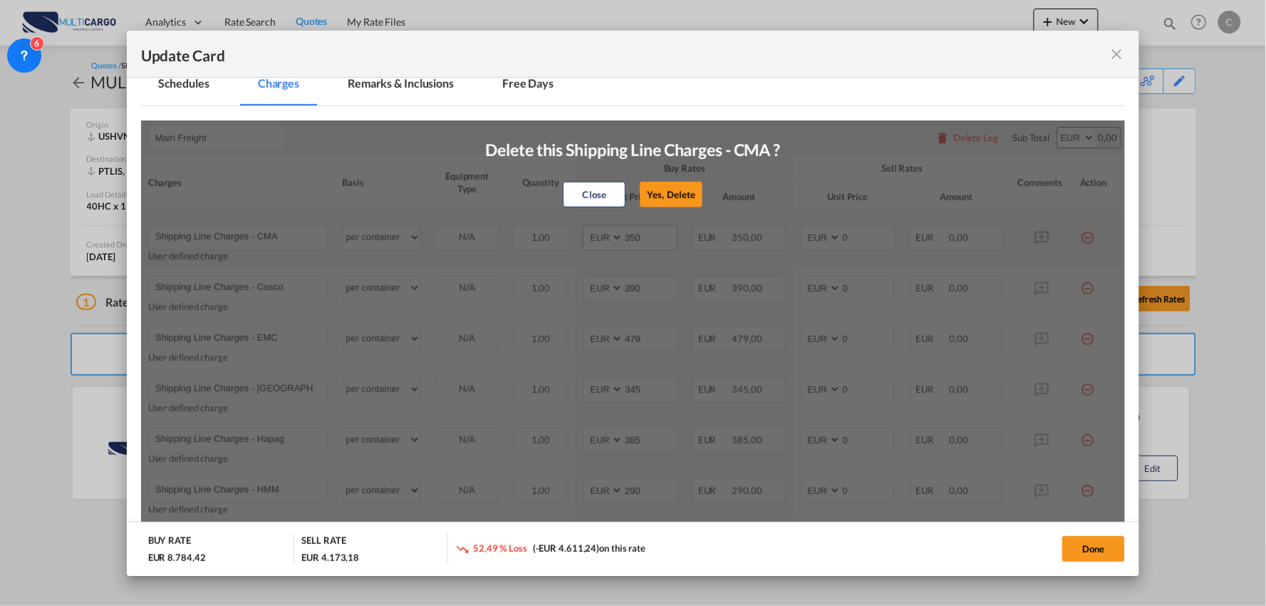
type input "Shipping Line Charges - ONE"
type input "380"
type input "Shipping Line Charges - OOCL"
type input "390"
type input "Shipping Line Charges - Sealand"
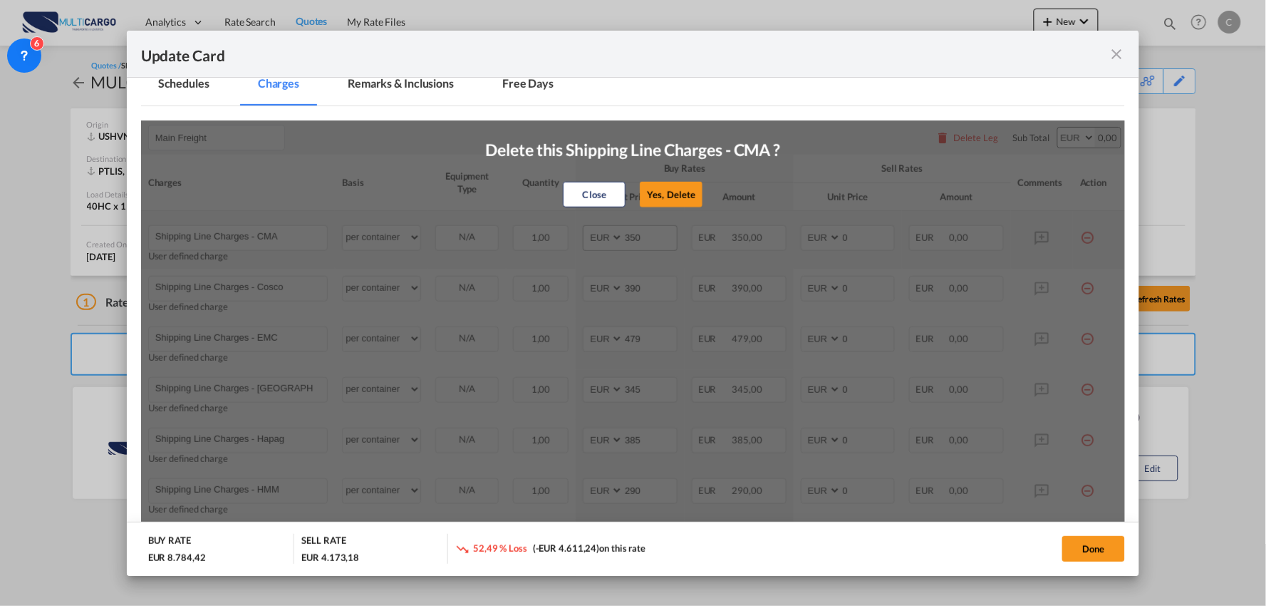
type input "292"
type input "Shipping Line Charges - [GEOGRAPHIC_DATA]"
type input "330"
type input "Shipping Line Charges - Iberolinhas"
type input "365"
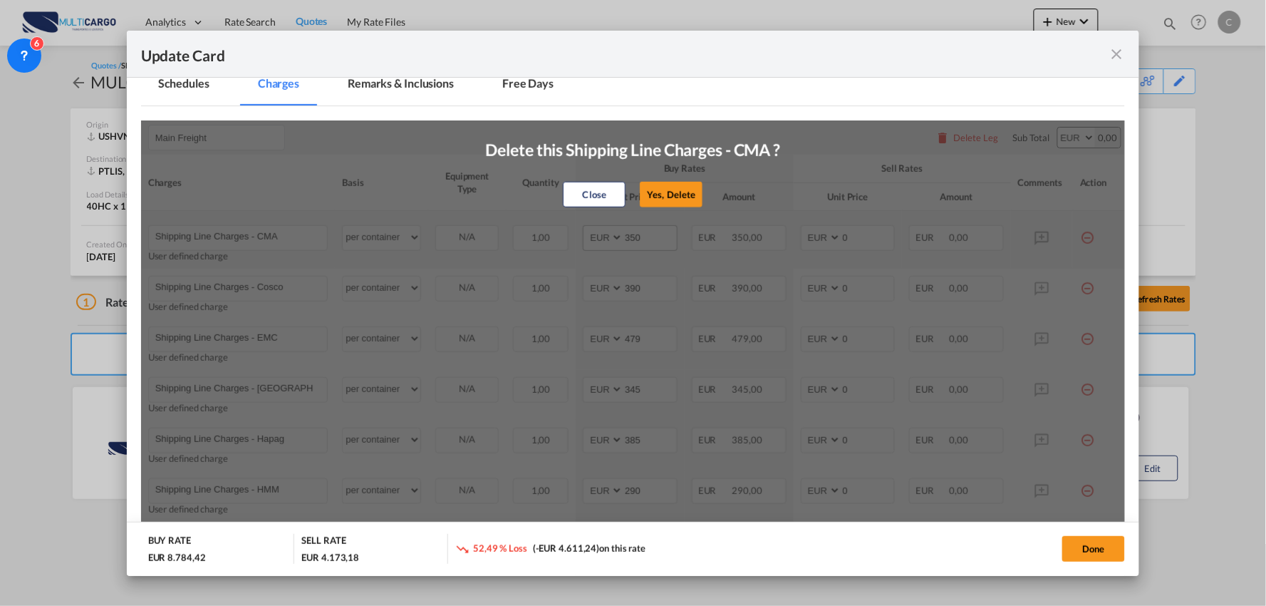
type input "Shipping Line Charges - Evergreen/Green Iberica"
type input "495"
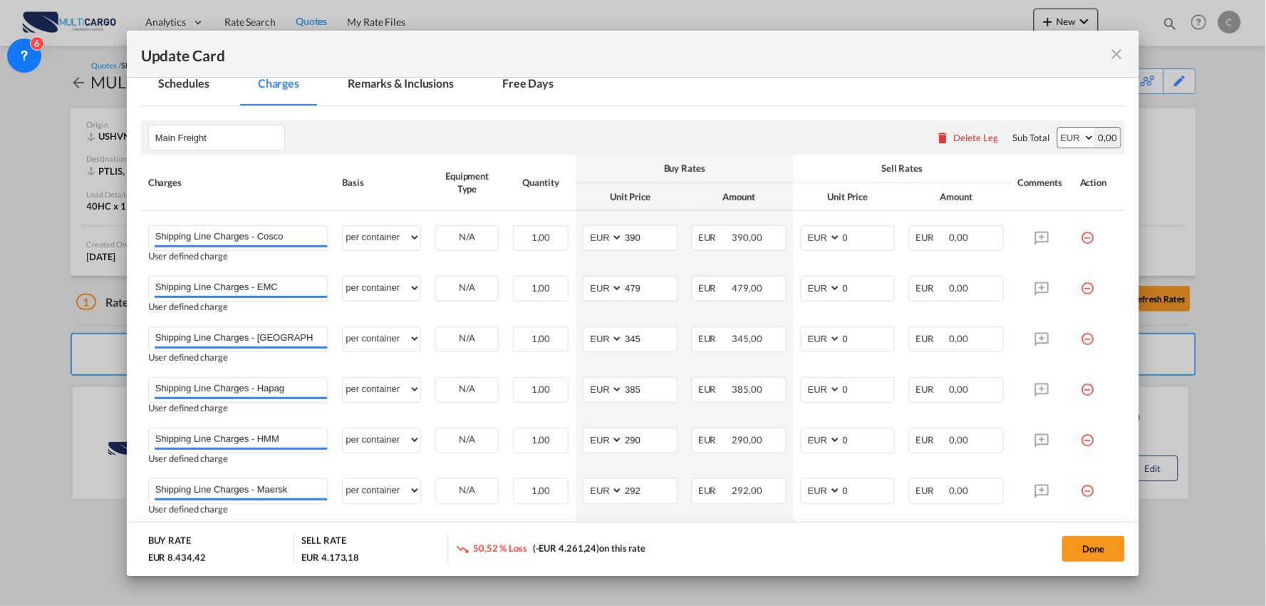
scroll to position [180, 0]
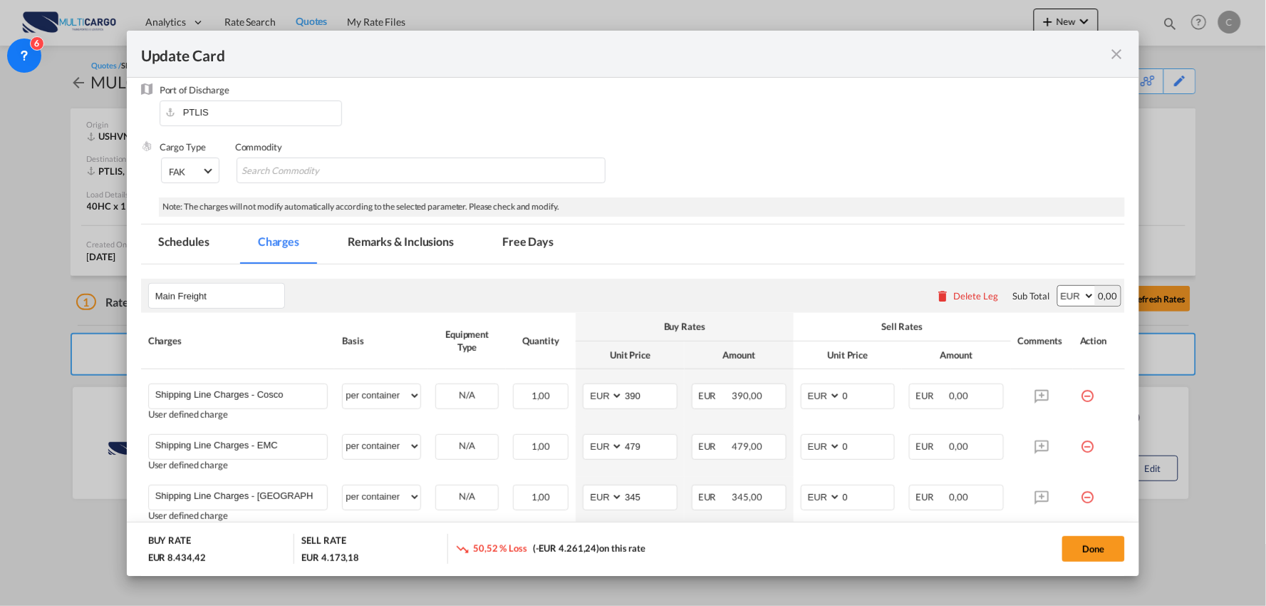
click at [954, 297] on div "Delete Leg" at bounding box center [976, 295] width 45 height 11
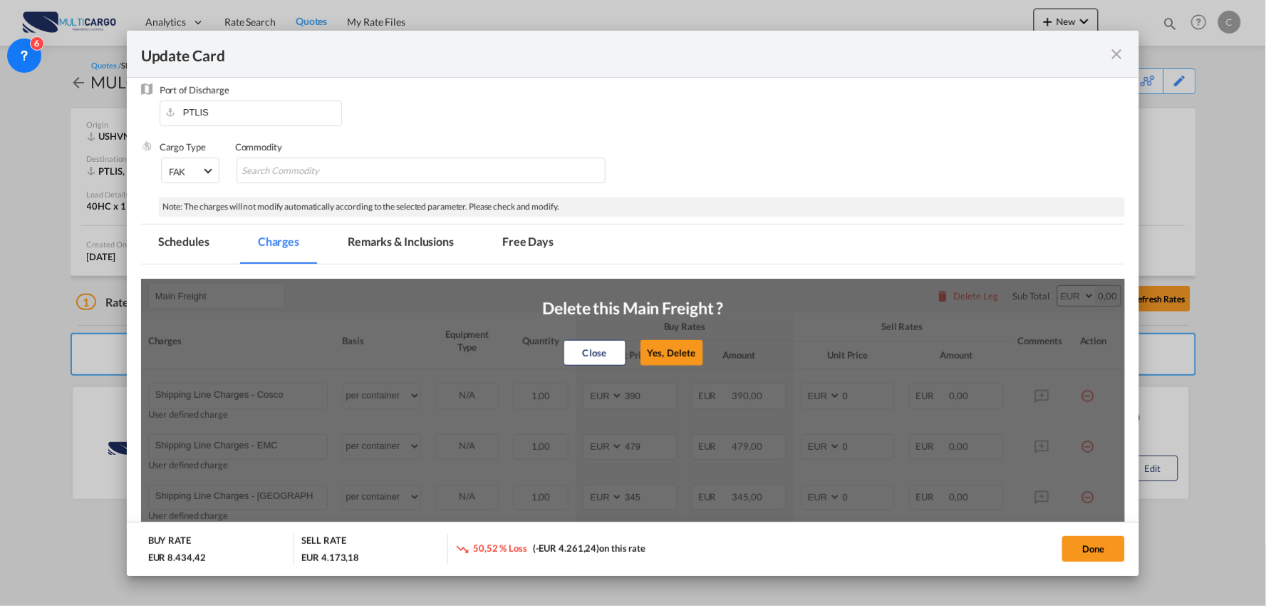
click at [641, 346] on button "Yes, Delete" at bounding box center [672, 353] width 63 height 26
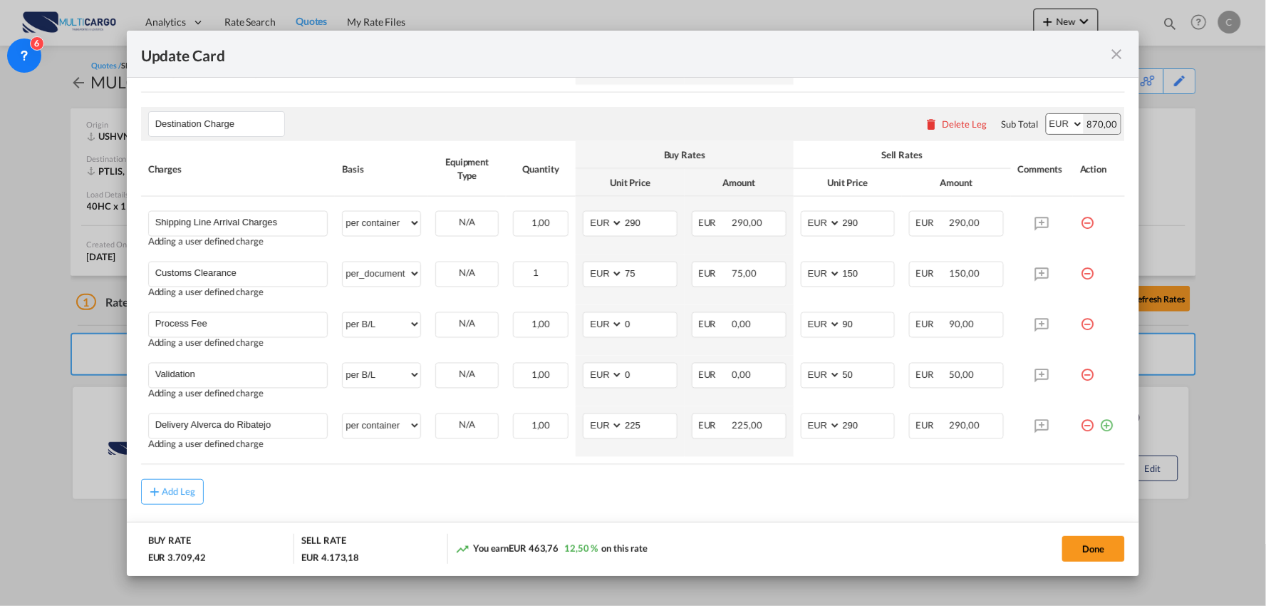
scroll to position [707, 0]
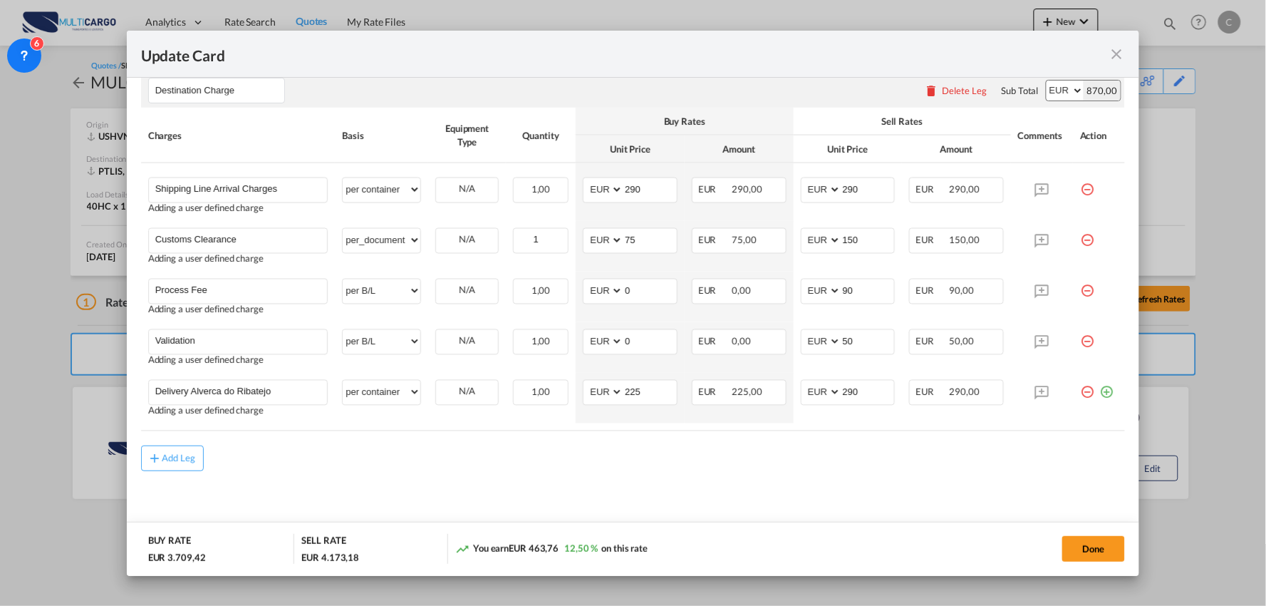
click at [529, 474] on md-content "Origin Charges Please enter leg name Leg Name Already Exists Delete Leg Sub Tot…" at bounding box center [633, 138] width 985 height 803
click at [554, 483] on md-content "Origin Charges Please enter leg name Leg Name Already Exists Delete Leg Sub Tot…" at bounding box center [633, 138] width 985 height 803
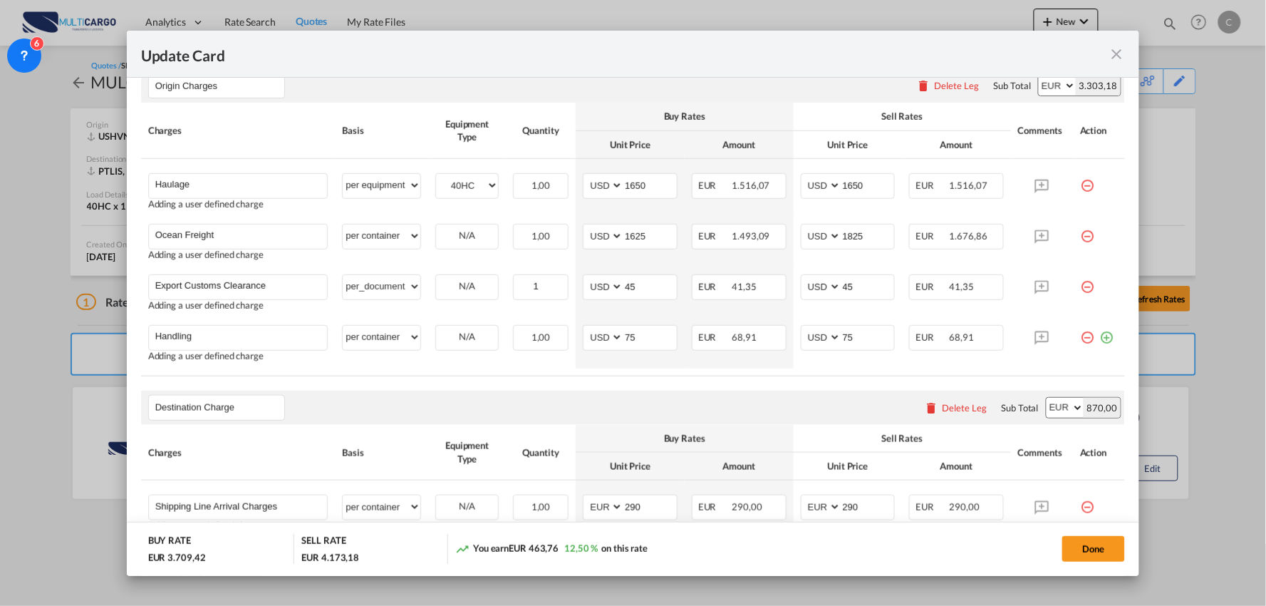
scroll to position [152, 0]
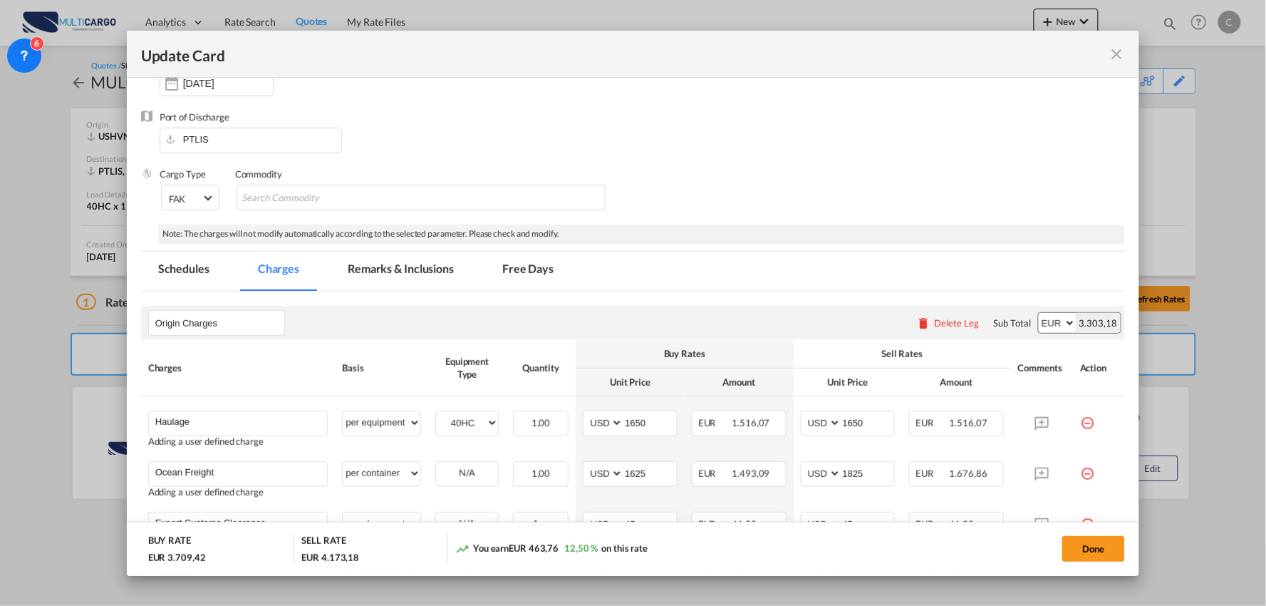
click at [403, 266] on md-tab-item "Remarks & Inclusions" at bounding box center [401, 271] width 140 height 39
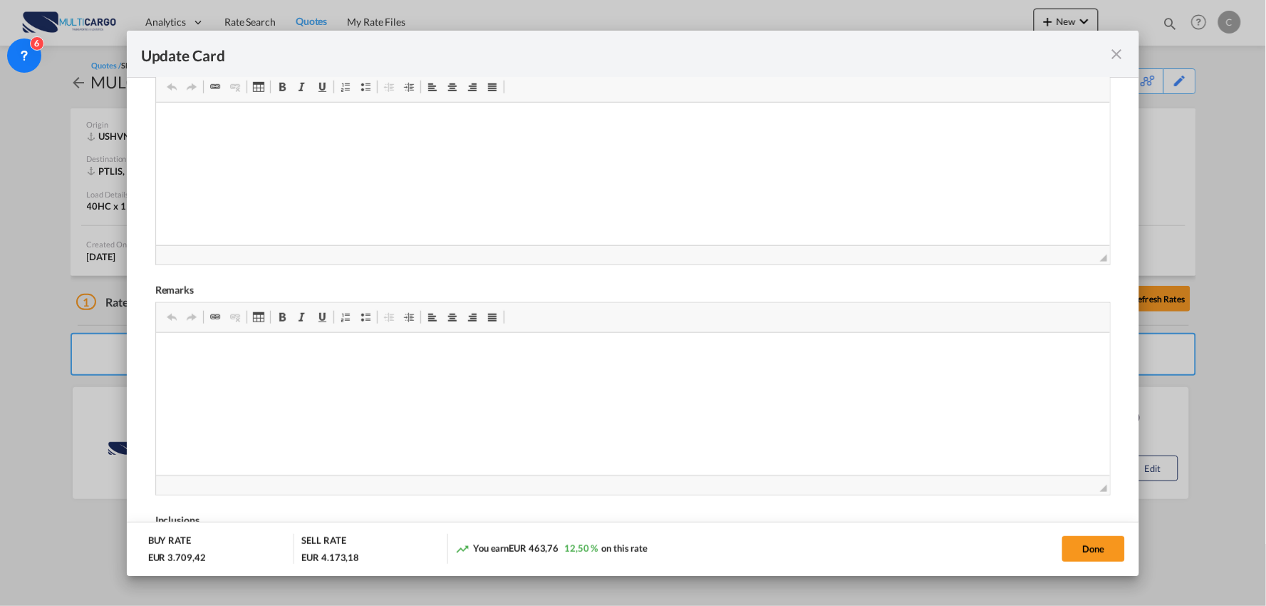
scroll to position [517, 0]
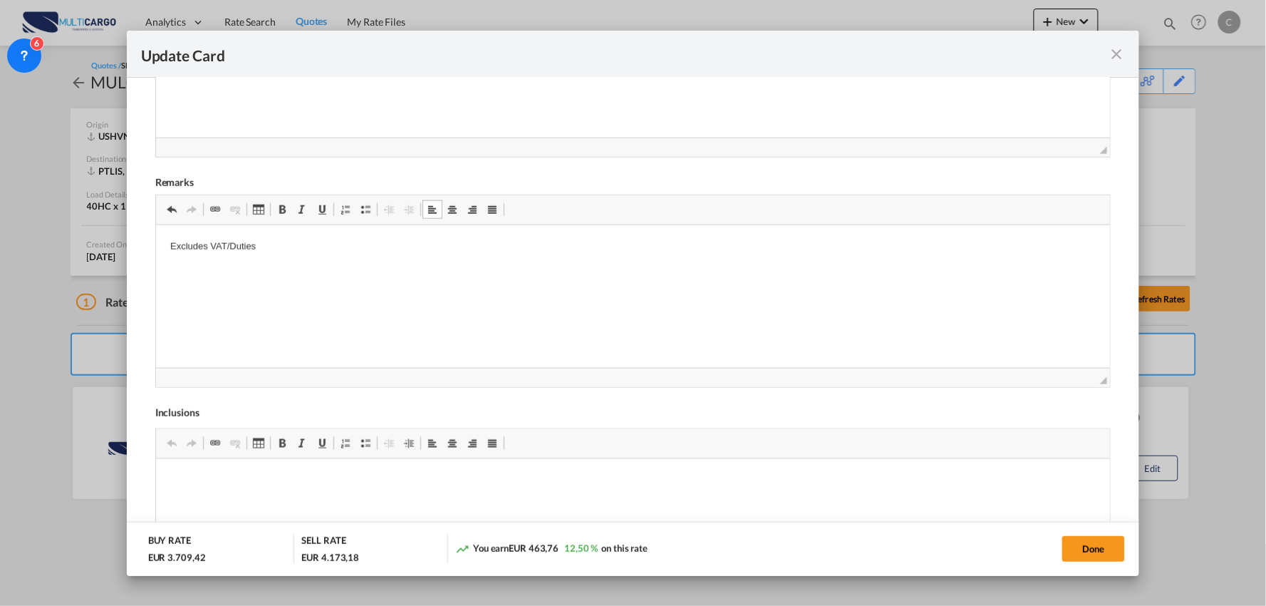
click at [207, 241] on p "Excludes VAT/Duties" at bounding box center [633, 246] width 926 height 15
click at [191, 281] on body "Excludes: VAT and Duties" at bounding box center [633, 270] width 926 height 63
click at [368, 204] on span "Update CardPort of ..." at bounding box center [365, 209] width 11 height 11
click at [569, 319] on li "Customs Clearance subject to aditional charges according to final final verific…" at bounding box center [632, 318] width 869 height 15
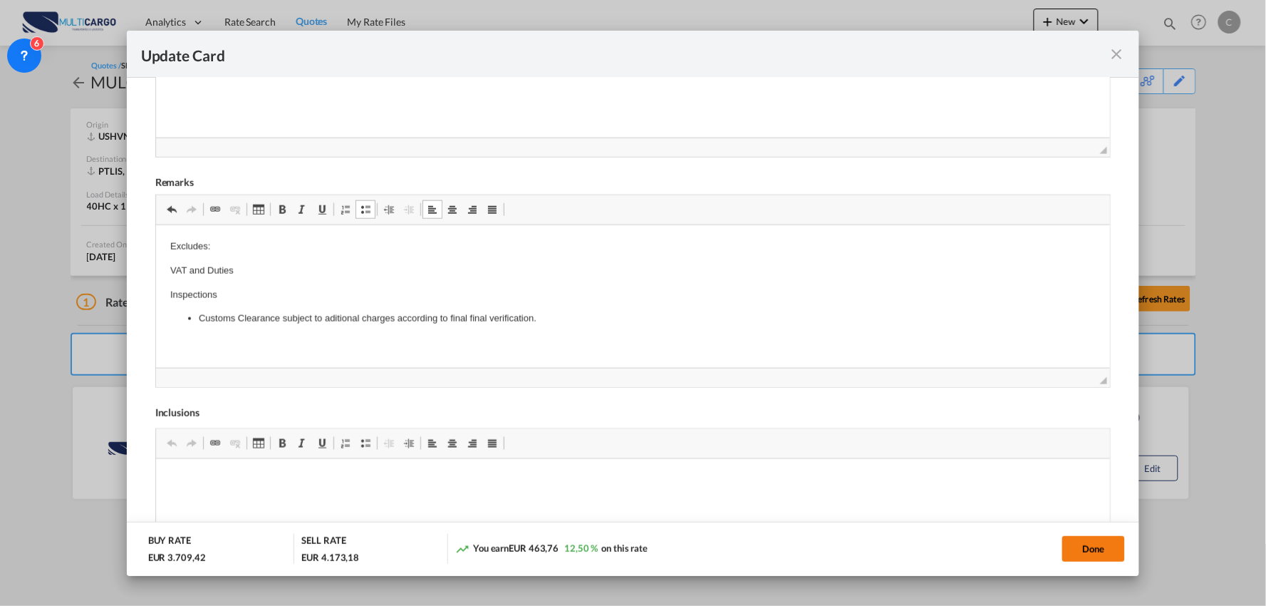
click at [1099, 545] on button "Done" at bounding box center [1093, 549] width 63 height 26
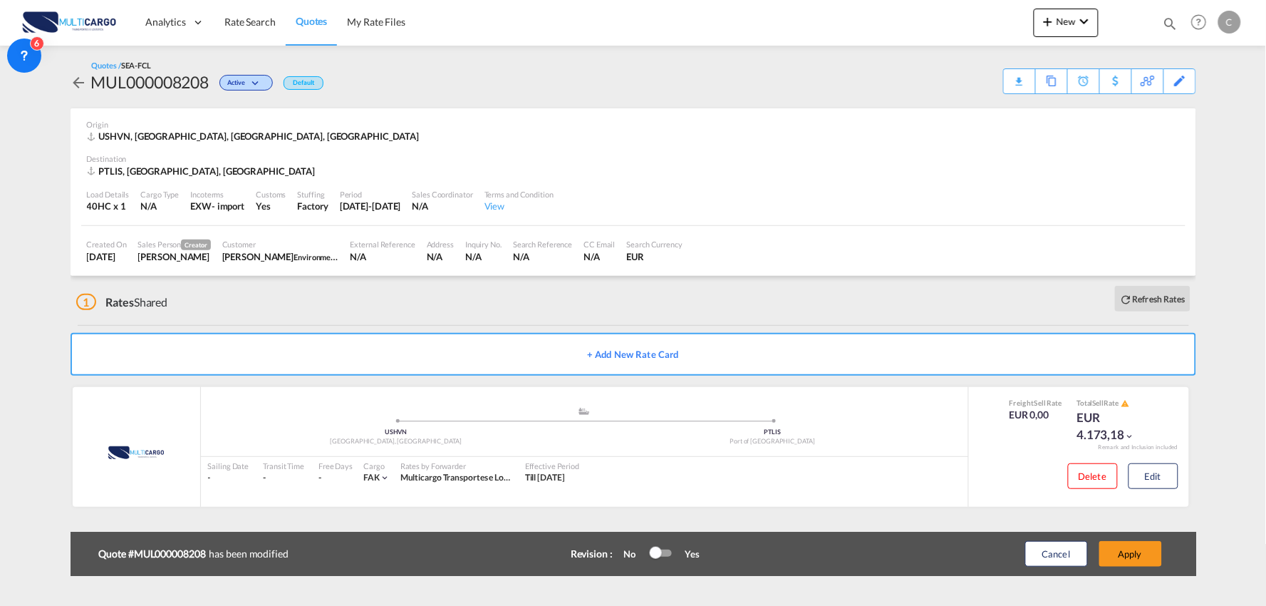
scroll to position [200, 0]
click at [1137, 552] on button "Apply" at bounding box center [1130, 554] width 63 height 26
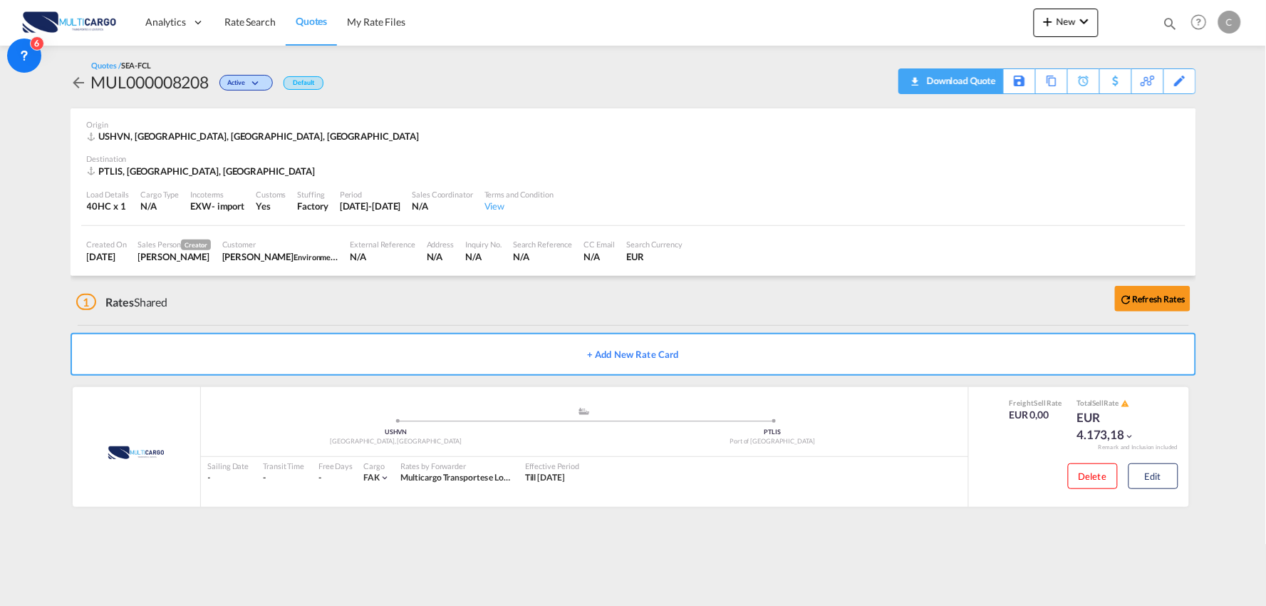
click at [983, 90] on div "Download Quote" at bounding box center [959, 80] width 73 height 23
click at [1149, 476] on button "Edit" at bounding box center [1154, 476] width 50 height 26
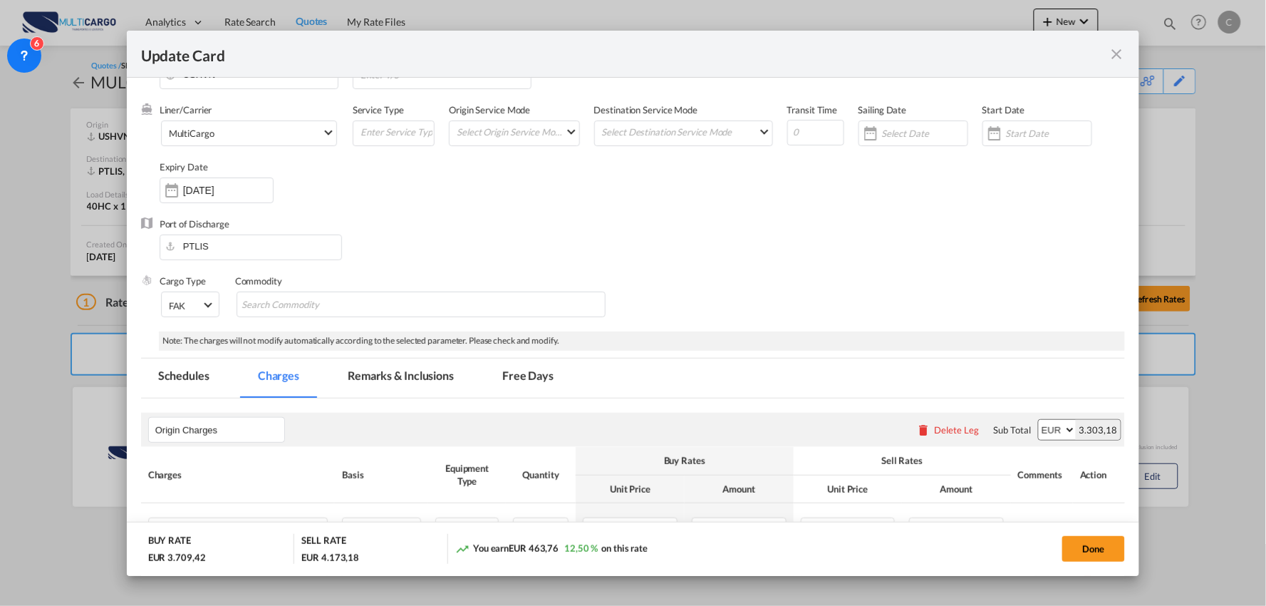
scroll to position [79, 0]
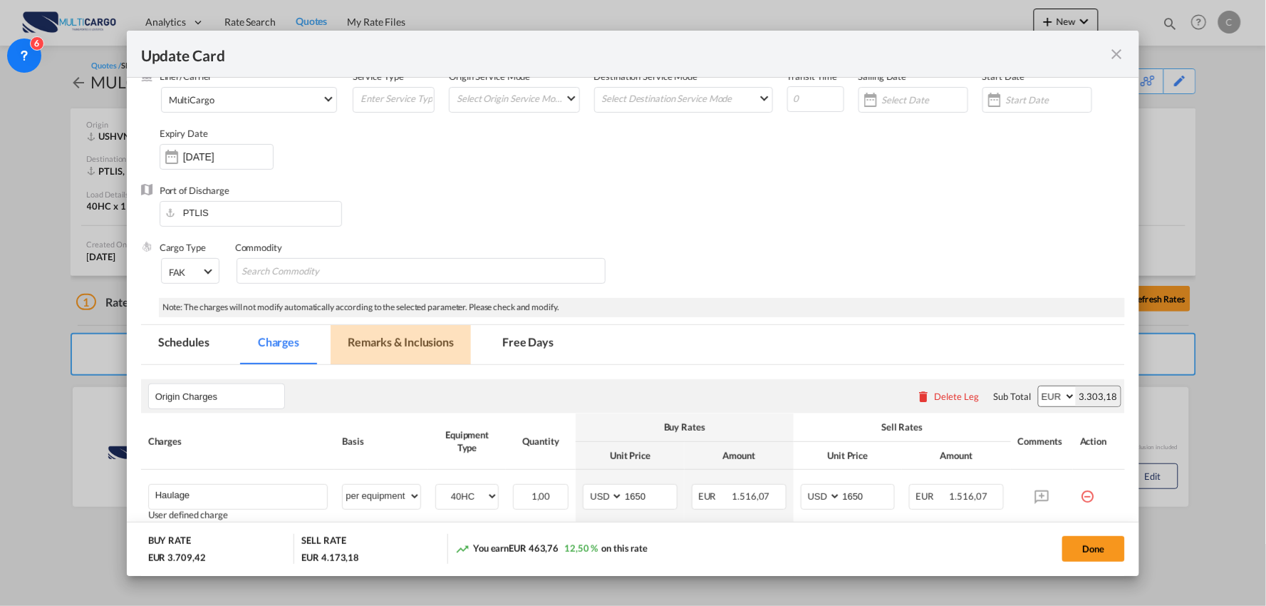
click at [378, 346] on md-tab-item "Remarks & Inclusions" at bounding box center [401, 344] width 140 height 39
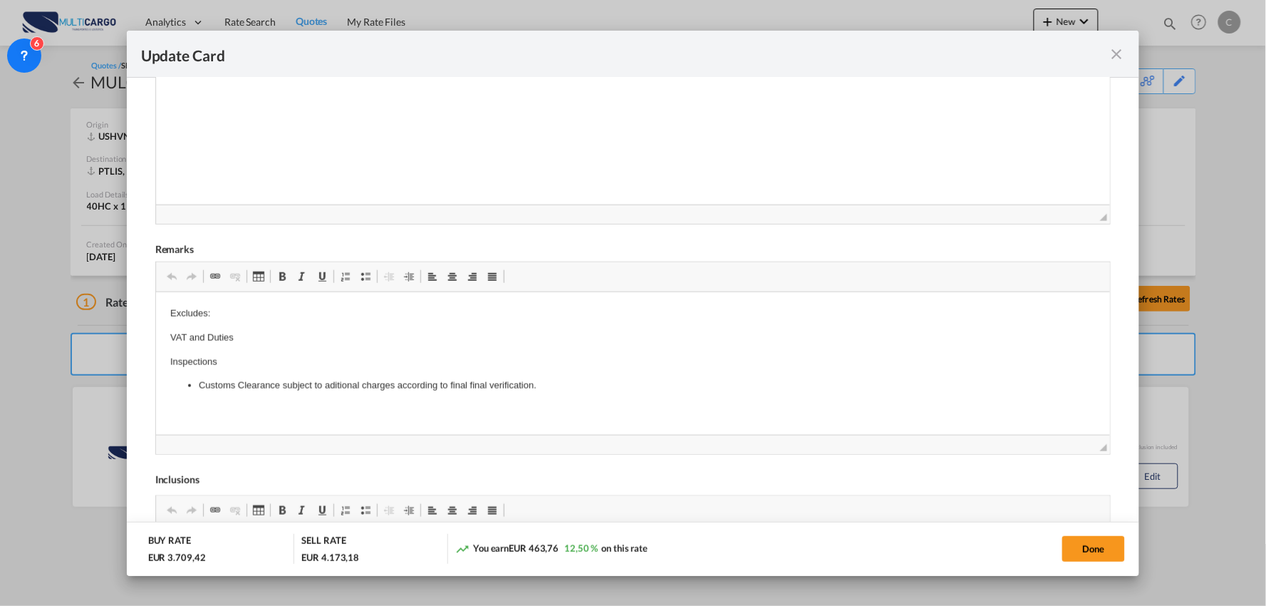
scroll to position [475, 0]
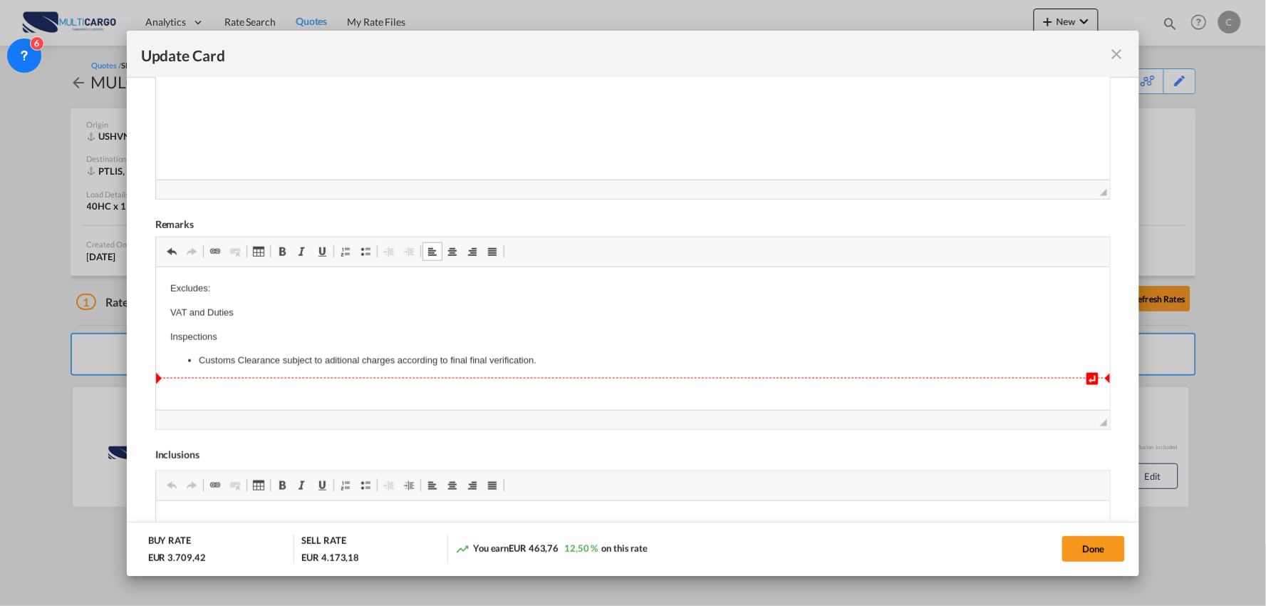
click at [530, 383] on html "↵ Excludes: VAT and Duties Inspections Customs Clearance subject to aditional c…" at bounding box center [632, 324] width 955 height 115
click at [596, 361] on li "Customs Clearance subject to aditional charges according to final final verific…" at bounding box center [632, 360] width 869 height 15
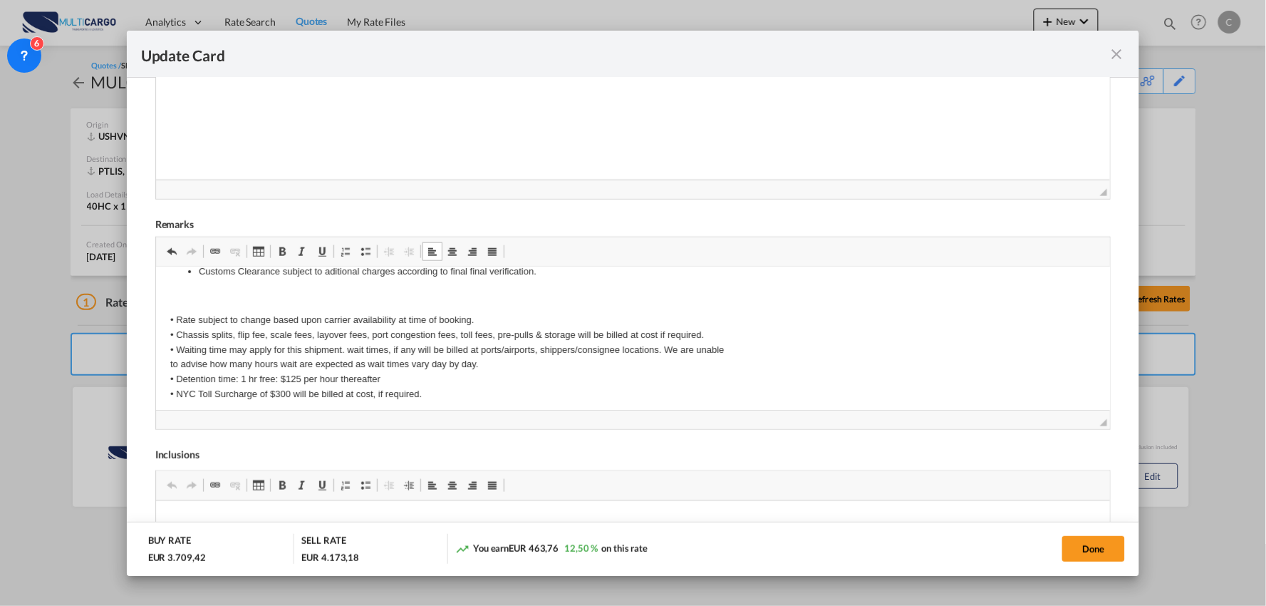
scroll to position [95, 0]
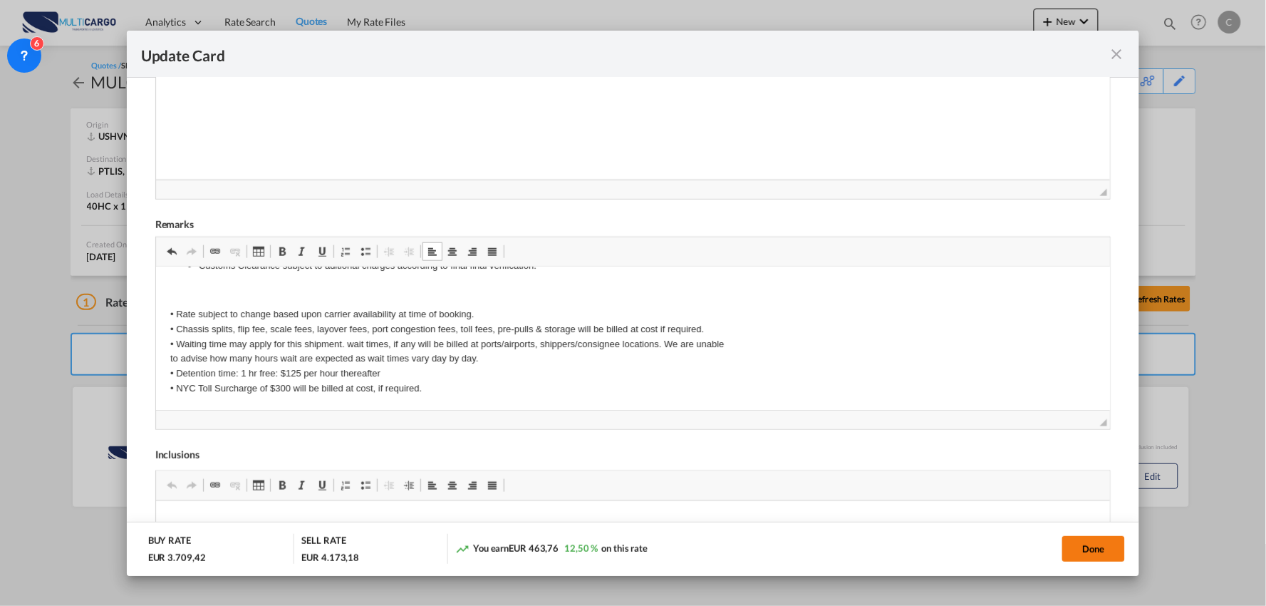
click at [1095, 542] on button "Done" at bounding box center [1093, 549] width 63 height 26
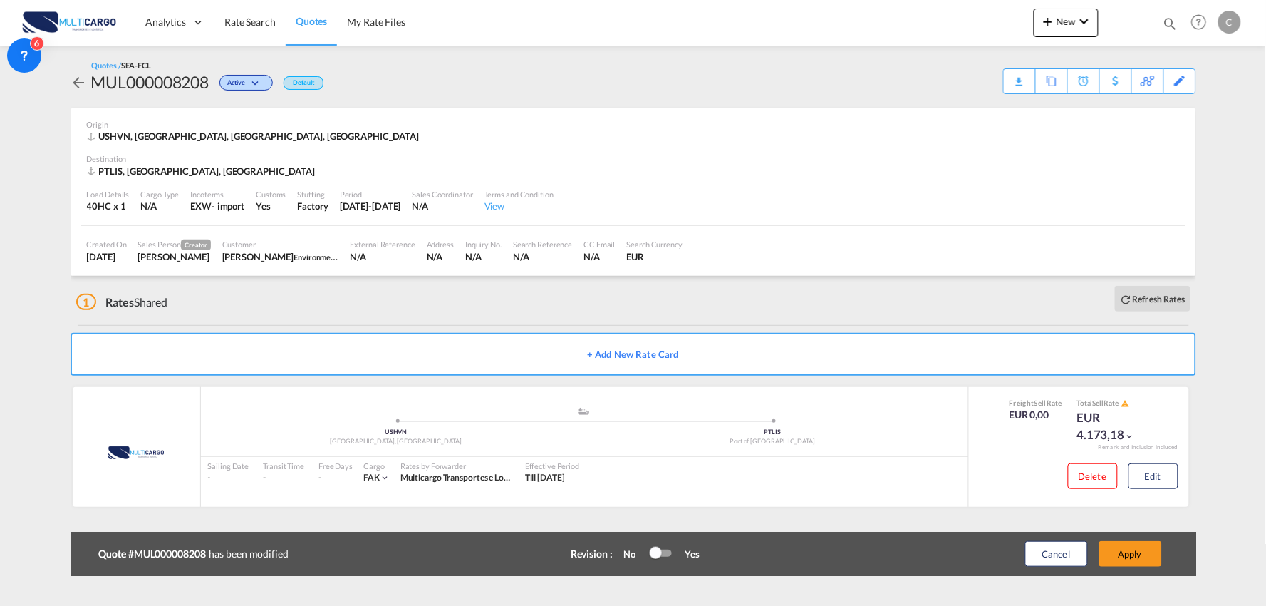
scroll to position [200, 0]
click at [1139, 549] on div "Update Card Port of [GEOGRAPHIC_DATA] USHVN T/S Liner/Carrier MultiCargo 2HM LO…" at bounding box center [633, 303] width 1266 height 606
click at [1139, 549] on button "Apply" at bounding box center [1130, 554] width 63 height 26
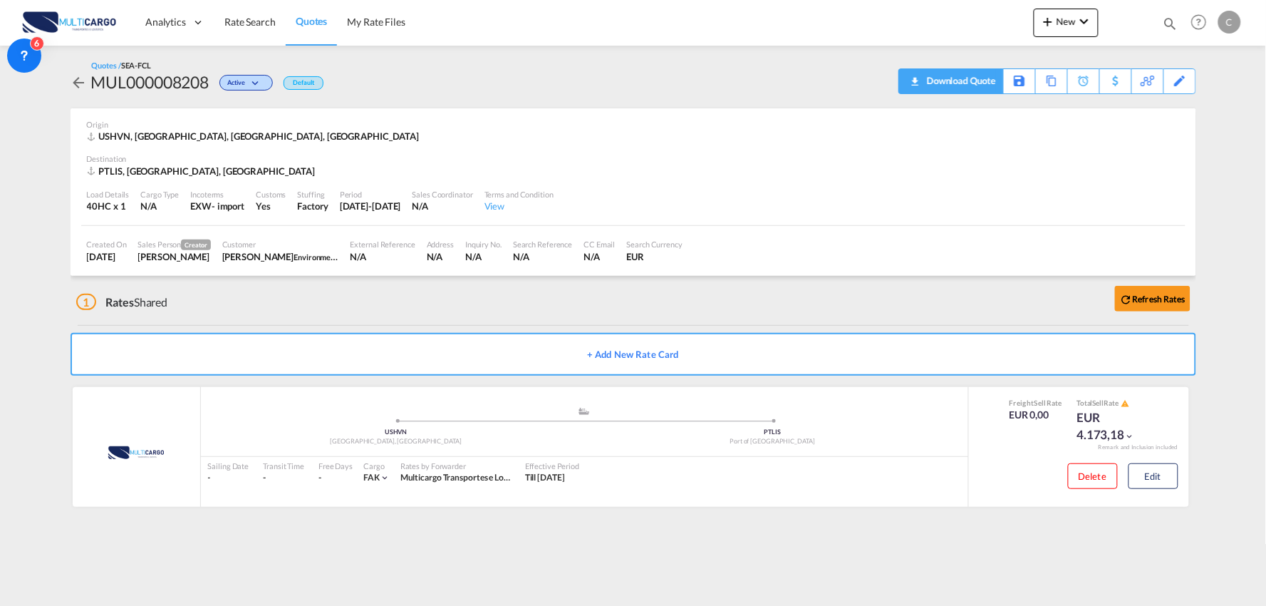
click at [985, 81] on div "Download Quote" at bounding box center [959, 80] width 73 height 23
